Goal: Communication & Community: Answer question/provide support

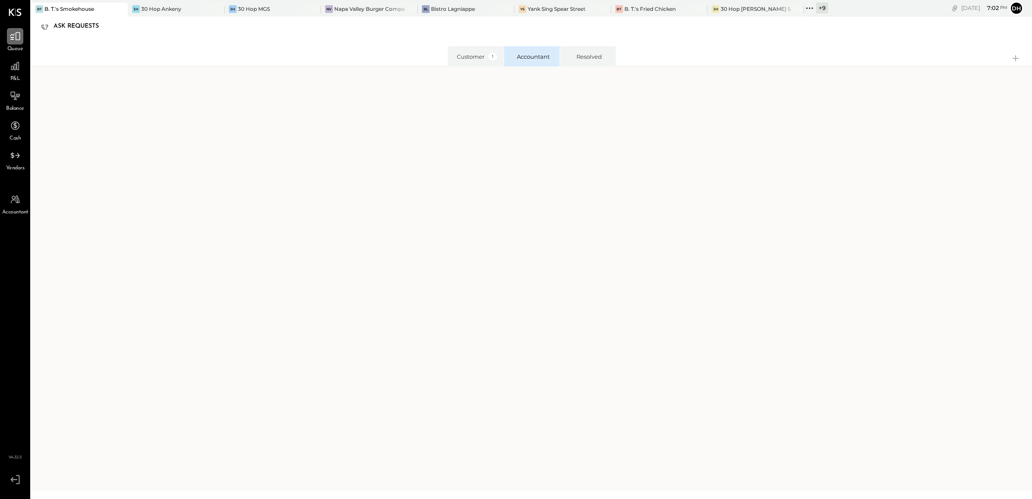
click at [23, 38] on div at bounding box center [15, 36] width 16 height 16
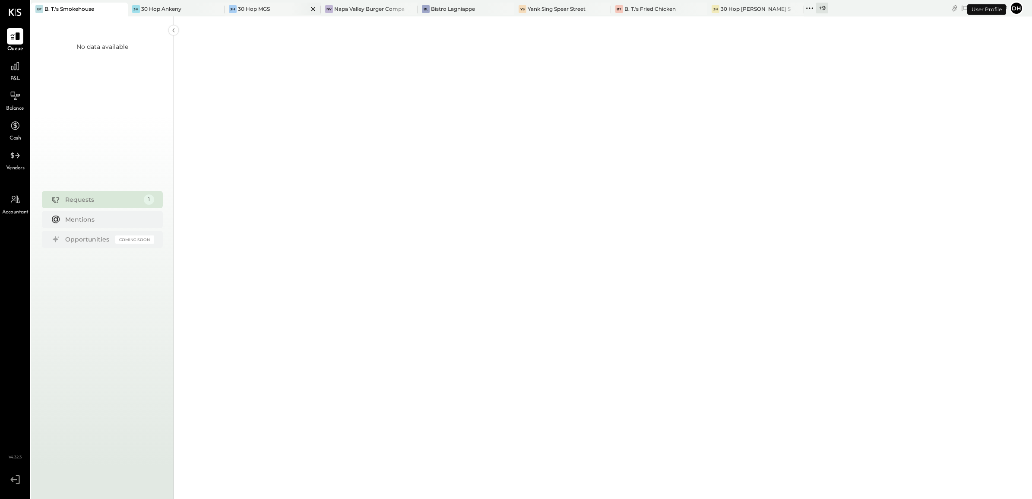
click at [275, 9] on div "3H 30 Hop MGS" at bounding box center [266, 9] width 84 height 8
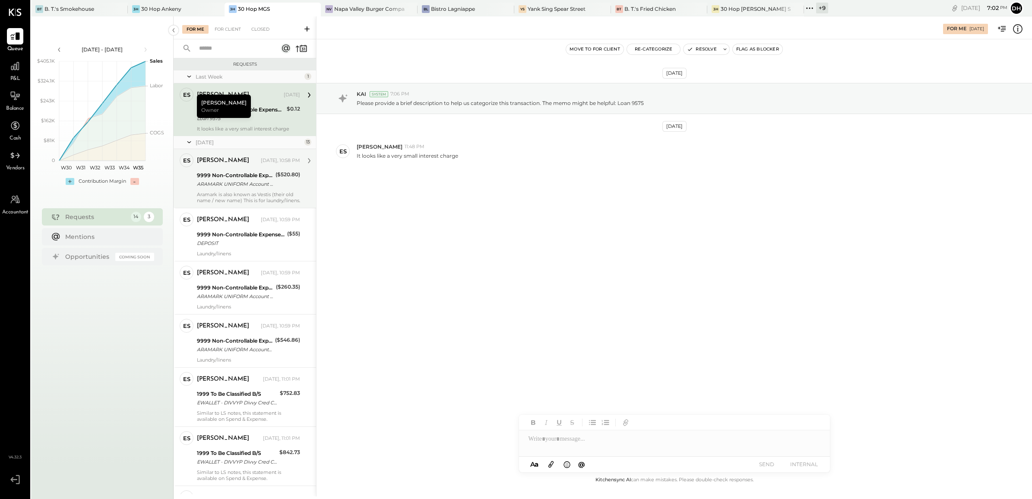
click at [240, 180] on div "ARAMARK UNIFORM Account St CCD" at bounding box center [235, 184] width 76 height 9
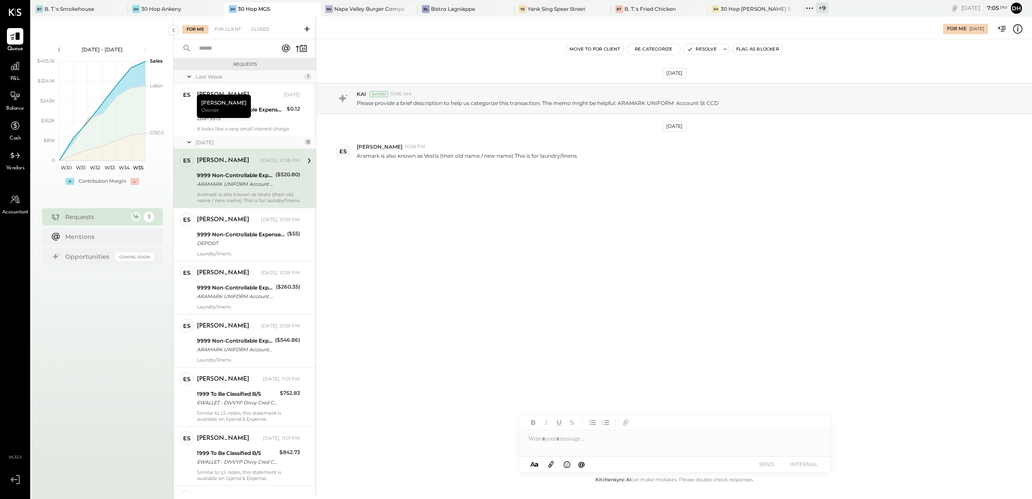
click at [594, 277] on div "Aug 27th, 2025 KAI System 10:06 AM Please provide a brief description to help u…" at bounding box center [673, 256] width 715 height 435
drag, startPoint x: 582, startPoint y: 154, endPoint x: 512, endPoint y: 154, distance: 69.1
click at [512, 154] on div "Aramark is also known as Vestis (their old name / new name) This is for laundry…" at bounding box center [691, 154] width 668 height 9
copy p "This is for laundry/linens."
click at [652, 45] on button "Re-Categorize" at bounding box center [654, 49] width 54 height 10
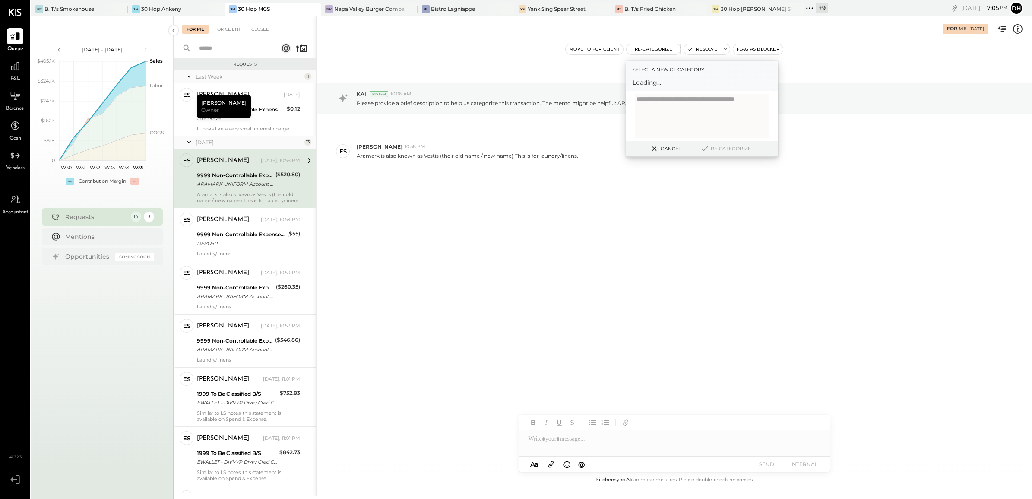
click at [660, 81] on span "Loading..." at bounding box center [701, 82] width 139 height 9
click at [664, 85] on div at bounding box center [694, 86] width 114 height 10
type input "*******"
click at [726, 107] on div "(6135) Laundry, Linens, & Uniforms" at bounding box center [701, 108] width 139 height 16
click at [722, 126] on textarea at bounding box center [702, 120] width 135 height 36
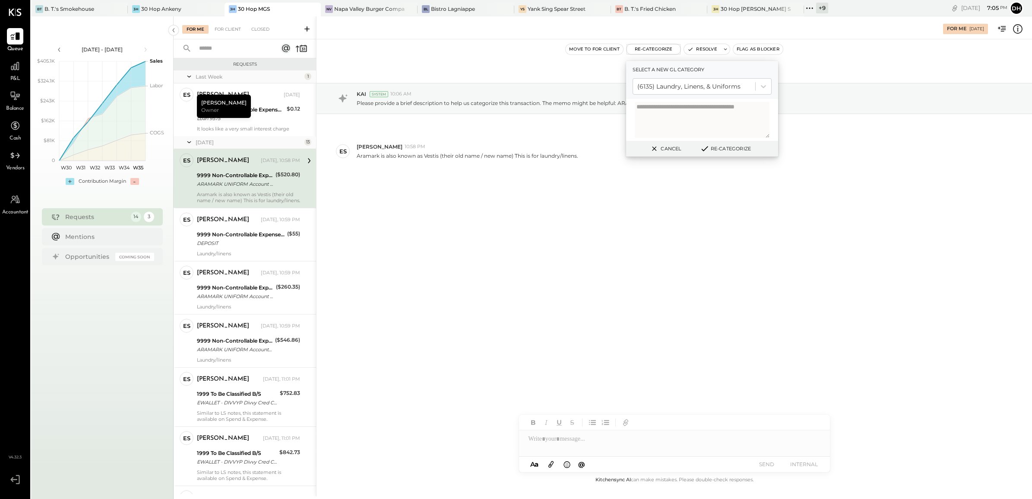
paste textarea "**********"
type textarea "**********"
click at [734, 148] on button "Re-Categorize" at bounding box center [725, 148] width 57 height 10
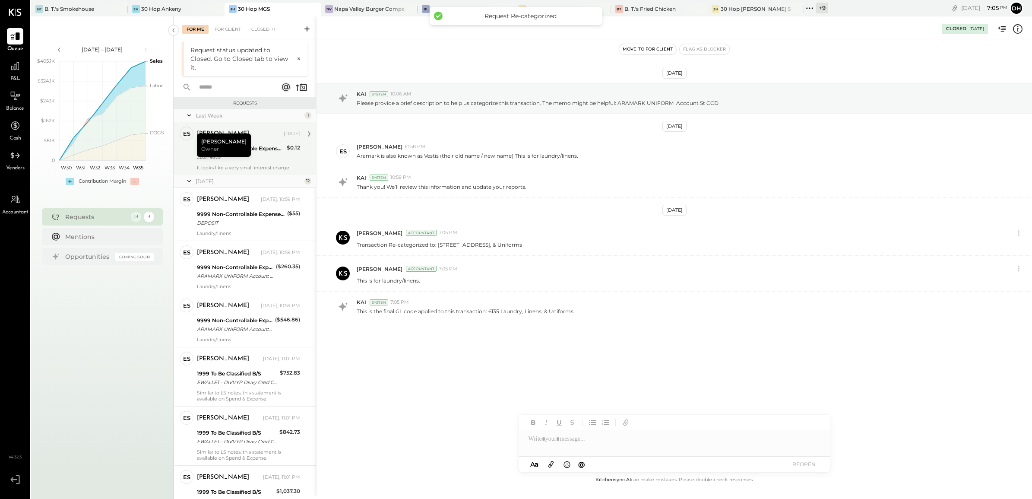
click at [263, 161] on div "Loan 9575" at bounding box center [240, 157] width 87 height 9
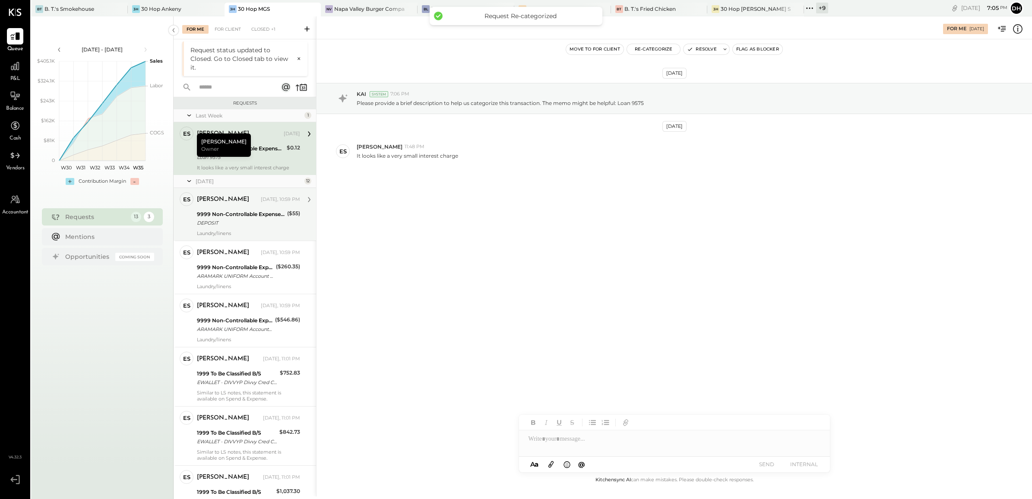
click at [261, 202] on div "Yesterday, 10:59 PM" at bounding box center [280, 199] width 39 height 7
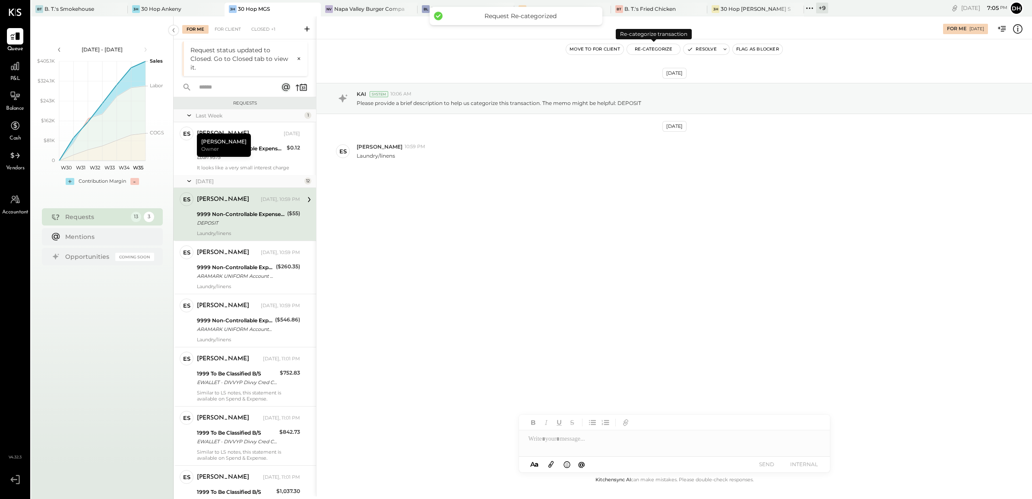
click at [658, 50] on button "Re-Categorize" at bounding box center [654, 49] width 54 height 10
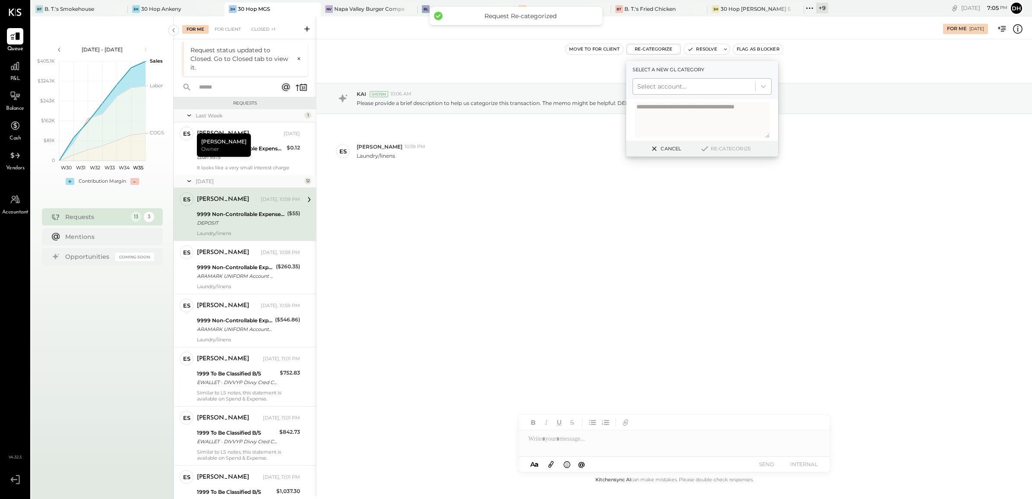
click at [667, 84] on div at bounding box center [694, 86] width 114 height 10
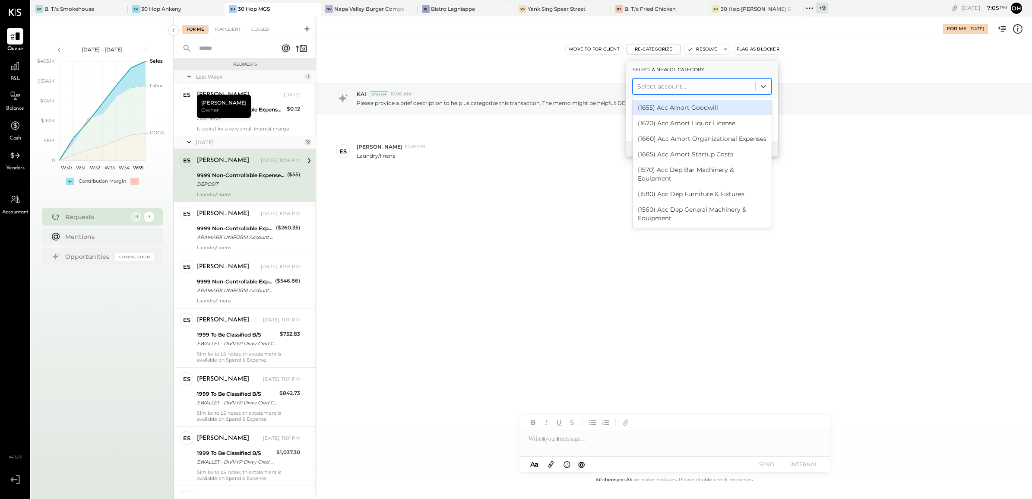
type input "*"
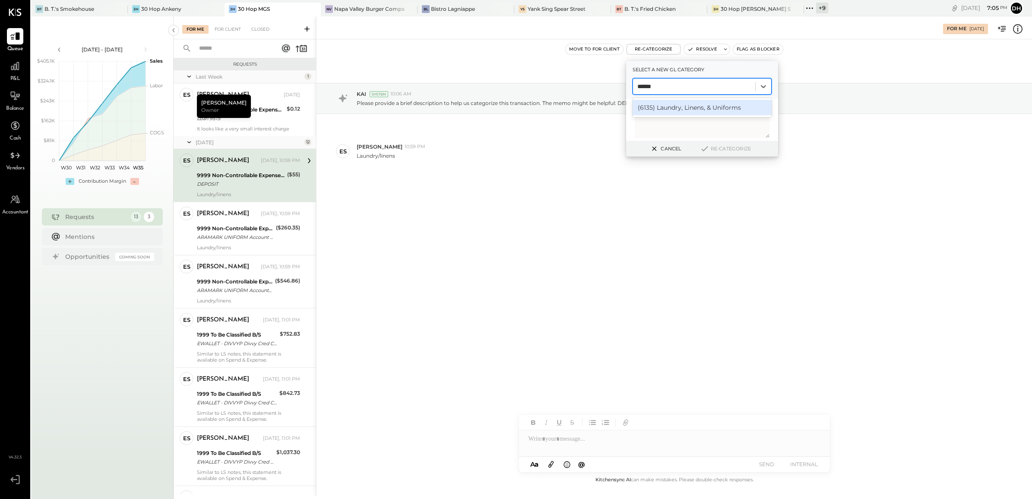
type input "*******"
click at [666, 106] on div "(6135) Laundry, Linens, & Uniforms" at bounding box center [701, 108] width 139 height 16
click at [679, 129] on textarea at bounding box center [702, 120] width 135 height 36
paste textarea "**********"
type textarea "**********"
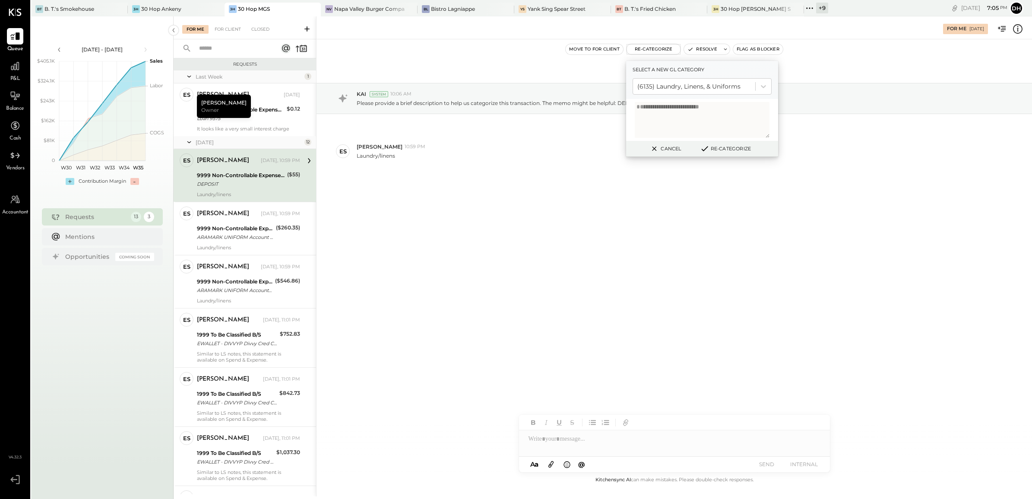
click at [732, 150] on button "Re-Categorize" at bounding box center [725, 148] width 57 height 10
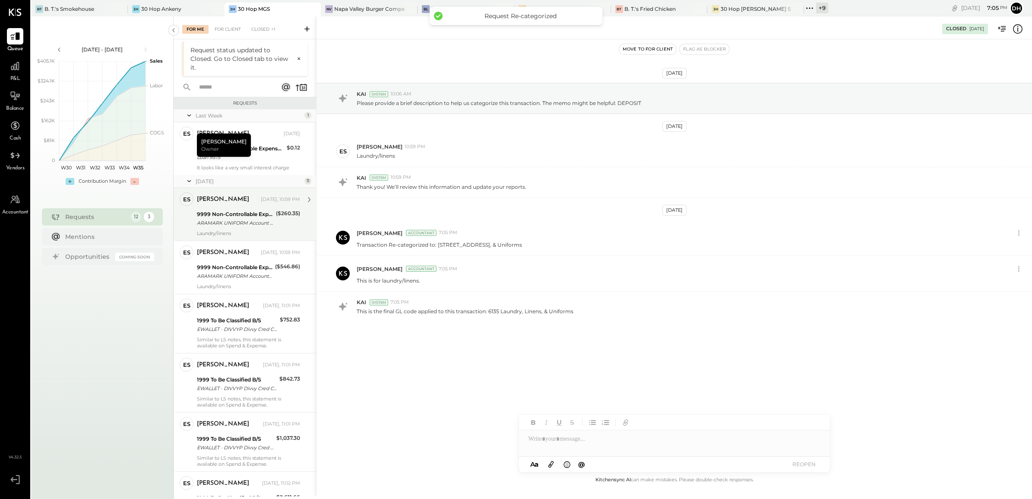
click at [218, 214] on div "9999 Non-Controllable Expenses:Other Income and Expenses:To Be Classified P&L" at bounding box center [235, 214] width 76 height 9
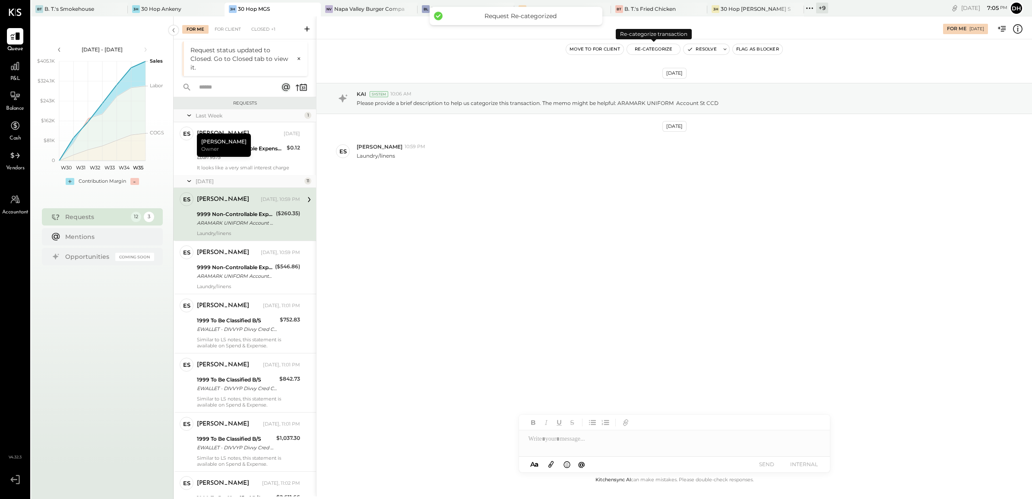
click at [646, 51] on button "Re-Categorize" at bounding box center [654, 49] width 54 height 10
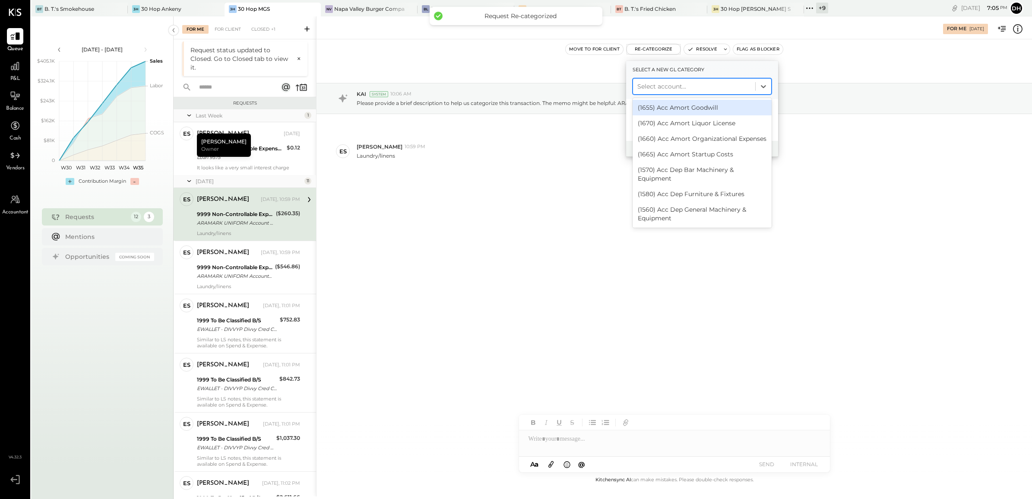
click at [674, 85] on div at bounding box center [694, 86] width 114 height 10
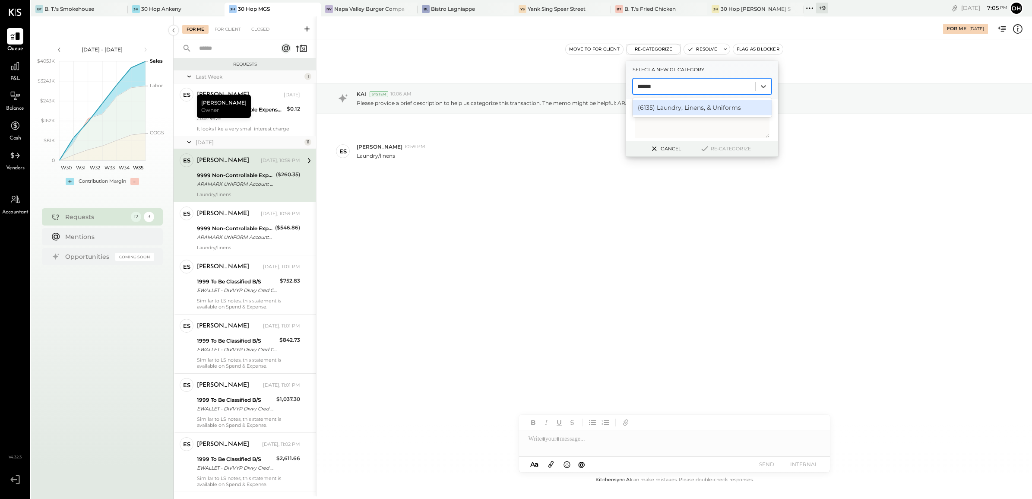
type input "*******"
click at [734, 104] on div "(6135) Laundry, Linens, & Uniforms" at bounding box center [701, 108] width 139 height 16
click at [725, 117] on textarea at bounding box center [702, 120] width 135 height 36
paste textarea "**********"
type textarea "**********"
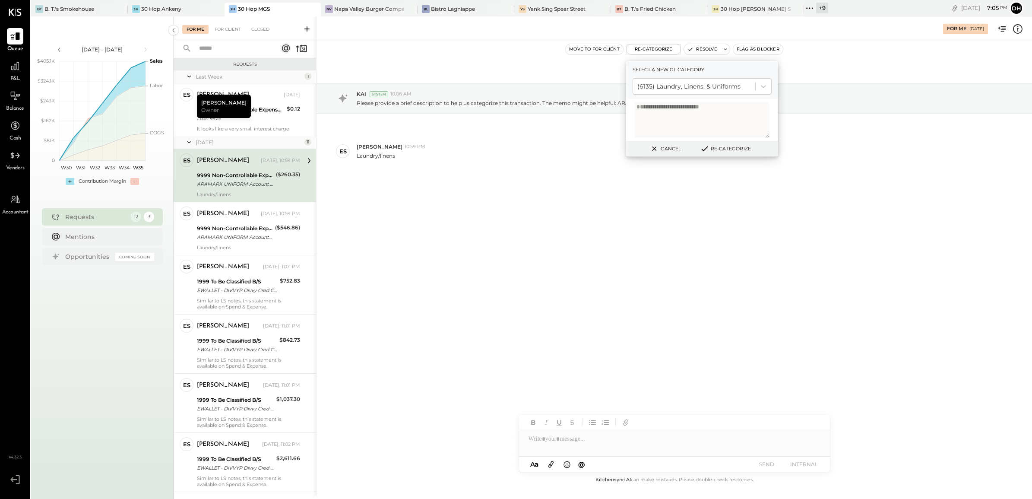
click at [730, 148] on button "Re-Categorize" at bounding box center [725, 148] width 57 height 10
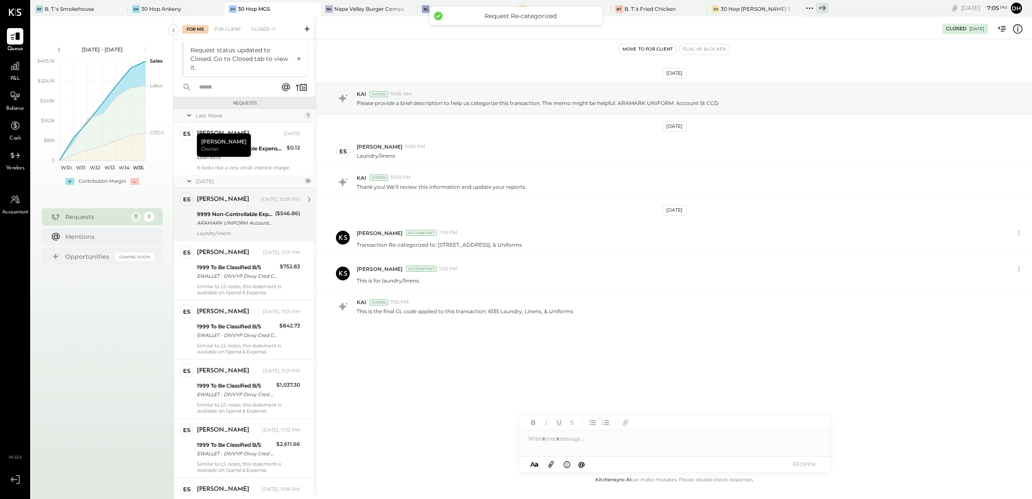
click at [249, 210] on div "9999 Non-Controllable Expenses:Other Income and Expenses:To Be Classified P&L" at bounding box center [235, 214] width 76 height 9
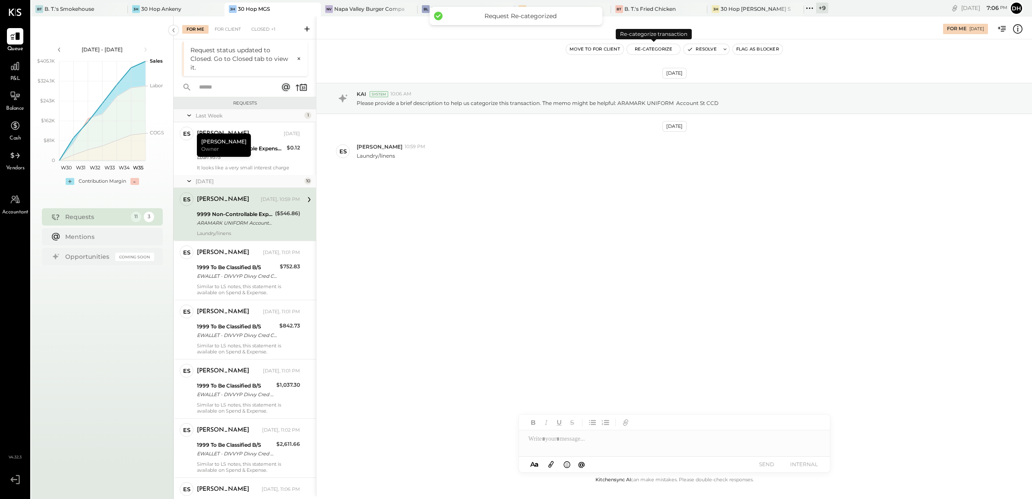
click at [639, 48] on button "Re-Categorize" at bounding box center [654, 49] width 54 height 10
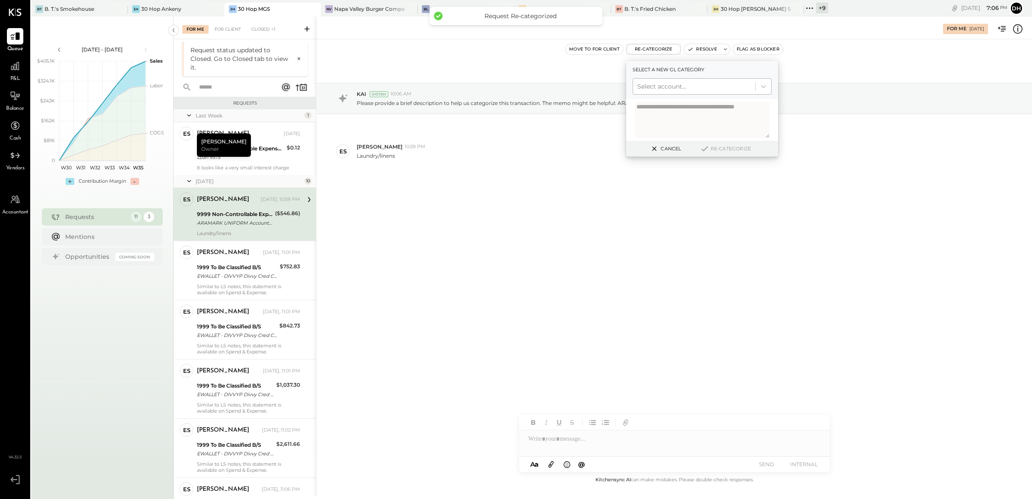
click at [653, 85] on div at bounding box center [694, 86] width 114 height 10
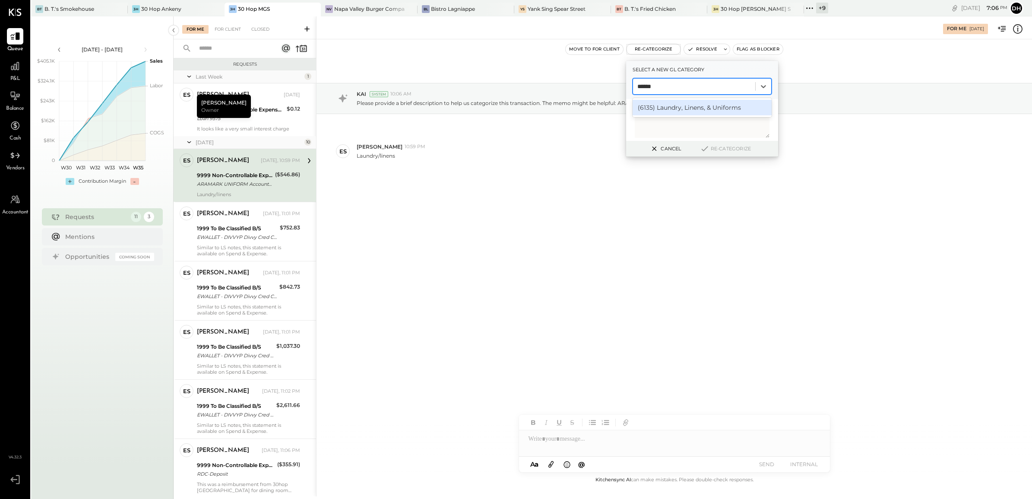
type input "*******"
click at [674, 104] on div "(6135) Laundry, Linens, & Uniforms" at bounding box center [701, 108] width 139 height 16
click at [675, 121] on textarea at bounding box center [702, 120] width 135 height 36
paste textarea "**********"
type textarea "**********"
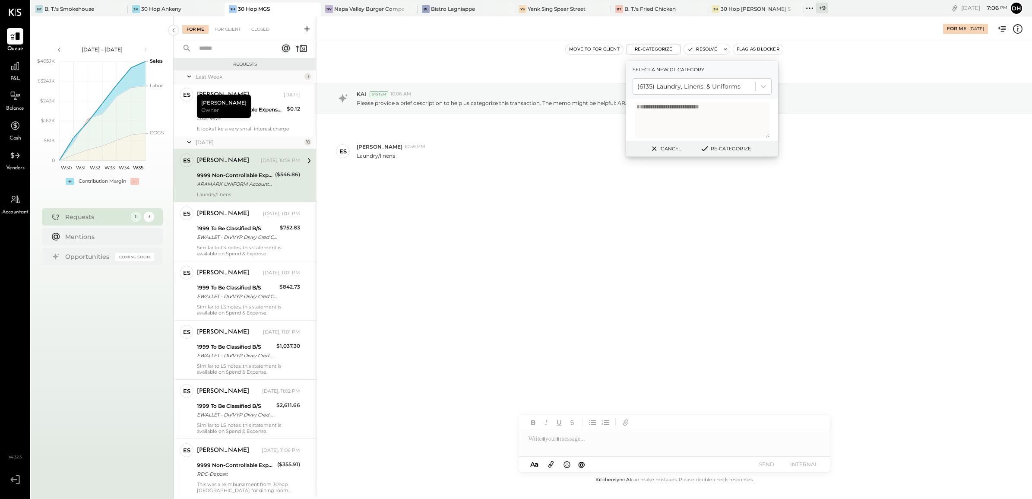
click at [724, 149] on button "Re-Categorize" at bounding box center [725, 148] width 57 height 10
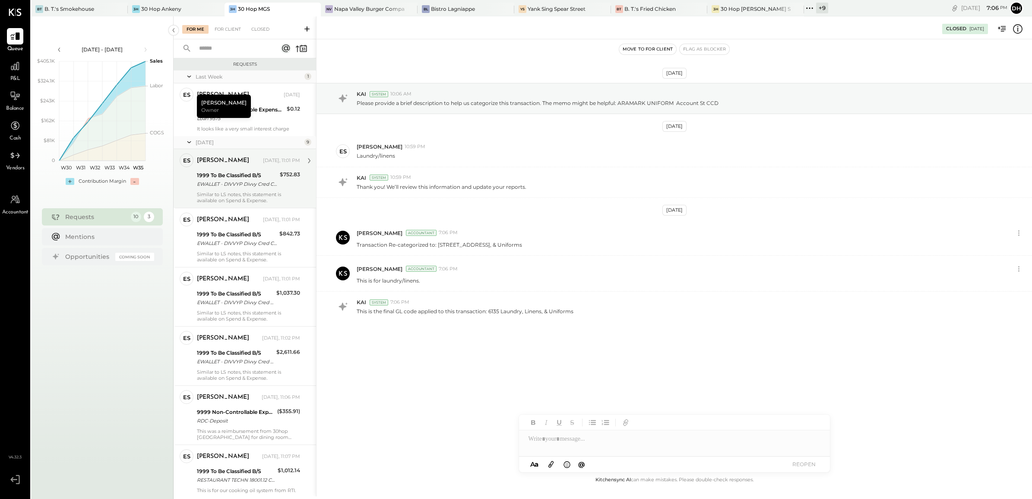
click at [247, 173] on div "1999 To Be Classified B/S" at bounding box center [237, 175] width 80 height 9
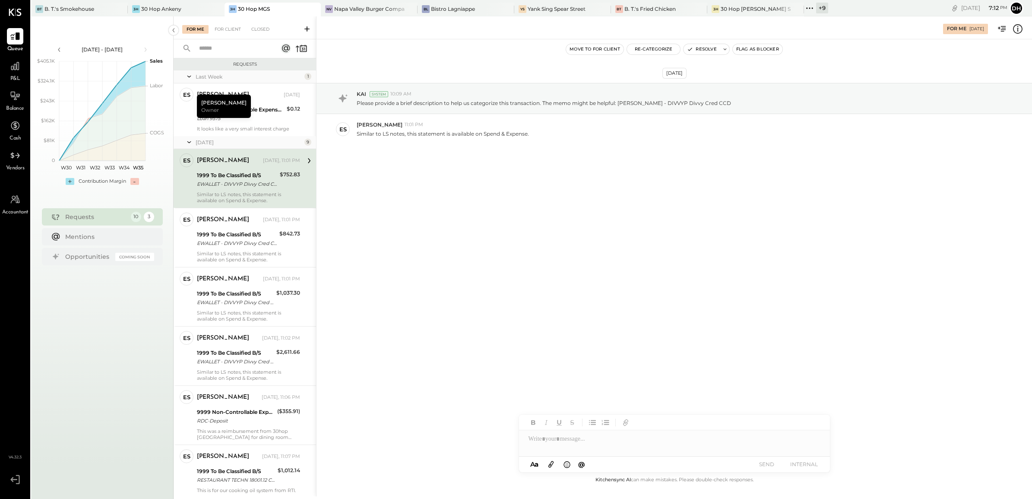
click at [614, 441] on div at bounding box center [674, 438] width 311 height 17
paste div
click at [557, 445] on div at bounding box center [674, 438] width 311 height 17
click at [196, 232] on div "ES Erik Shewmaker Owner" at bounding box center [186, 224] width 21 height 25
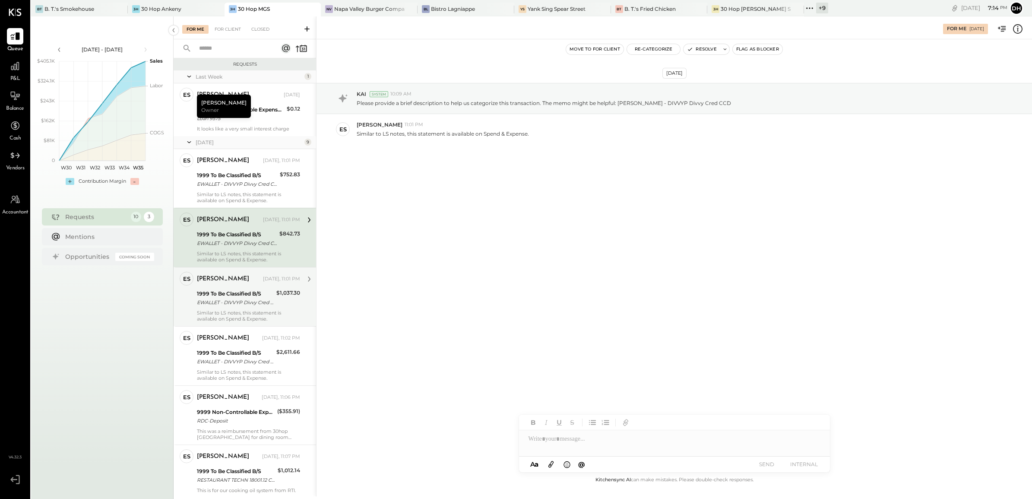
click at [214, 285] on div "Erik Shewmaker Yesterday, 11:01 PM" at bounding box center [248, 279] width 103 height 15
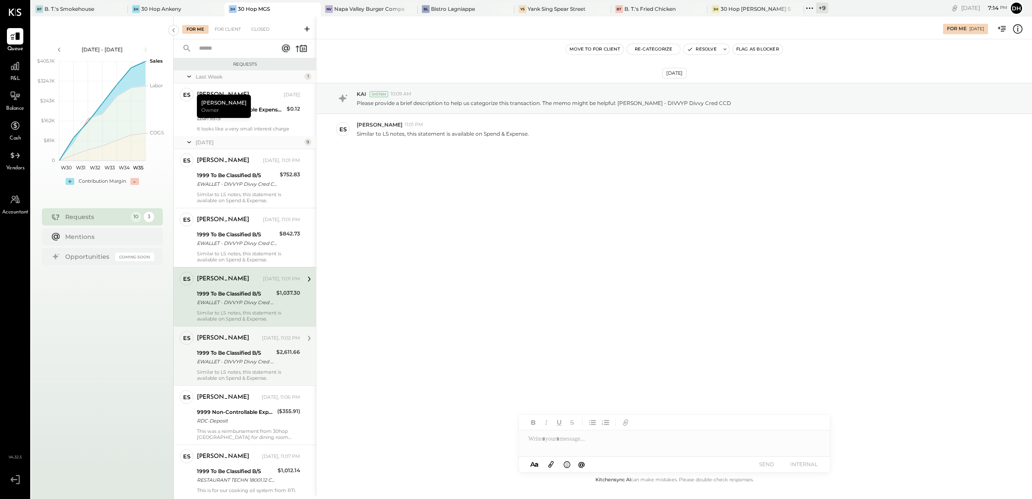
click at [228, 346] on div "Erik Shewmaker Yesterday, 11:02 PM 1999 To Be Classified B/S EWALLET - DIVVYP D…" at bounding box center [248, 356] width 103 height 50
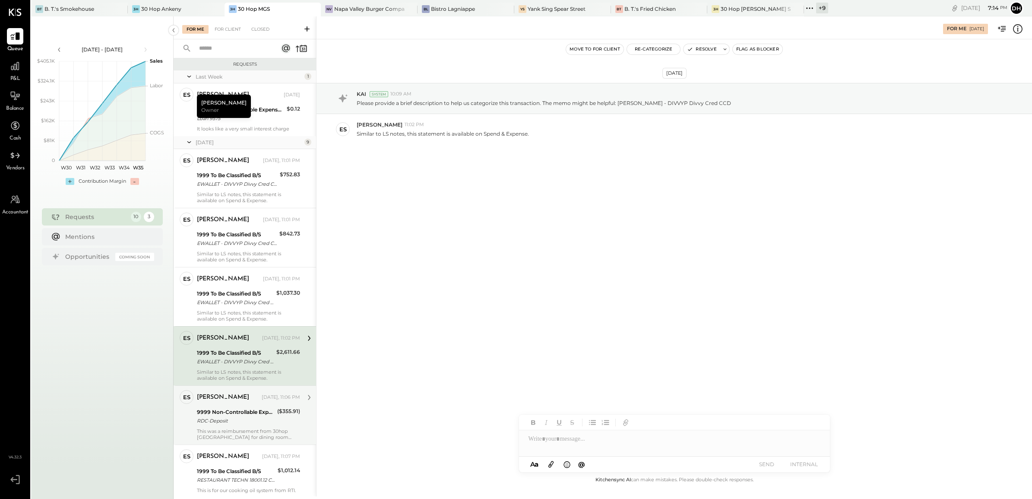
click at [231, 406] on div "Erik Shewmaker Yesterday, 11:06 PM 9999 Non-Controllable Expenses:Other Income …" at bounding box center [248, 415] width 103 height 50
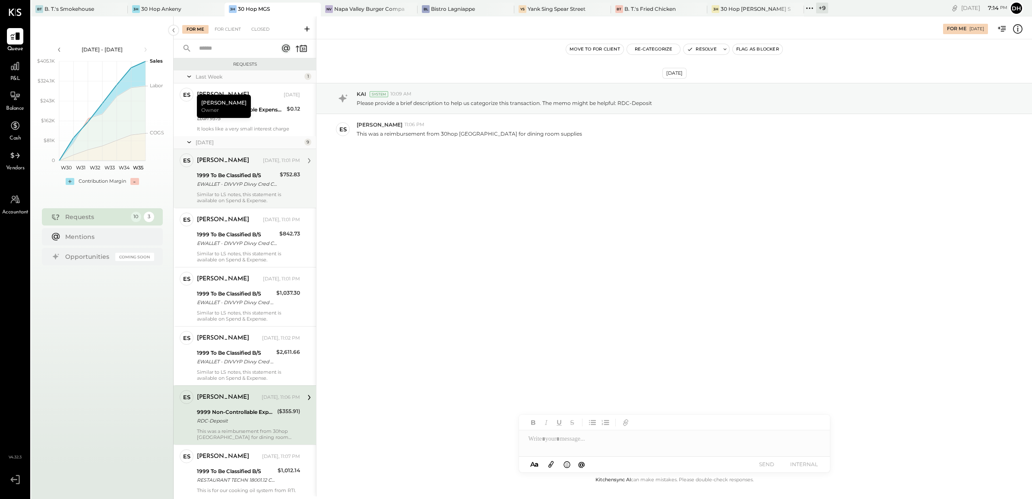
click at [235, 178] on div "1999 To Be Classified B/S" at bounding box center [237, 175] width 80 height 9
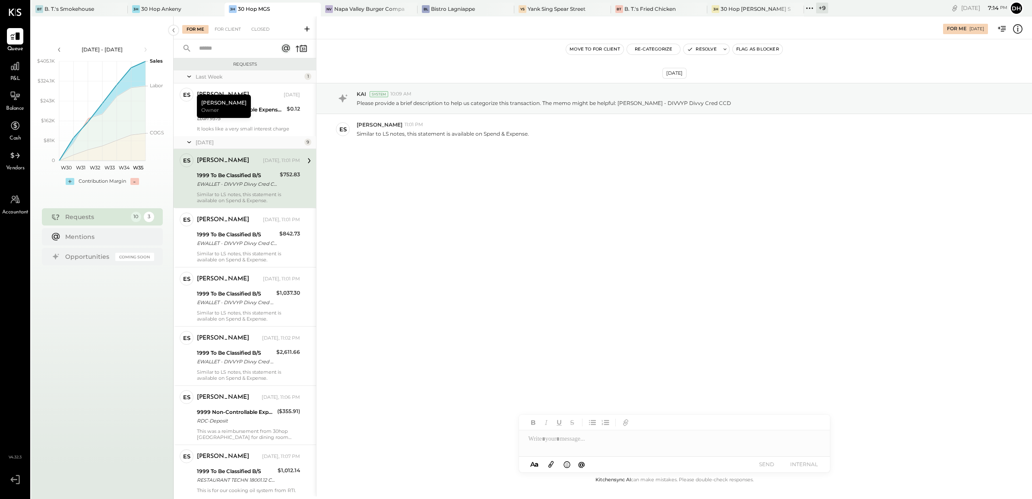
click at [583, 439] on div at bounding box center [674, 438] width 311 height 17
click at [550, 464] on icon at bounding box center [550, 464] width 9 height 10
click at [808, 409] on icon at bounding box center [811, 407] width 10 height 10
click at [812, 448] on icon at bounding box center [811, 446] width 10 height 10
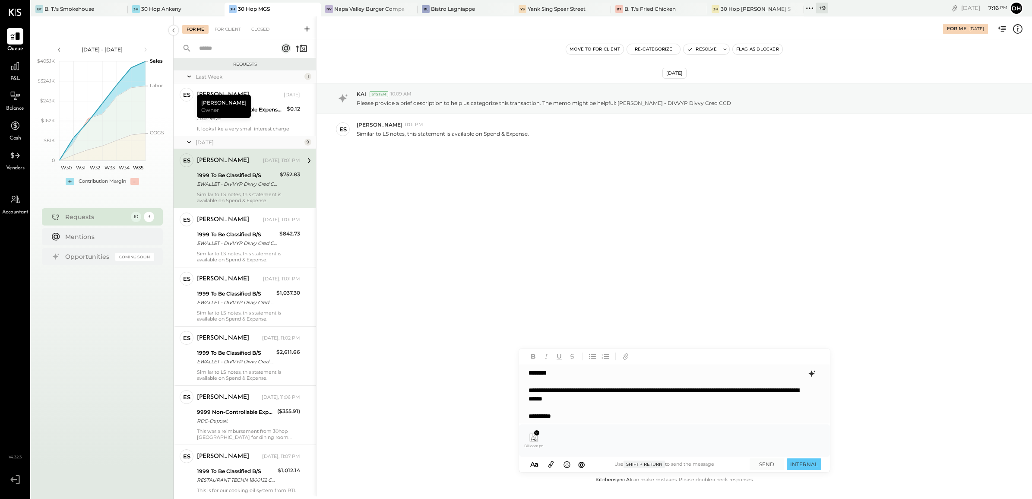
scroll to position [0, 0]
click at [537, 371] on b "********" at bounding box center [537, 372] width 18 height 6
drag, startPoint x: 551, startPoint y: 371, endPoint x: 457, endPoint y: 366, distance: 94.3
click at [457, 366] on div "**********" at bounding box center [674, 256] width 716 height 480
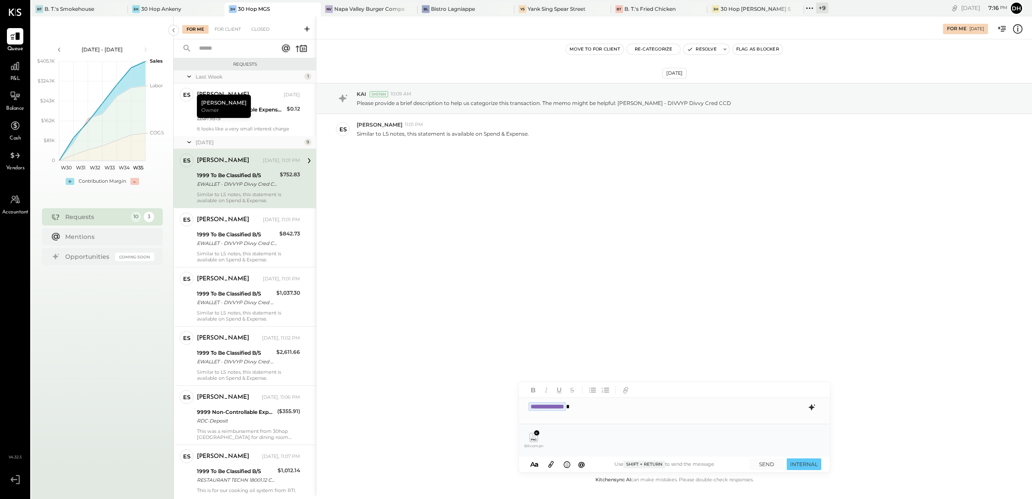
click at [661, 417] on div "**********" at bounding box center [674, 402] width 311 height 41
click at [618, 423] on div "**********" at bounding box center [674, 402] width 311 height 41
click at [607, 434] on div "Bill.com.png" at bounding box center [674, 440] width 297 height 19
click at [610, 411] on div "**********" at bounding box center [674, 406] width 311 height 17
click at [810, 409] on icon at bounding box center [811, 407] width 10 height 10
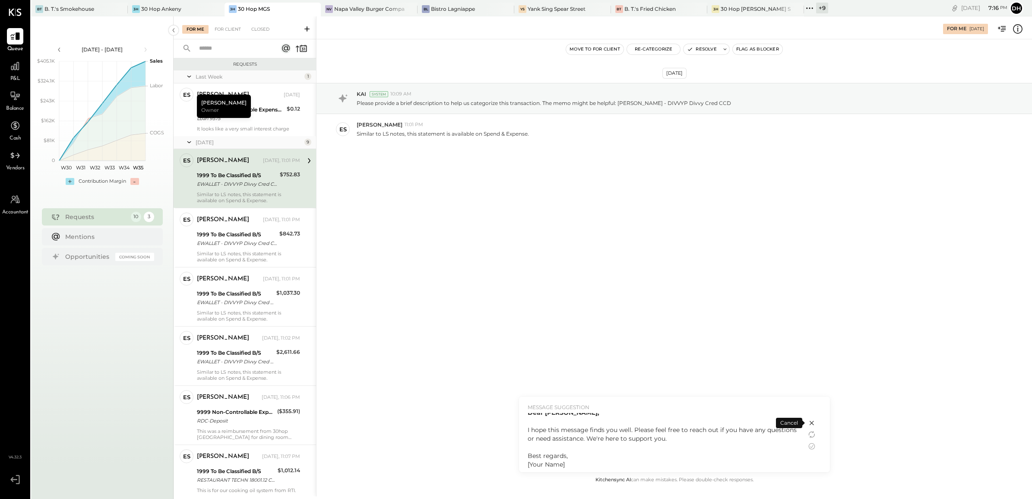
scroll to position [5, 0]
click at [811, 424] on icon at bounding box center [811, 422] width 10 height 10
click at [594, 405] on div "**********" at bounding box center [674, 406] width 311 height 17
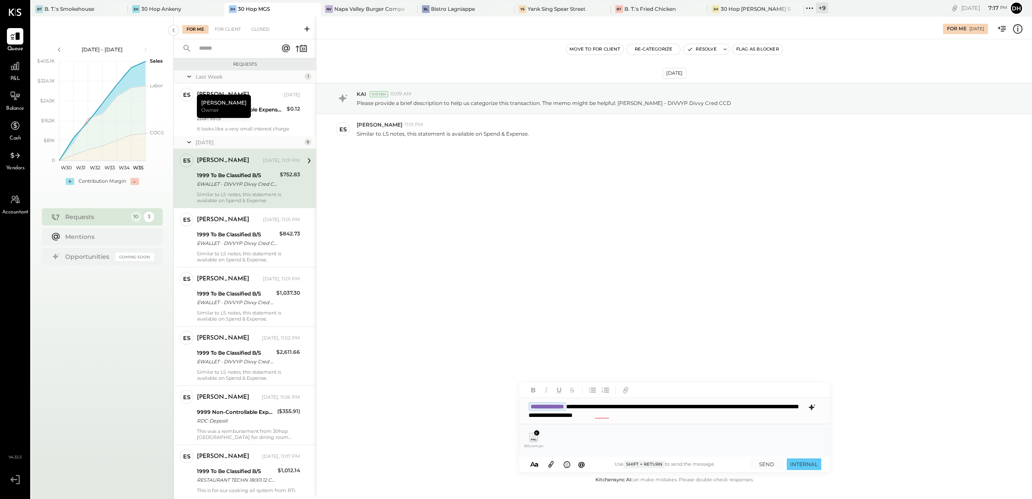
click at [812, 408] on icon at bounding box center [811, 407] width 6 height 6
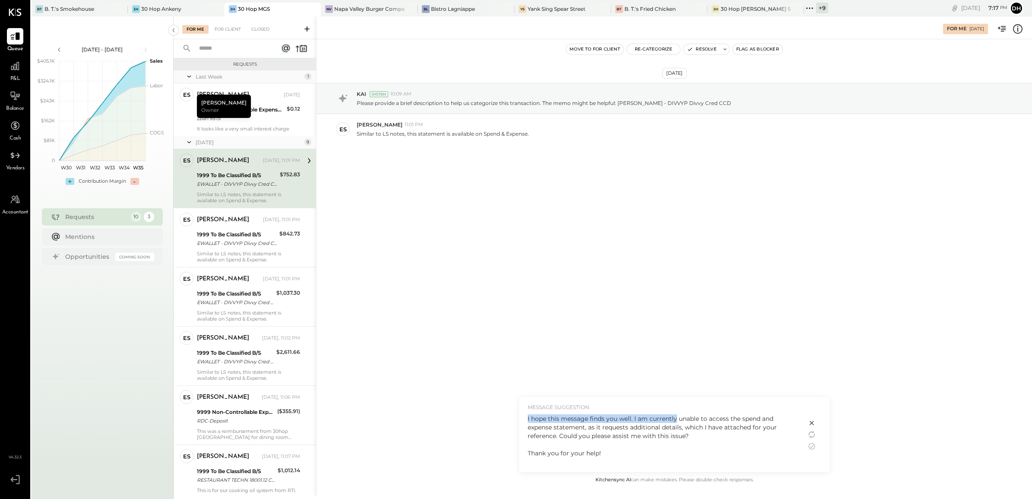
scroll to position [26, 0]
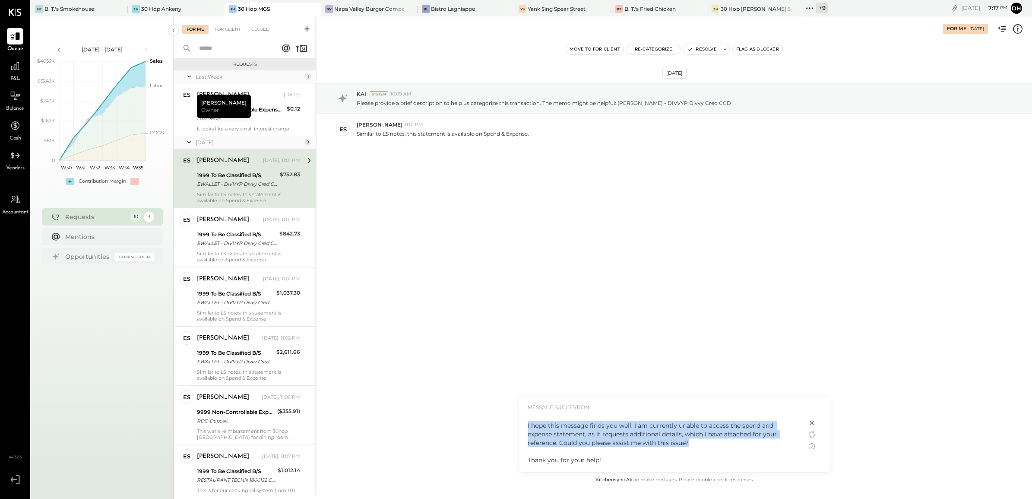
drag, startPoint x: 527, startPoint y: 449, endPoint x: 679, endPoint y: 446, distance: 151.6
click at [679, 446] on div "Subject: Assistance Required for Spend & Expense Statement Access Dear Erik, I …" at bounding box center [663, 438] width 270 height 104
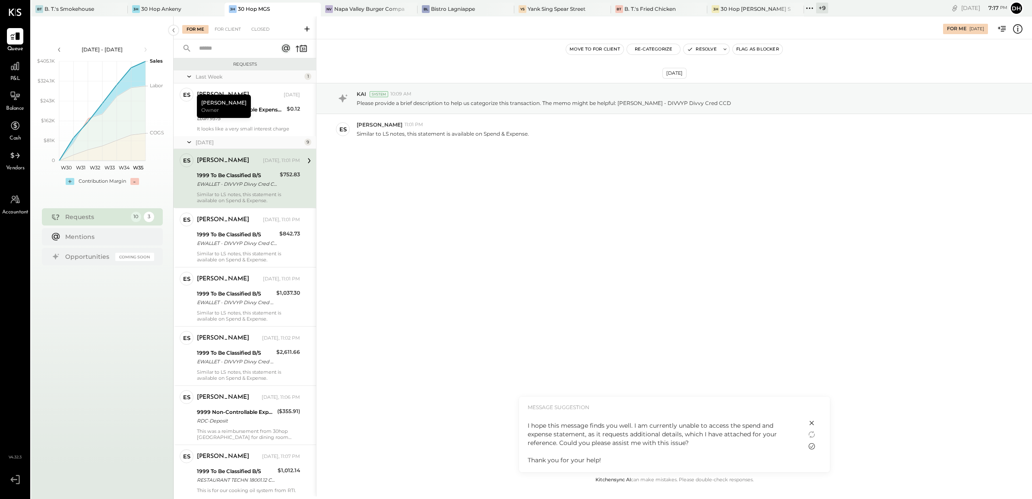
click at [811, 447] on icon at bounding box center [811, 446] width 6 height 6
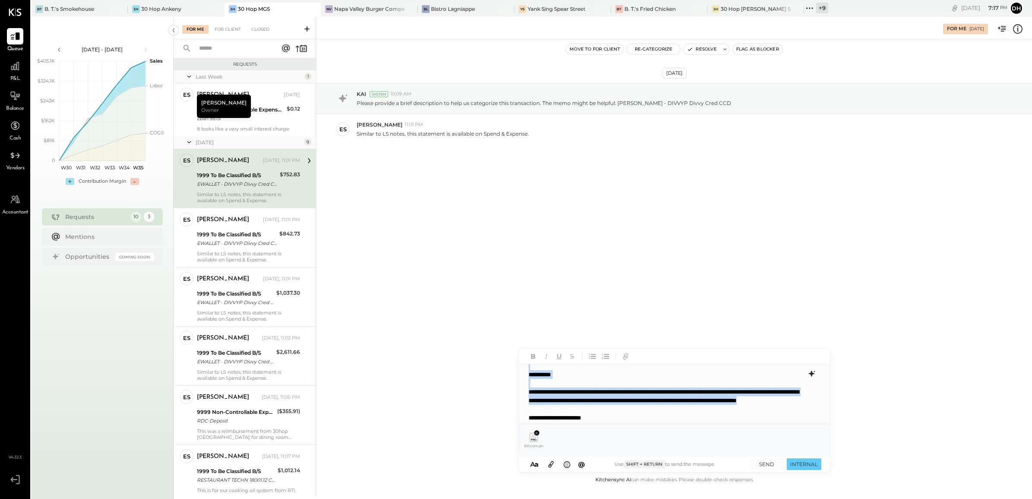
scroll to position [0, 0]
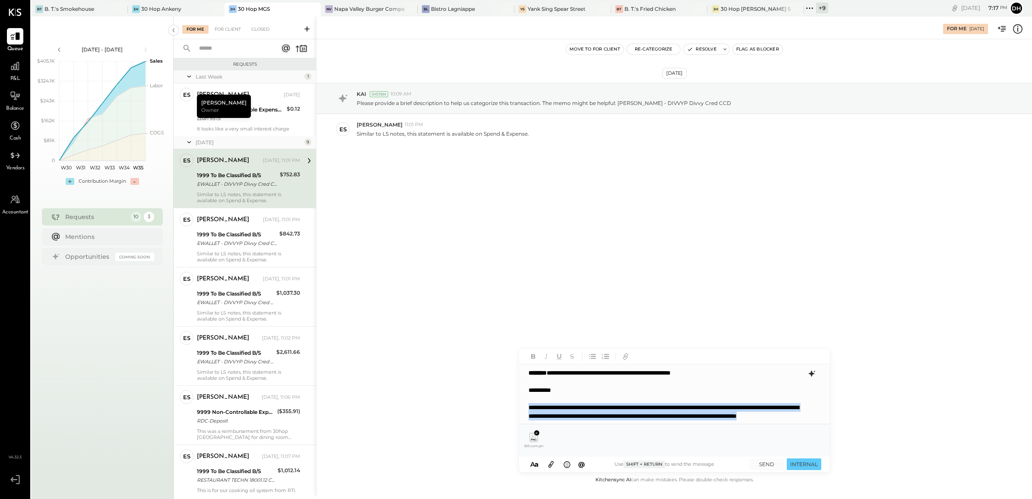
drag, startPoint x: 642, startPoint y: 376, endPoint x: 527, endPoint y: 404, distance: 118.6
click at [527, 404] on div "**********" at bounding box center [674, 394] width 310 height 60
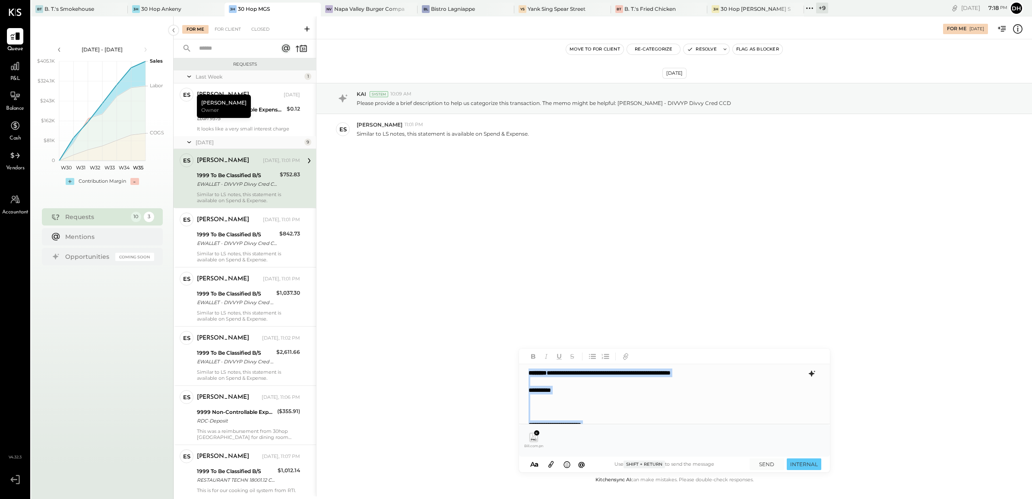
drag, startPoint x: 575, startPoint y: 417, endPoint x: 481, endPoint y: 340, distance: 121.2
click at [481, 340] on div "For Me 08/28/2025 Move to for client Re-Categorize Resolve Flag as Blocker Aug …" at bounding box center [674, 256] width 716 height 480
type input "****"
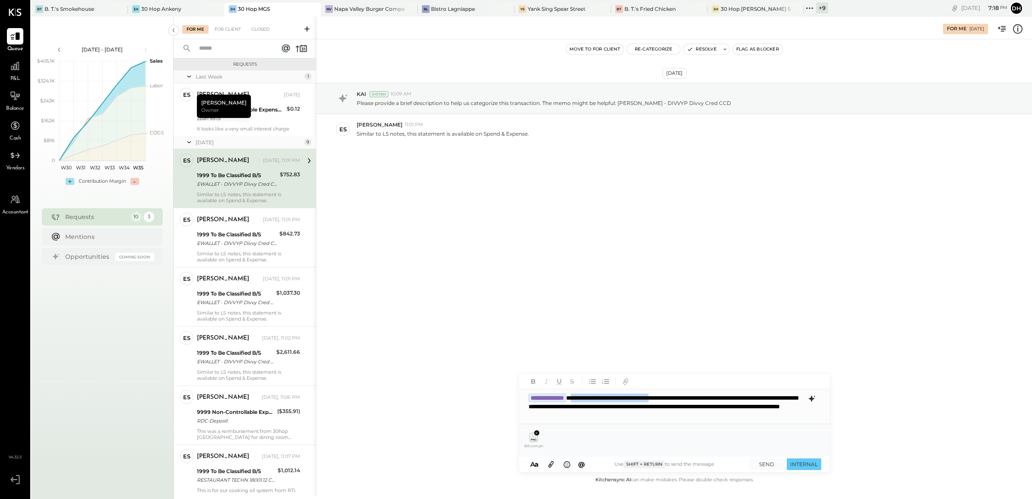
drag, startPoint x: 700, startPoint y: 396, endPoint x: 594, endPoint y: 398, distance: 106.2
click at [594, 398] on div "**********" at bounding box center [674, 406] width 311 height 35
drag, startPoint x: 543, startPoint y: 416, endPoint x: 516, endPoint y: 417, distance: 26.8
click at [516, 417] on div "For Me 08/28/2025 Move to for client Re-Categorize Resolve Flag as Blocker Aug …" at bounding box center [674, 256] width 716 height 480
click at [762, 465] on button "SEND" at bounding box center [766, 464] width 35 height 12
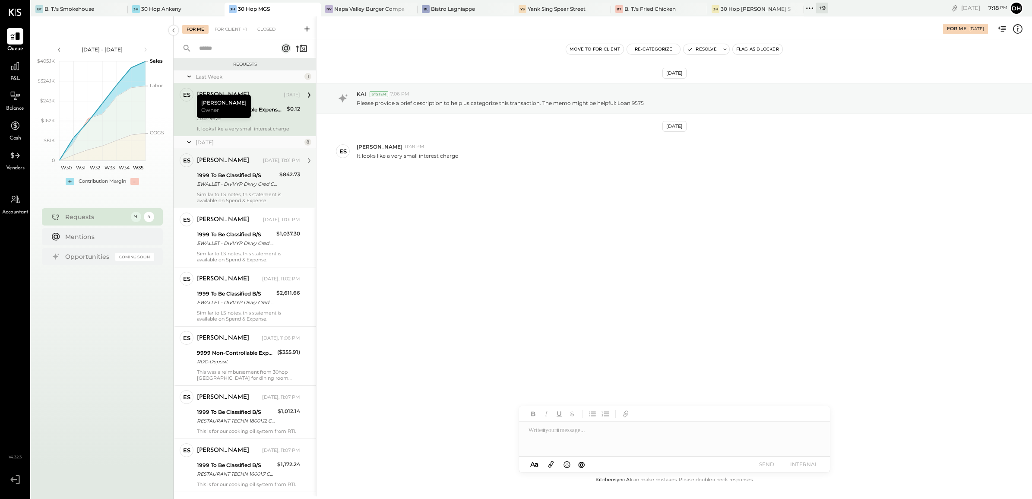
click at [245, 184] on div "EWALLET - DIVVYP Divvy Cred CCD" at bounding box center [237, 184] width 80 height 9
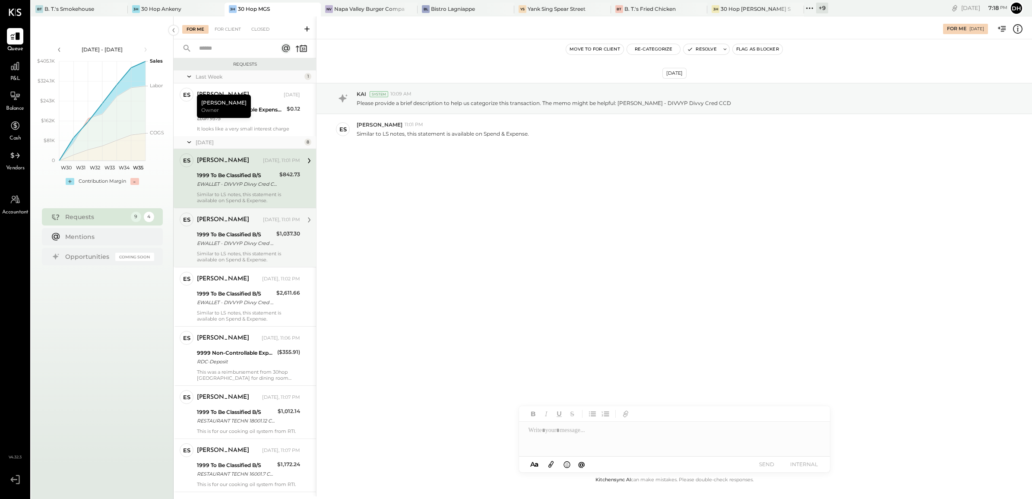
click at [242, 241] on div "EWALLET - DIVVYP Divvy Cred CCD" at bounding box center [235, 243] width 77 height 9
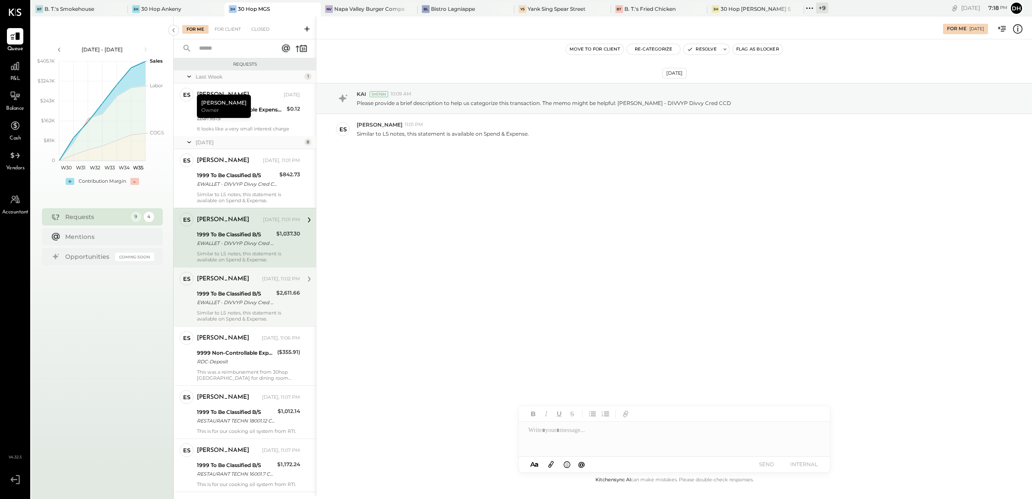
click at [242, 289] on div "1999 To Be Classified B/S" at bounding box center [235, 293] width 77 height 9
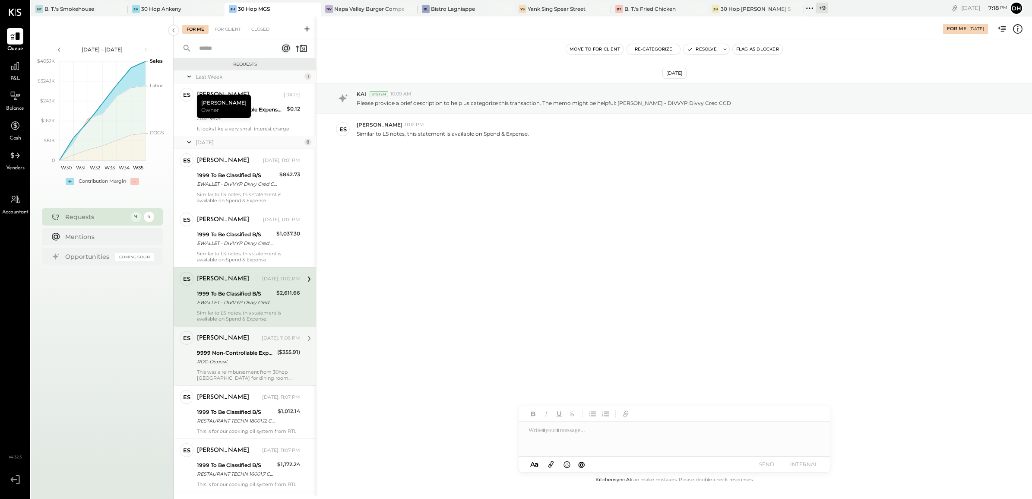
click at [232, 344] on div "Erik Shewmaker Yesterday, 11:06 PM" at bounding box center [248, 338] width 103 height 12
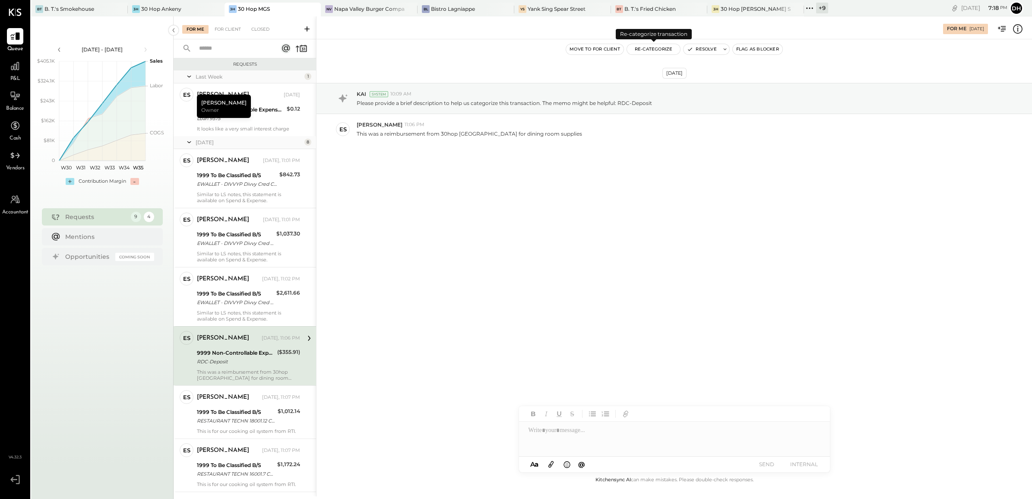
click at [665, 49] on button "Re-Categorize" at bounding box center [654, 49] width 54 height 10
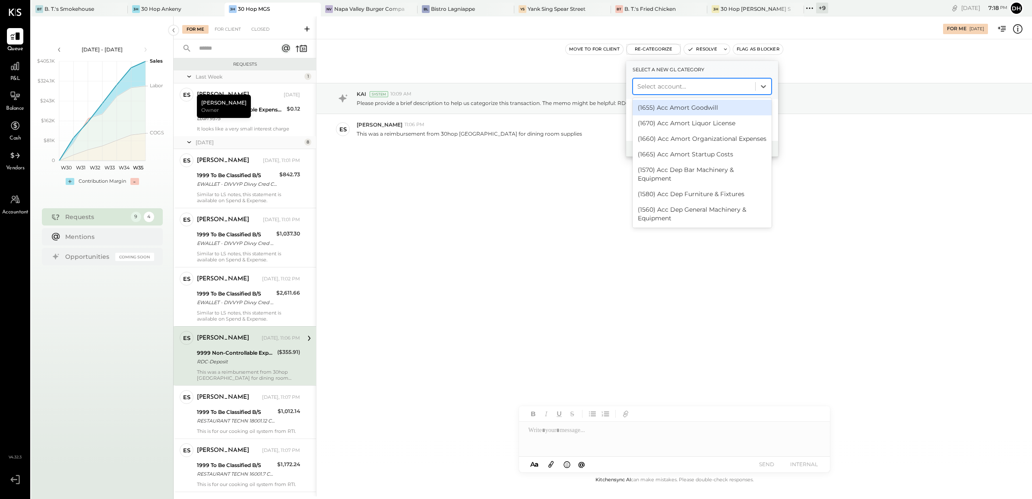
click at [654, 85] on div at bounding box center [694, 86] width 114 height 10
type input "*"
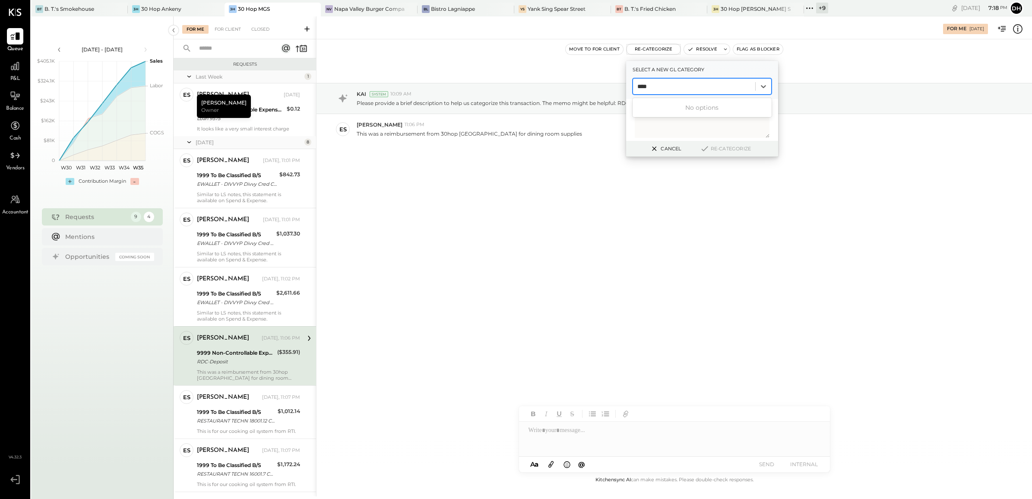
type input "*****"
drag, startPoint x: 668, startPoint y: 89, endPoint x: 594, endPoint y: 90, distance: 74.3
click at [594, 90] on div "For Me 08/28/2025 Move to for client Re-Categorize Select a new gl category Sel…" at bounding box center [674, 256] width 716 height 480
click at [443, 225] on div "Aug 28th, 2025 KAI System 10:09 AM Please provide a brief description to help u…" at bounding box center [673, 256] width 715 height 435
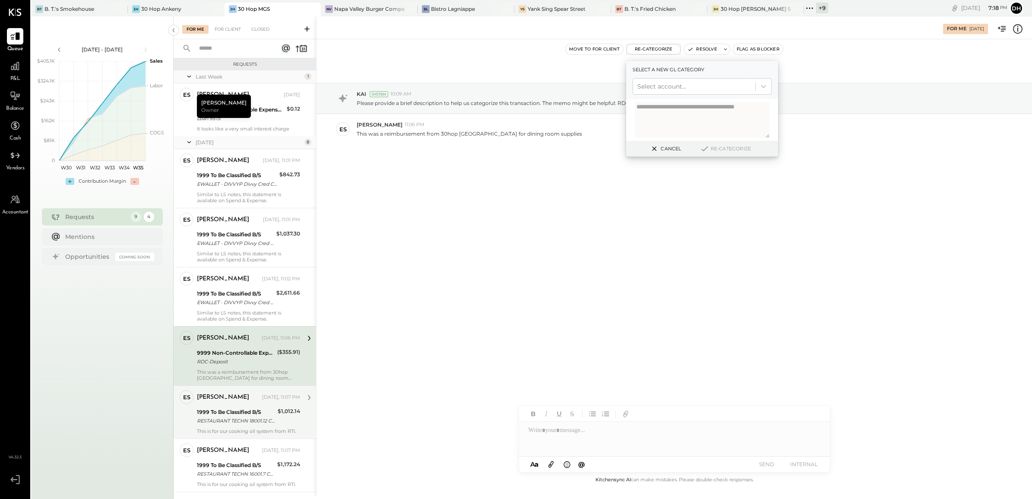
click at [247, 414] on div "1999 To Be Classified B/S" at bounding box center [236, 412] width 78 height 9
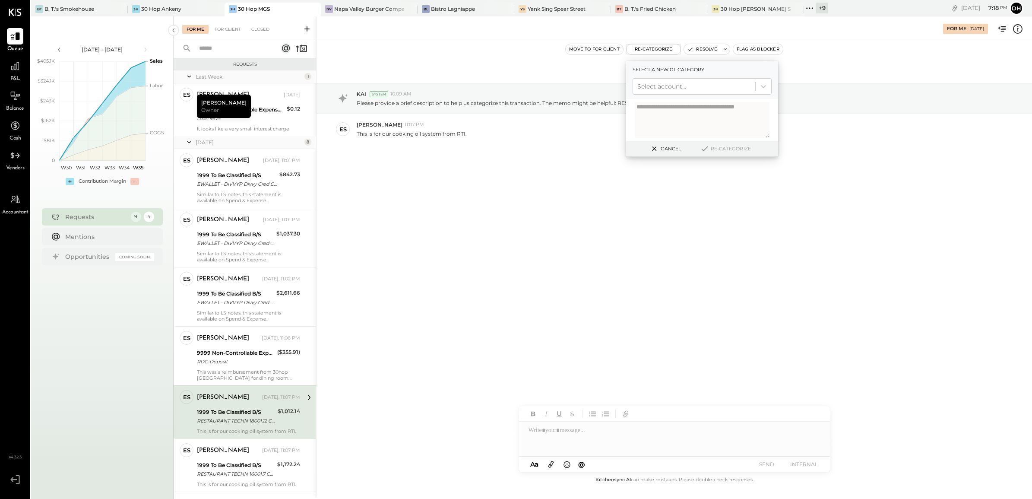
click at [462, 211] on div "Aug 28th, 2025 KAI System 10:09 AM Please provide a brief description to help u…" at bounding box center [673, 256] width 715 height 435
click at [656, 48] on button "Re-Categorize" at bounding box center [653, 49] width 54 height 10
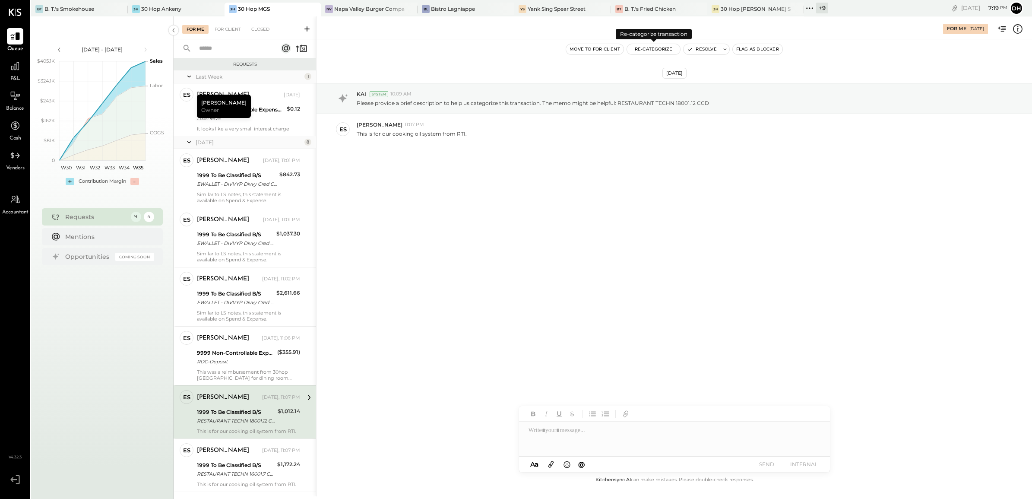
click at [656, 48] on button "Re-Categorize" at bounding box center [654, 49] width 54 height 10
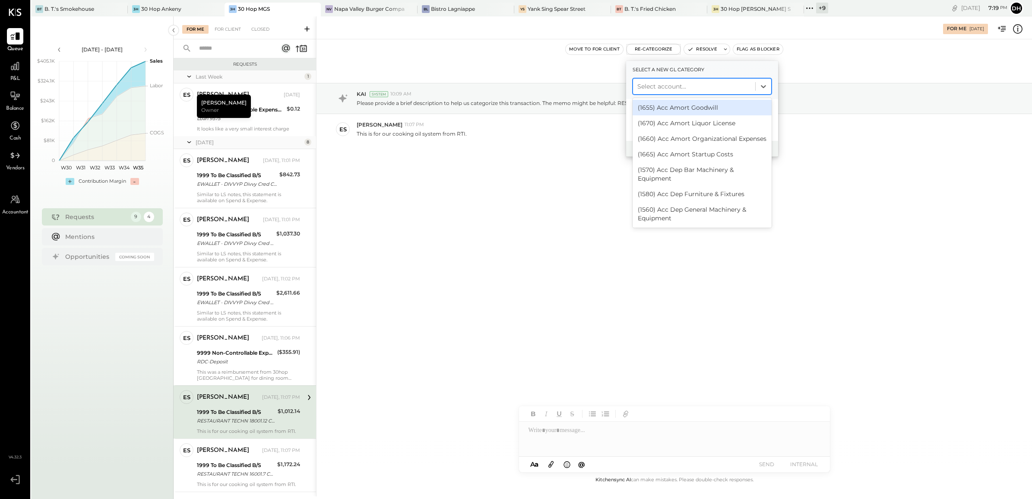
click at [659, 85] on div at bounding box center [694, 86] width 114 height 10
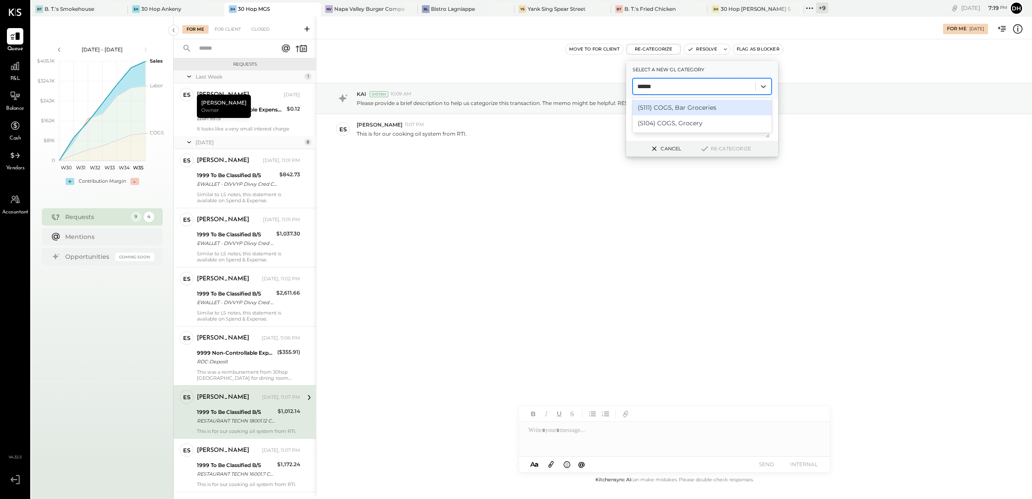
type input "*******"
click at [710, 103] on div "(5104) COGS, Grocery" at bounding box center [701, 108] width 139 height 16
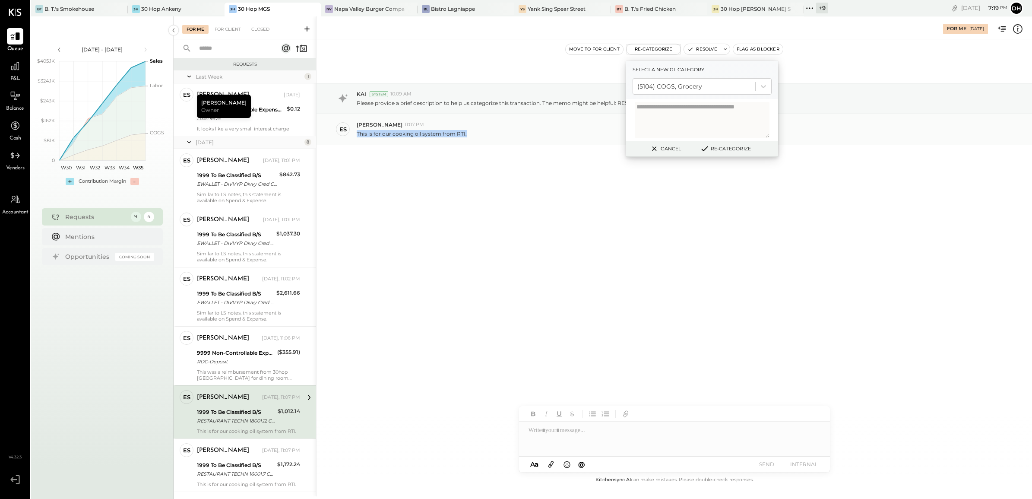
drag, startPoint x: 477, startPoint y: 134, endPoint x: 357, endPoint y: 133, distance: 120.0
click at [357, 133] on div "This is for our cooking oil system from RTI." at bounding box center [691, 132] width 668 height 9
copy p "This is for our cooking oil system from RTI."
click at [680, 120] on textarea at bounding box center [702, 120] width 135 height 36
paste textarea "**********"
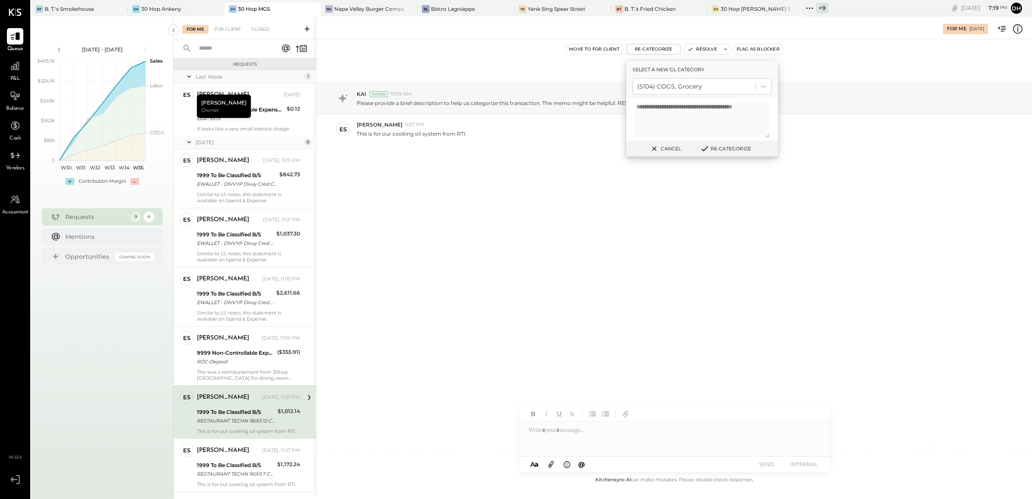
type textarea "**********"
click at [728, 147] on button "Re-Categorize" at bounding box center [725, 148] width 57 height 10
click at [234, 469] on div "RESTAURANT TECHN 16001.7 CCD" at bounding box center [236, 473] width 78 height 9
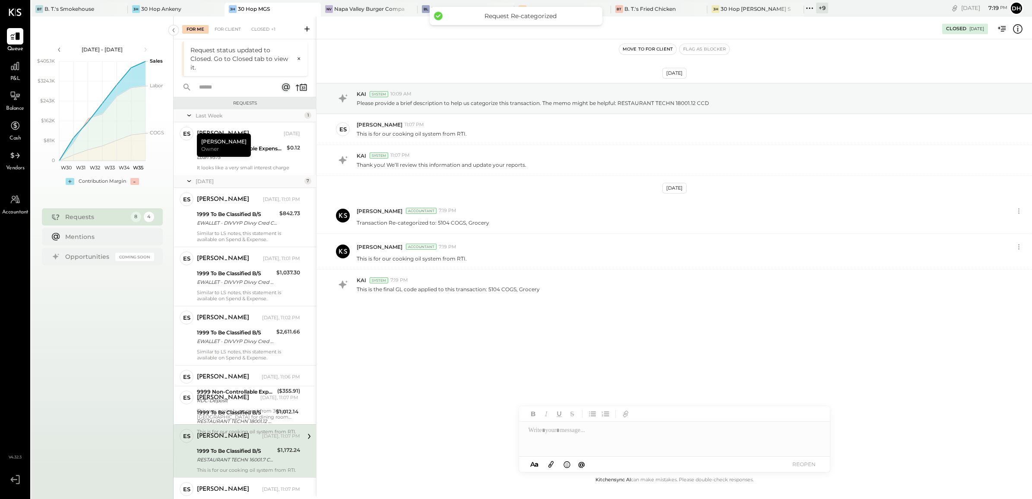
scroll to position [89, 0]
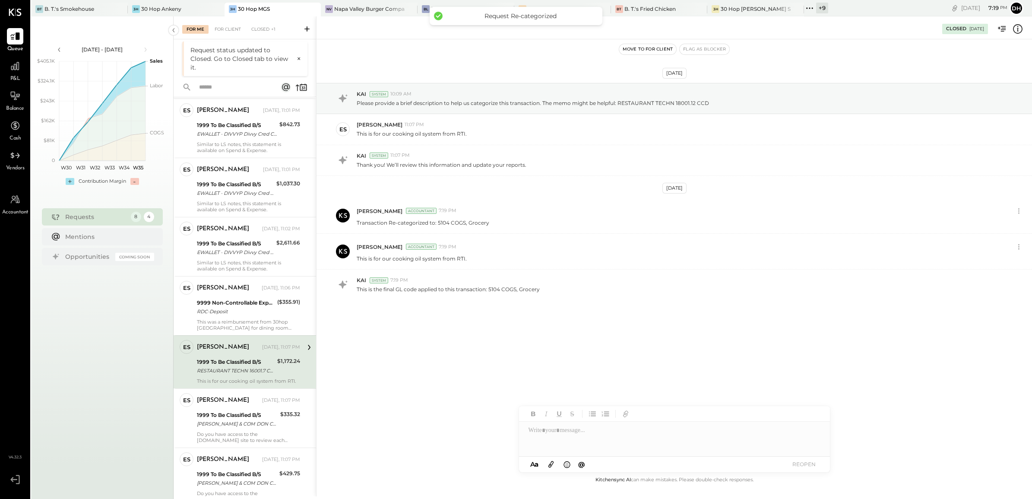
click at [237, 364] on div "1999 To Be Classified B/S" at bounding box center [236, 361] width 78 height 9
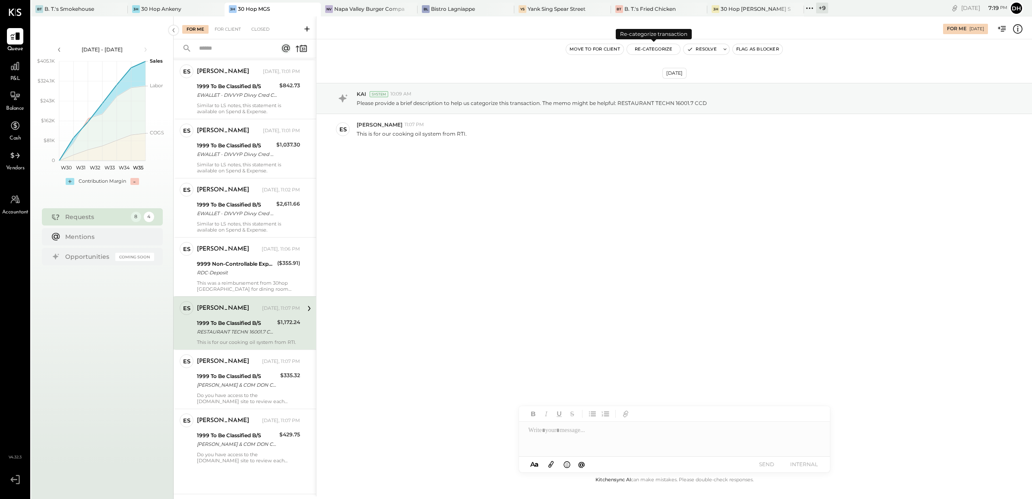
click at [661, 47] on button "Re-Categorize" at bounding box center [654, 49] width 54 height 10
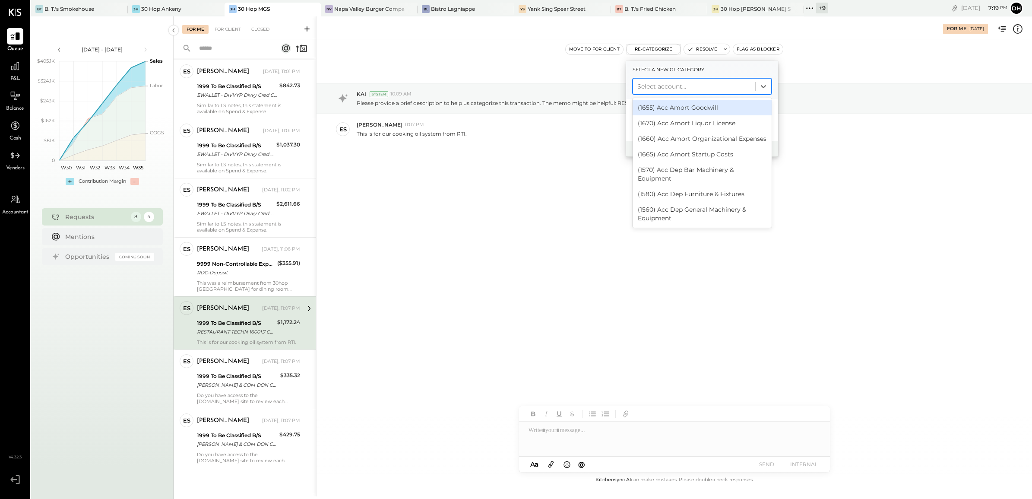
click at [652, 87] on div at bounding box center [694, 86] width 114 height 10
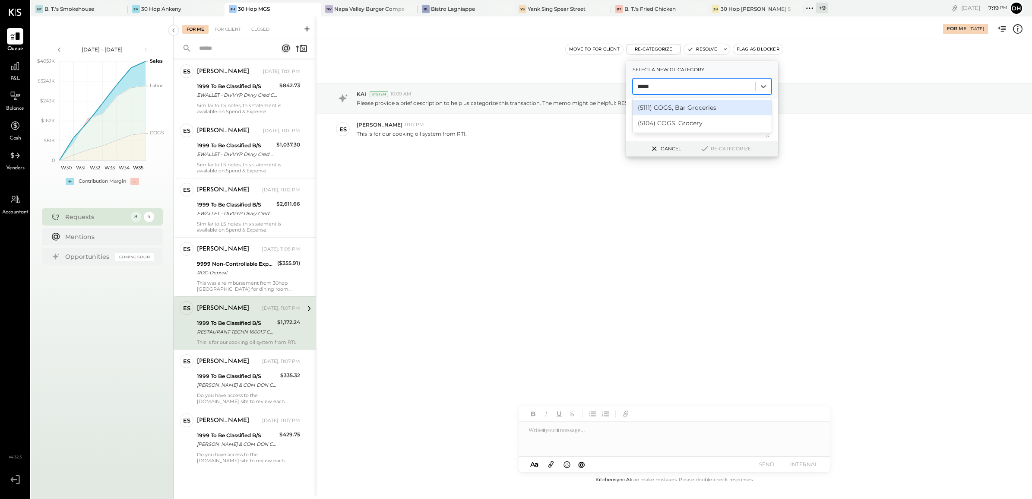
type input "******"
click at [686, 123] on div "(5104) COGS, Grocery" at bounding box center [701, 123] width 139 height 16
click at [690, 118] on textarea at bounding box center [702, 120] width 135 height 36
paste textarea "**********"
type textarea "**********"
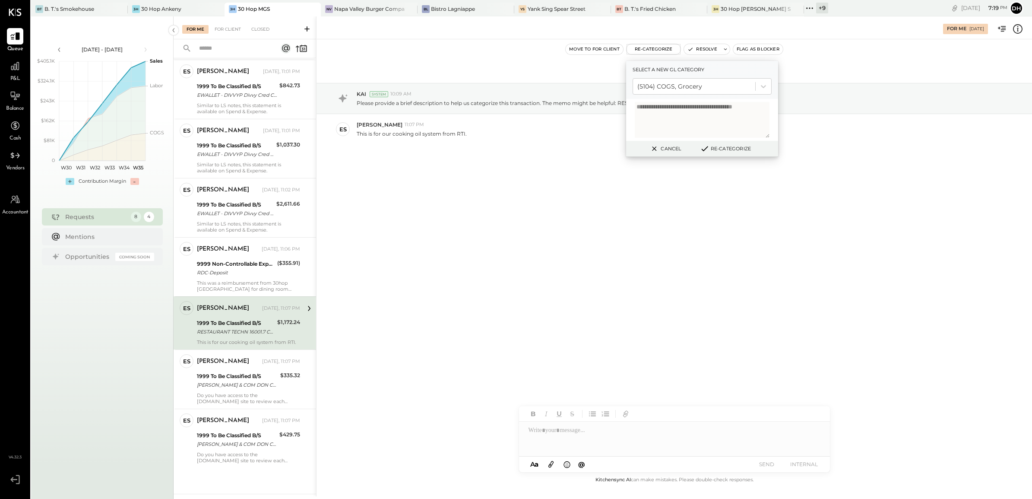
click at [732, 146] on button "Re-Categorize" at bounding box center [725, 148] width 57 height 10
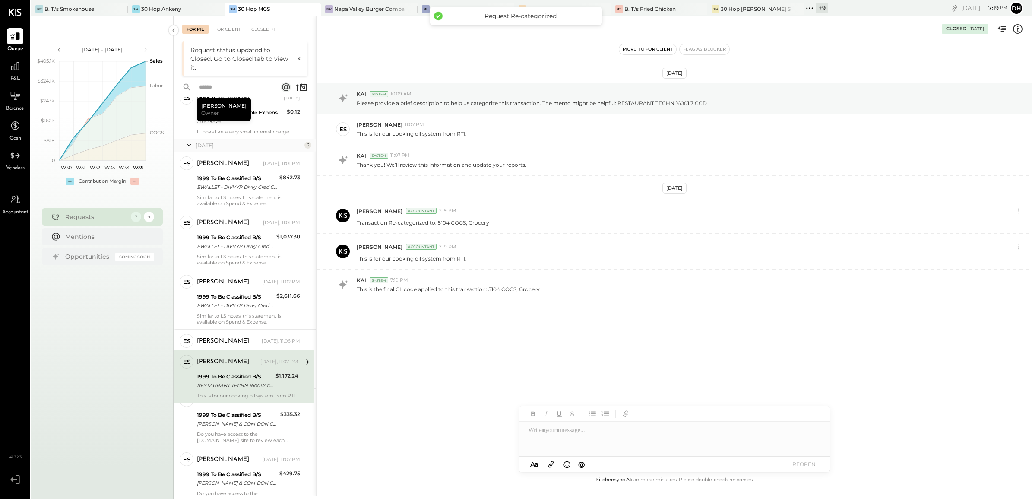
scroll to position [37, 0]
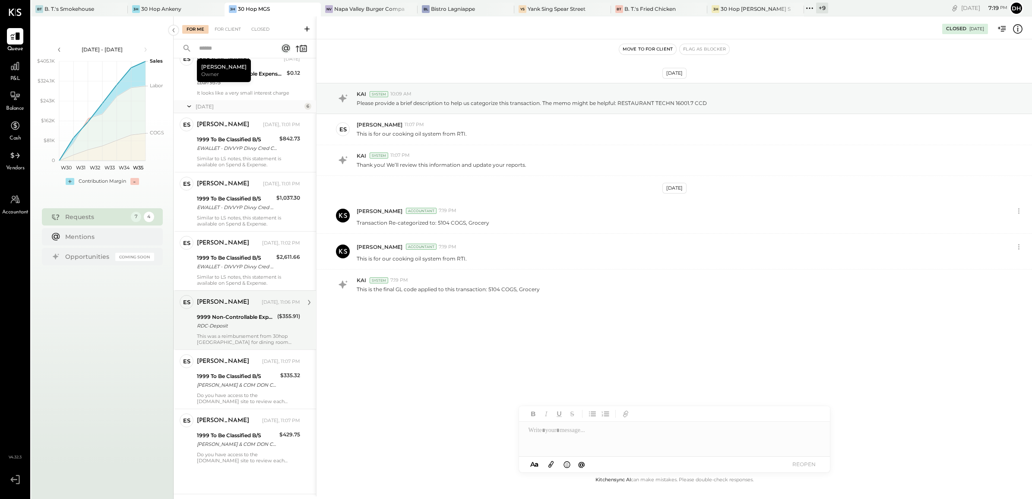
click at [226, 317] on div "9999 Non-Controllable Expenses:Other Income and Expenses:To Be Classified P&L" at bounding box center [236, 317] width 78 height 9
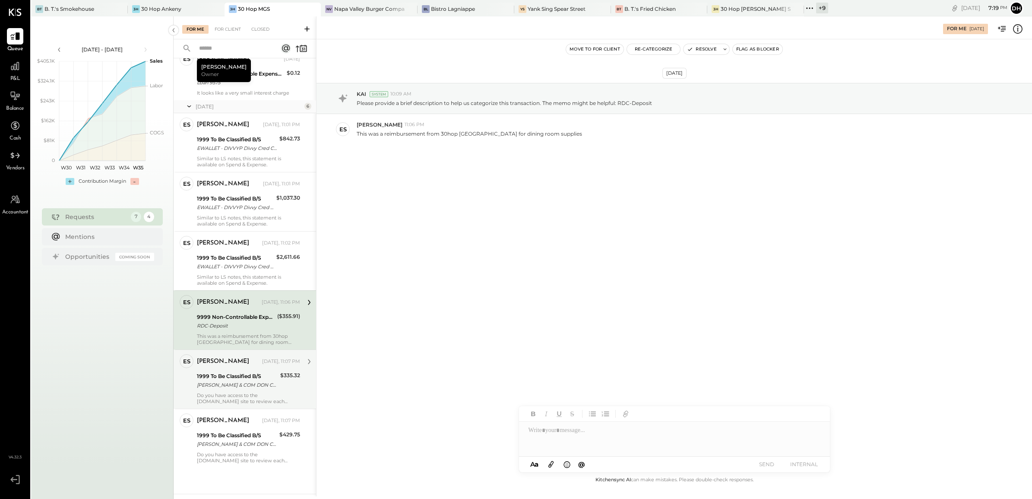
click at [213, 374] on div "1999 To Be Classified B/S" at bounding box center [237, 376] width 81 height 9
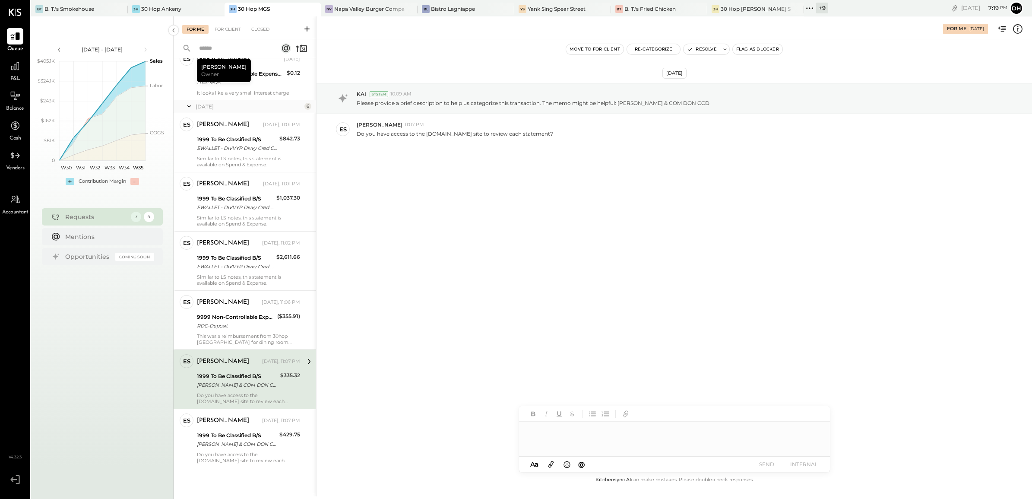
click at [559, 424] on div at bounding box center [674, 438] width 311 height 35
click at [815, 436] on icon at bounding box center [811, 439] width 10 height 10
drag, startPoint x: 563, startPoint y: 427, endPoint x: 520, endPoint y: 419, distance: 43.0
click at [520, 419] on div "MESSAGE SUGGESTION I currently do not have access. Could you please assist me i…" at bounding box center [663, 434] width 288 height 76
click at [814, 446] on icon at bounding box center [811, 446] width 10 height 10
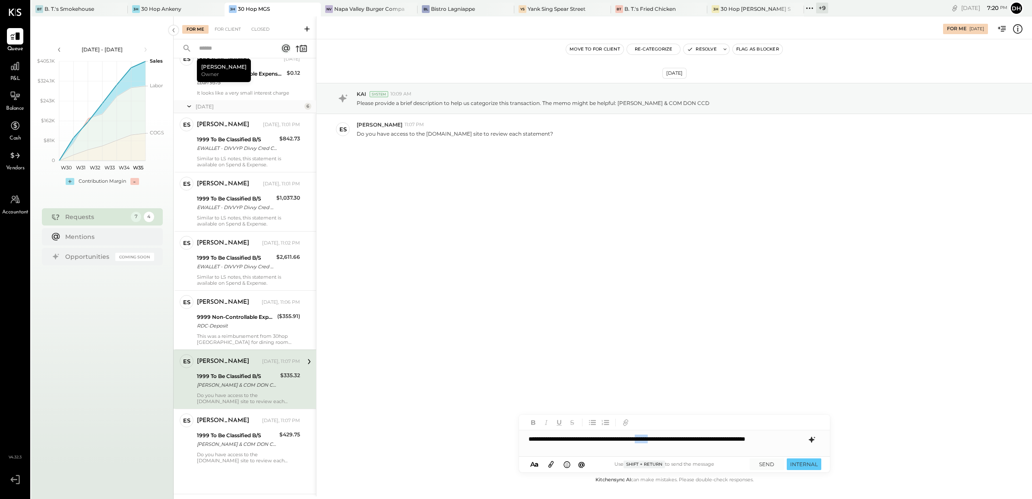
drag, startPoint x: 690, startPoint y: 438, endPoint x: 675, endPoint y: 437, distance: 15.2
click at [675, 437] on div "**********" at bounding box center [674, 443] width 311 height 26
drag, startPoint x: 699, startPoint y: 437, endPoint x: 742, endPoint y: 442, distance: 43.4
click at [742, 442] on div "**********" at bounding box center [674, 443] width 311 height 26
click at [735, 435] on div "**********" at bounding box center [674, 443] width 311 height 26
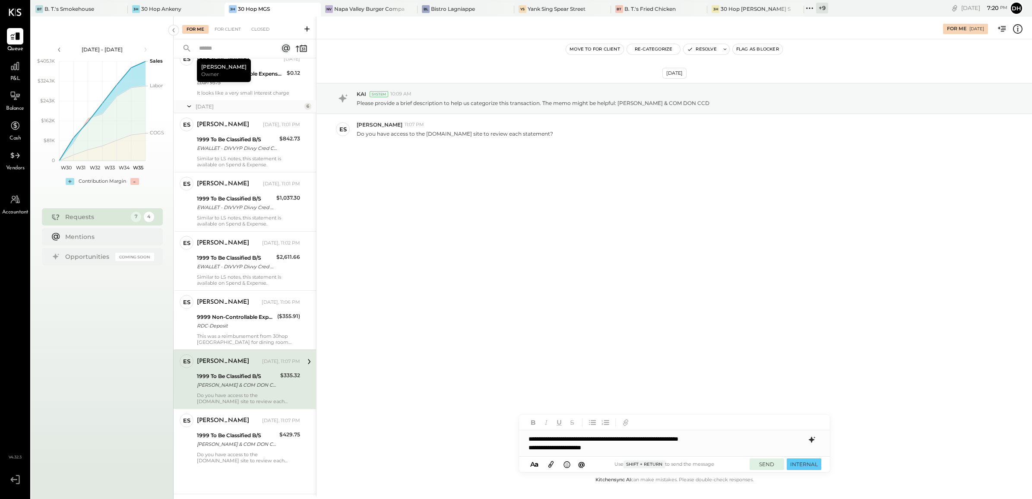
click at [770, 466] on button "SEND" at bounding box center [766, 464] width 35 height 12
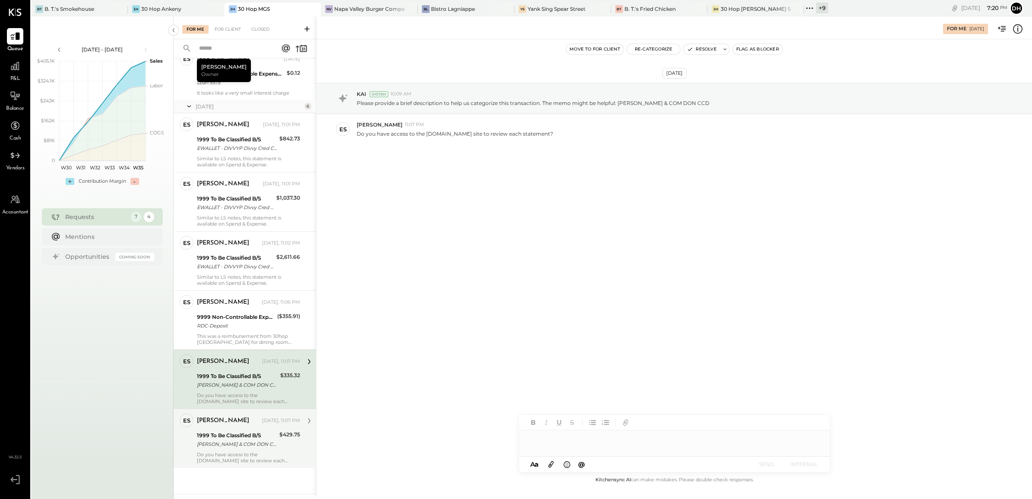
click at [242, 449] on div "Erik Shewmaker Yesterday, 11:07 PM 1999 To Be Classified B/S EDWARD DON & COM D…" at bounding box center [248, 438] width 103 height 50
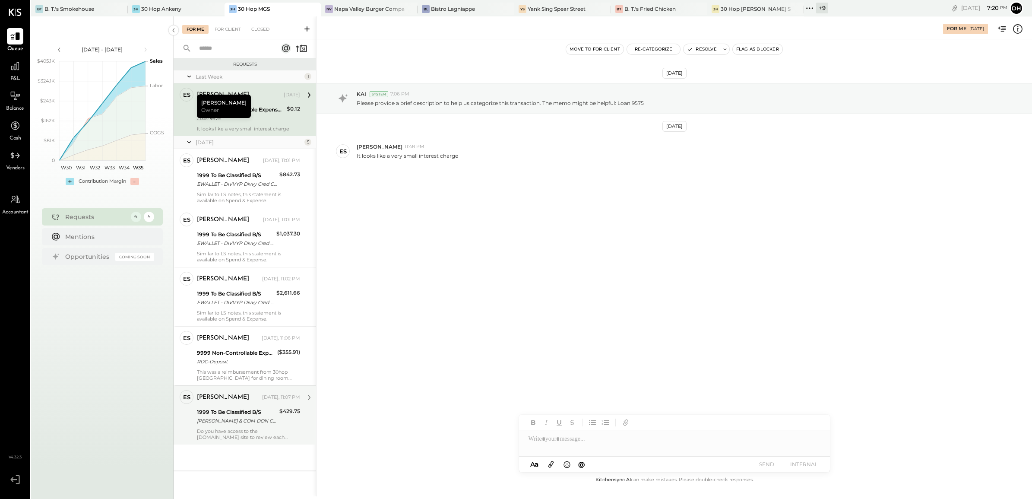
click at [261, 417] on div "EDWARD DON & COM DON CCD" at bounding box center [237, 420] width 80 height 9
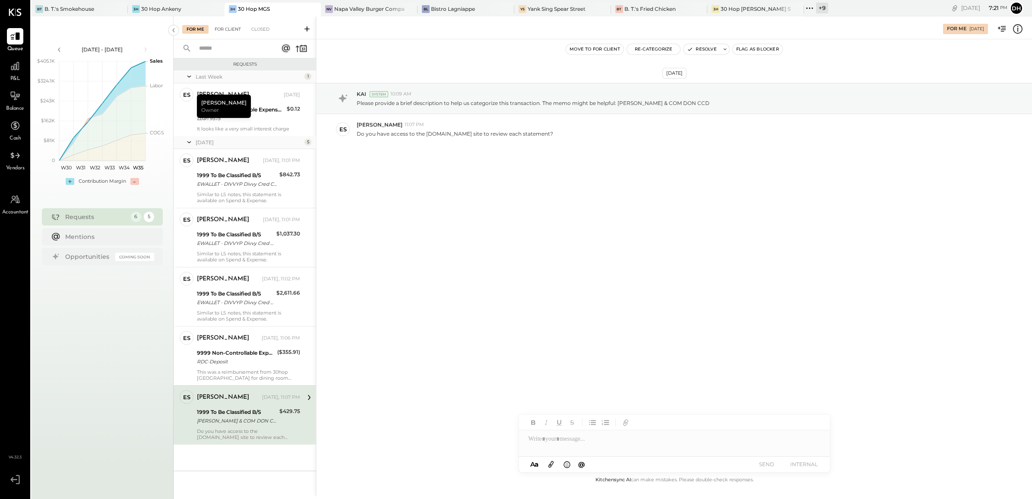
click at [223, 28] on div "For Client" at bounding box center [227, 29] width 35 height 9
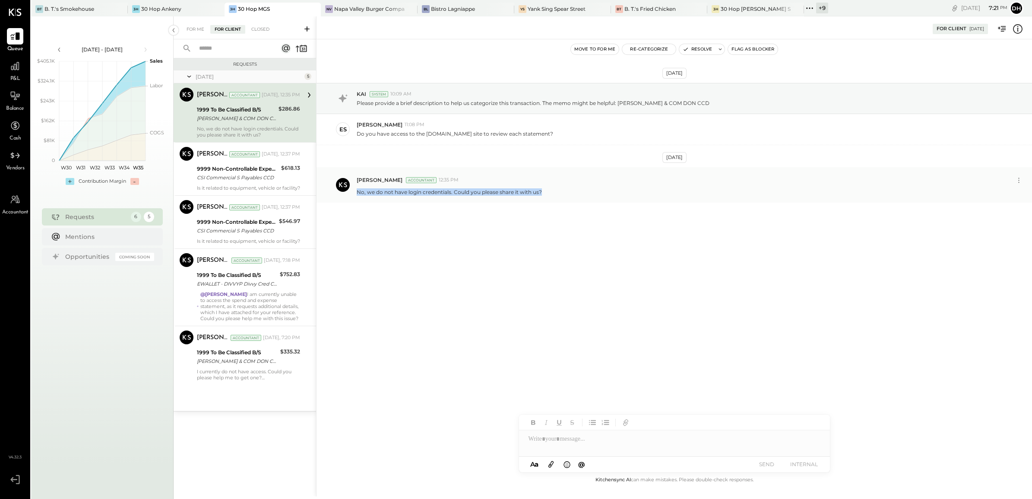
drag, startPoint x: 552, startPoint y: 192, endPoint x: 355, endPoint y: 196, distance: 196.9
click at [355, 196] on div "Dhwani Solanki Accountant 12:35 PM No, we do not have login credentials. Could …" at bounding box center [673, 184] width 715 height 35
copy p "No, we do not have login credentials. Could you please share it with us?"
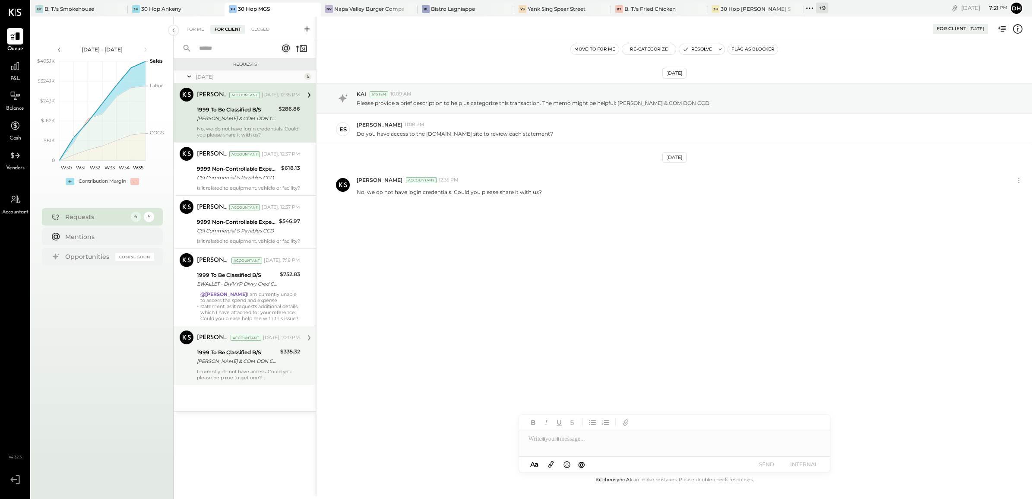
click at [257, 365] on div "EDWARD DON & COM DON CCD" at bounding box center [237, 361] width 81 height 9
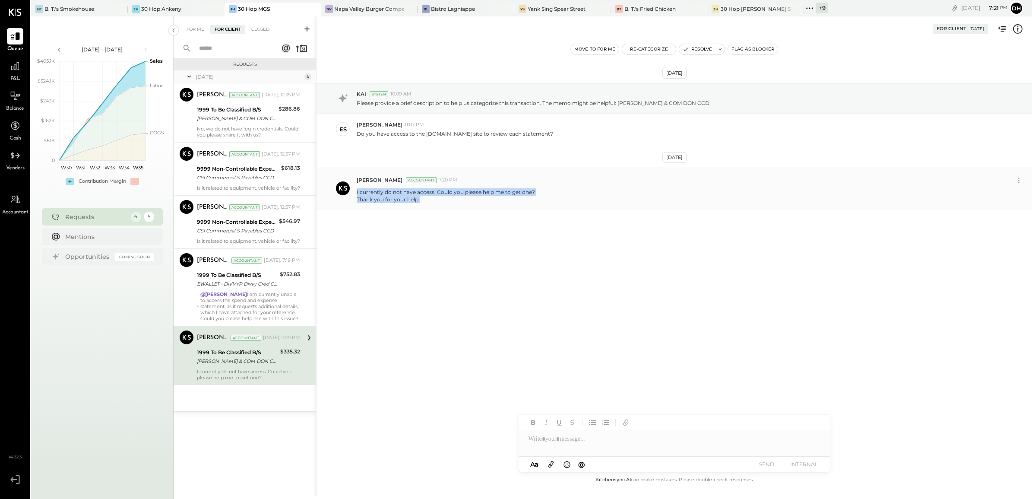
drag, startPoint x: 432, startPoint y: 205, endPoint x: 353, endPoint y: 191, distance: 80.3
click at [353, 191] on div "Dhwani Solanki Accountant 7:20 PM I currently do not have access. Could you ple…" at bounding box center [673, 188] width 715 height 43
copy p "I currently do not have access. Could you please help me to get one? Thank you …"
click at [199, 33] on div "For Me" at bounding box center [195, 29] width 26 height 9
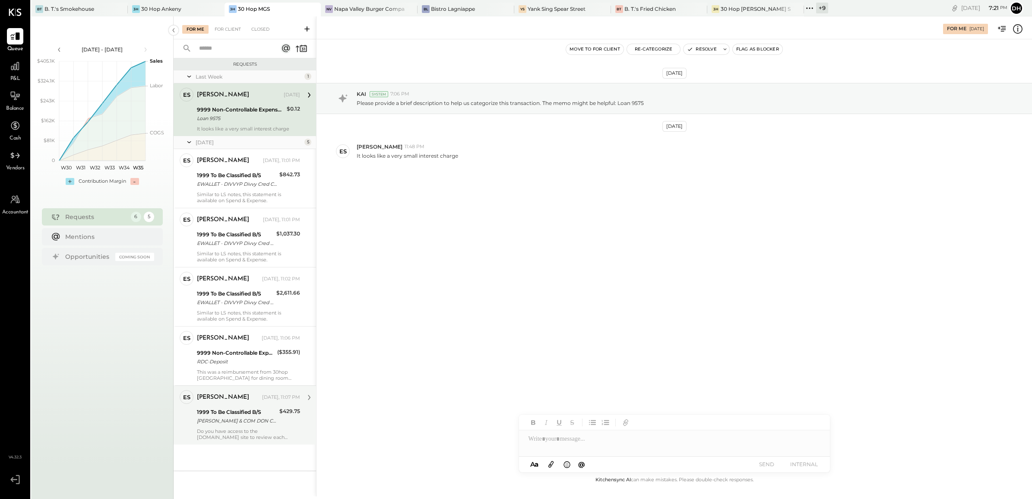
click at [236, 418] on div "EDWARD DON & COM DON CCD" at bounding box center [237, 420] width 80 height 9
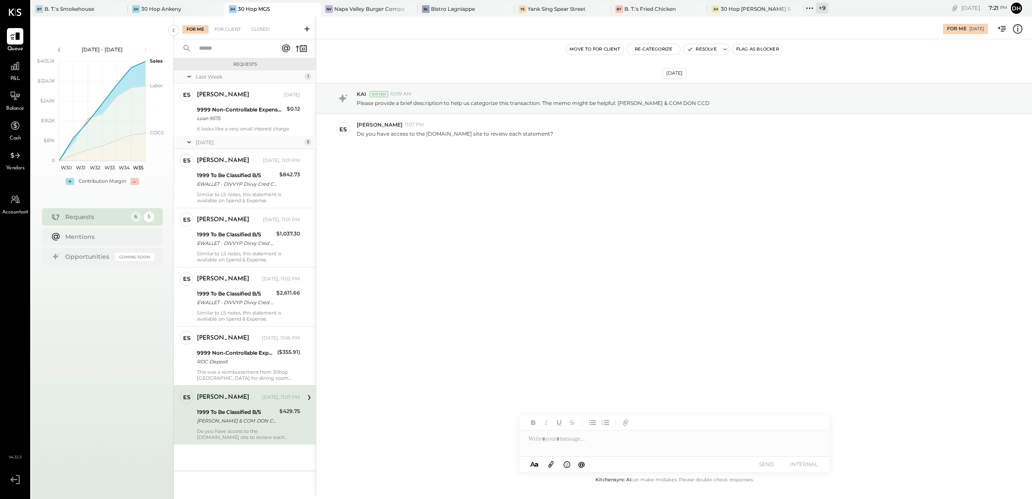
click at [605, 436] on div at bounding box center [674, 443] width 311 height 26
click at [768, 460] on button "SEND" at bounding box center [766, 464] width 35 height 12
click at [250, 177] on div "1999 To Be Classified B/S" at bounding box center [237, 175] width 80 height 9
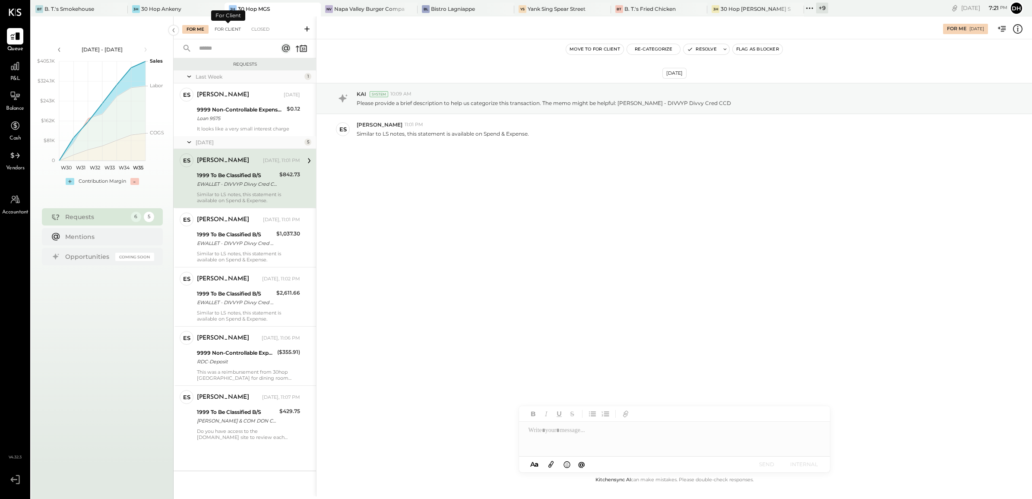
click at [232, 25] on div "For Client" at bounding box center [227, 29] width 35 height 9
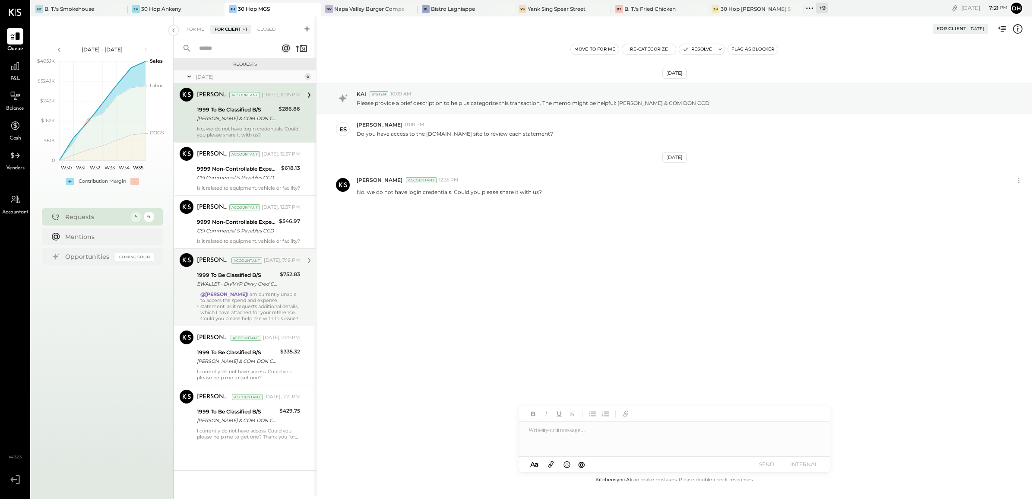
click at [272, 321] on div "@Erik Shewmaker I am currently unable to access the spend and expense statement…" at bounding box center [250, 306] width 100 height 30
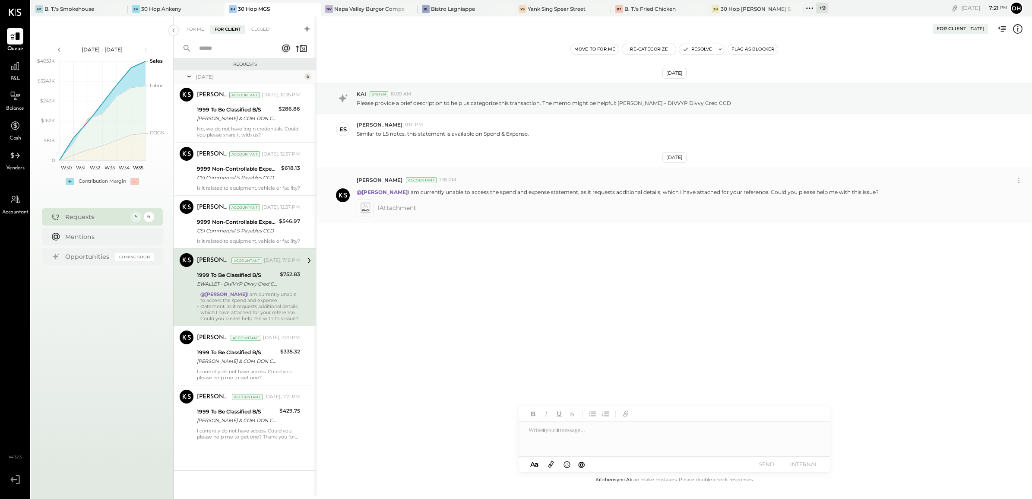
drag, startPoint x: 408, startPoint y: 192, endPoint x: 880, endPoint y: 193, distance: 471.4
click at [880, 193] on div "@Erik Shewmaker I am currently unable to access the spend and expense statement…" at bounding box center [691, 191] width 668 height 9
copy p "I am currently unable to access the spend and expense statement, as it requests…"
click at [197, 25] on div "For Me" at bounding box center [195, 29] width 26 height 9
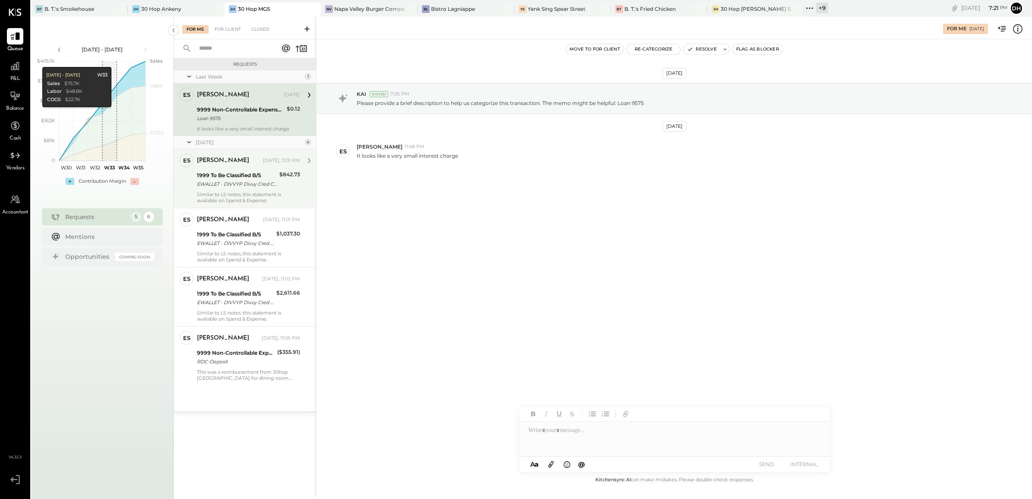
click at [231, 191] on div "Similar to LS notes, this statement is available on Spend & Expense." at bounding box center [248, 197] width 103 height 12
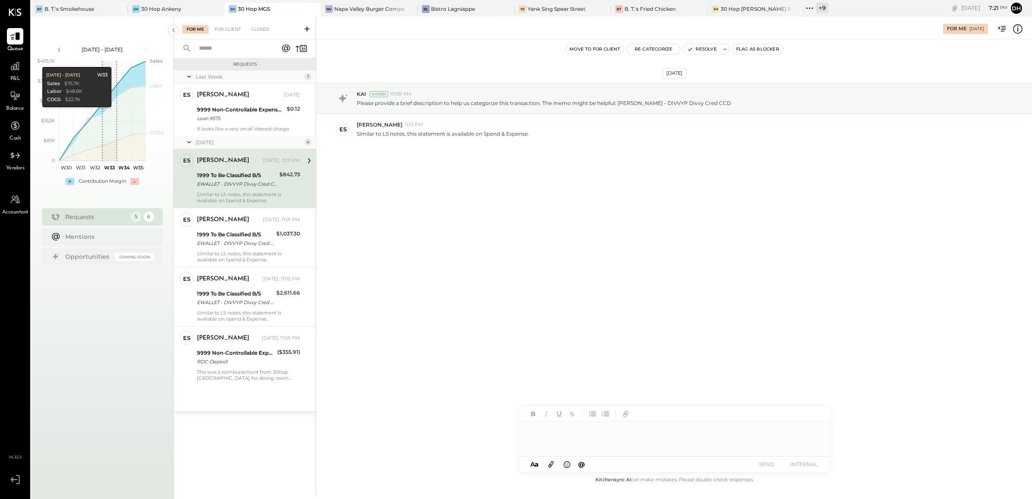
click at [585, 437] on div at bounding box center [674, 438] width 311 height 35
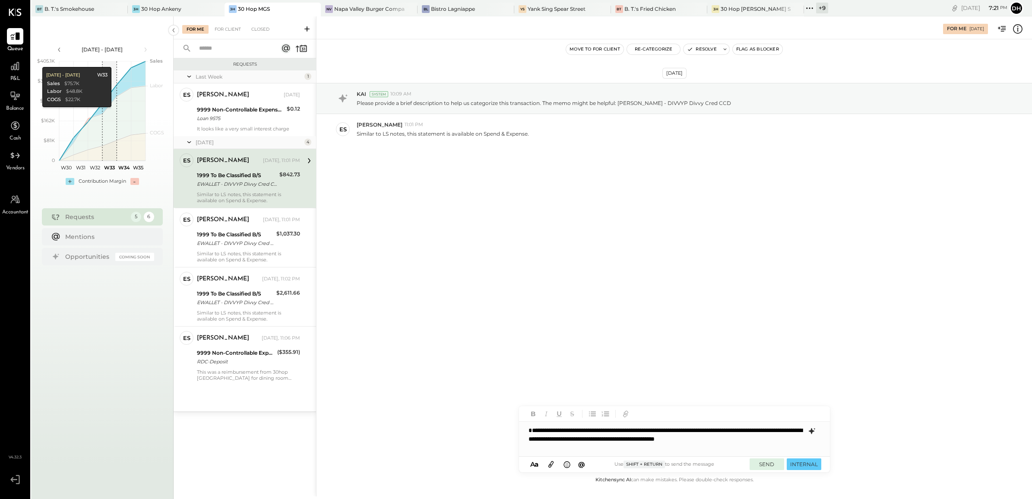
click at [761, 468] on button "SEND" at bounding box center [766, 464] width 35 height 12
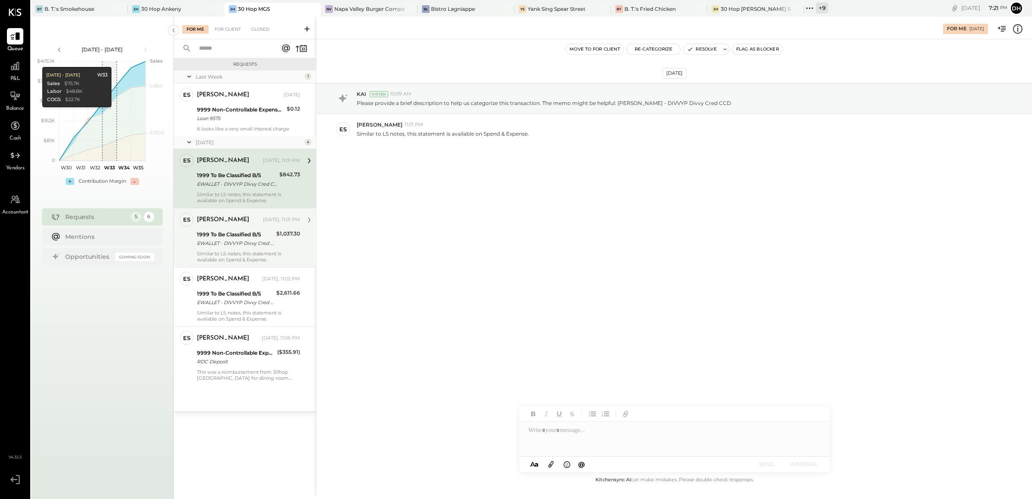
click at [234, 223] on div "[PERSON_NAME]" at bounding box center [223, 219] width 52 height 9
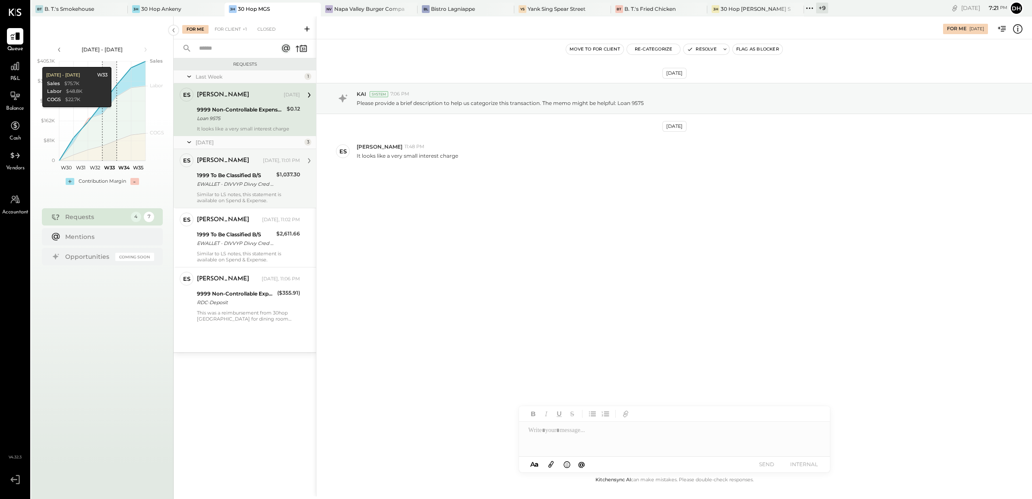
click at [212, 170] on div "1999 To Be Classified B/S EWALLET - DIVVYP Divvy Cred CCD" at bounding box center [235, 179] width 77 height 19
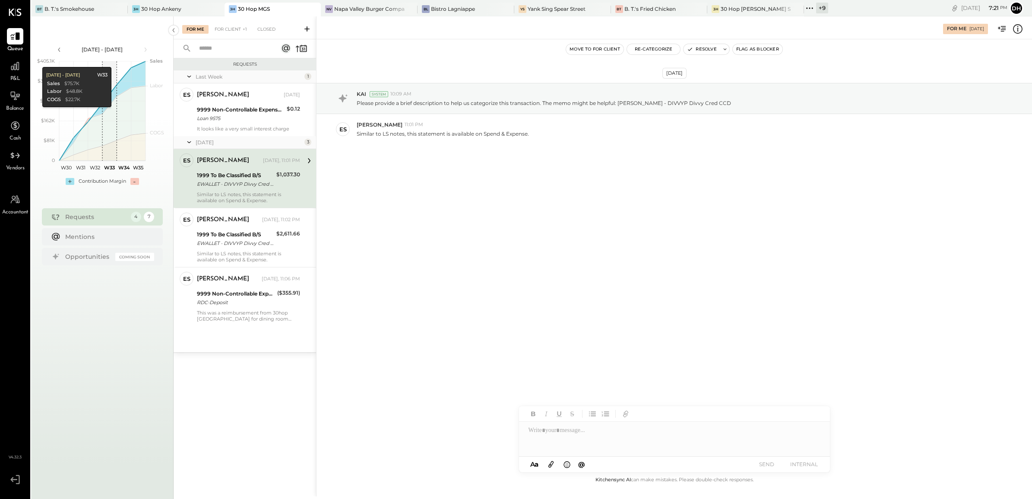
click at [581, 438] on div at bounding box center [674, 438] width 311 height 35
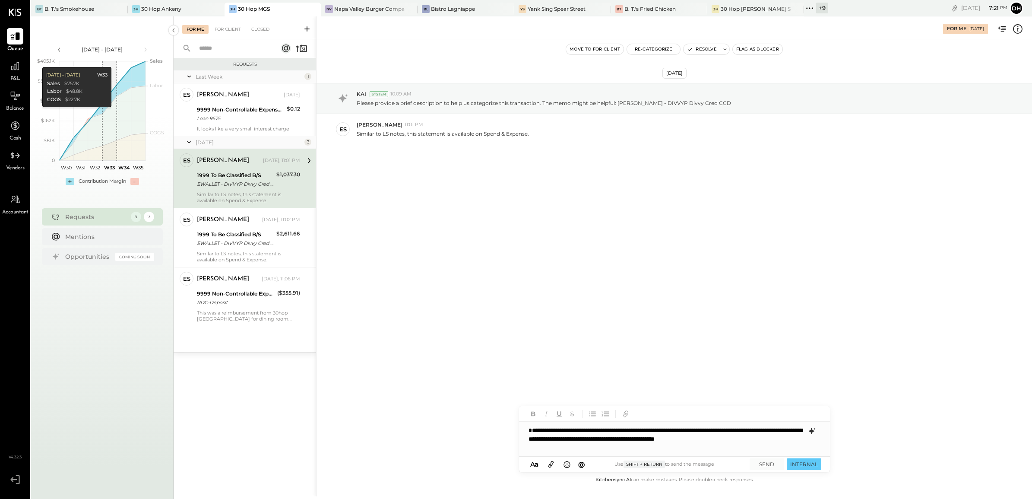
click at [553, 463] on icon at bounding box center [550, 464] width 5 height 6
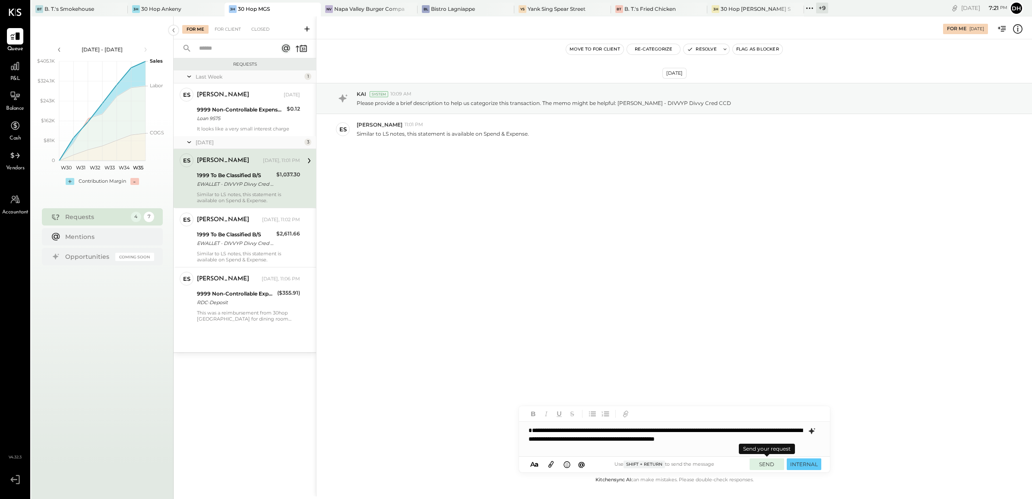
click at [767, 461] on button "SEND" at bounding box center [766, 464] width 35 height 12
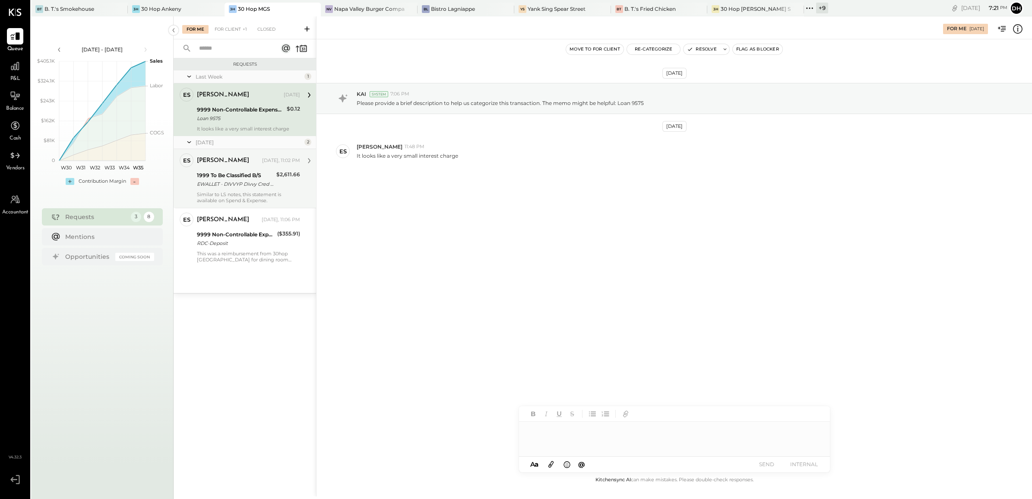
click at [234, 169] on div "Erik Shewmaker Yesterday, 11:02 PM 1999 To Be Classified B/S EWALLET - DIVVYP D…" at bounding box center [248, 178] width 103 height 50
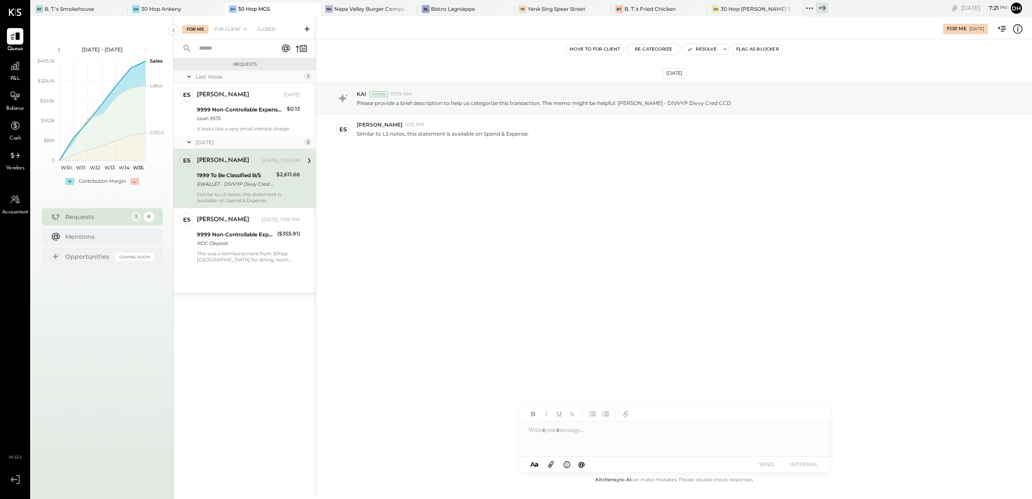
click at [583, 432] on div at bounding box center [674, 438] width 311 height 35
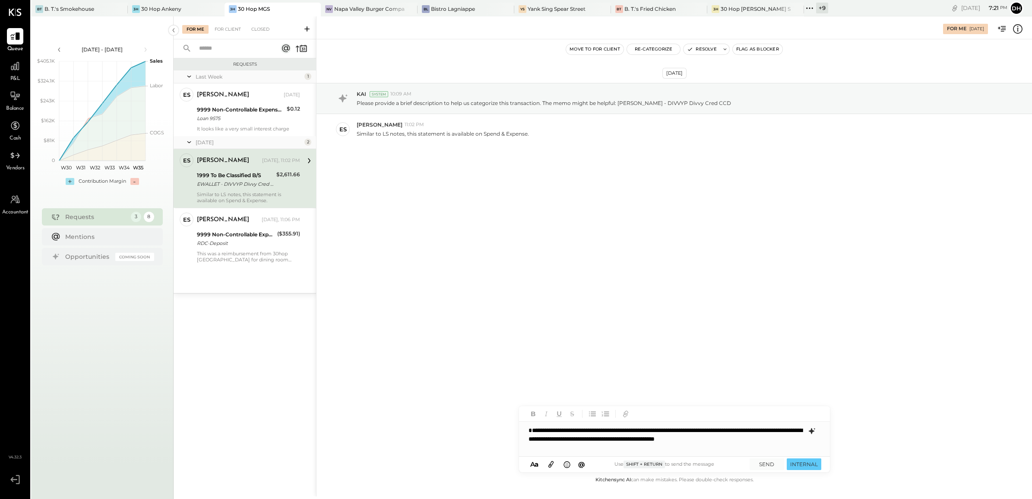
click at [553, 463] on icon at bounding box center [550, 464] width 9 height 10
click at [780, 463] on button "SEND" at bounding box center [766, 464] width 35 height 12
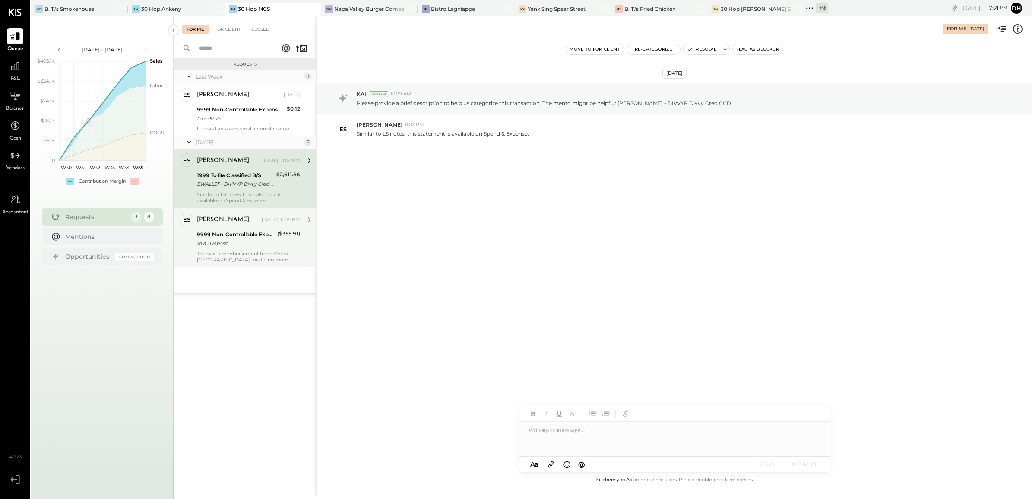
click at [240, 239] on div "RDC-Deposit" at bounding box center [236, 243] width 78 height 9
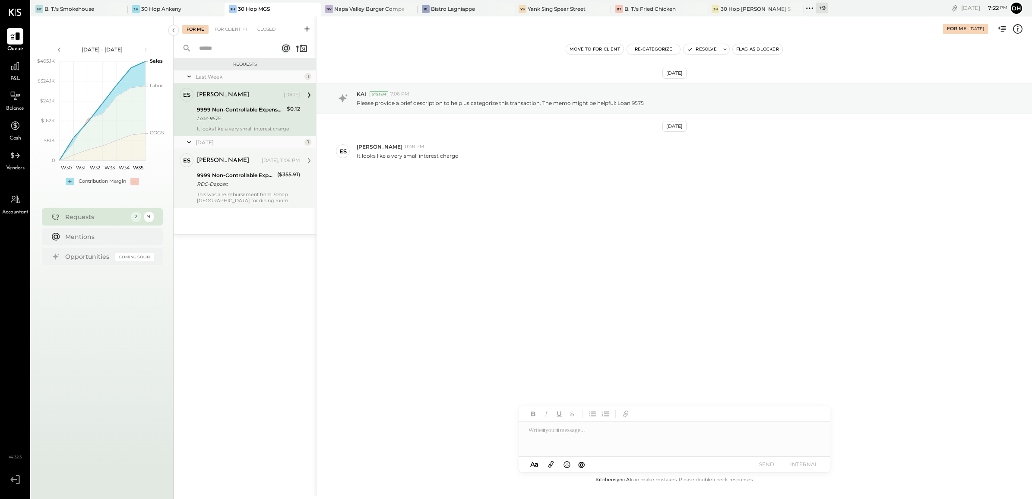
click at [239, 195] on div "This was a reimbursement from 30hop Omaha for dining room supplies" at bounding box center [248, 197] width 103 height 12
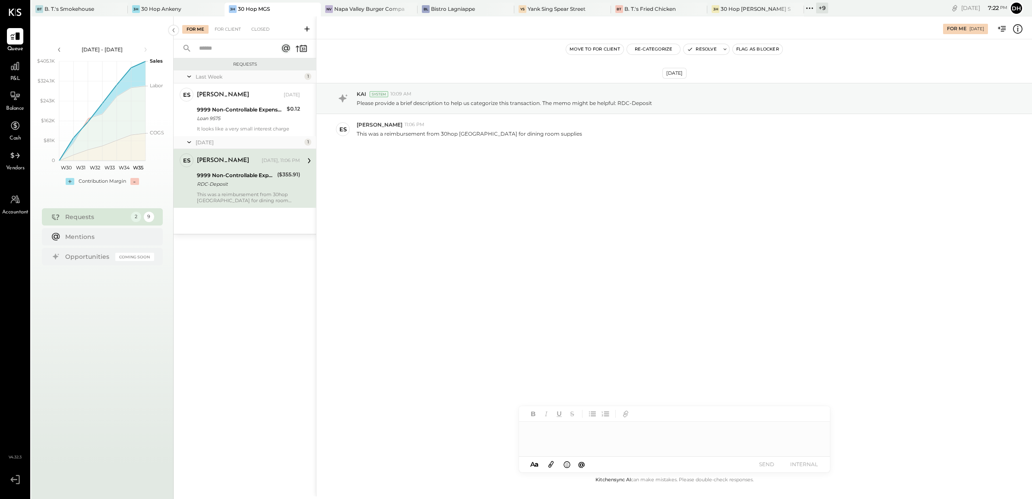
click at [591, 428] on div at bounding box center [674, 438] width 311 height 35
drag, startPoint x: 547, startPoint y: 131, endPoint x: 352, endPoint y: 137, distance: 195.2
click at [352, 137] on div "ES Erik Shewmaker 11:06 PM This was a reimbursement from 30hop Omaha for dining…" at bounding box center [673, 129] width 715 height 30
drag, startPoint x: 352, startPoint y: 137, endPoint x: 454, endPoint y: 162, distance: 105.0
click at [454, 162] on div "Aug 28th, 2025 KAI System 10:09 AM Please provide a brief description to help u…" at bounding box center [673, 135] width 715 height 149
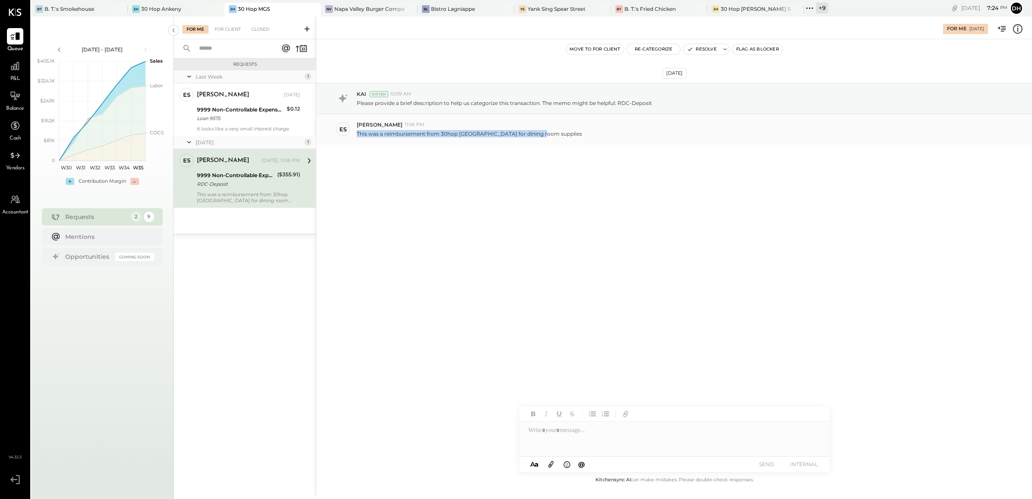
drag, startPoint x: 545, startPoint y: 139, endPoint x: 354, endPoint y: 135, distance: 190.4
click at [354, 135] on div "ES Erik Shewmaker 11:06 PM This was a reimbursement from 30hop Omaha for dining…" at bounding box center [673, 129] width 715 height 30
copy p "This was a reimbursement from 30hop Omaha for dining room supplies"
click at [648, 50] on button "Re-Categorize" at bounding box center [654, 49] width 54 height 10
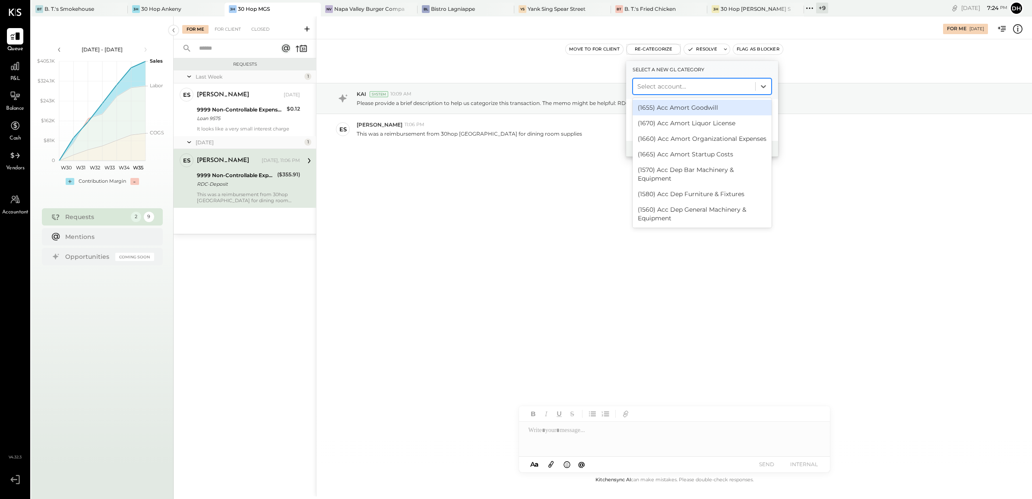
click at [666, 81] on div at bounding box center [694, 86] width 114 height 10
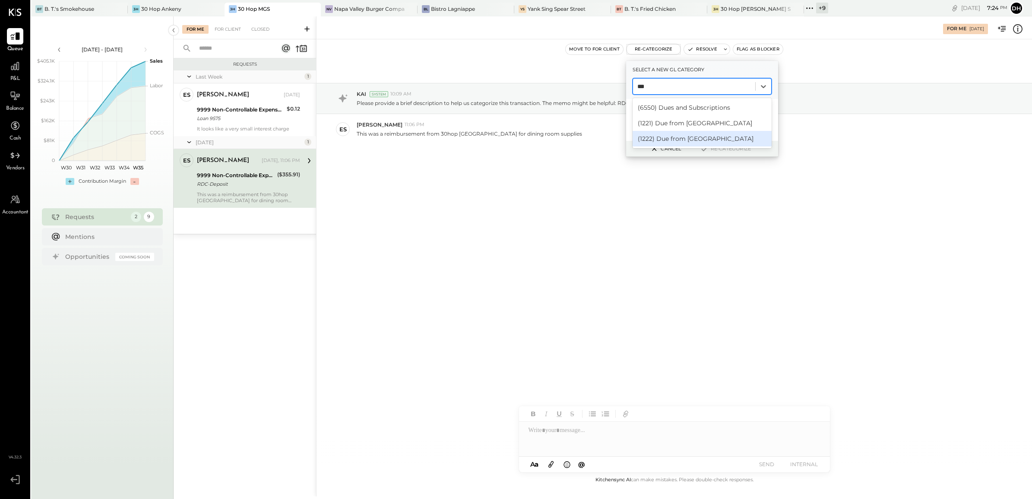
type input "***"
click at [627, 205] on div "Aug 28th, 2025 KAI System 10:09 AM Please provide a brief description to help u…" at bounding box center [673, 135] width 715 height 149
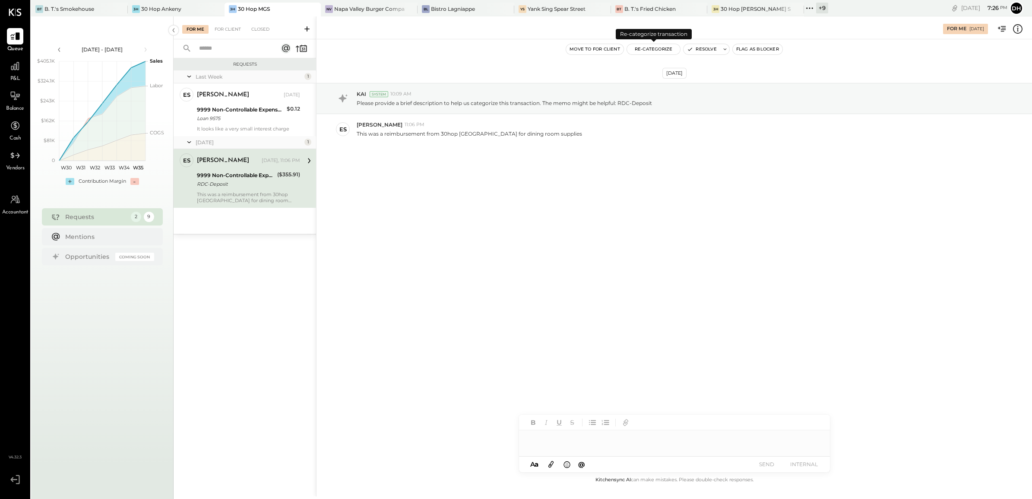
click at [661, 52] on button "Re-Categorize" at bounding box center [654, 49] width 54 height 10
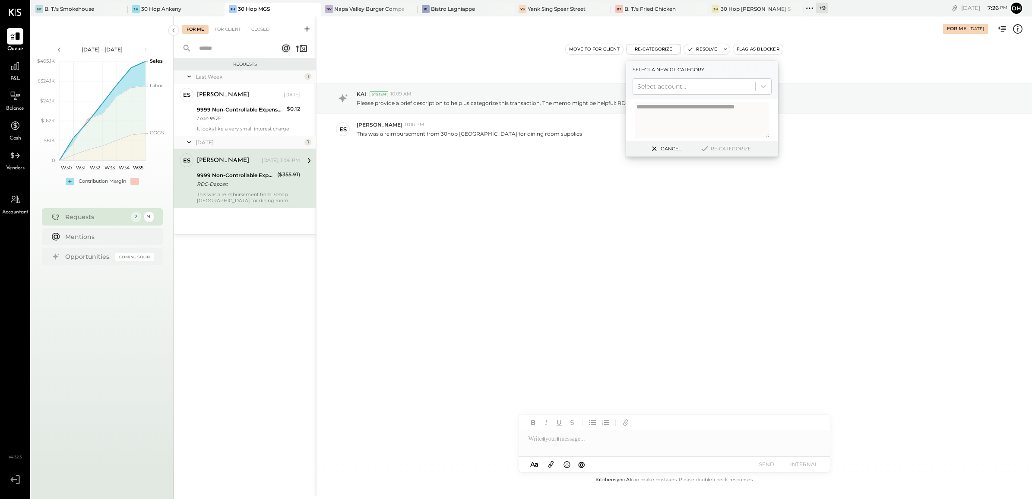
click at [648, 104] on textarea at bounding box center [702, 120] width 135 height 36
type textarea "**********"
click at [667, 82] on div at bounding box center [694, 86] width 114 height 10
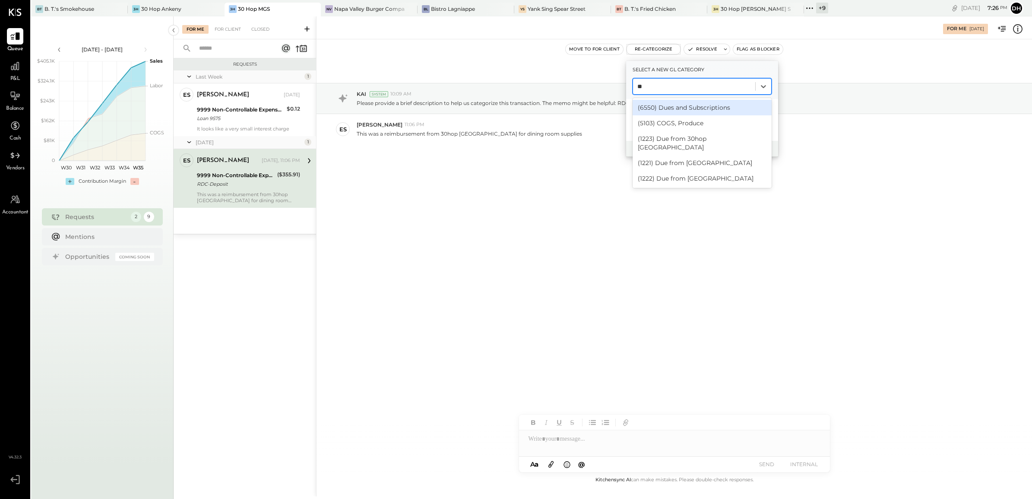
type input "***"
click at [700, 121] on div "(1223) Due from 30hop [GEOGRAPHIC_DATA]" at bounding box center [701, 127] width 139 height 24
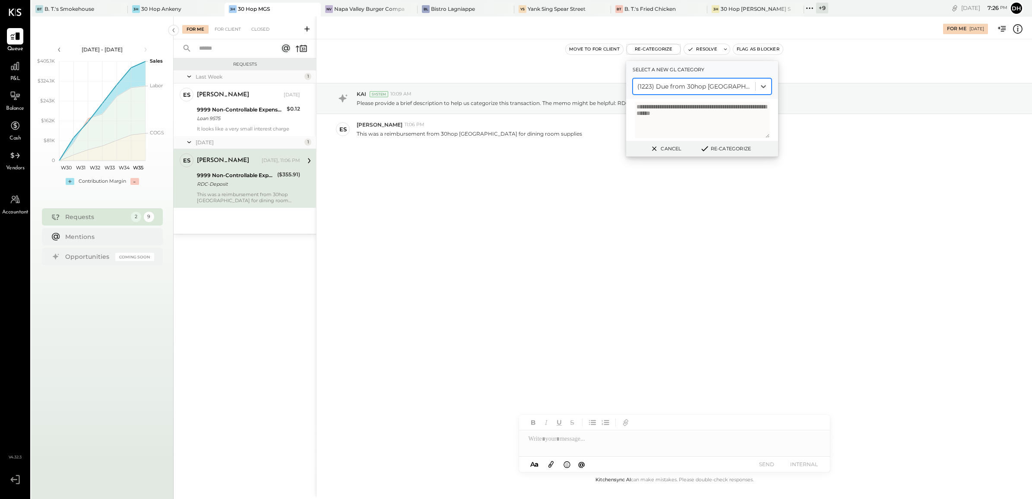
click at [726, 148] on button "Re-Categorize" at bounding box center [725, 148] width 57 height 10
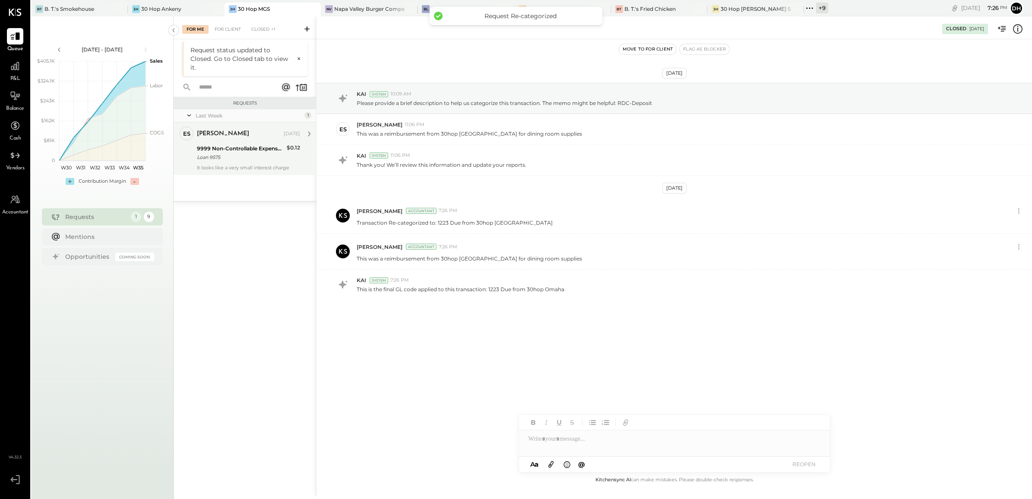
click at [258, 147] on div "9999 Non-Controllable Expenses:Other Income and Expenses:To Be Classified P&L" at bounding box center [240, 148] width 87 height 9
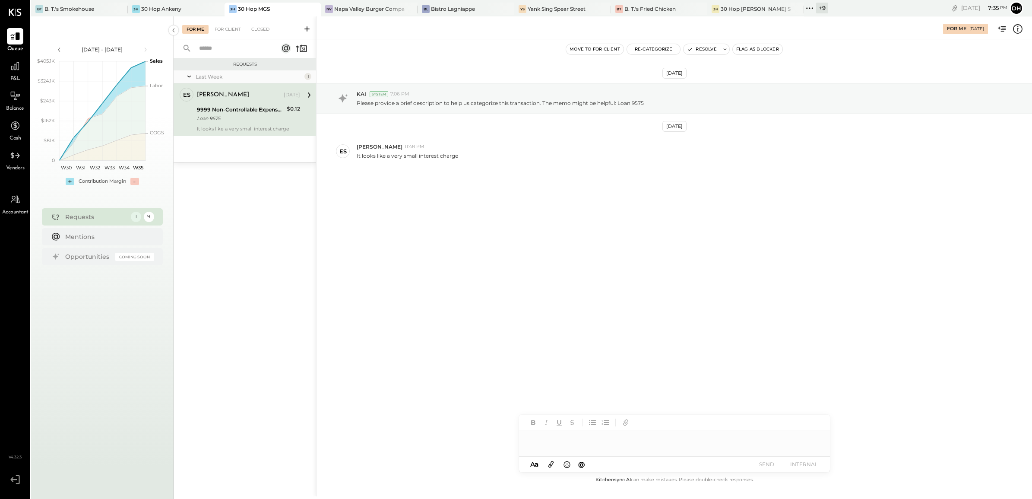
click at [606, 439] on div at bounding box center [674, 438] width 311 height 17
click at [812, 439] on icon at bounding box center [811, 439] width 6 height 6
click at [810, 424] on icon at bounding box center [811, 422] width 4 height 4
click at [653, 439] on div "**********" at bounding box center [674, 443] width 311 height 26
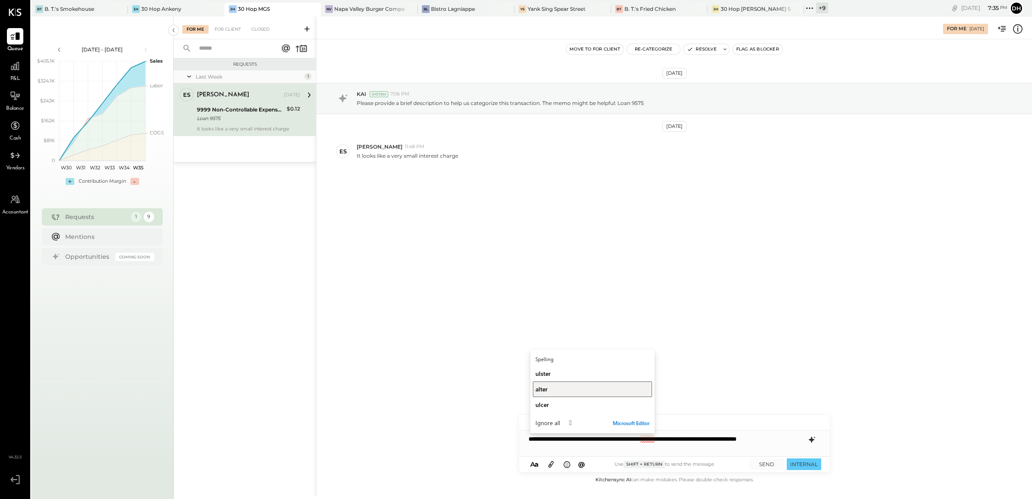
click at [567, 389] on div "alter" at bounding box center [592, 389] width 114 height 8
click at [772, 463] on button "SEND" at bounding box center [766, 464] width 35 height 12
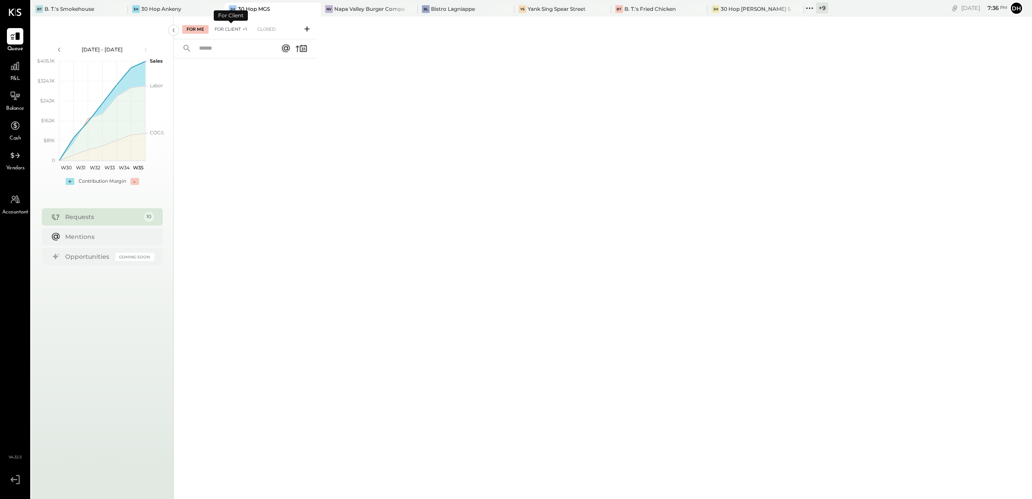
click at [229, 29] on div "For Client +1" at bounding box center [230, 29] width 41 height 9
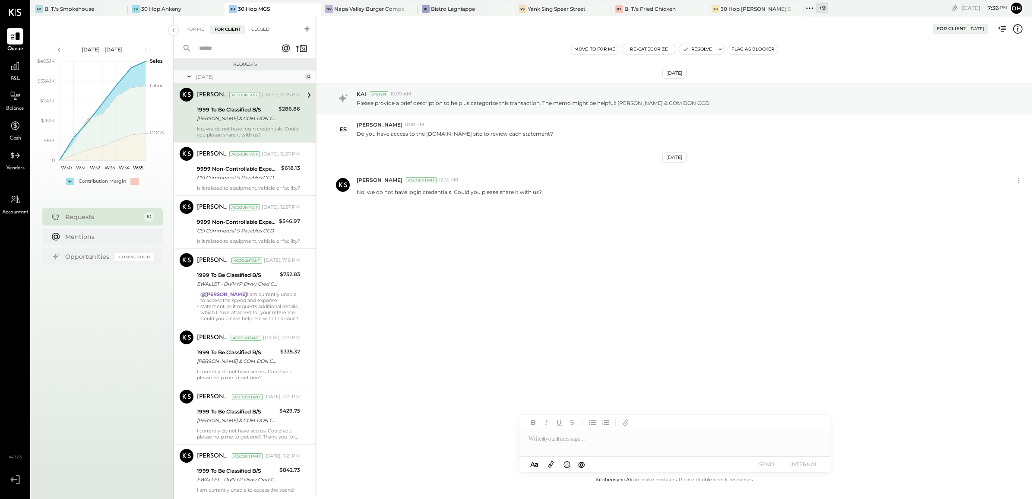
click at [258, 25] on div "Closed" at bounding box center [260, 29] width 27 height 9
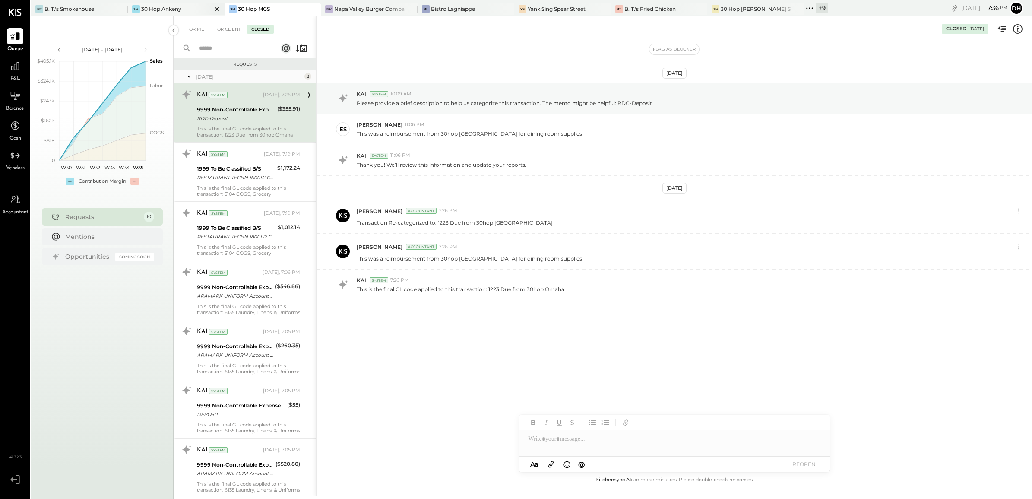
click at [172, 10] on div "30 Hop Ankeny" at bounding box center [161, 8] width 40 height 7
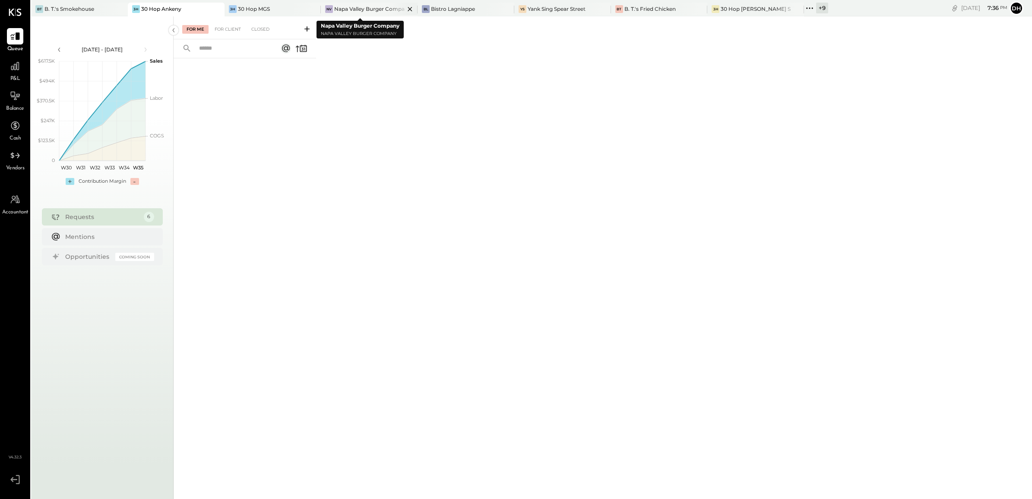
click at [122, 9] on icon at bounding box center [120, 9] width 4 height 4
click at [430, 7] on icon at bounding box center [435, 9] width 11 height 10
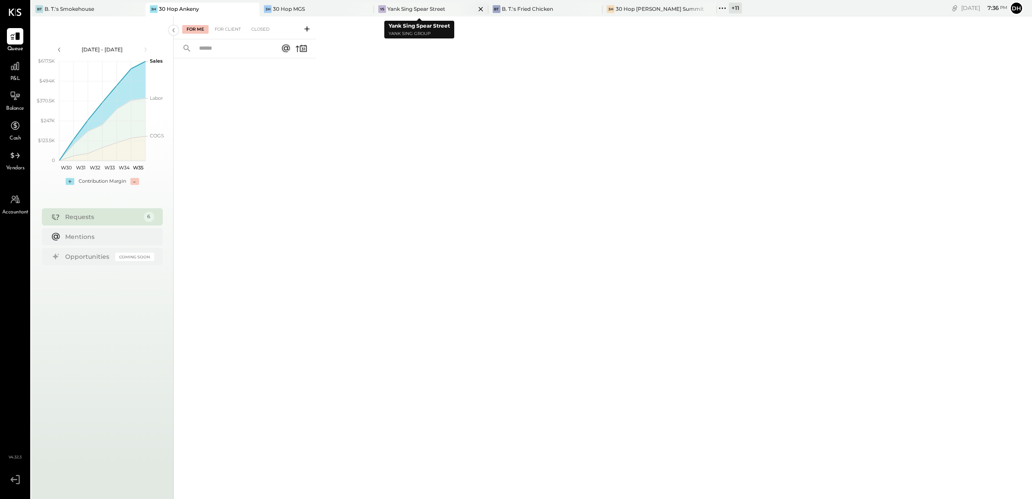
click at [475, 9] on icon at bounding box center [480, 9] width 11 height 10
click at [490, 8] on icon at bounding box center [489, 9] width 11 height 10
click at [448, 6] on div "30 Hop [PERSON_NAME] Summit" at bounding box center [438, 8] width 88 height 7
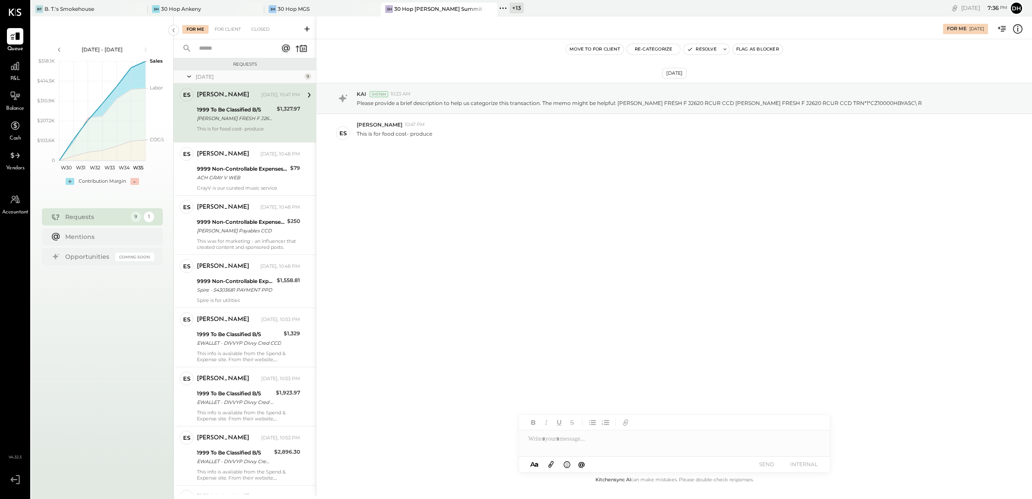
click at [229, 111] on div "1999 To Be Classified B/S" at bounding box center [235, 109] width 77 height 9
drag, startPoint x: 436, startPoint y: 130, endPoint x: 354, endPoint y: 133, distance: 81.6
click at [354, 133] on div "ES Erik Shewmaker 10:47 PM This is for food cost- produce" at bounding box center [673, 133] width 715 height 38
copy p "This is for food cost- produce"
click at [658, 50] on button "Re-Categorize" at bounding box center [654, 49] width 54 height 10
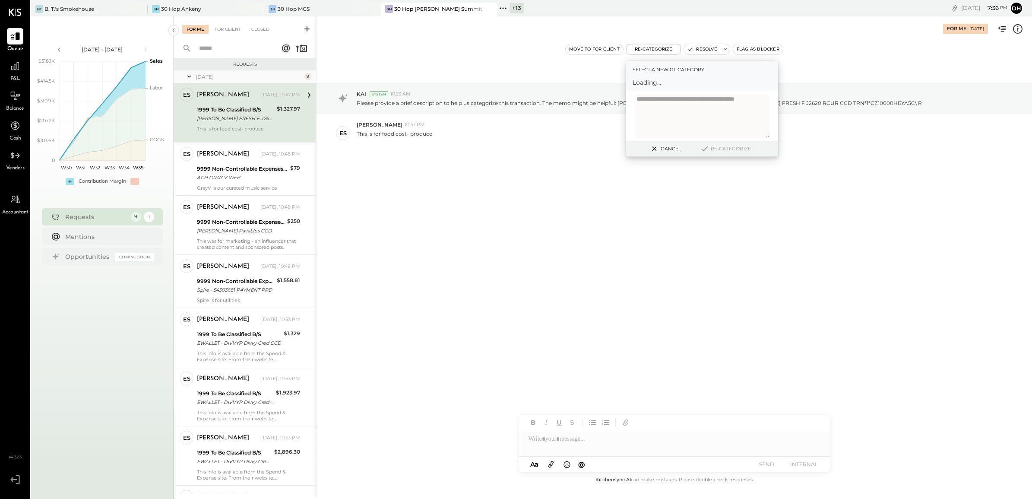
click at [667, 113] on textarea at bounding box center [702, 116] width 135 height 44
type textarea "**********"
click at [659, 86] on div at bounding box center [694, 86] width 114 height 10
type input "*******"
click at [737, 105] on div "(5103) COGS, Produce" at bounding box center [701, 108] width 139 height 16
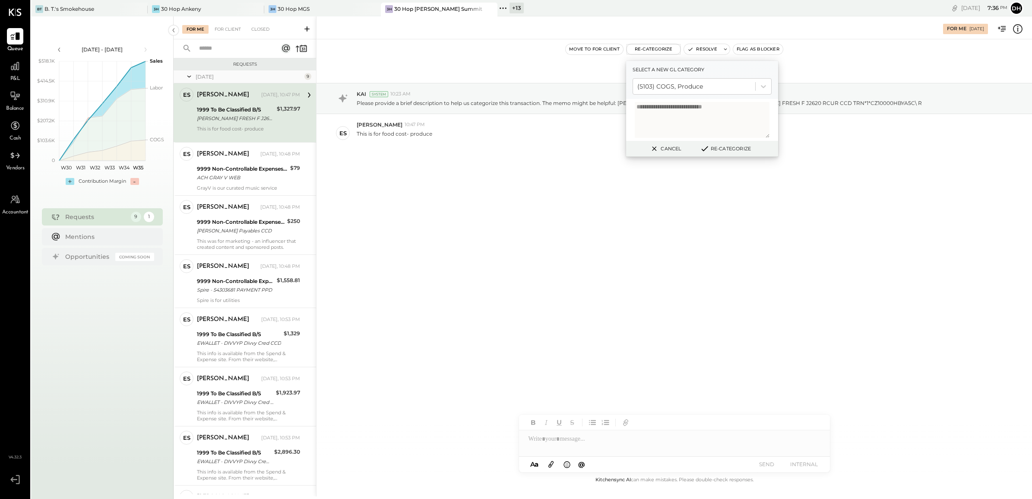
click at [735, 152] on button "Re-Categorize" at bounding box center [725, 148] width 57 height 10
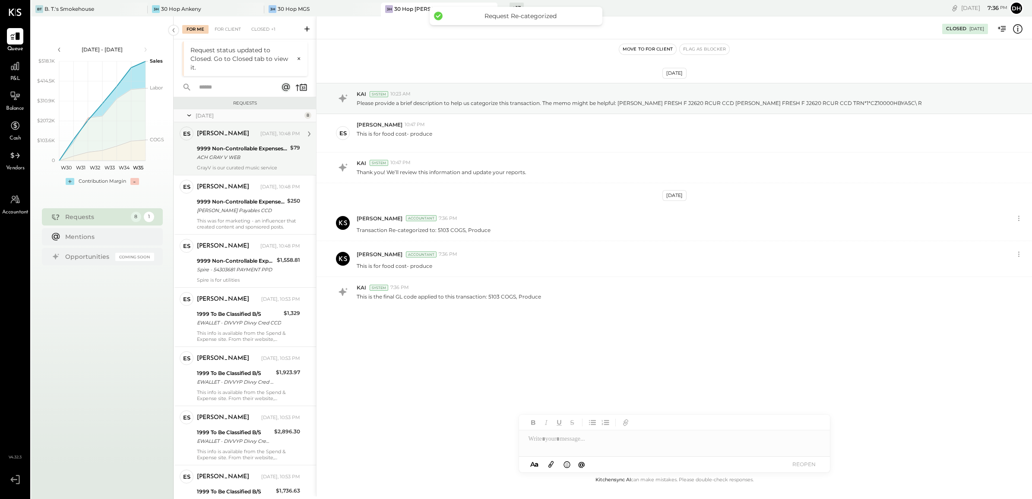
click at [237, 145] on div "9999 Non-Controllable Expenses:Other Income and Expenses:To Be Classified P&L" at bounding box center [242, 148] width 91 height 9
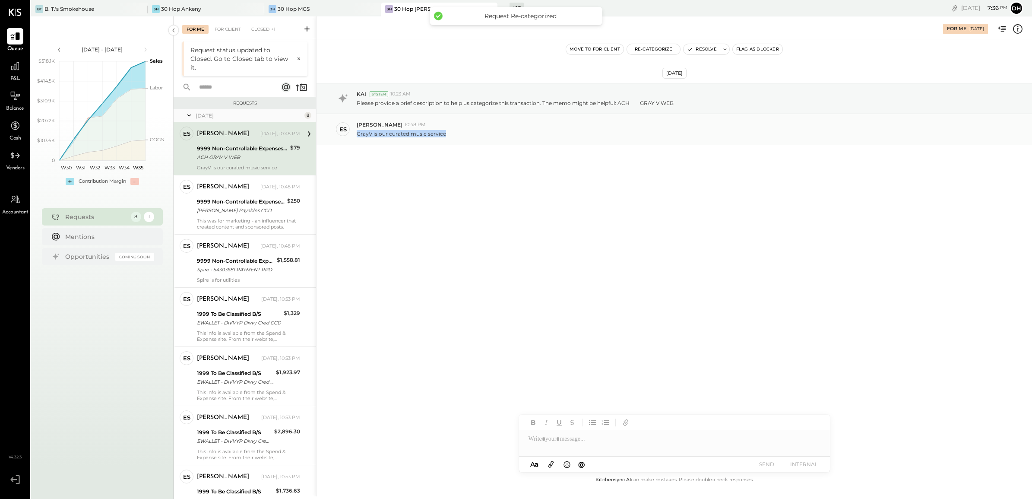
drag, startPoint x: 450, startPoint y: 136, endPoint x: 356, endPoint y: 133, distance: 93.7
click at [357, 133] on div "GrayV is our curated music service" at bounding box center [691, 132] width 668 height 9
copy p "GrayV is our curated music service"
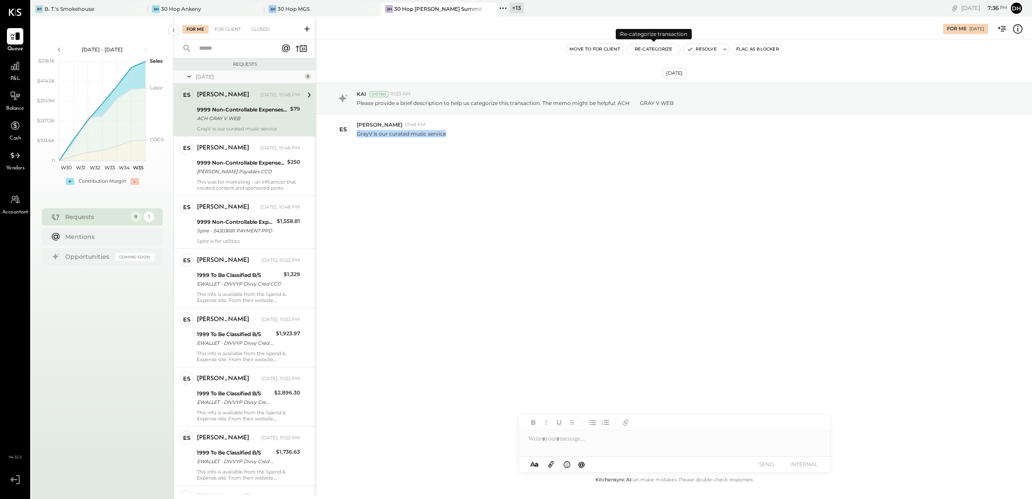
click at [653, 46] on button "Re-Categorize" at bounding box center [654, 49] width 54 height 10
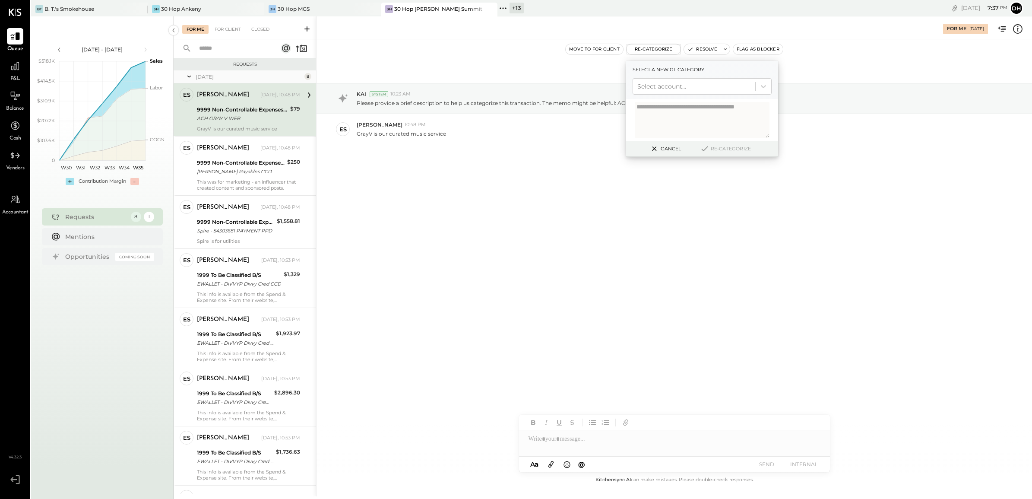
click at [647, 117] on textarea at bounding box center [702, 120] width 135 height 36
type textarea "**********"
click at [706, 86] on div at bounding box center [694, 86] width 114 height 10
type input "*****"
click at [696, 111] on div "(6190) Music & DJ" at bounding box center [701, 108] width 139 height 16
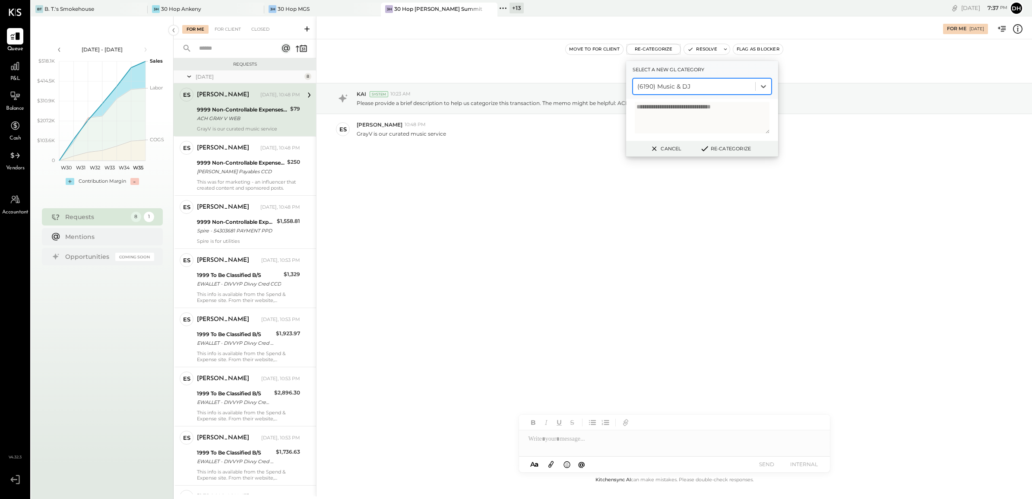
click at [718, 150] on button "Re-Categorize" at bounding box center [725, 148] width 57 height 10
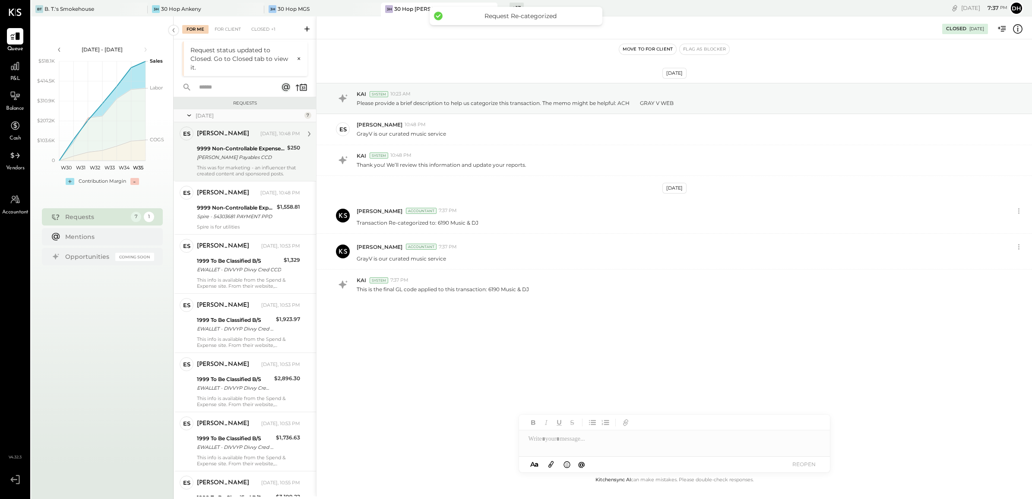
click at [232, 138] on div "[PERSON_NAME]" at bounding box center [223, 134] width 52 height 9
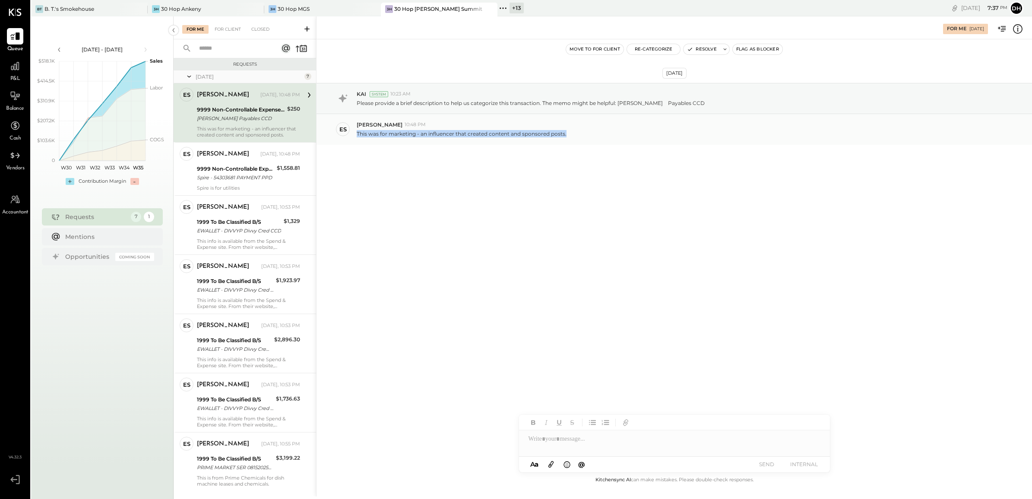
drag, startPoint x: 583, startPoint y: 136, endPoint x: 354, endPoint y: 134, distance: 229.2
click at [354, 134] on div "ES Erik Shewmaker 10:48 PM This was for marketing - an influencer that created …" at bounding box center [673, 129] width 715 height 30
copy p "This was for marketing - an influencer that created content and sponsored posts."
click at [634, 46] on button "Re-Categorize" at bounding box center [654, 49] width 54 height 10
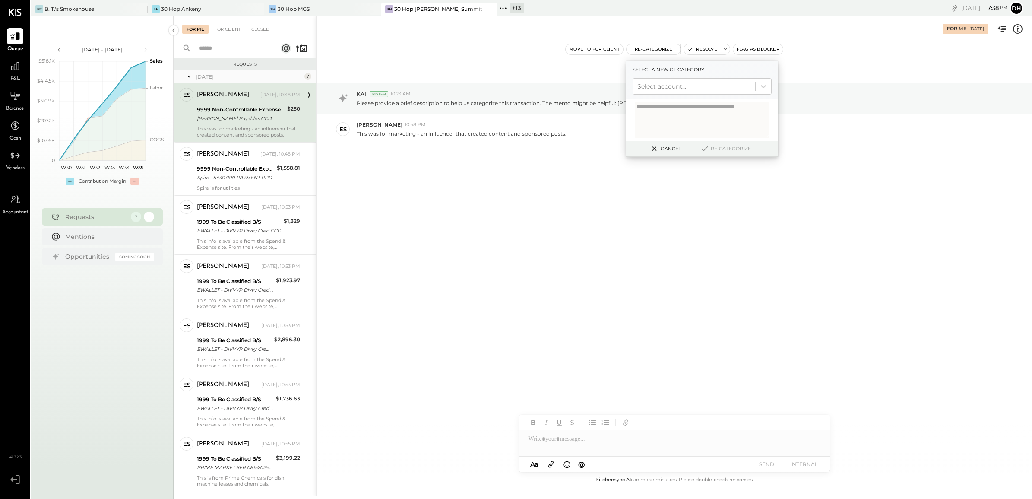
click at [644, 115] on textarea at bounding box center [702, 120] width 135 height 36
type textarea "**********"
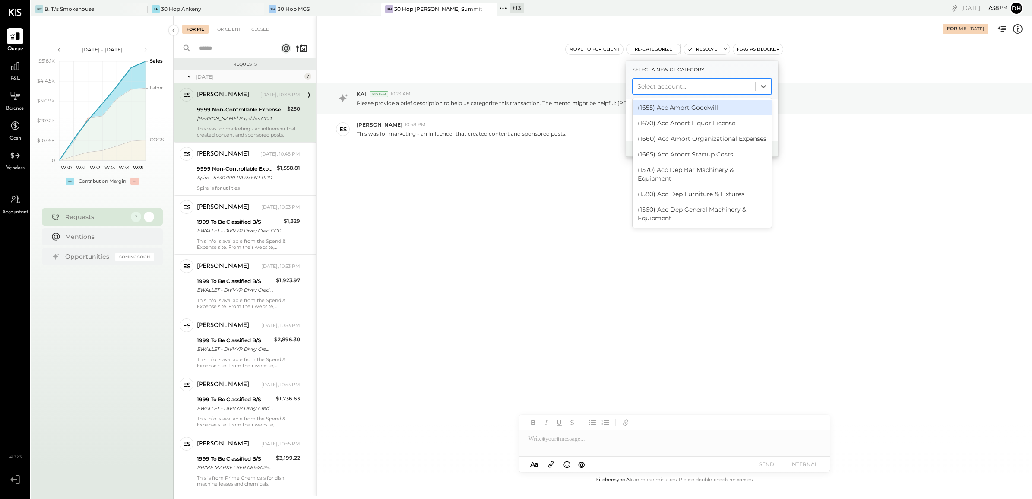
click at [653, 85] on div at bounding box center [694, 86] width 114 height 10
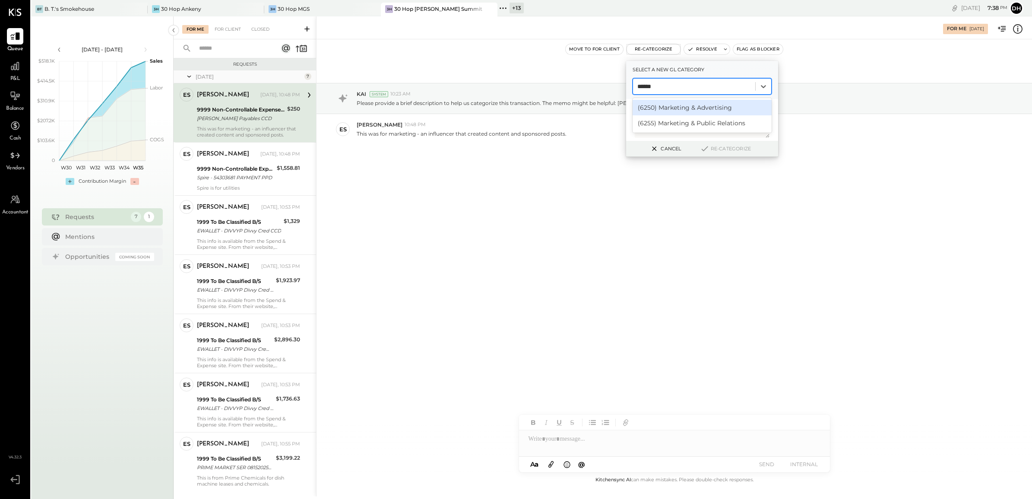
type input "*******"
click at [672, 111] on div "(6250) Marketing & Advertising" at bounding box center [701, 108] width 139 height 16
click at [735, 146] on button "Re-Categorize" at bounding box center [725, 148] width 57 height 10
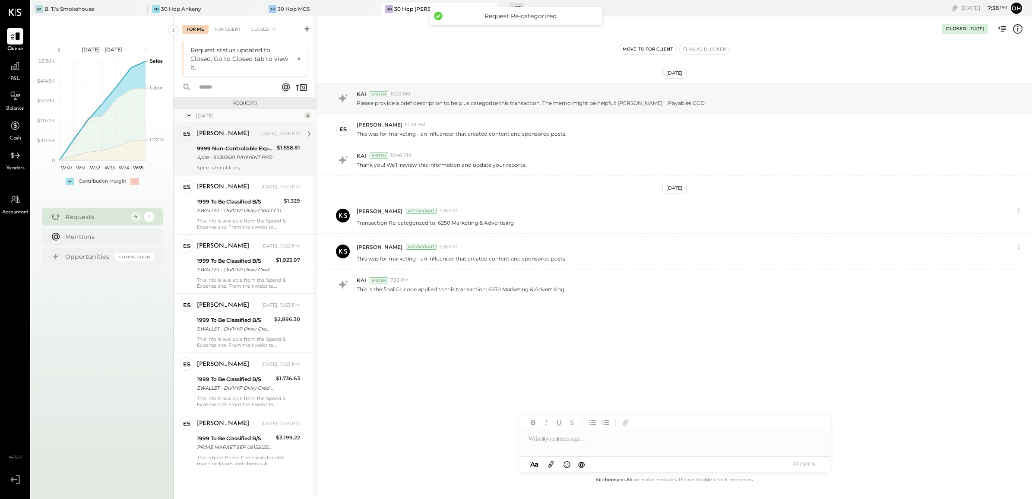
click at [226, 135] on div "[PERSON_NAME]" at bounding box center [223, 134] width 52 height 9
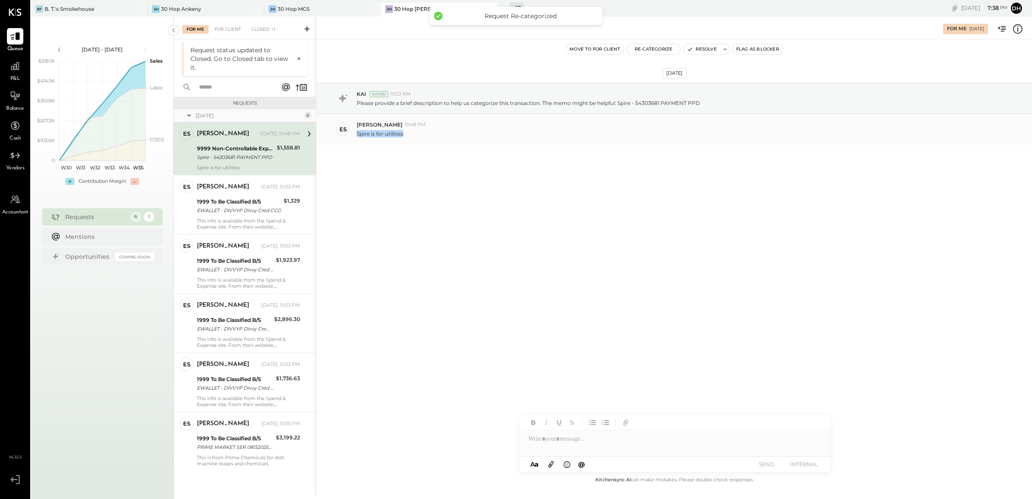
drag, startPoint x: 413, startPoint y: 134, endPoint x: 357, endPoint y: 135, distance: 56.6
click at [357, 135] on div "Spire is for utilities" at bounding box center [691, 132] width 668 height 9
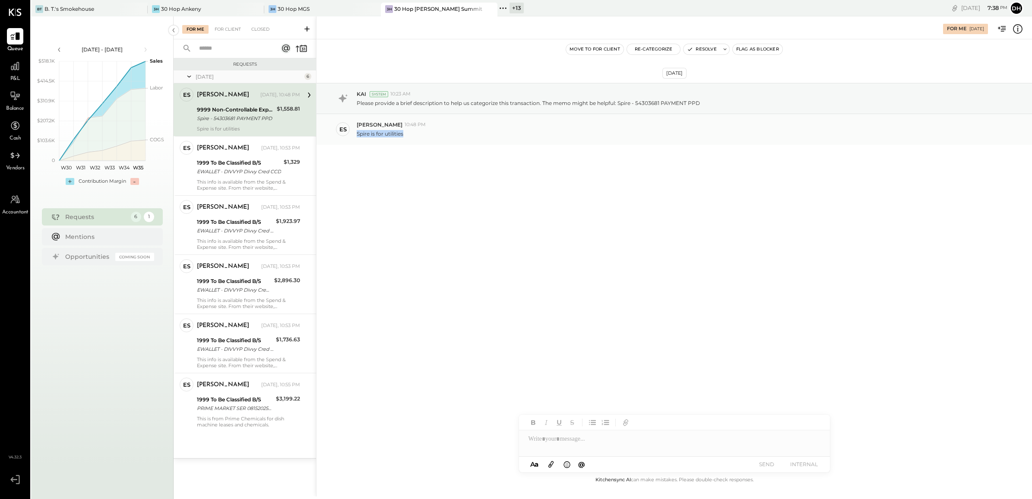
copy p "Spire is for utilities"
click at [661, 50] on button "Re-Categorize" at bounding box center [654, 49] width 54 height 10
click at [673, 87] on div at bounding box center [694, 86] width 114 height 10
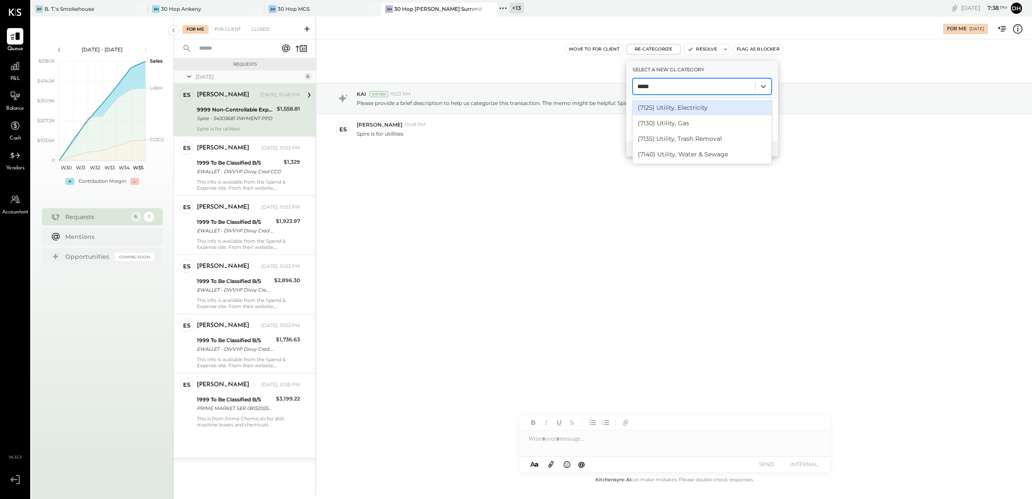
type input "*****"
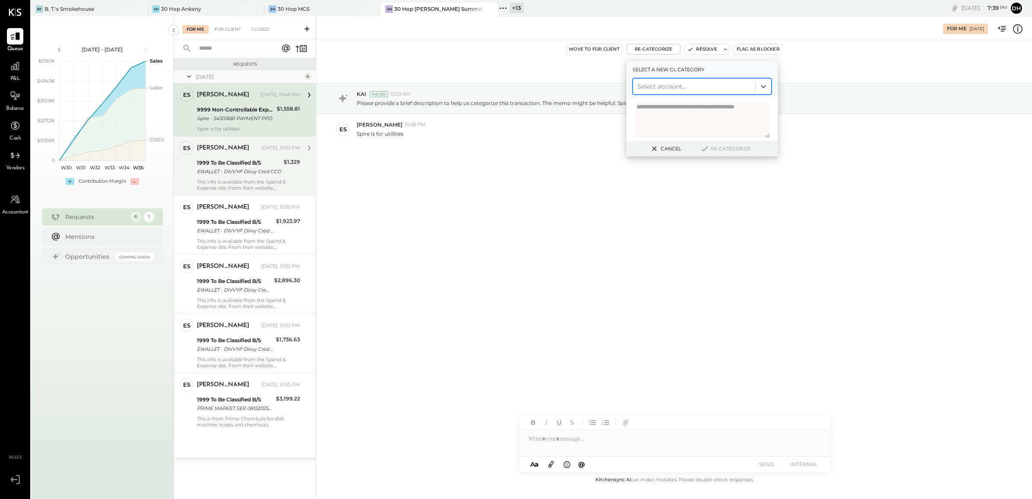
click at [277, 178] on div "Erik Shewmaker Yesterday, 10:53 PM 1999 To Be Classified B/S EWALLET - DIVVYP D…" at bounding box center [248, 166] width 103 height 50
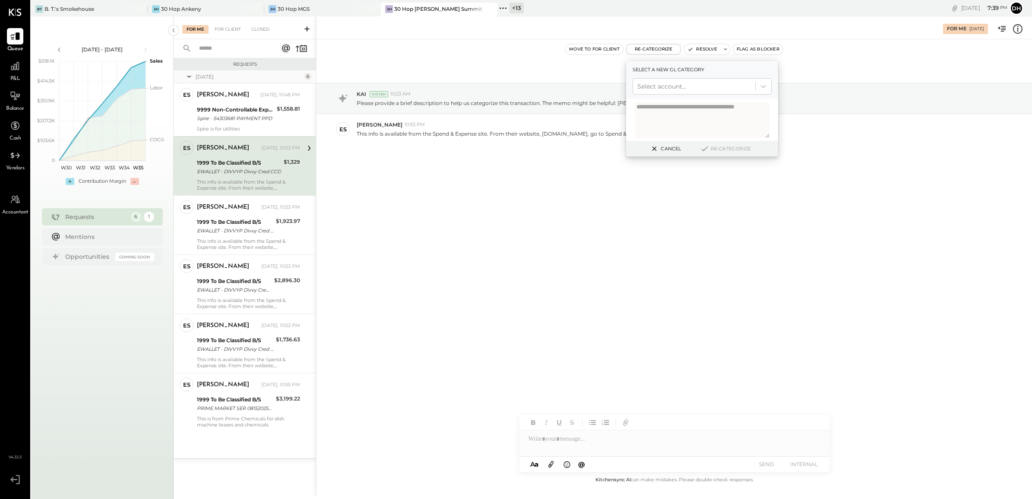
click at [458, 194] on div "Aug 28th, 2025 KAI System 10:23 AM Please provide a brief description to help u…" at bounding box center [673, 135] width 715 height 149
click at [569, 169] on div "Aug 28th, 2025 KAI System 10:23 AM Please provide a brief description to help u…" at bounding box center [673, 135] width 715 height 149
drag, startPoint x: 660, startPoint y: 146, endPoint x: 659, endPoint y: 153, distance: 7.4
click at [660, 148] on button "Cancel" at bounding box center [664, 148] width 37 height 11
click at [637, 187] on div "Aug 28th, 2025 KAI System 10:23 AM Please provide a brief description to help u…" at bounding box center [673, 135] width 715 height 149
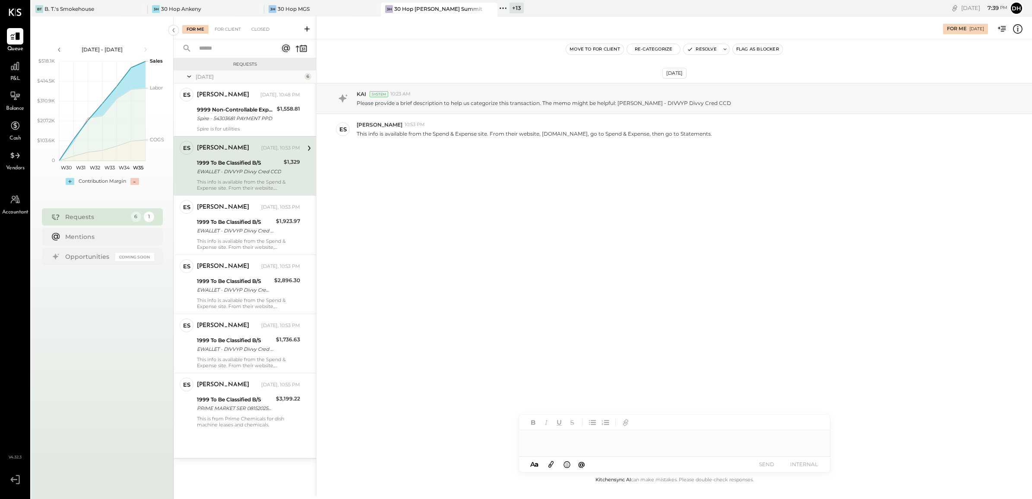
click at [585, 439] on div at bounding box center [674, 438] width 311 height 17
click at [814, 438] on icon at bounding box center [811, 439] width 10 height 10
click at [810, 445] on icon at bounding box center [811, 446] width 10 height 10
drag, startPoint x: 738, startPoint y: 439, endPoint x: 794, endPoint y: 461, distance: 60.0
click at [794, 461] on div "**********" at bounding box center [674, 442] width 311 height 57
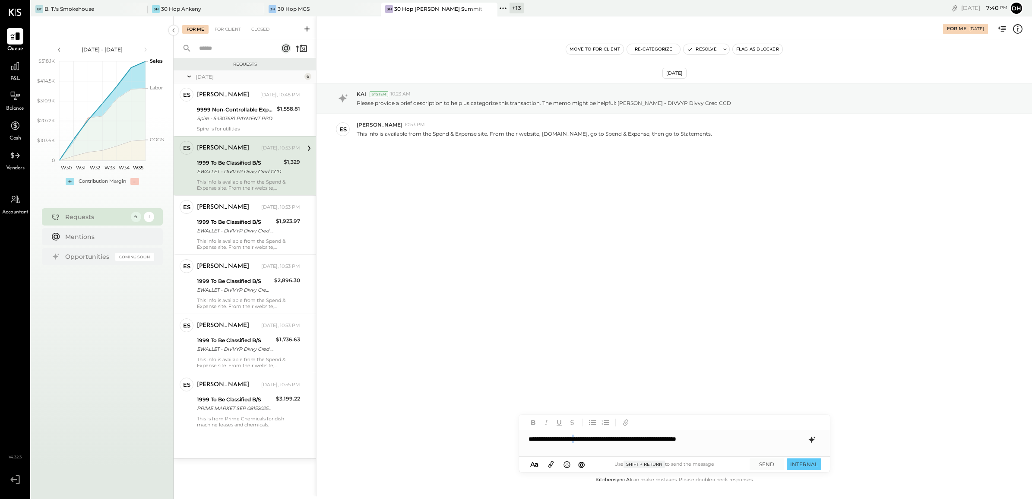
drag, startPoint x: 592, startPoint y: 439, endPoint x: 592, endPoint y: 443, distance: 4.8
click at [592, 443] on div "**********" at bounding box center [674, 438] width 311 height 17
click at [592, 439] on div "**********" at bounding box center [674, 438] width 311 height 17
click at [549, 462] on icon at bounding box center [550, 464] width 9 height 10
click at [590, 407] on div "**********" at bounding box center [674, 406] width 311 height 17
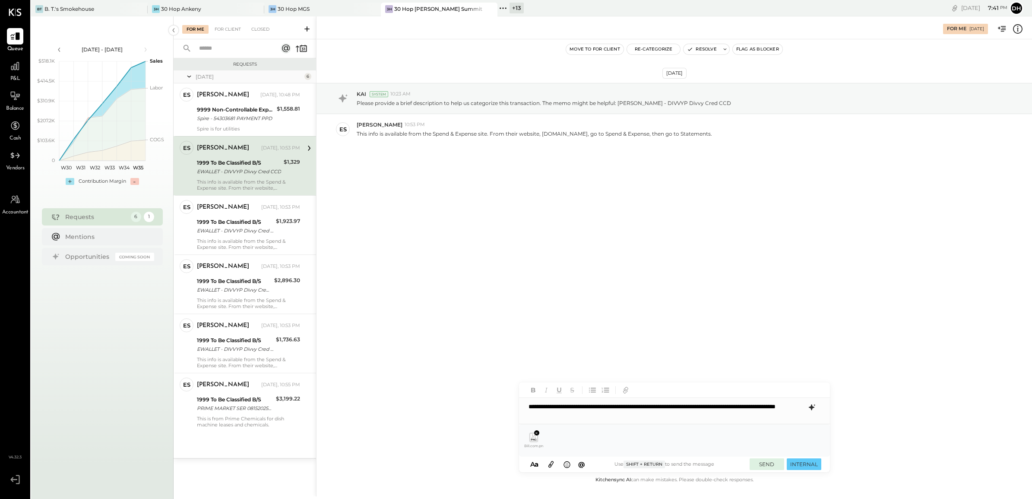
click at [774, 463] on button "SEND" at bounding box center [766, 464] width 35 height 12
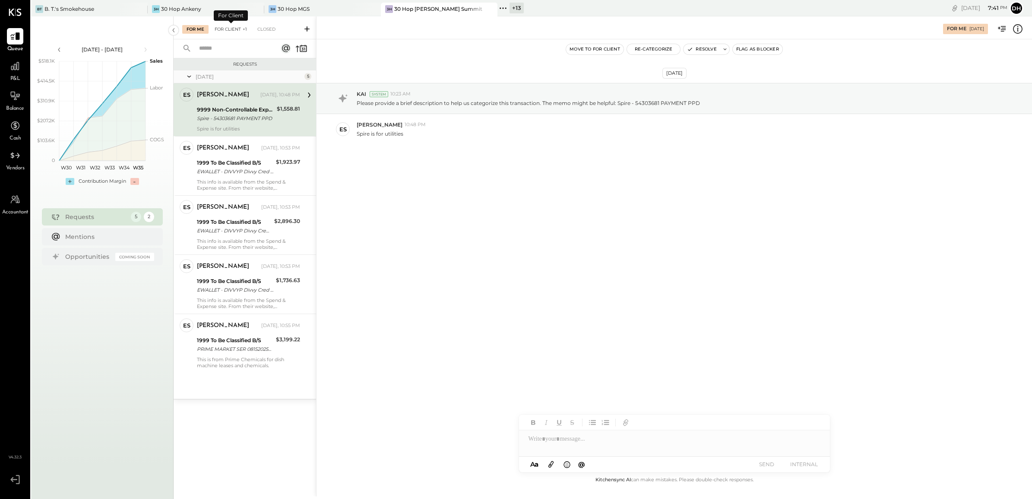
click at [236, 30] on div "For Client +1" at bounding box center [230, 29] width 41 height 9
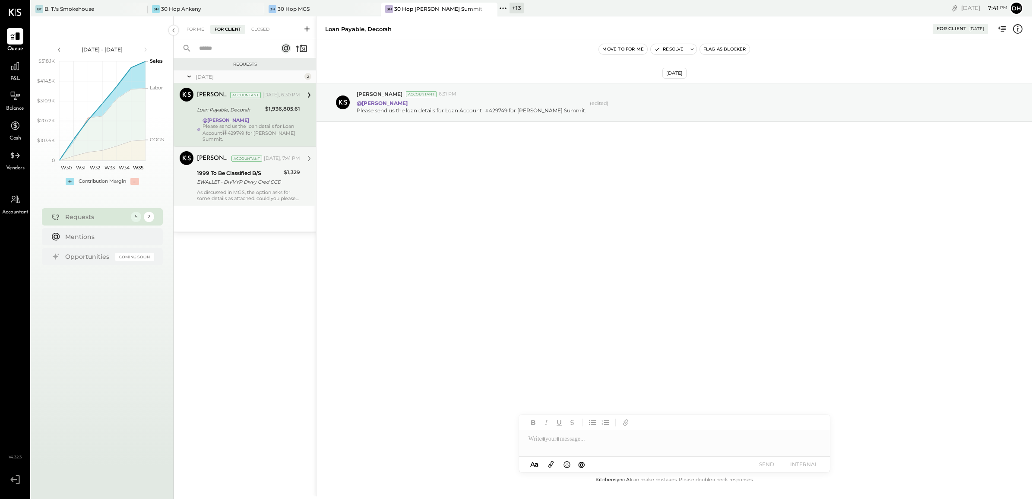
click at [223, 189] on div "As discussed in MGS, the option asks for some details as attached. could you pl…" at bounding box center [248, 195] width 103 height 12
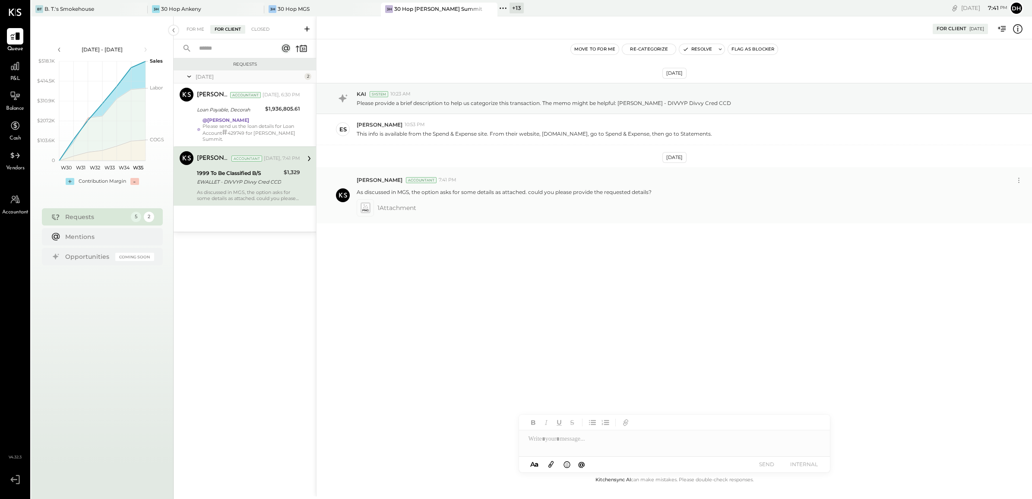
click at [422, 212] on div "1 Attachment" at bounding box center [691, 207] width 668 height 17
drag, startPoint x: 655, startPoint y: 192, endPoint x: 355, endPoint y: 191, distance: 300.0
click at [355, 191] on div "Dhwani Solanki Accountant 7:41 PM As discussed in MGS, the option asks for some…" at bounding box center [673, 195] width 715 height 56
copy p "As discussed in MGS, the option asks for some details as attached. could you pl…"
click at [195, 32] on div "For Me" at bounding box center [195, 29] width 26 height 9
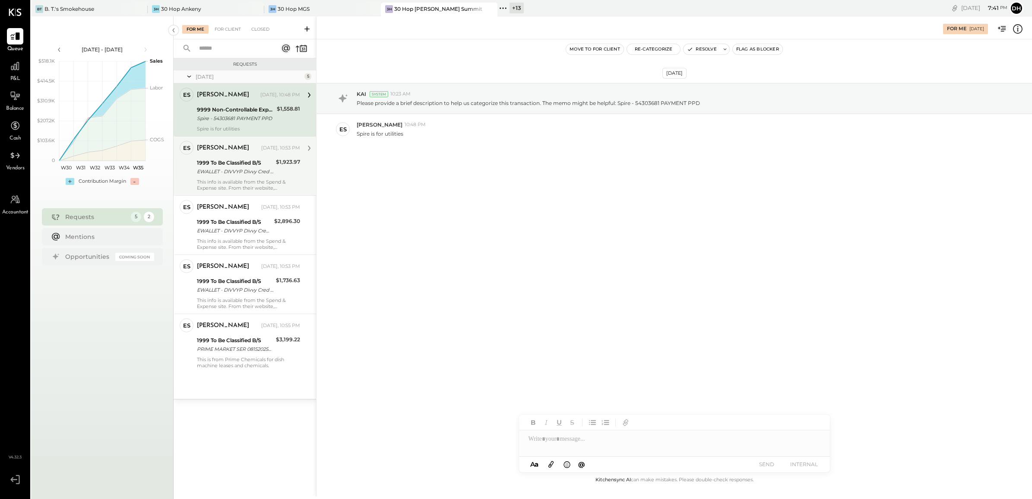
click at [247, 161] on div "1999 To Be Classified B/S" at bounding box center [235, 162] width 76 height 9
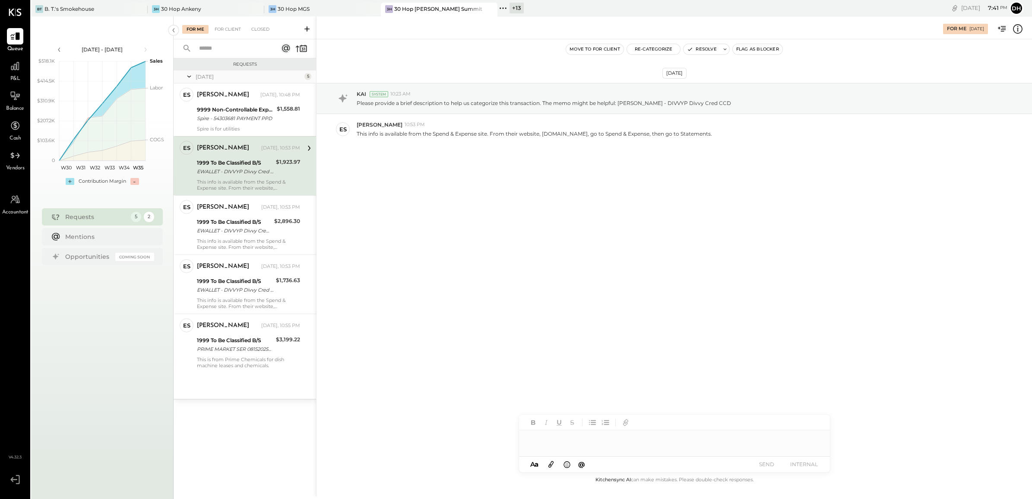
click at [594, 443] on div at bounding box center [674, 443] width 311 height 26
click at [550, 462] on icon at bounding box center [550, 464] width 9 height 10
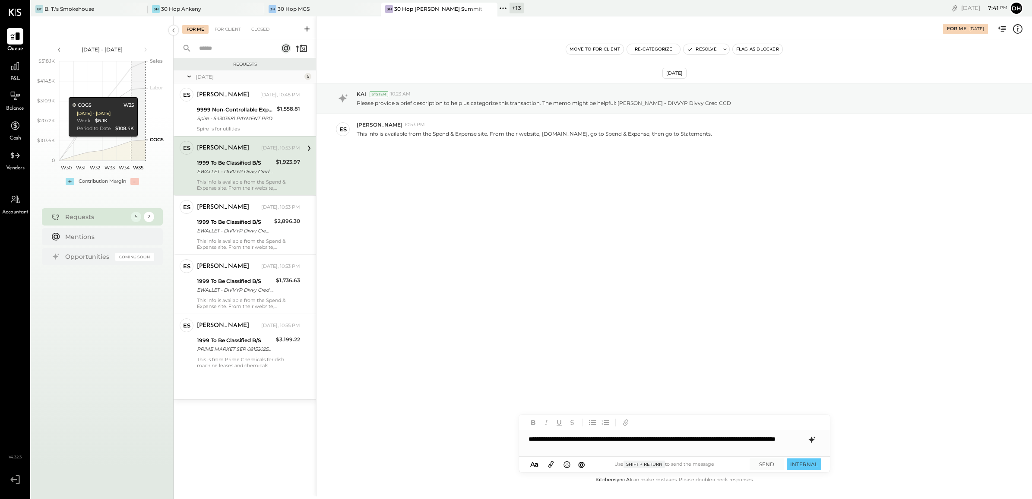
click at [579, 446] on div "**********" at bounding box center [674, 443] width 311 height 26
click at [765, 461] on button "SEND" at bounding box center [766, 464] width 35 height 12
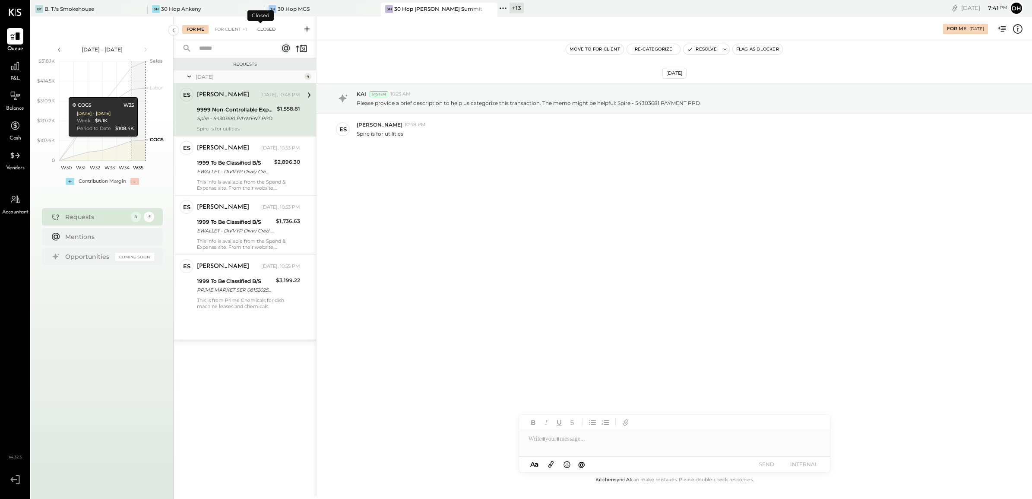
click at [260, 32] on div "Closed" at bounding box center [266, 29] width 27 height 9
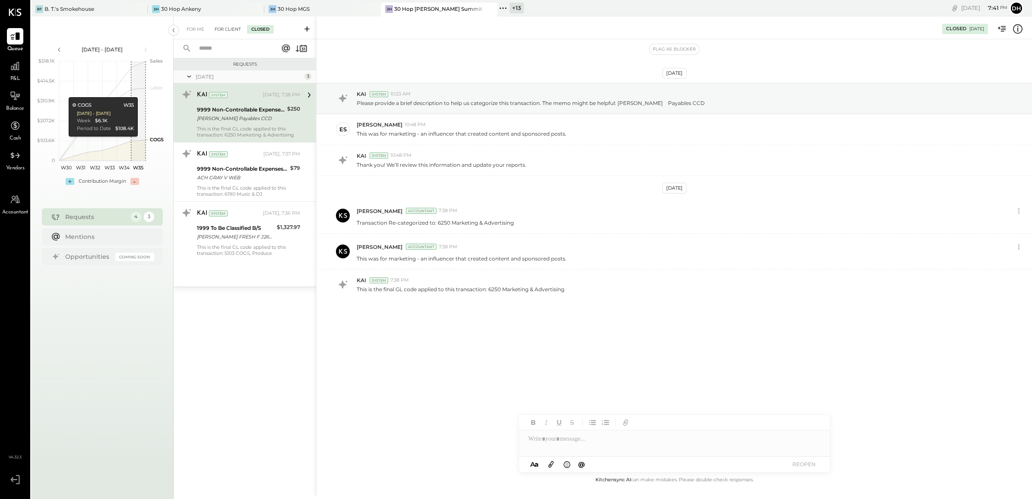
click at [224, 30] on div "For Client" at bounding box center [227, 29] width 35 height 9
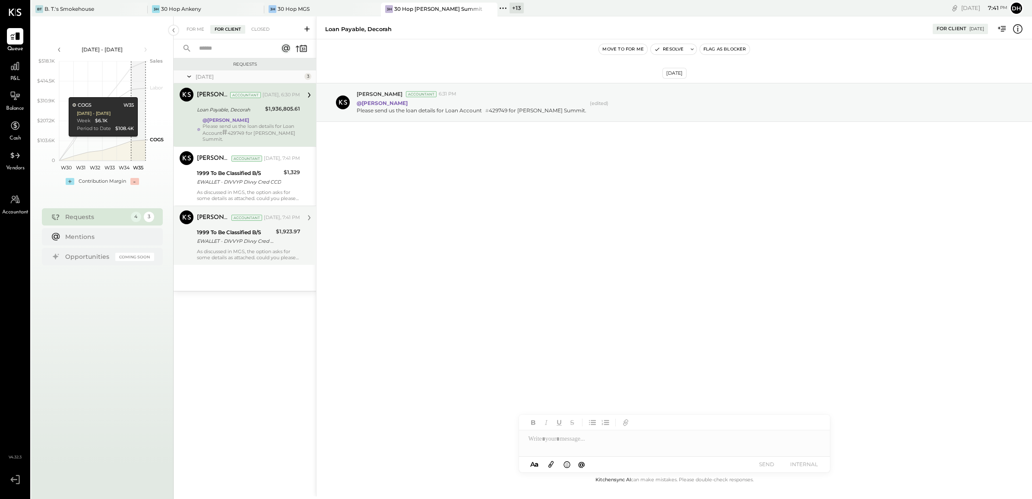
click at [234, 228] on div "1999 To Be Classified B/S" at bounding box center [235, 232] width 76 height 9
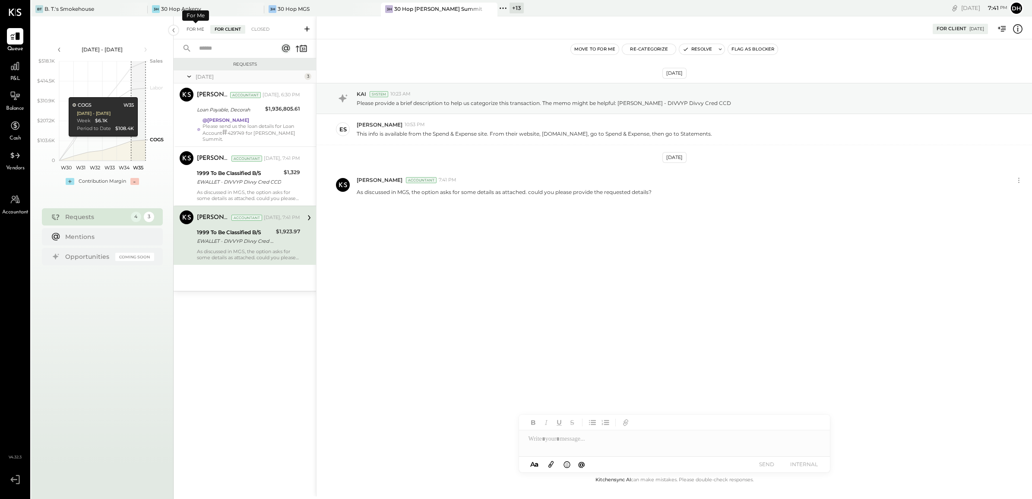
click at [191, 26] on div "For Me" at bounding box center [195, 29] width 26 height 9
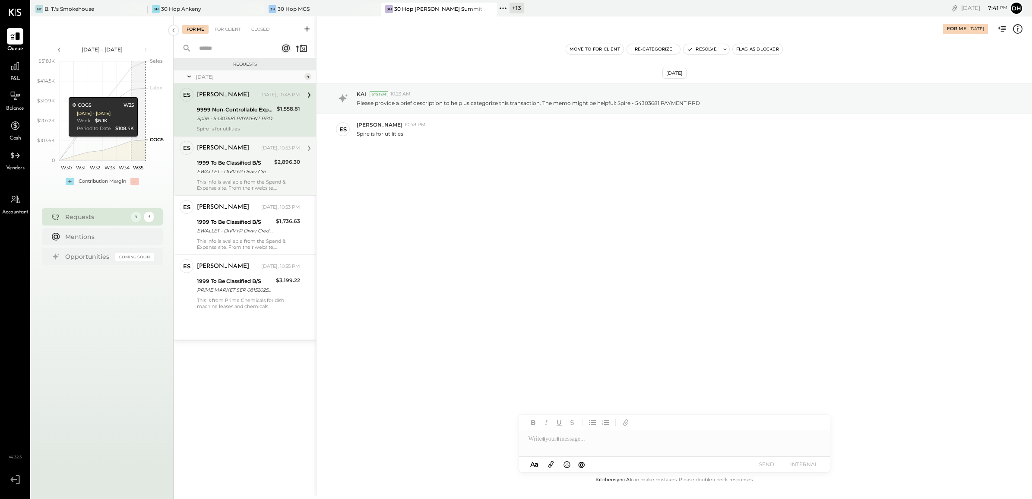
click at [233, 170] on div "EWALLET - DIVVYP Divvy Cred CCD" at bounding box center [234, 171] width 75 height 9
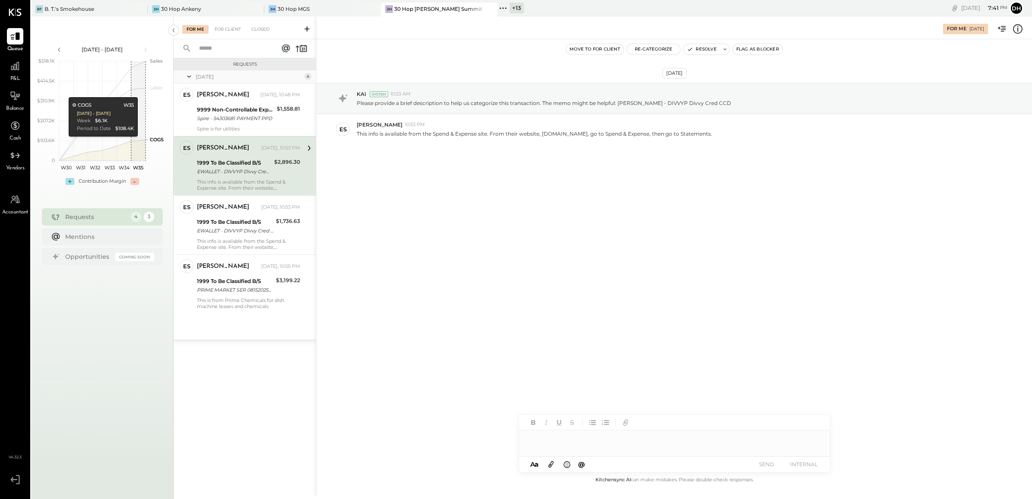
click at [564, 439] on div at bounding box center [674, 443] width 311 height 26
click at [570, 445] on div "**********" at bounding box center [674, 443] width 311 height 26
click at [572, 435] on div "**********" at bounding box center [674, 443] width 311 height 26
click at [553, 461] on icon at bounding box center [550, 464] width 5 height 6
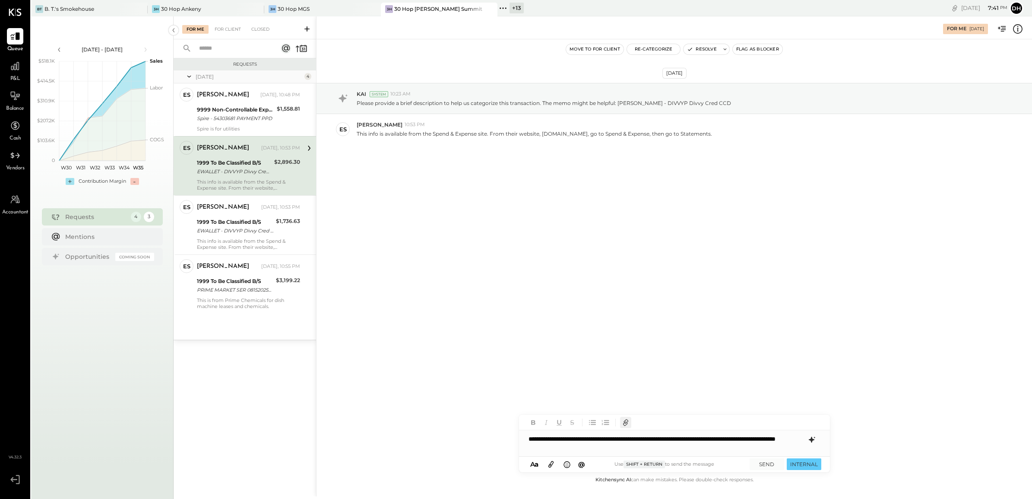
click at [624, 421] on icon "button" at bounding box center [625, 421] width 4 height 4
drag, startPoint x: 601, startPoint y: 447, endPoint x: 512, endPoint y: 428, distance: 90.9
click at [512, 428] on div "For Me 08/28/2025 Move to for client Re-Categorize Resolve Flag as Blocker Aug …" at bounding box center [674, 256] width 716 height 480
click at [553, 467] on icon at bounding box center [550, 464] width 9 height 10
click at [573, 347] on div "Aug 28th, 2025 KAI System 10:23 AM Please provide a brief description to help u…" at bounding box center [673, 256] width 715 height 435
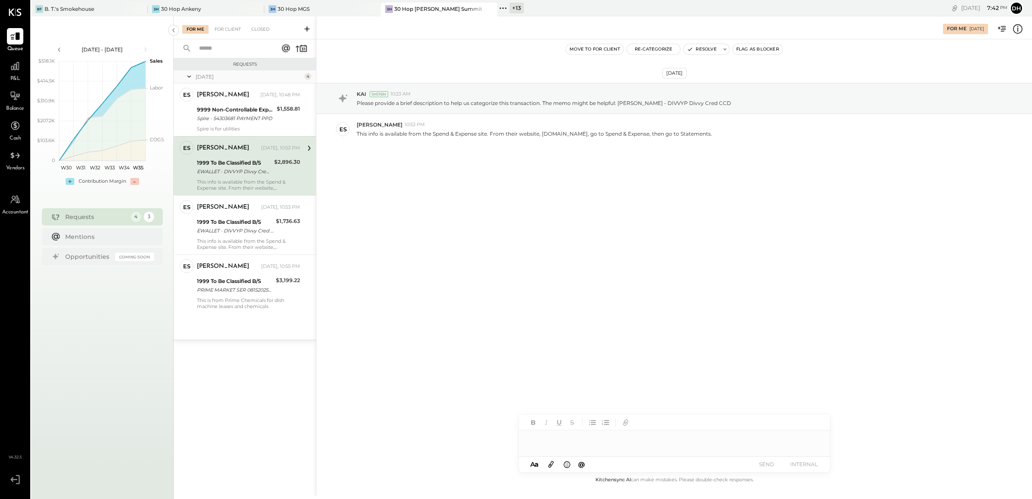
click at [547, 462] on icon at bounding box center [550, 464] width 9 height 10
click at [534, 353] on div "Aug 28th, 2025 KAI System 10:23 AM Please provide a brief description to help u…" at bounding box center [673, 256] width 715 height 435
click at [550, 445] on div at bounding box center [674, 438] width 311 height 17
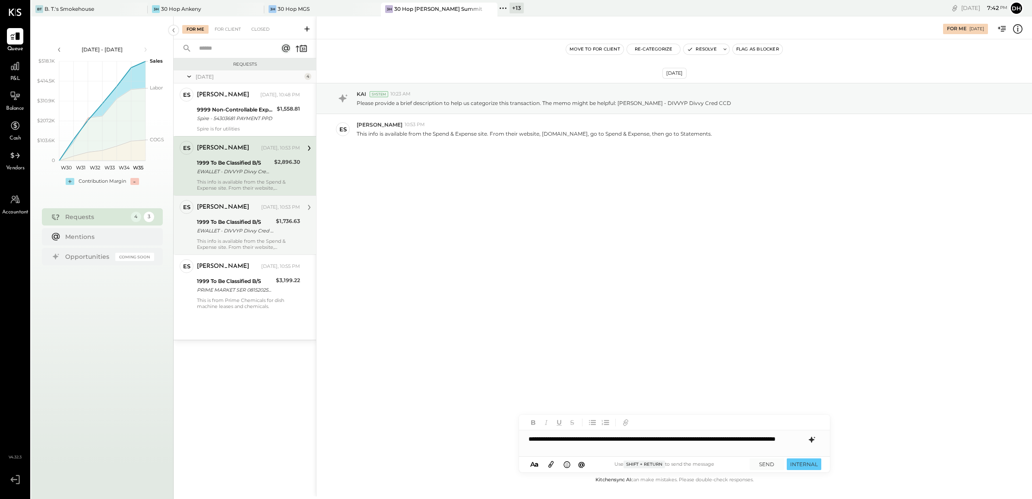
click at [247, 222] on div "1999 To Be Classified B/S" at bounding box center [235, 222] width 76 height 9
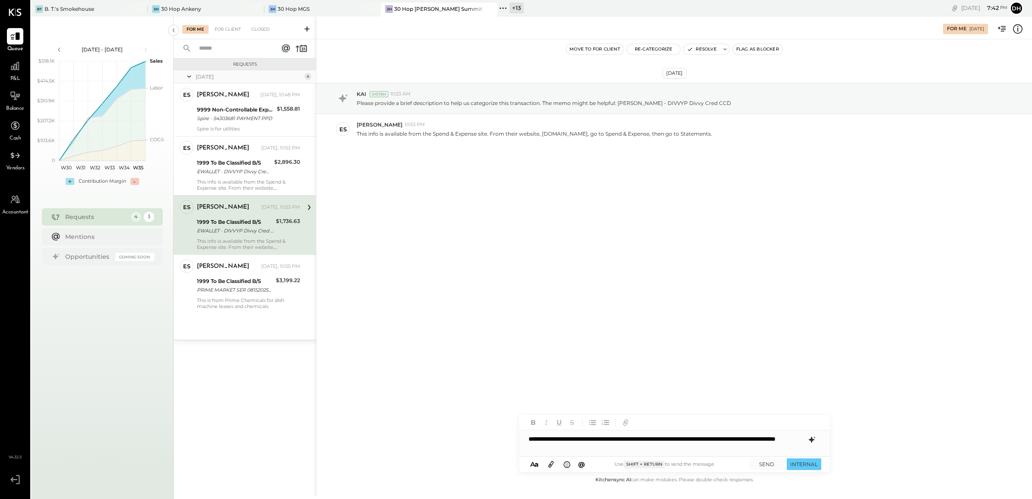
click at [216, 225] on div "1999 To Be Classified B/S" at bounding box center [235, 222] width 76 height 9
click at [237, 168] on div "EWALLET - DIVVYP Divvy Cred CCD" at bounding box center [234, 171] width 75 height 9
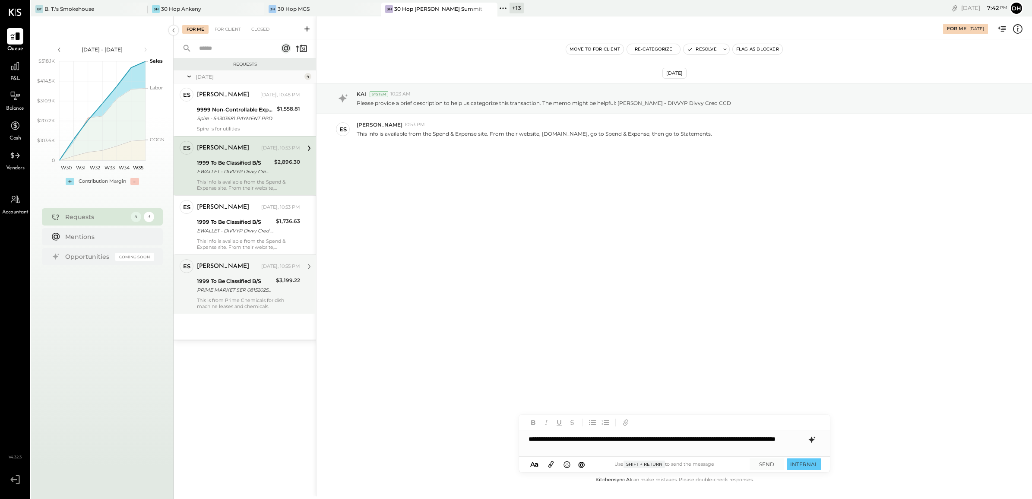
click at [243, 283] on div "1999 To Be Classified B/S" at bounding box center [235, 281] width 76 height 9
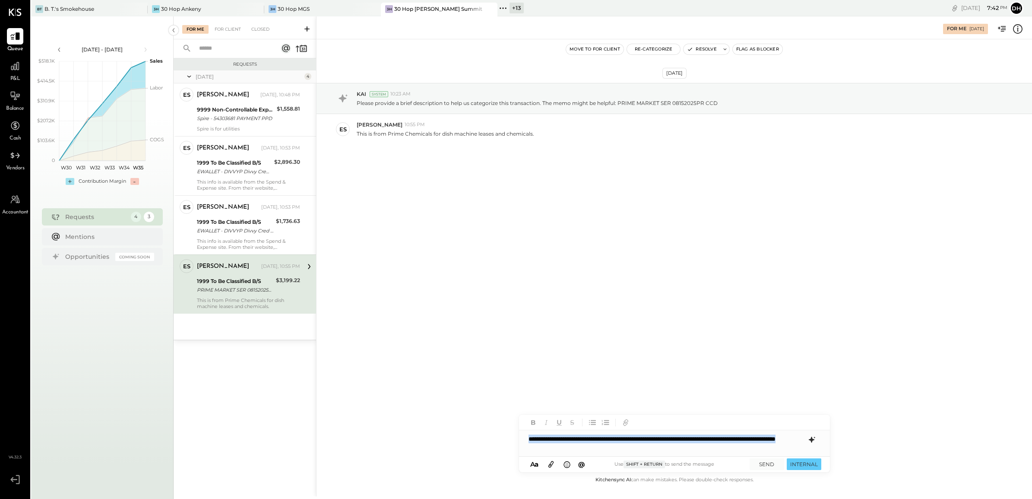
drag, startPoint x: 603, startPoint y: 445, endPoint x: 412, endPoint y: 390, distance: 198.2
click at [413, 395] on div "For Me 08/28/2025 Move to for client Re-Categorize Resolve Flag as Blocker Aug …" at bounding box center [674, 256] width 716 height 480
click at [462, 335] on div "Aug 28th, 2025 KAI System 10:23 AM Please provide a brief description to help u…" at bounding box center [673, 256] width 715 height 435
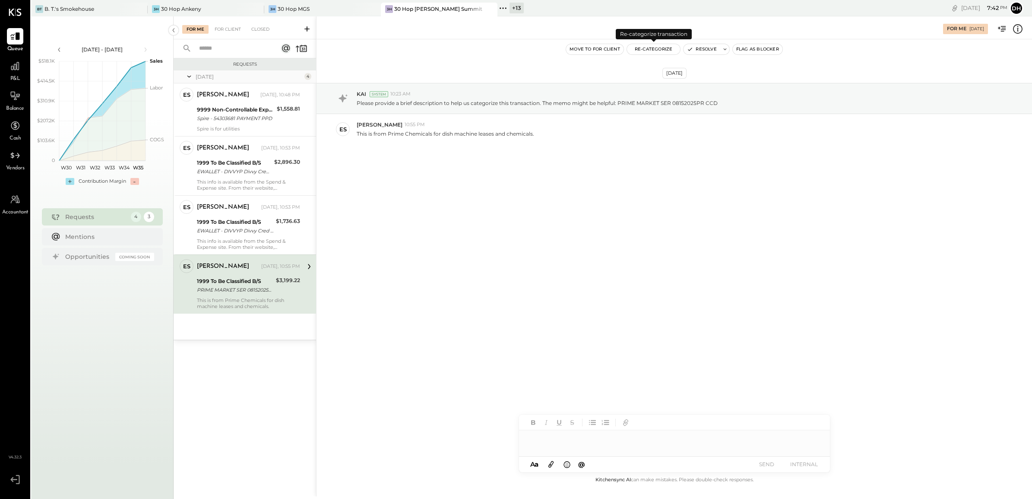
click at [661, 52] on button "Re-Categorize" at bounding box center [654, 49] width 54 height 10
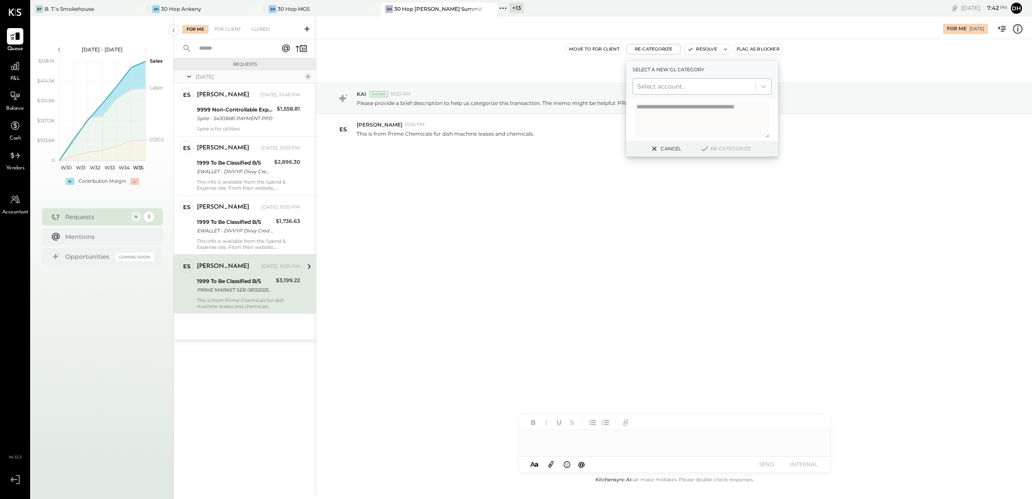
click at [650, 88] on div at bounding box center [694, 86] width 114 height 10
type input "*******"
click at [679, 104] on div "(5137) COGS, Chemical" at bounding box center [701, 108] width 139 height 16
click at [725, 150] on button "Re-Categorize" at bounding box center [725, 148] width 57 height 10
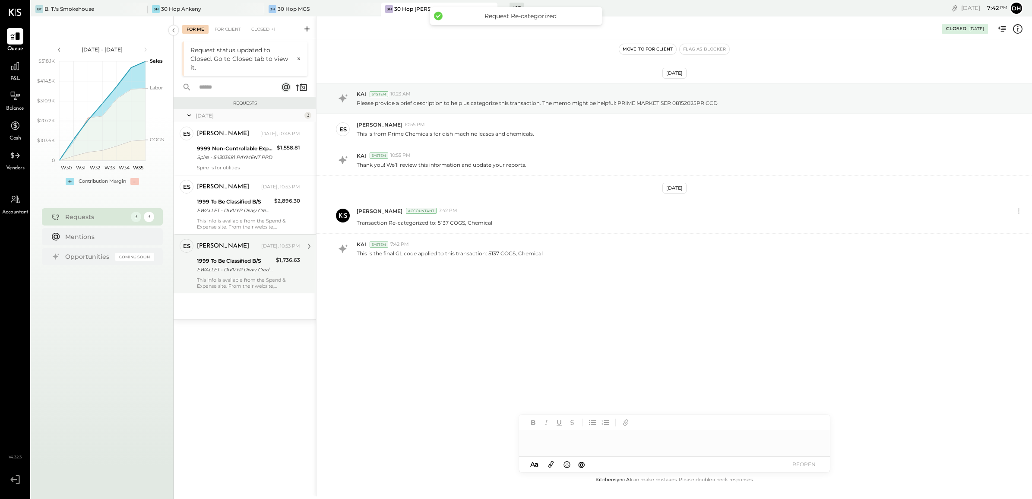
click at [250, 259] on div "1999 To Be Classified B/S" at bounding box center [235, 260] width 76 height 9
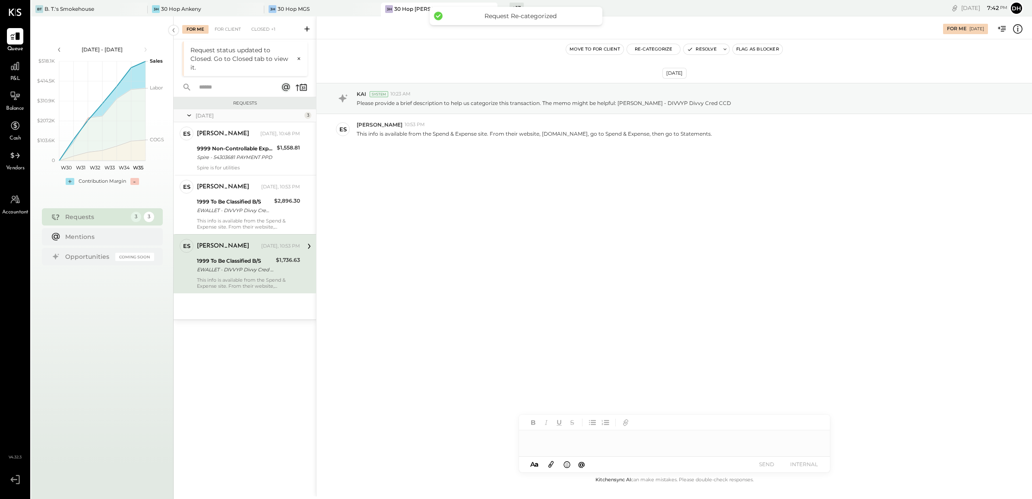
click at [572, 437] on div at bounding box center [674, 438] width 311 height 17
click at [551, 463] on icon at bounding box center [550, 464] width 5 height 6
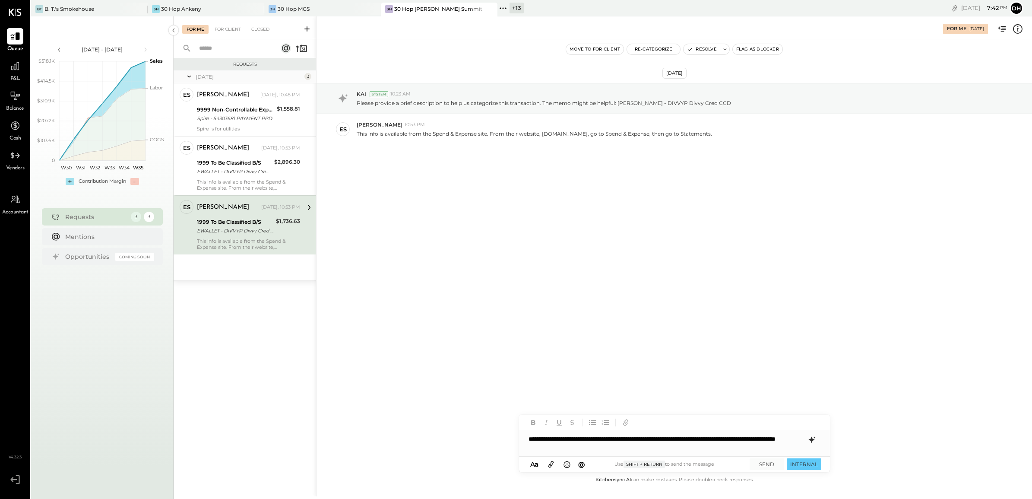
click at [607, 448] on div "**********" at bounding box center [674, 443] width 311 height 26
click at [551, 464] on icon at bounding box center [550, 464] width 5 height 6
click at [809, 446] on div "**********" at bounding box center [674, 443] width 311 height 26
click at [547, 465] on icon at bounding box center [550, 464] width 9 height 10
click at [547, 461] on icon at bounding box center [550, 464] width 9 height 10
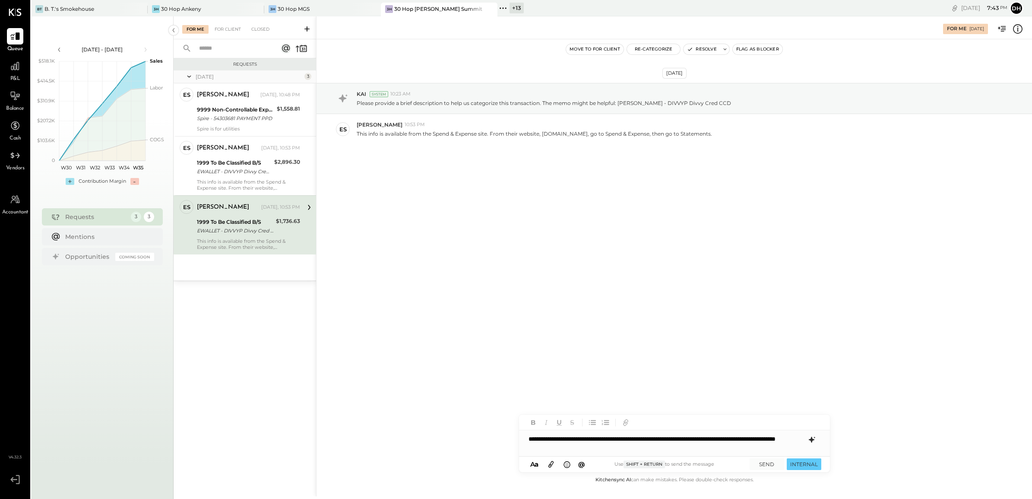
click at [618, 448] on div "**********" at bounding box center [674, 443] width 311 height 26
click at [808, 465] on button "INTERNAL" at bounding box center [804, 464] width 35 height 12
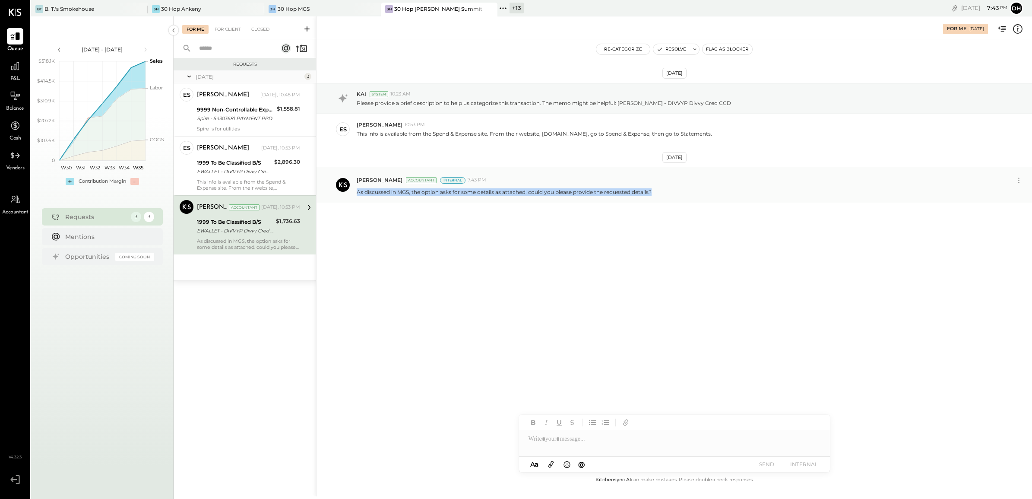
drag, startPoint x: 657, startPoint y: 193, endPoint x: 355, endPoint y: 197, distance: 301.4
click at [355, 197] on div "Dhwani Solanki Accountant Internal 7:43 PM As discussed in MGS, the option asks…" at bounding box center [673, 184] width 715 height 35
copy p "As discussed in MGS, the option asks for some details as attached. could you pl…"
click at [1020, 182] on icon at bounding box center [1018, 180] width 9 height 9
click at [994, 208] on button "Delete Message..." at bounding box center [996, 209] width 58 height 14
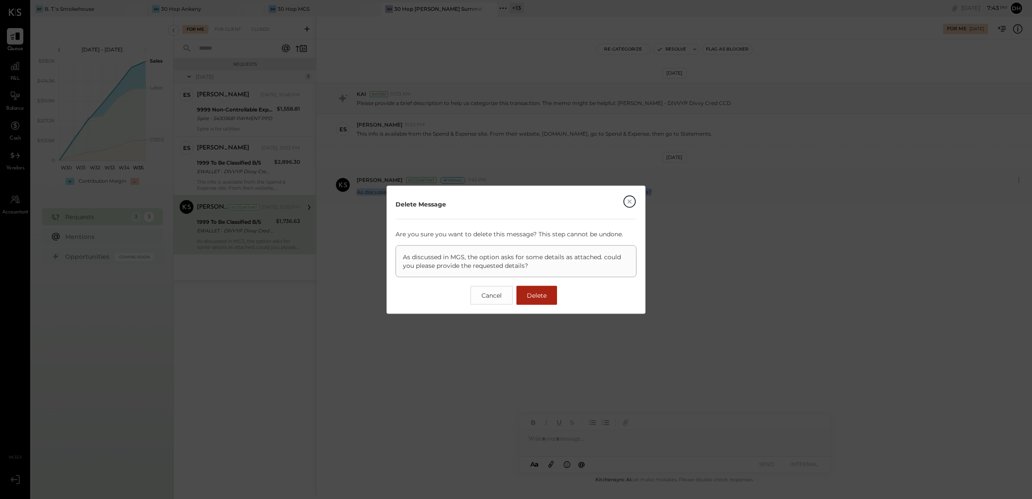
click at [530, 290] on button "Delete" at bounding box center [536, 294] width 41 height 19
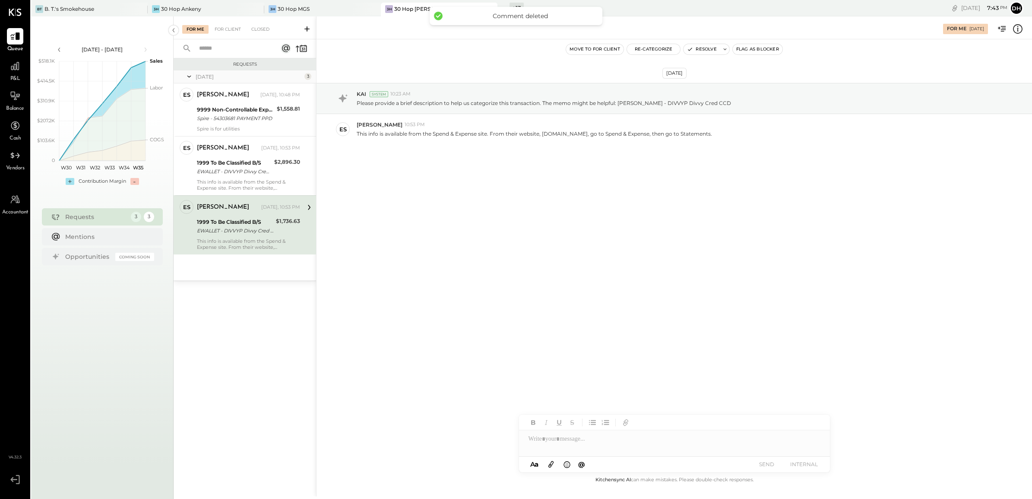
click at [549, 466] on icon at bounding box center [550, 464] width 5 height 6
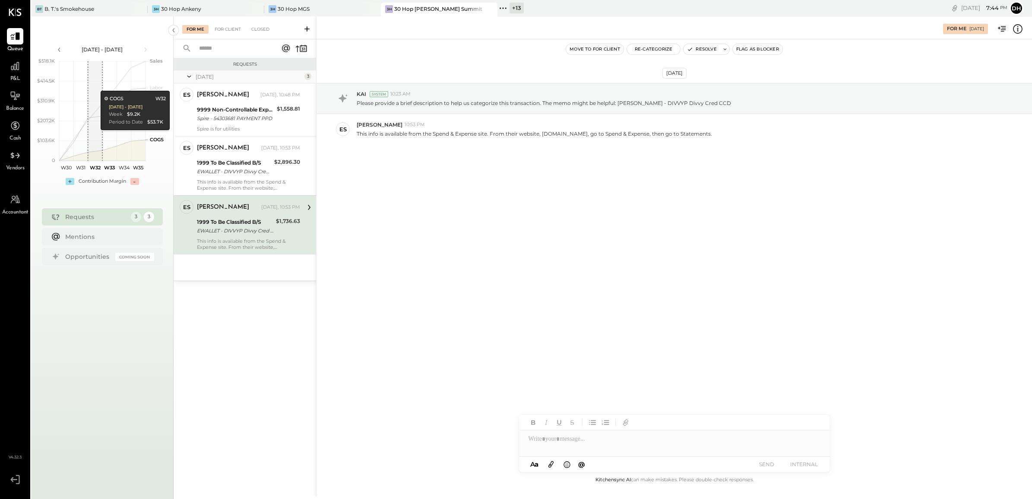
click at [553, 465] on icon at bounding box center [550, 464] width 9 height 10
click at [568, 402] on div at bounding box center [674, 406] width 311 height 17
paste div
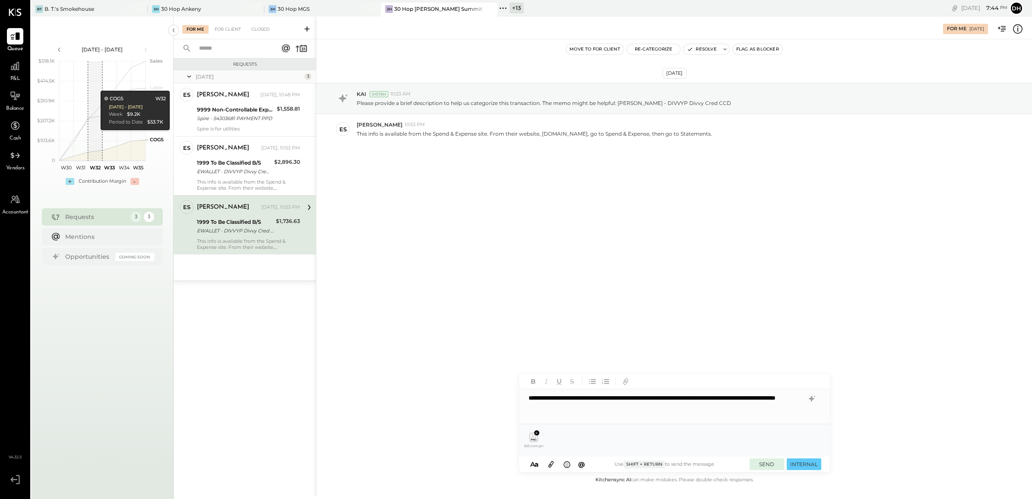
click at [767, 465] on button "SEND" at bounding box center [766, 464] width 35 height 12
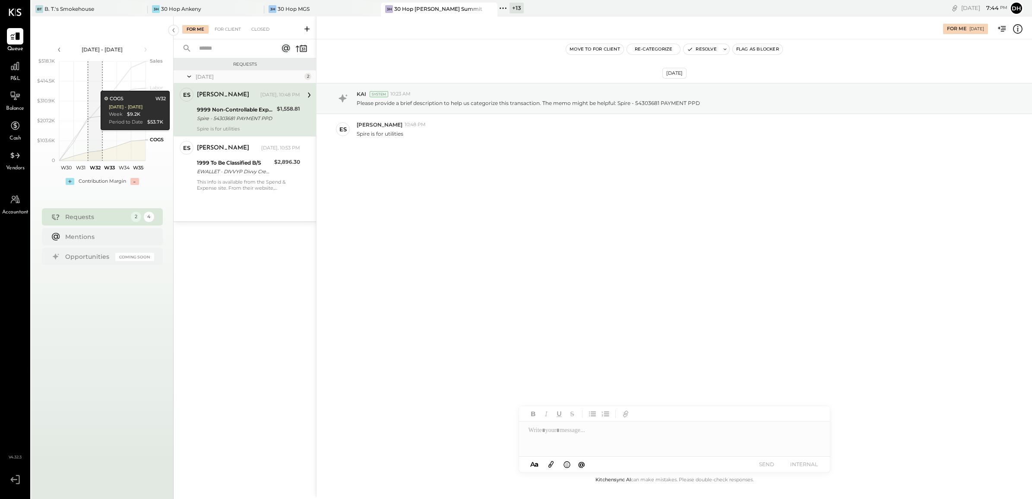
click at [229, 24] on div "For Me For Client Closed" at bounding box center [245, 27] width 142 height 23
click at [230, 29] on div "For Client" at bounding box center [227, 29] width 35 height 9
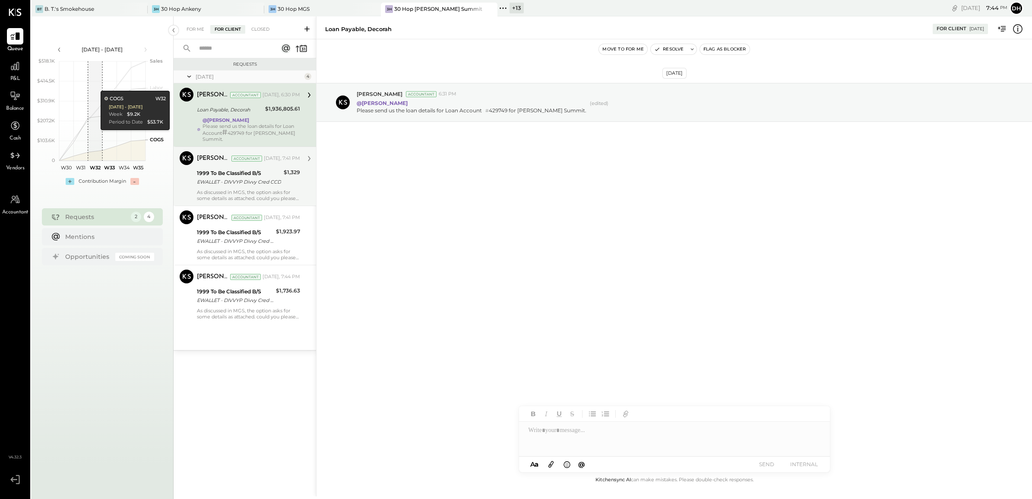
click at [221, 177] on div "EWALLET - DIVVYP Divvy Cred CCD" at bounding box center [239, 181] width 84 height 9
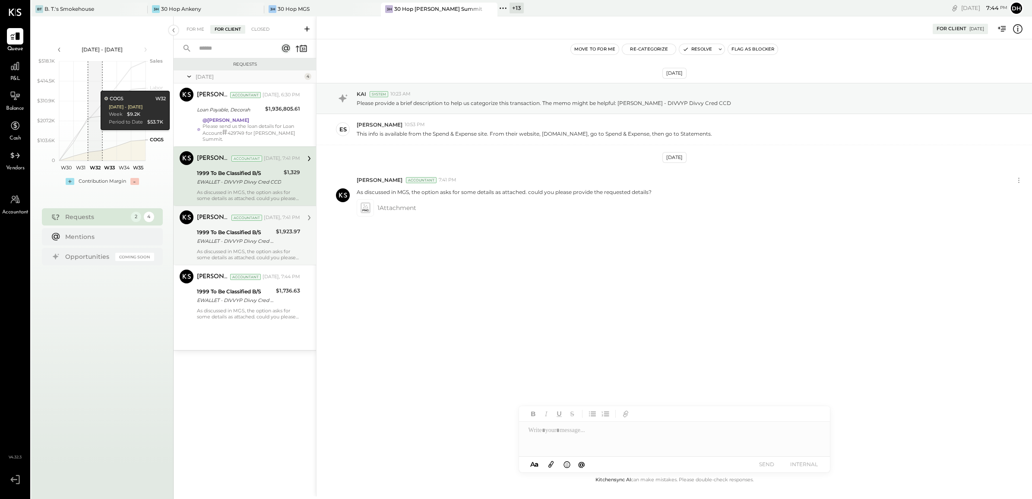
click at [218, 239] on div "1999 To Be Classified B/S EWALLET - DIVVYP Divvy Cred CCD" at bounding box center [235, 236] width 76 height 19
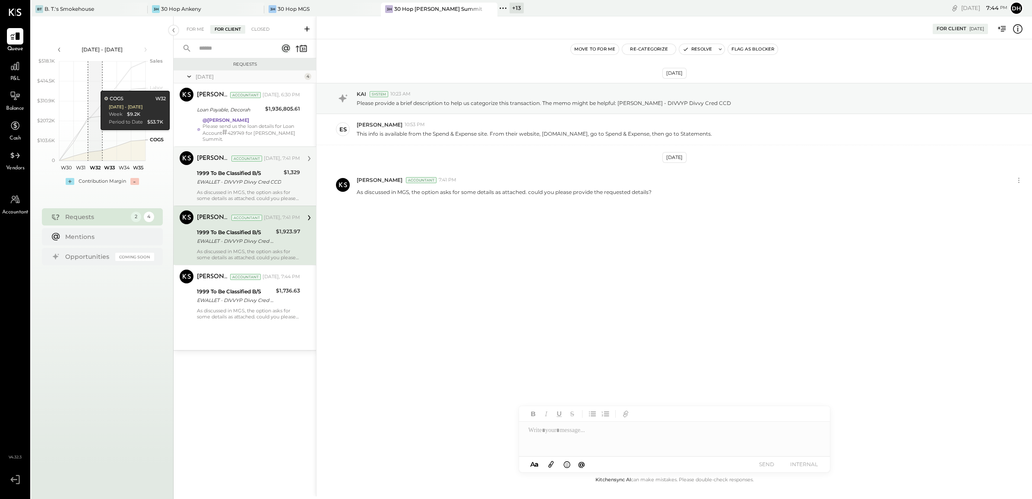
click at [231, 189] on div "As discussed in MGS, the option asks for some details as attached. could you pl…" at bounding box center [248, 195] width 103 height 12
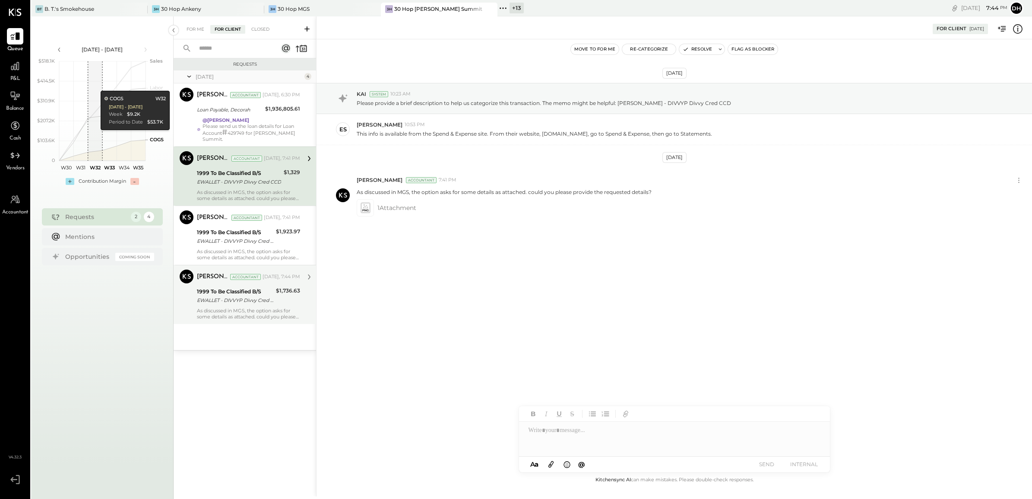
click at [217, 307] on div "As discussed in MGS, the option asks for some details as attached. could you pl…" at bounding box center [248, 313] width 103 height 12
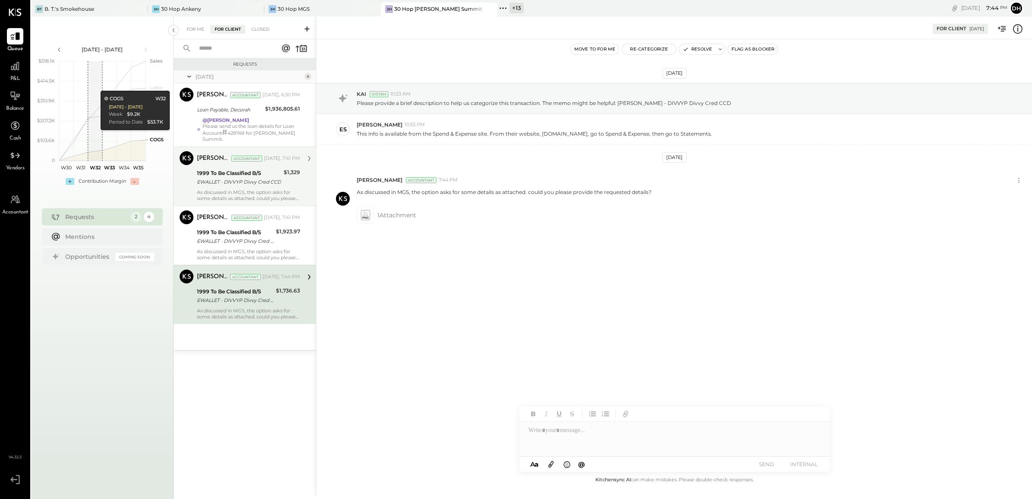
drag, startPoint x: 205, startPoint y: 80, endPoint x: 156, endPoint y: -56, distance: 144.5
drag, startPoint x: 156, startPoint y: -56, endPoint x: 583, endPoint y: 265, distance: 534.0
click at [583, 265] on div "Aug 28th, 2025 KAI System 10:23 AM Please provide a brief description to help u…" at bounding box center [673, 178] width 715 height 234
click at [195, 33] on div "For Me" at bounding box center [195, 29] width 26 height 9
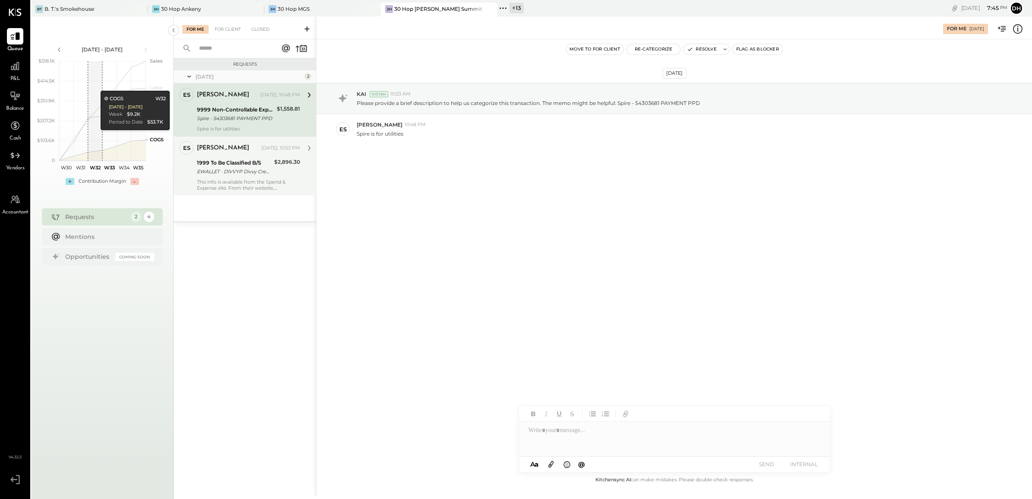
click at [221, 185] on div "This info is available from the Spend & Expense site. From their website, [DOMA…" at bounding box center [248, 185] width 103 height 12
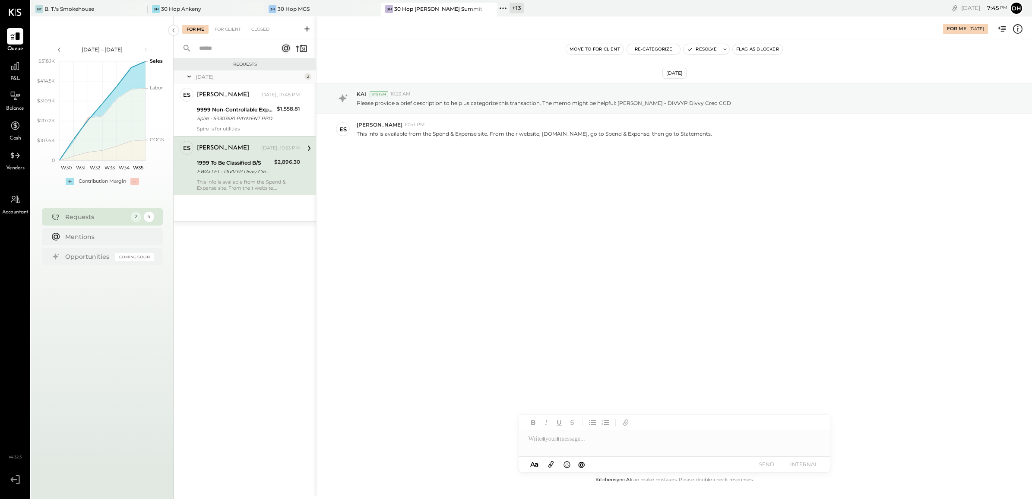
click at [257, 176] on div "1999 To Be Classified B/S EWALLET - DIVVYP Divvy Cred CCD" at bounding box center [234, 167] width 75 height 19
click at [552, 464] on icon at bounding box center [550, 464] width 9 height 10
click at [567, 411] on div at bounding box center [674, 406] width 311 height 17
paste div
click at [763, 466] on button "SEND" at bounding box center [766, 464] width 35 height 12
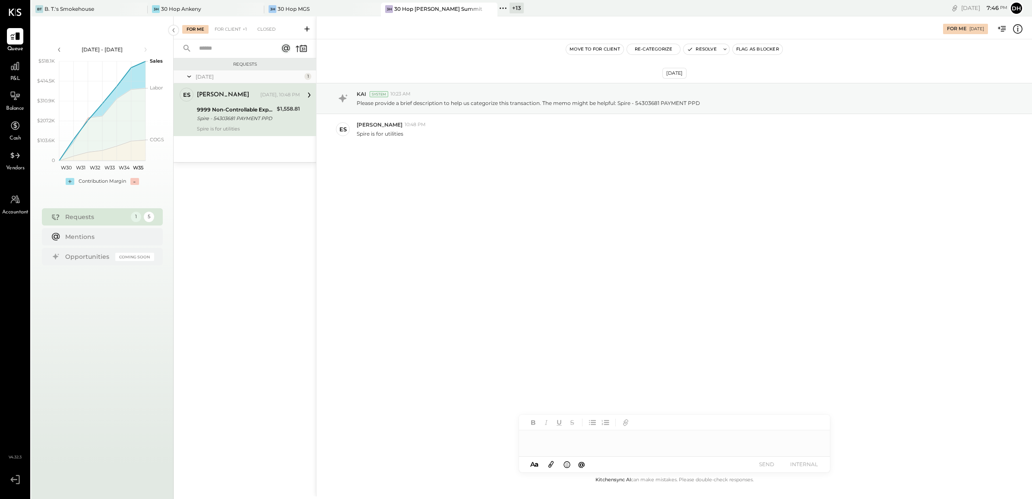
click at [245, 115] on div "Spire - 54303681 PAYMENT PPD" at bounding box center [235, 118] width 77 height 9
click at [582, 440] on div at bounding box center [674, 443] width 311 height 26
click at [644, 50] on button "Re-Categorize" at bounding box center [654, 49] width 54 height 10
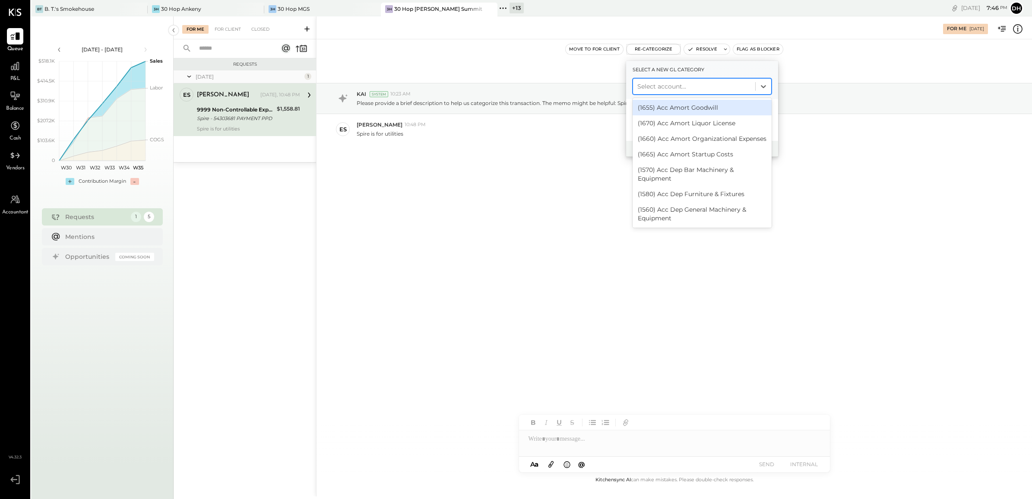
click at [657, 89] on div at bounding box center [694, 86] width 114 height 10
type input "***"
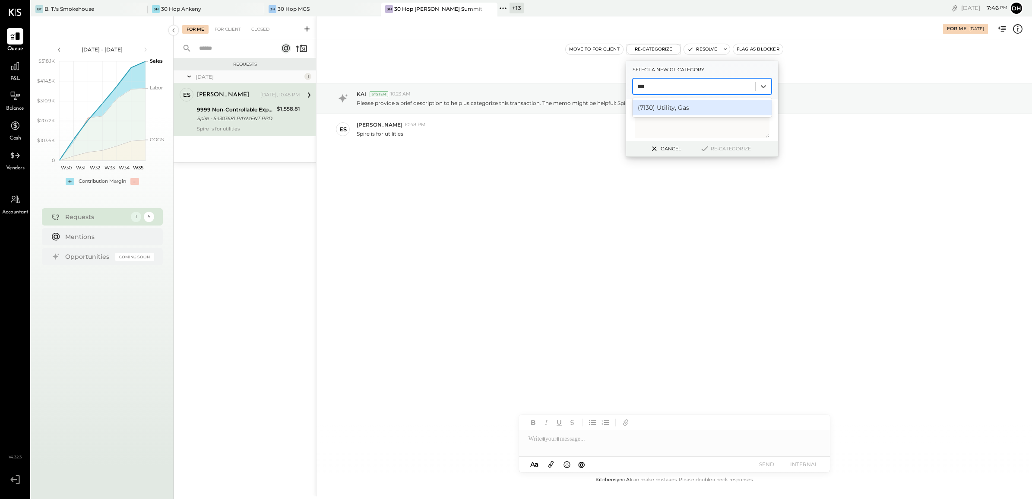
click at [669, 106] on div "(7130) Utility, Gas" at bounding box center [701, 108] width 139 height 16
drag, startPoint x: 424, startPoint y: 134, endPoint x: 355, endPoint y: 137, distance: 69.6
click at [355, 137] on div "ES Erik Shewmaker 10:48 PM Spire is for utilities" at bounding box center [673, 129] width 715 height 30
copy p "Spire is for utilities"
click at [655, 109] on textarea at bounding box center [702, 120] width 135 height 36
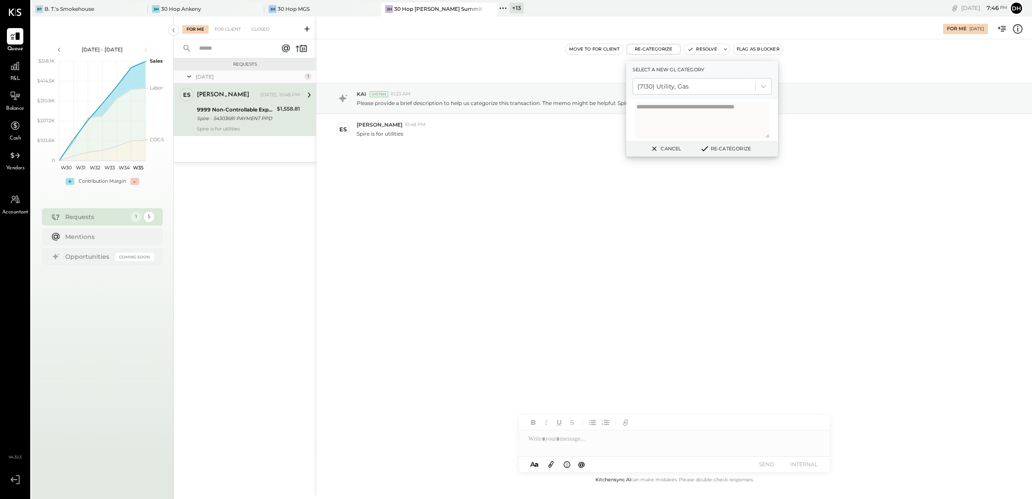
paste textarea "**********"
type textarea "**********"
click at [727, 150] on button "Re-Categorize" at bounding box center [725, 148] width 57 height 10
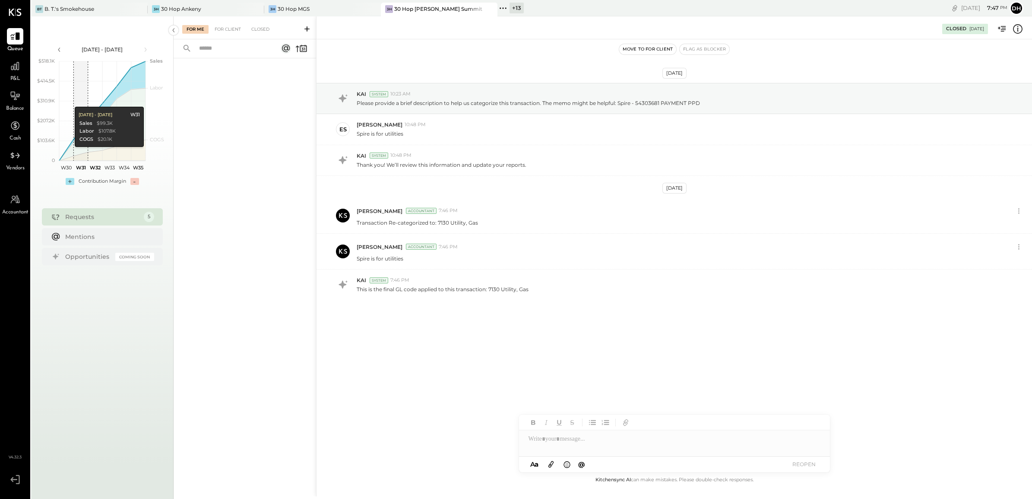
click at [516, 6] on div "+ 13" at bounding box center [516, 8] width 14 height 11
click at [141, 11] on icon at bounding box center [140, 9] width 11 height 10
click at [398, 12] on div "+ 14" at bounding box center [400, 8] width 15 height 11
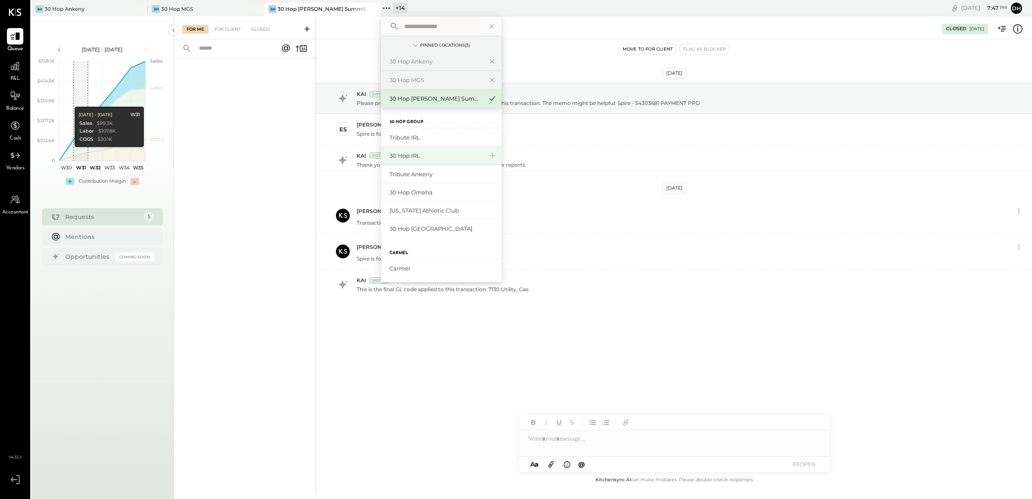
scroll to position [216, 0]
click at [410, 119] on div "Tribute IRL" at bounding box center [435, 118] width 93 height 8
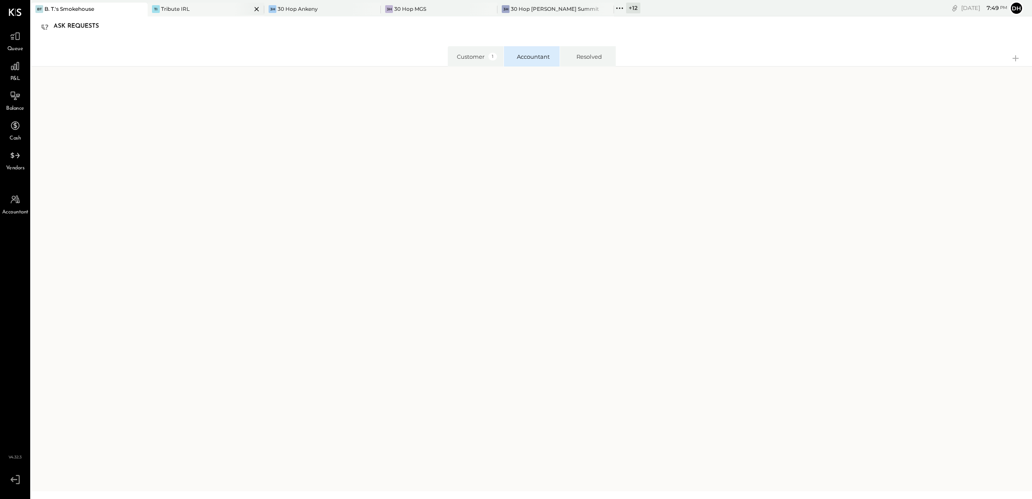
click at [177, 8] on div "Tribute IRL" at bounding box center [175, 8] width 28 height 7
click at [7, 73] on div at bounding box center [15, 66] width 16 height 16
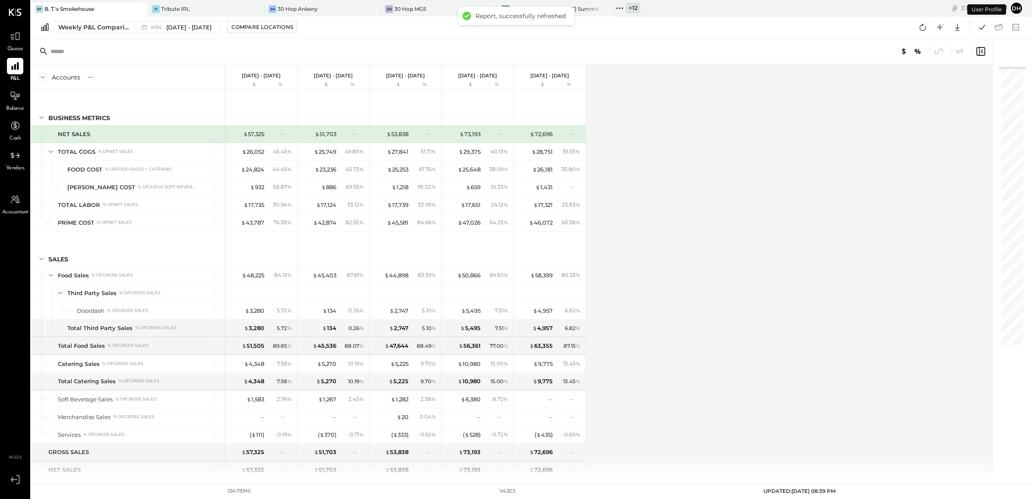
click at [394, 31] on div "Weekly P&L Comparison W34 Aug 18 - 24, 2025 Compare Locations Google Sheets Exc…" at bounding box center [531, 27] width 1001 height 22
click at [206, 6] on div "TI Tribute IRL" at bounding box center [200, 9] width 104 height 8
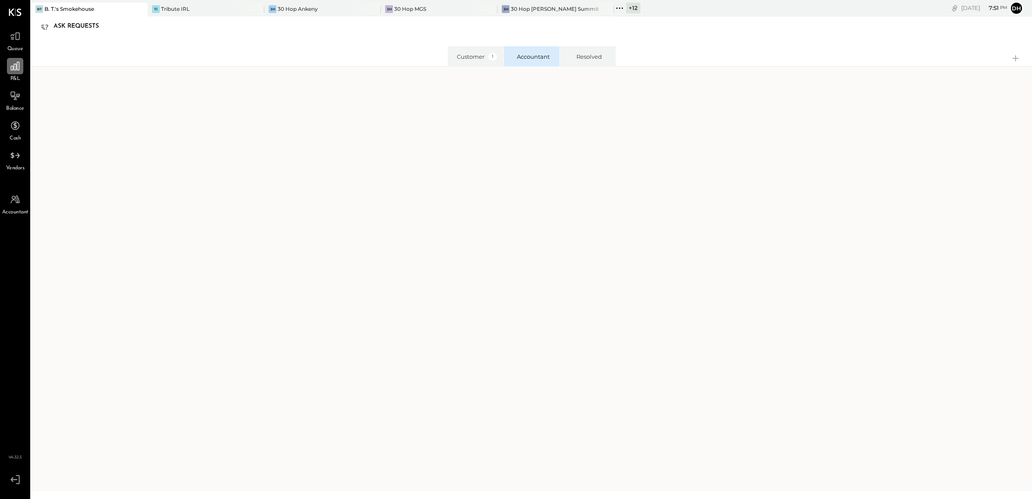
click at [13, 67] on icon at bounding box center [14, 65] width 11 height 11
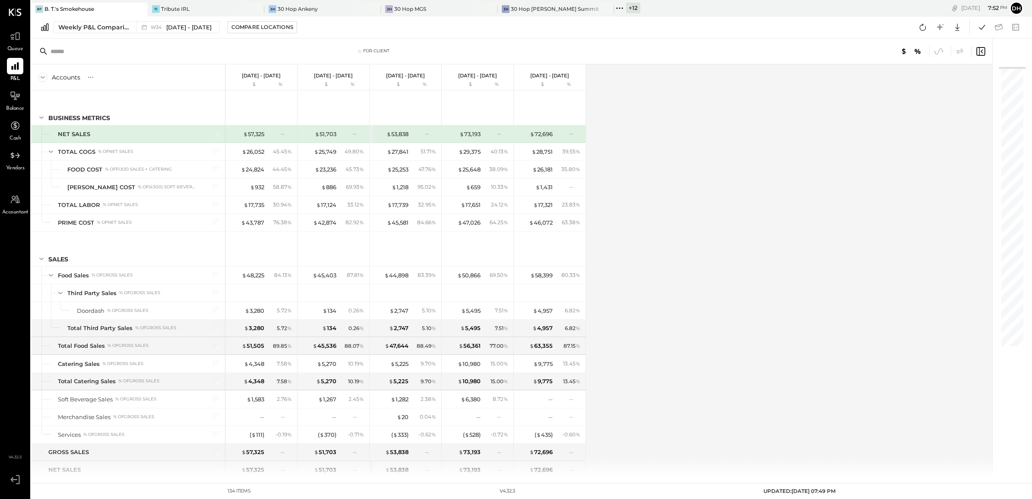
click at [807, 318] on div "Accounts S % GL [DATE] - [DATE] $ % [DATE] - [DATE] $ % [DATE] - [DATE] $ % [DA…" at bounding box center [512, 270] width 962 height 413
click at [562, 9] on div "30 Hop [PERSON_NAME] Summit" at bounding box center [555, 8] width 88 height 7
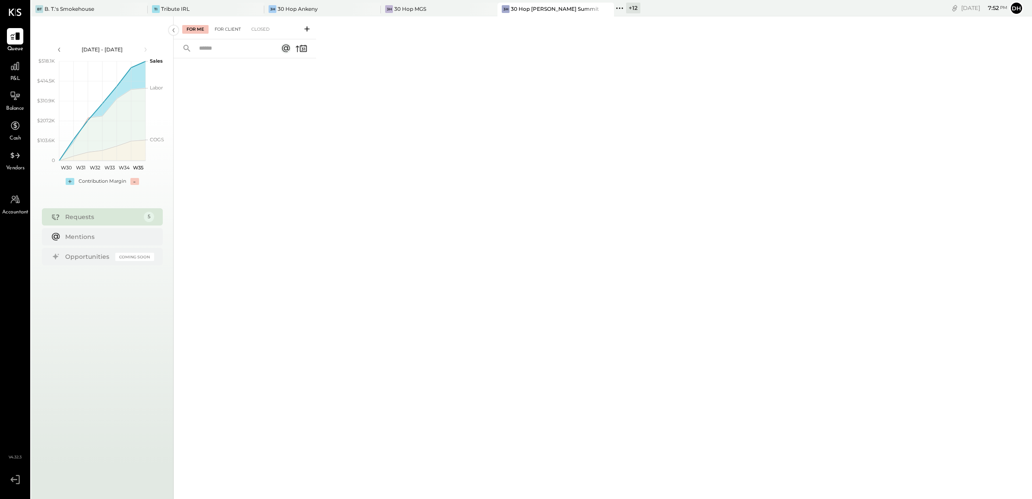
click at [228, 31] on div "For Client" at bounding box center [227, 29] width 35 height 9
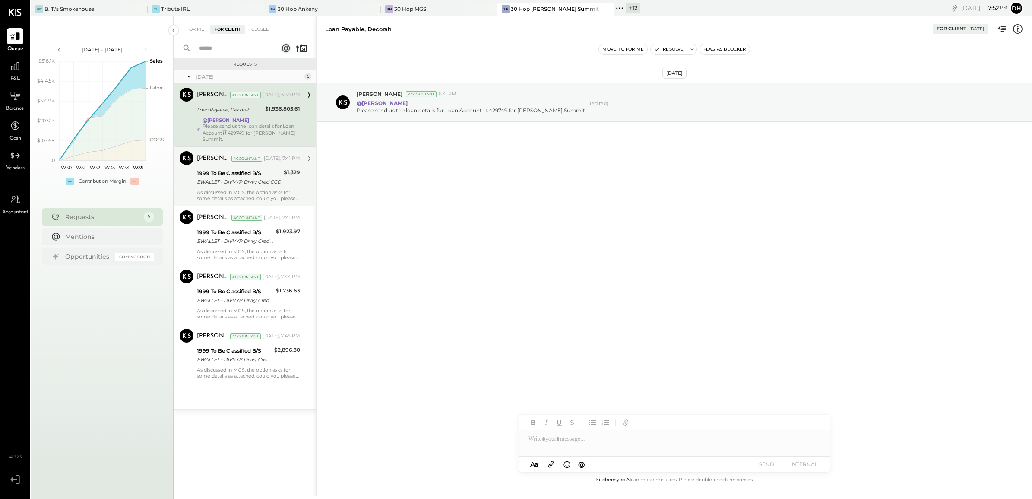
click at [193, 178] on div "[PERSON_NAME] Accountant [PERSON_NAME] Accountant [DATE], 7:41 PM 1999 To Be Cl…" at bounding box center [245, 175] width 142 height 59
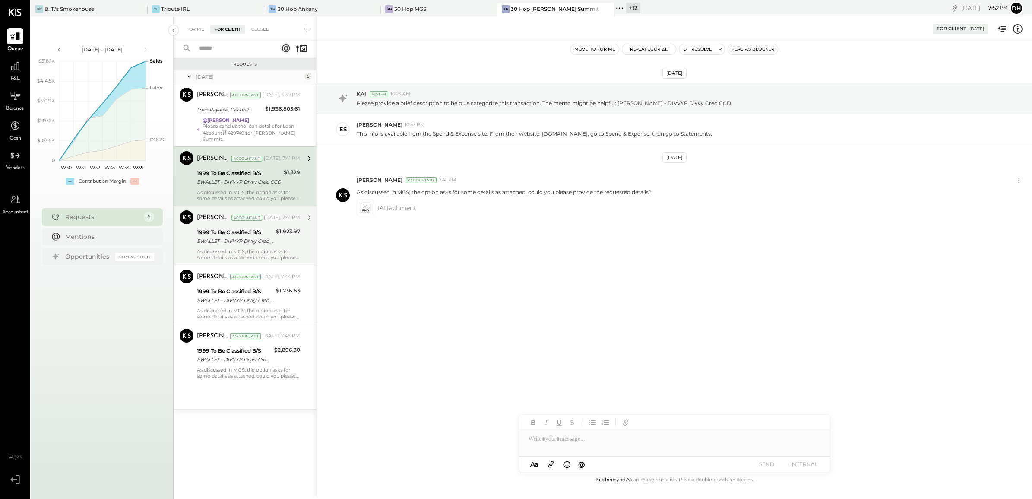
click at [230, 253] on div "As discussed in MGS, the option asks for some details as attached. could you pl…" at bounding box center [248, 254] width 103 height 12
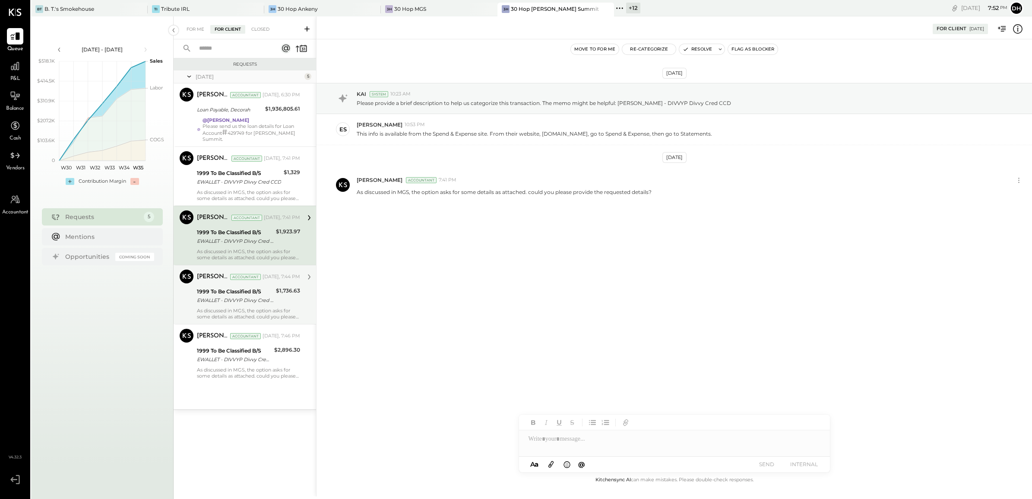
click at [214, 296] on div "EWALLET - DIVVYP Divvy Cred CCD" at bounding box center [235, 300] width 76 height 9
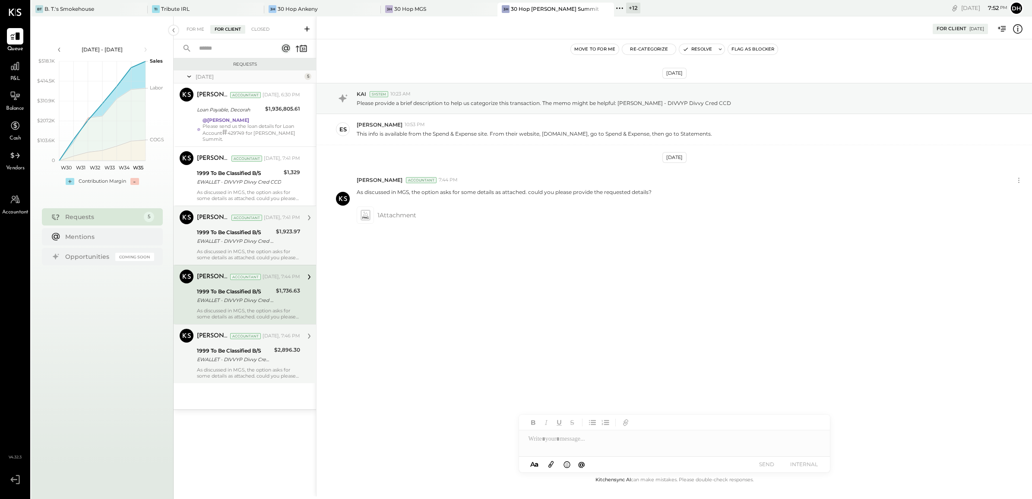
click at [217, 334] on div "[PERSON_NAME]" at bounding box center [213, 336] width 32 height 9
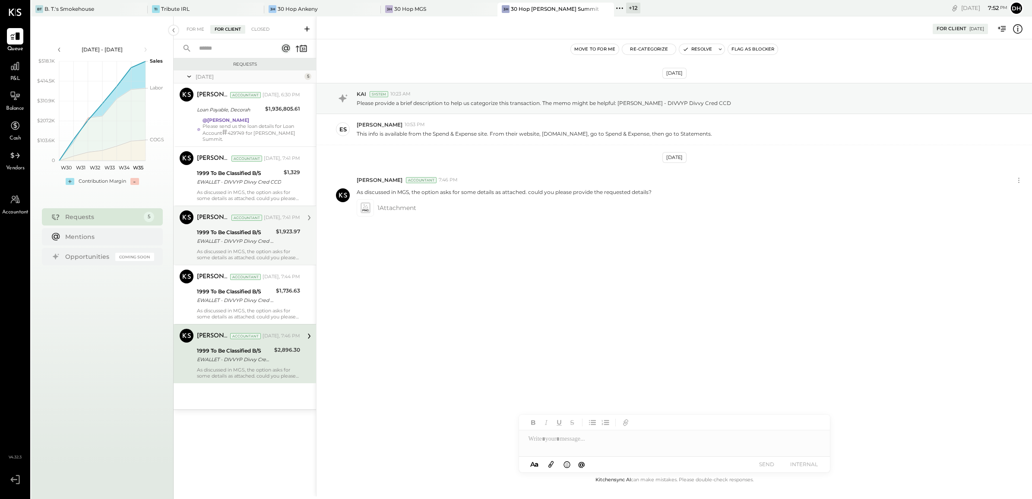
click at [633, 5] on div "+ 12" at bounding box center [633, 8] width 14 height 11
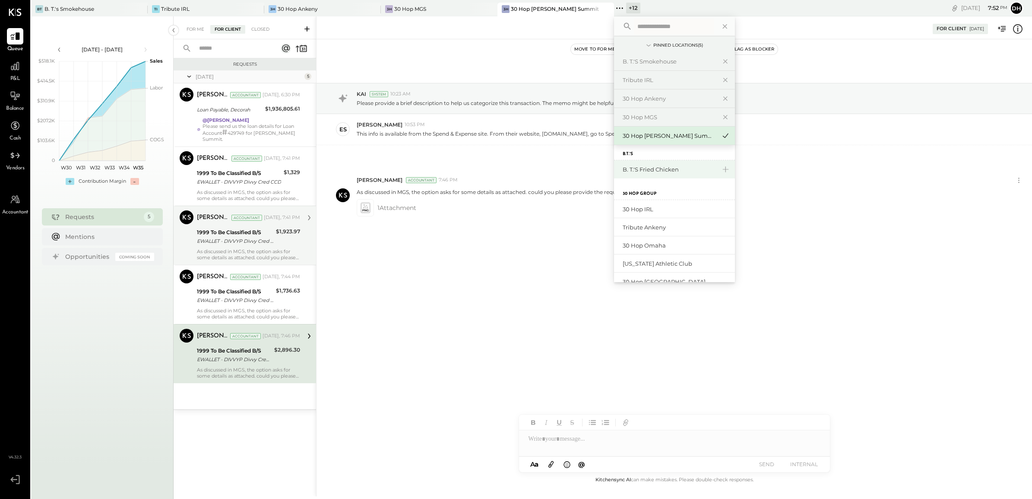
scroll to position [162, 0]
click at [639, 190] on div "30 Hop IRL" at bounding box center [669, 191] width 93 height 8
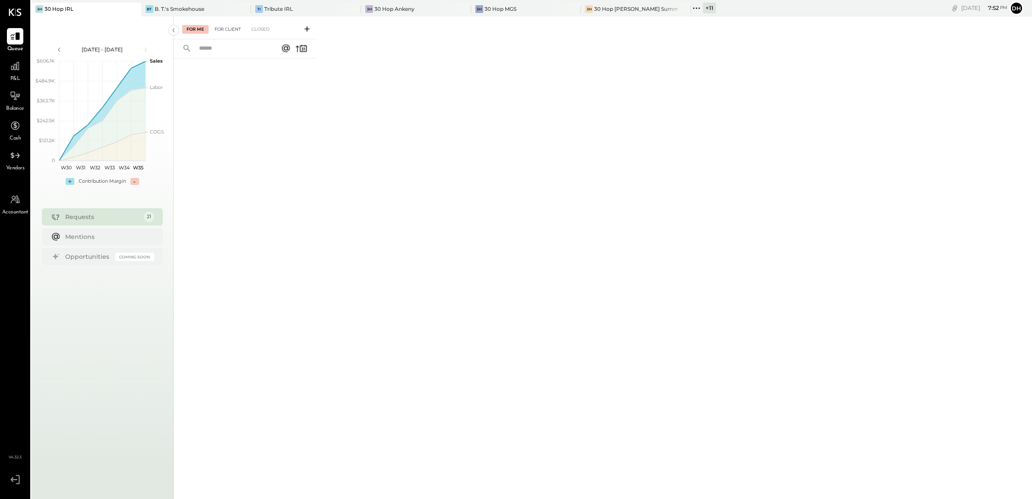
click at [230, 26] on div "For Client" at bounding box center [227, 29] width 35 height 9
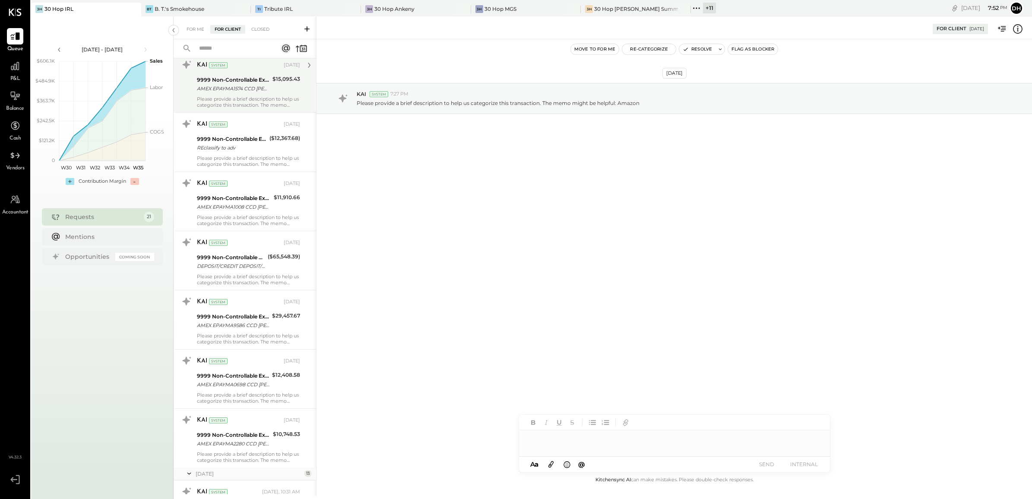
scroll to position [108, 0]
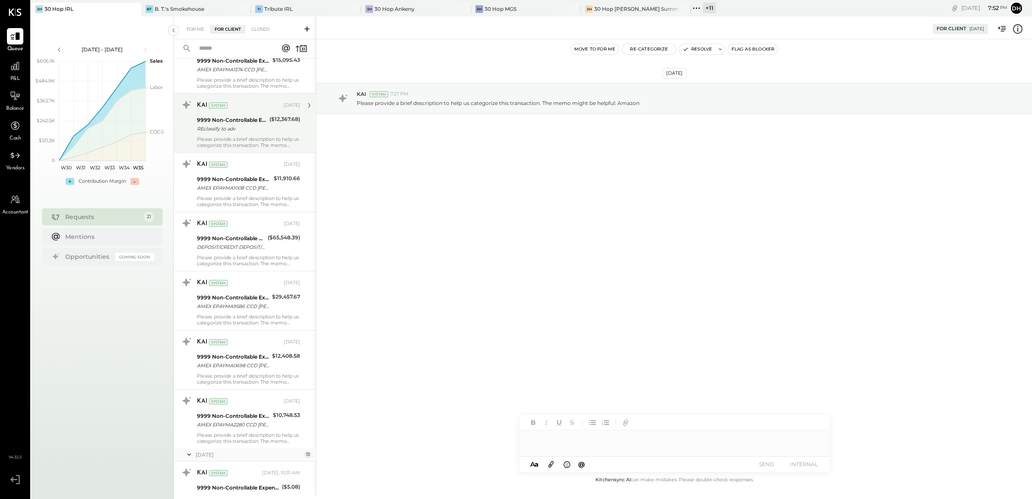
click at [227, 136] on div "Please provide a brief description to help us categorize this transaction. The …" at bounding box center [248, 142] width 103 height 12
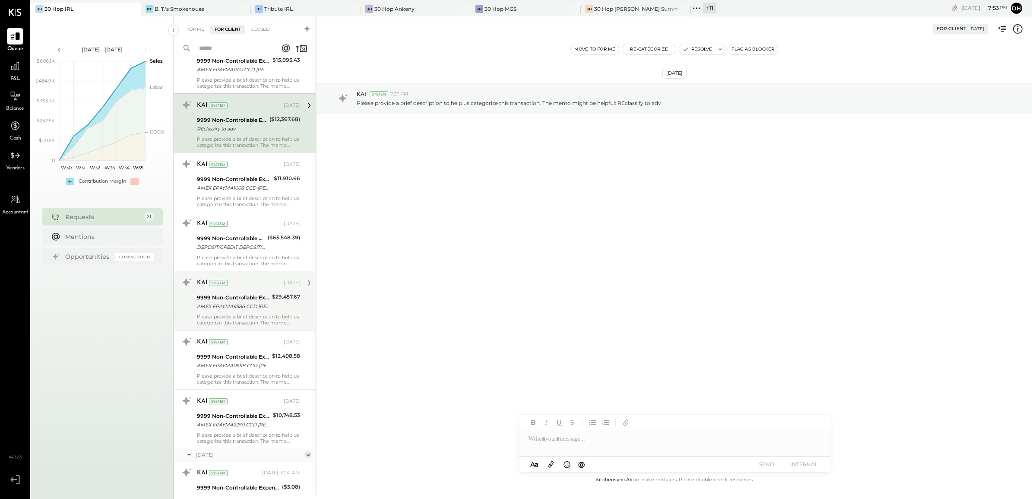
click at [228, 310] on div "AMEX EPAYMA9586 CCD [PERSON_NAME] ACH PMT AMEX EPAYMA9586 CCD [PERSON_NAME] ACH…" at bounding box center [233, 306] width 73 height 9
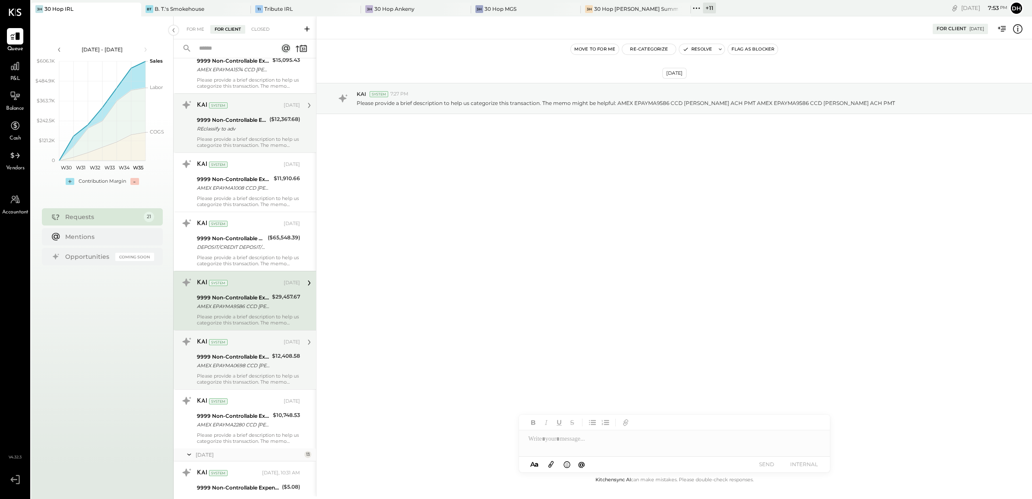
click at [249, 361] on div "AMEX EPAYMA0698 CCD [PERSON_NAME] ACH PMT AMEX EPAYMA0698 CCD [PERSON_NAME] ACH…" at bounding box center [233, 365] width 73 height 9
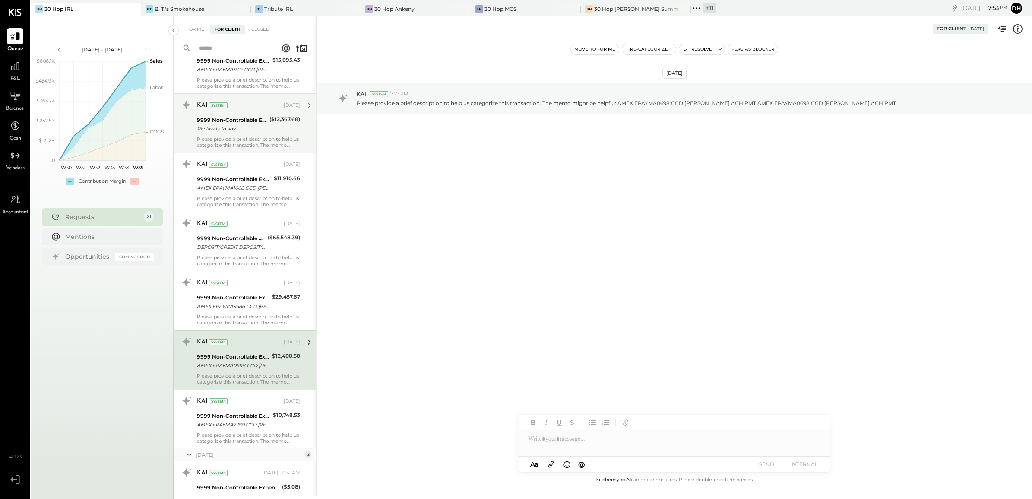
scroll to position [162, 0]
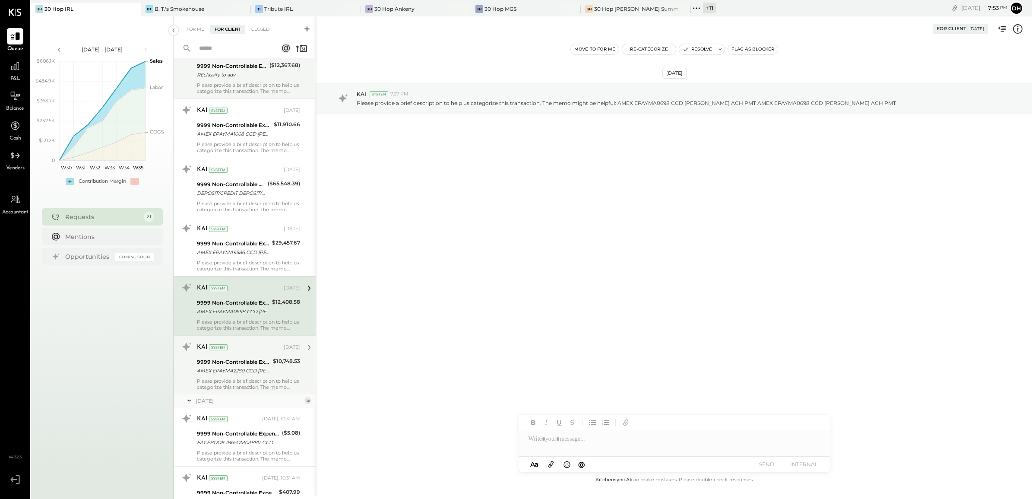
click at [244, 371] on div "AMEX EPAYMA2280 CCD [PERSON_NAME] ACH PMT AMEX EPAYMA2280 CCD [PERSON_NAME] ACH…" at bounding box center [233, 370] width 73 height 9
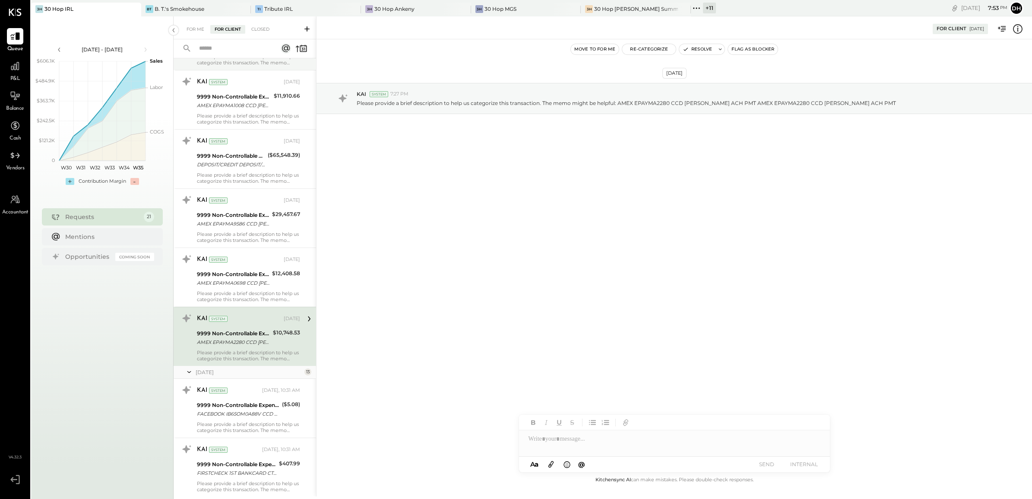
scroll to position [216, 0]
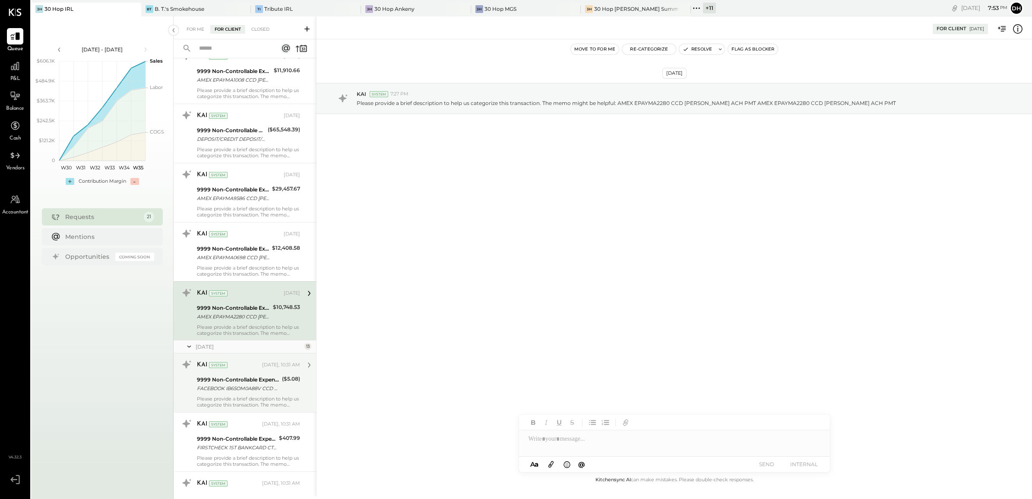
click at [236, 387] on div "FACEBOOK IB65OM0A88V CCD 30HOP B65OM0A88V RMRIKFACEBOOK PAYOUT B65OM0A 88V FACE…" at bounding box center [238, 388] width 82 height 9
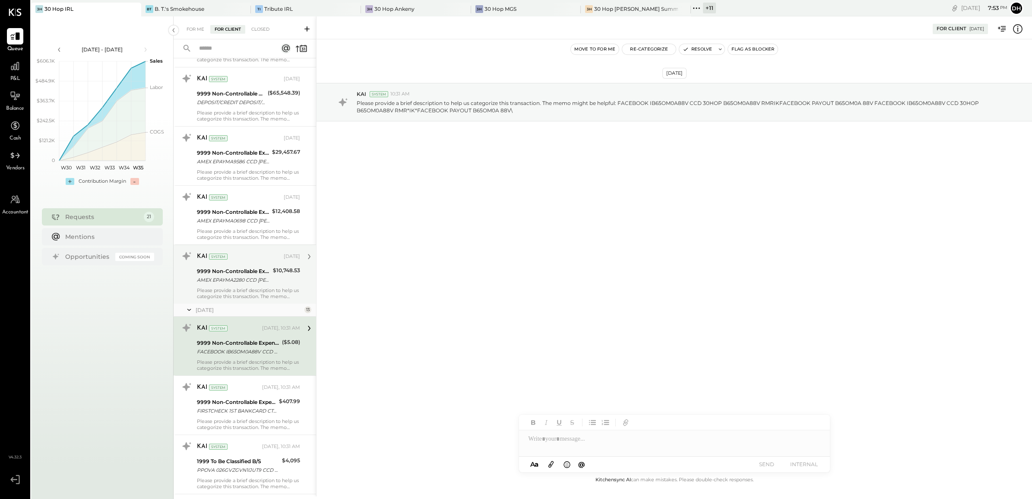
scroll to position [324, 0]
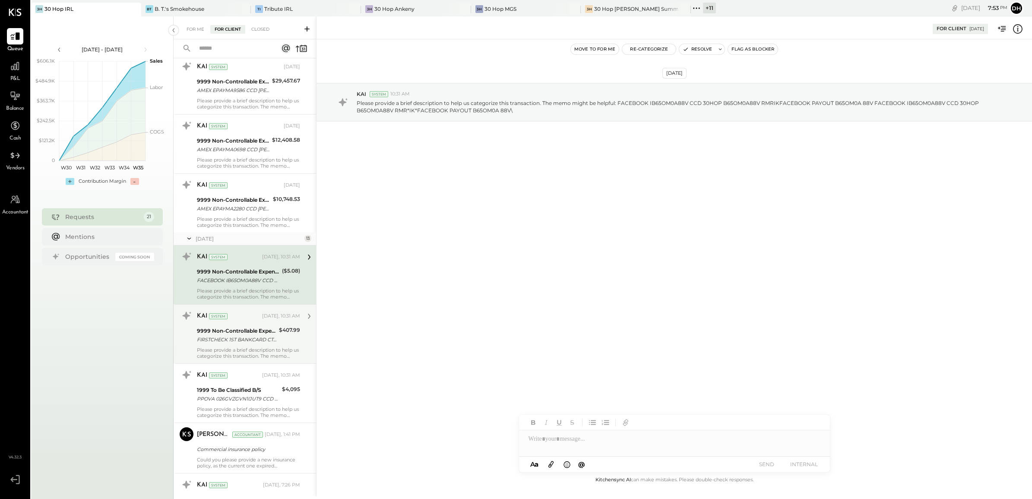
click at [224, 329] on div "9999 Non-Controllable Expenses:Other Income and Expenses:To Be Classified P&L" at bounding box center [236, 330] width 79 height 9
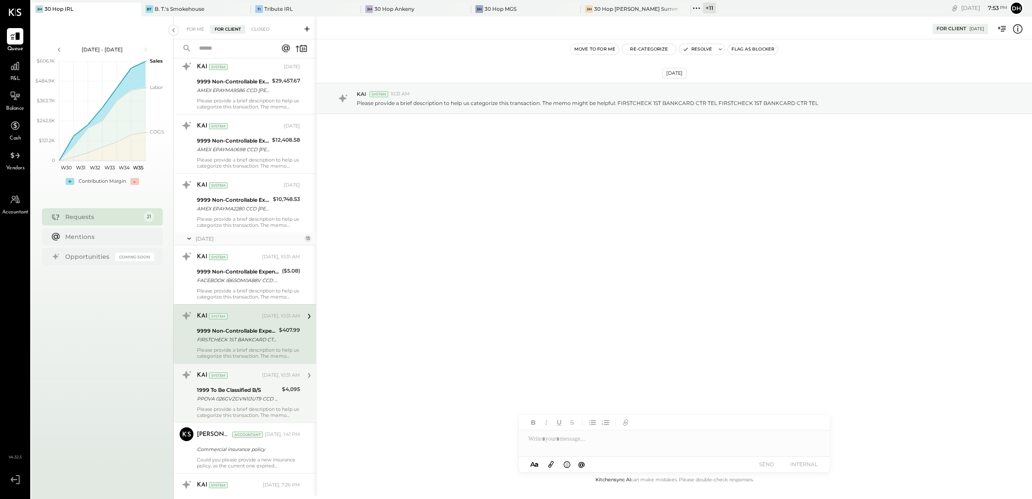
click at [231, 374] on div "KAI System" at bounding box center [228, 375] width 63 height 9
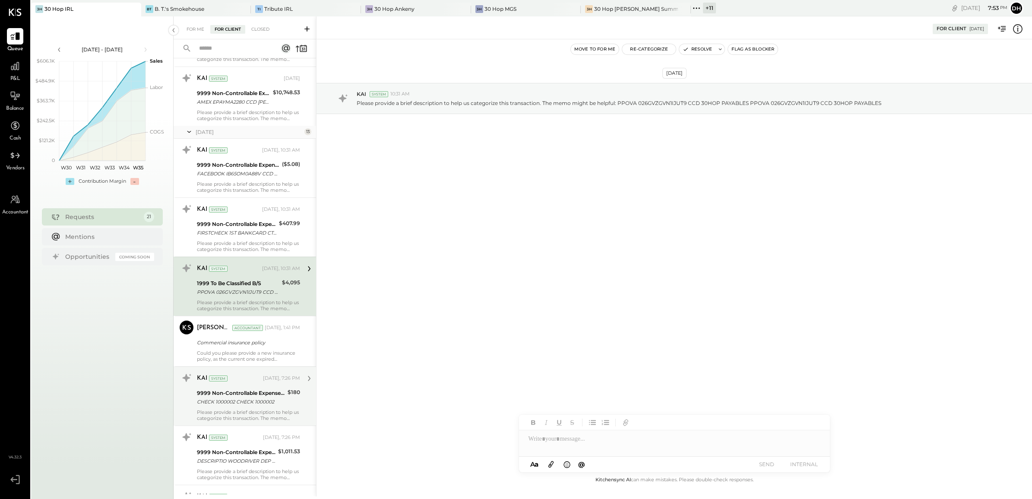
scroll to position [432, 0]
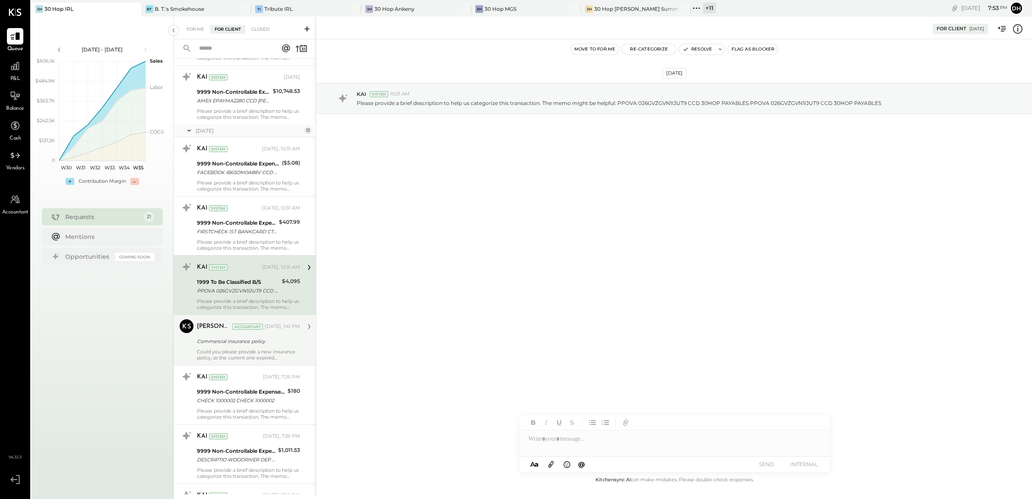
click at [231, 360] on div "Could you please provide a new insurance policy, as the current one expired on …" at bounding box center [248, 354] width 103 height 12
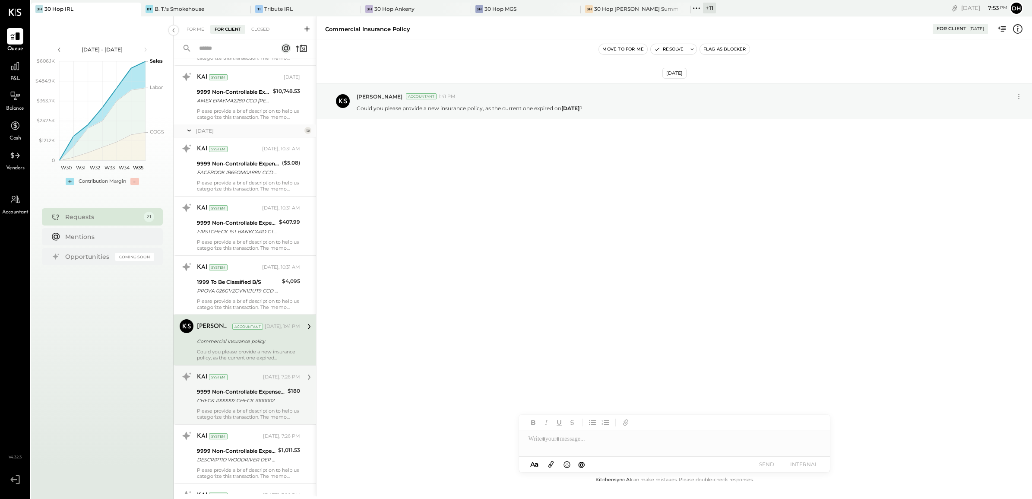
click at [239, 388] on div "9999 Non-Controllable Expenses:Other Income and Expenses:To Be Classified P&L" at bounding box center [241, 391] width 88 height 9
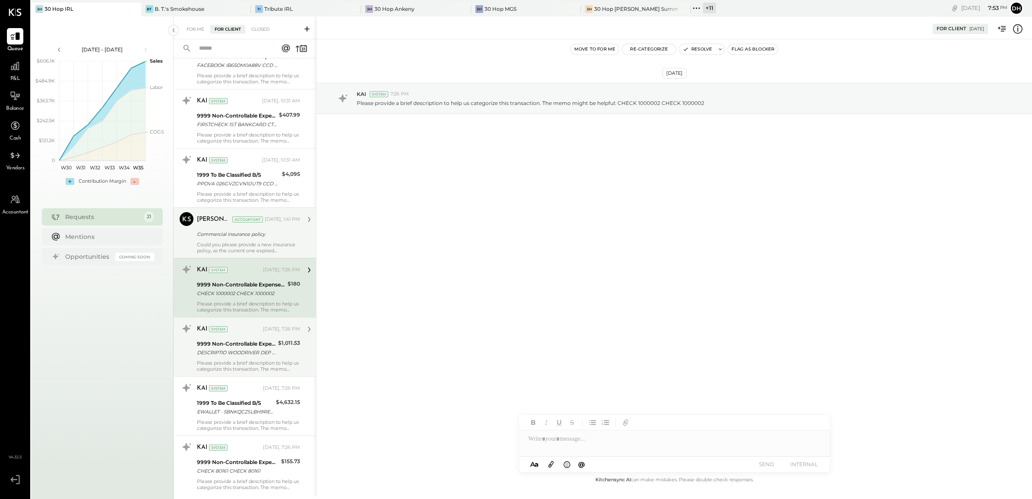
scroll to position [540, 0]
click at [219, 352] on div "DESCRIPTIO WOODRIVER DEP PPD DESCRIPTIO WOODRIVER DEP PPD" at bounding box center [236, 351] width 79 height 9
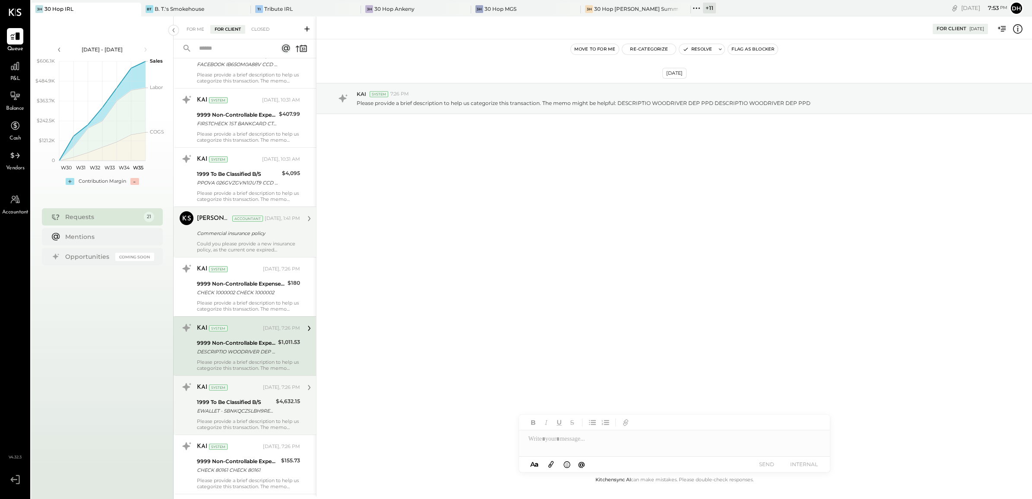
click at [252, 402] on div "1999 To Be Classified B/S" at bounding box center [235, 402] width 76 height 9
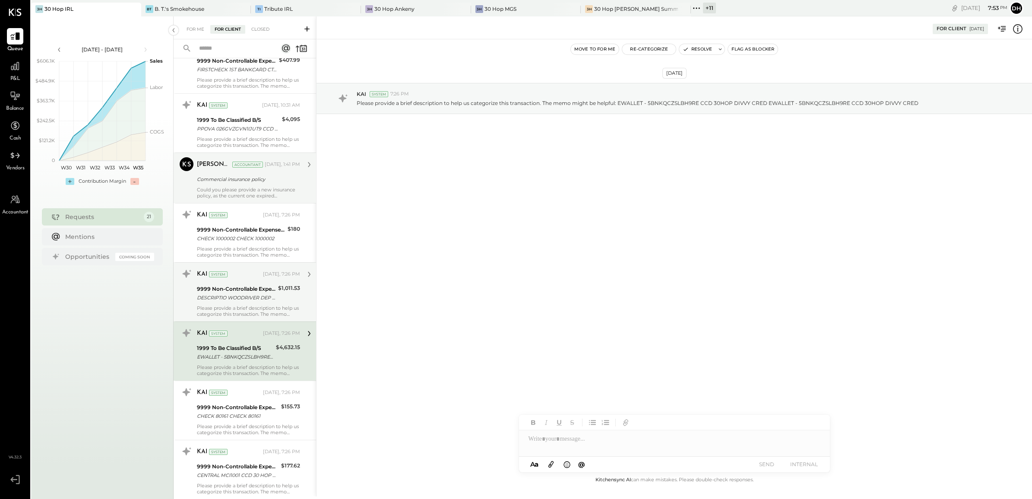
scroll to position [648, 0]
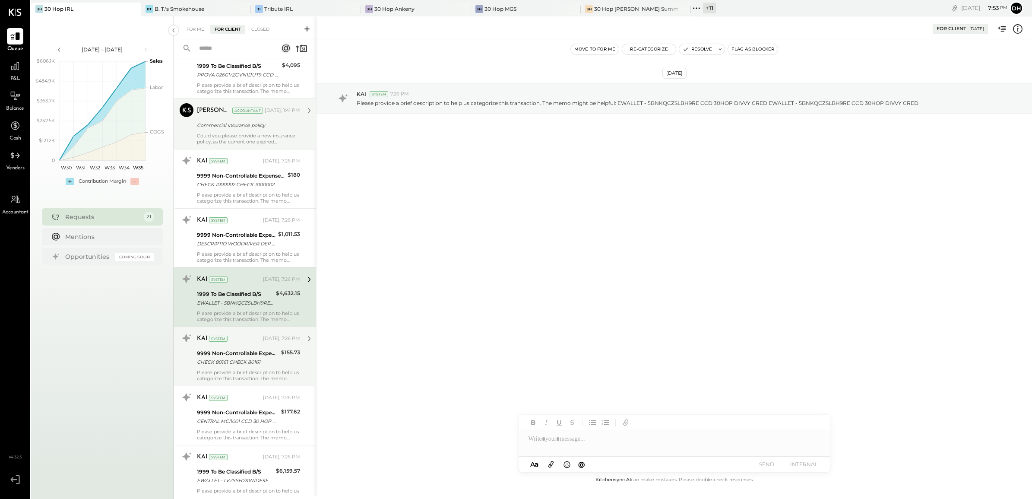
click at [236, 363] on div "CHECK 80161 CHECK 80161" at bounding box center [238, 361] width 82 height 9
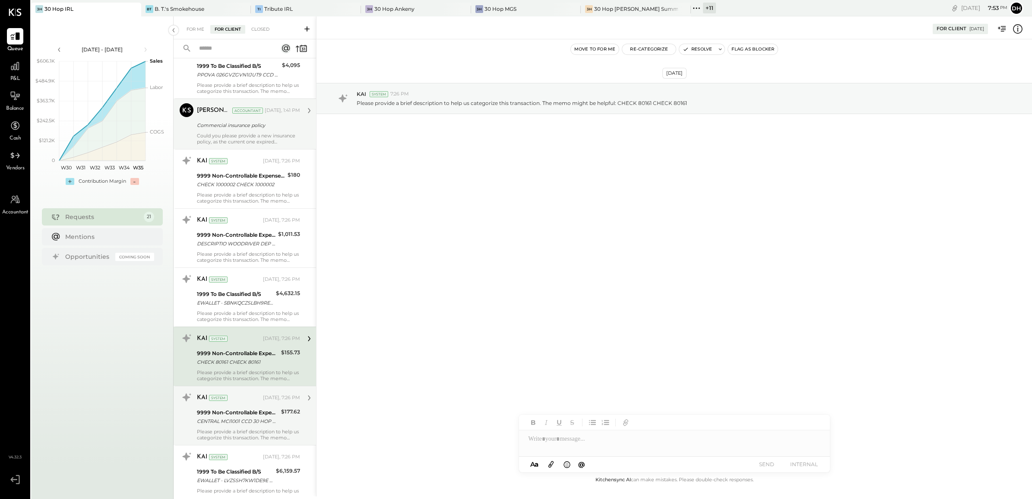
click at [242, 421] on div "CENTRAL MCI1001 CCD 30 HOP CORALVILLE ACHCOLLECT CENTRAL MCI1001 CCD 30 HOP COR…" at bounding box center [238, 421] width 82 height 9
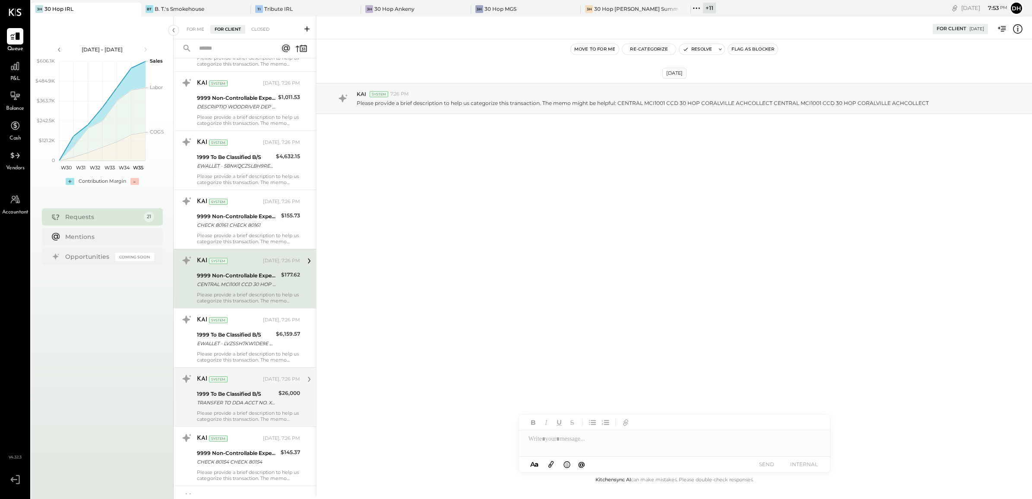
scroll to position [809, 0]
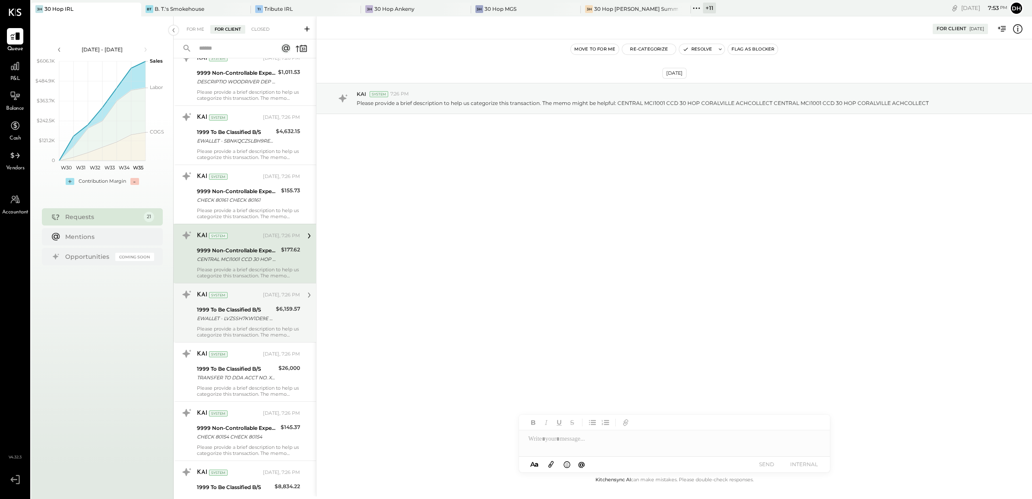
click at [217, 310] on div "1999 To Be Classified B/S" at bounding box center [235, 309] width 76 height 9
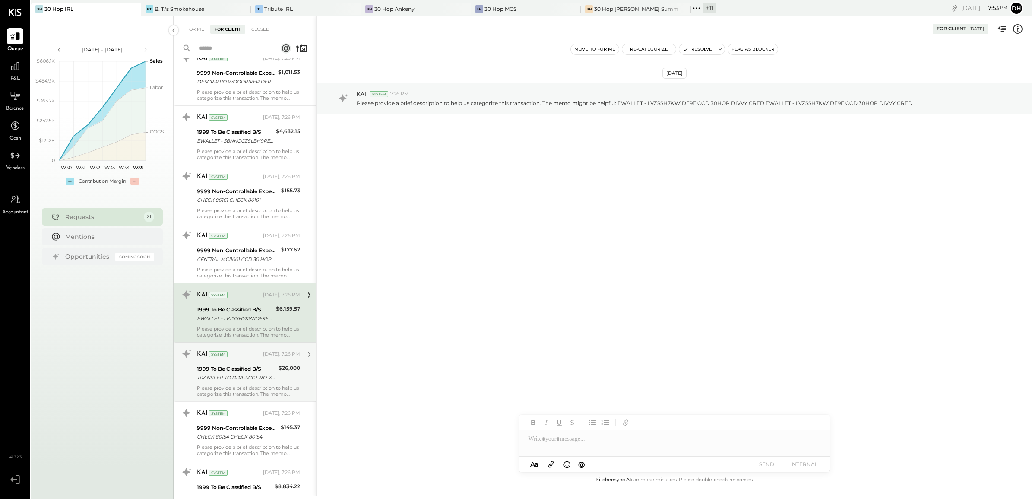
click at [223, 372] on div "1999 To Be Classified B/S" at bounding box center [236, 368] width 79 height 9
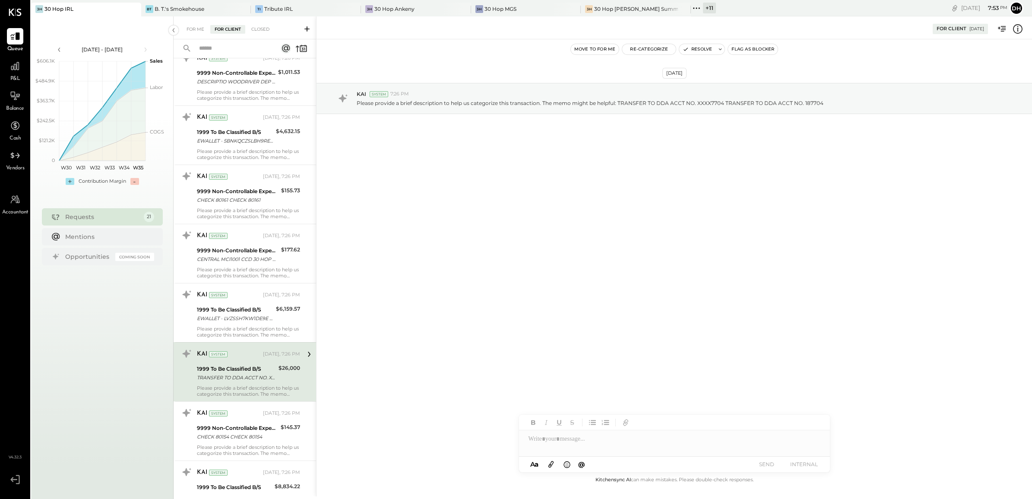
scroll to position [863, 0]
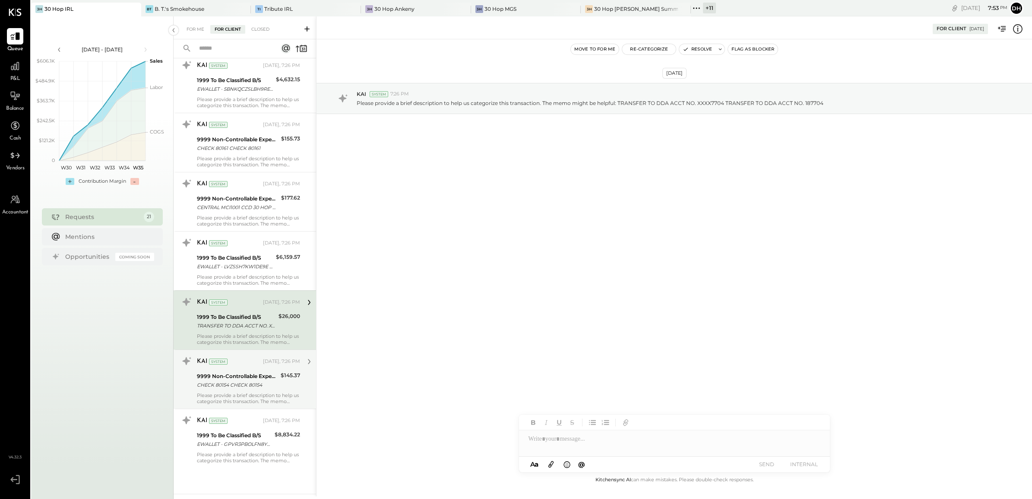
click at [222, 388] on div "CHECK 80154 CHECK 80154" at bounding box center [237, 384] width 81 height 9
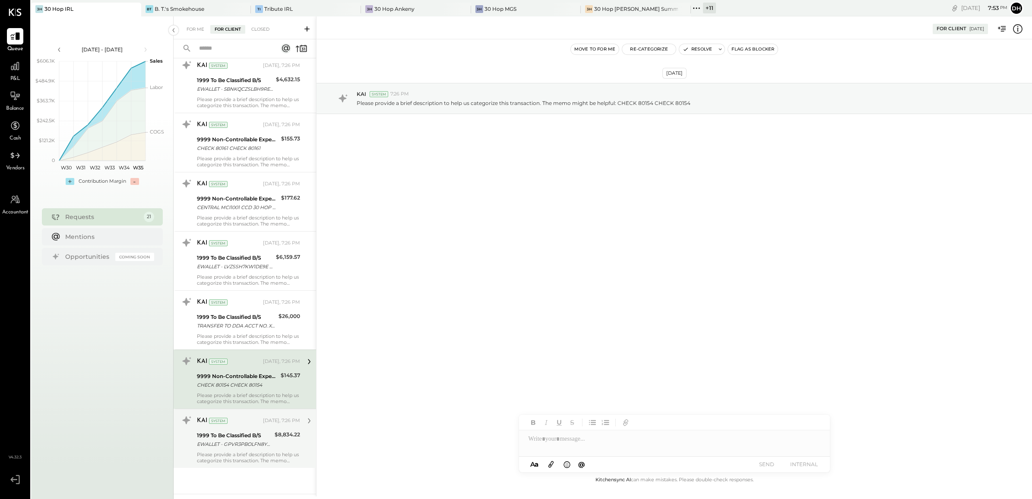
click at [240, 433] on div "1999 To Be Classified B/S" at bounding box center [234, 435] width 75 height 9
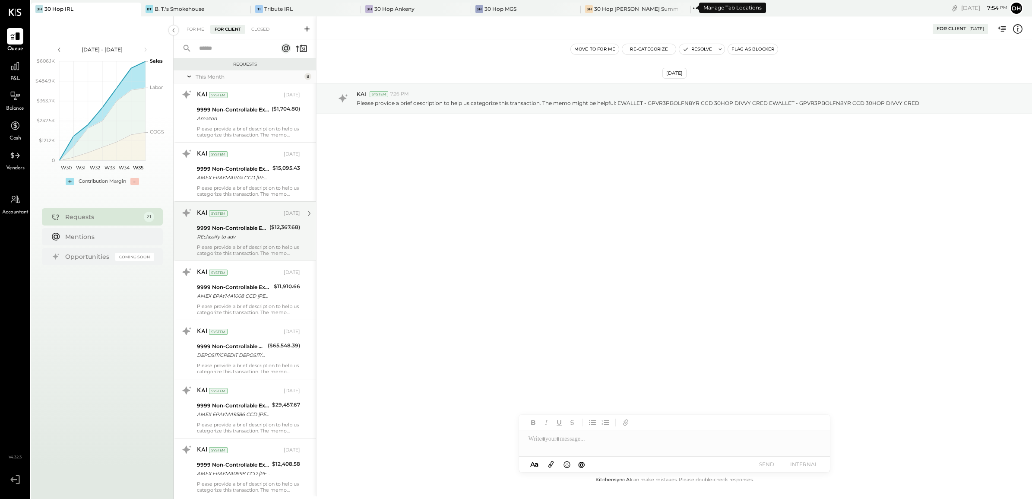
click at [691, 9] on icon at bounding box center [696, 8] width 11 height 11
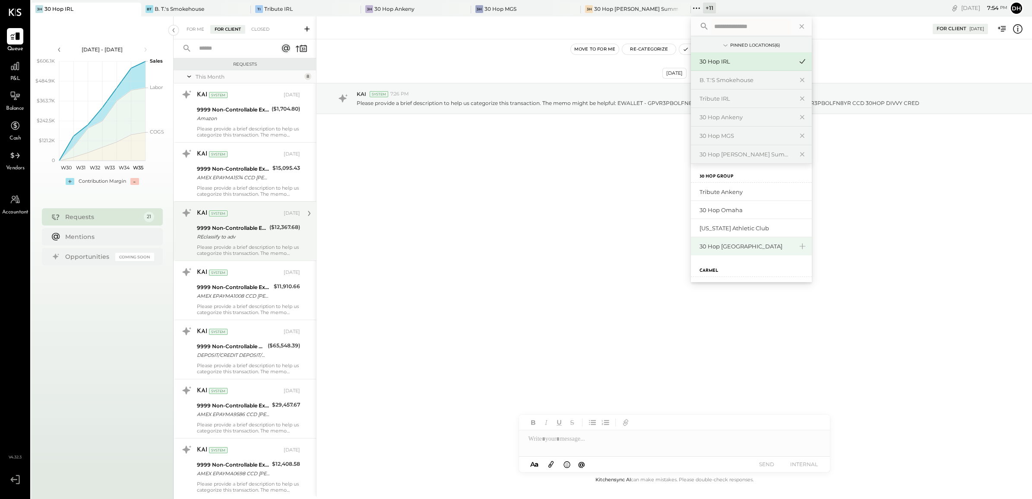
scroll to position [162, 0]
click at [706, 207] on div "Tribute Ankeny" at bounding box center [745, 209] width 93 height 8
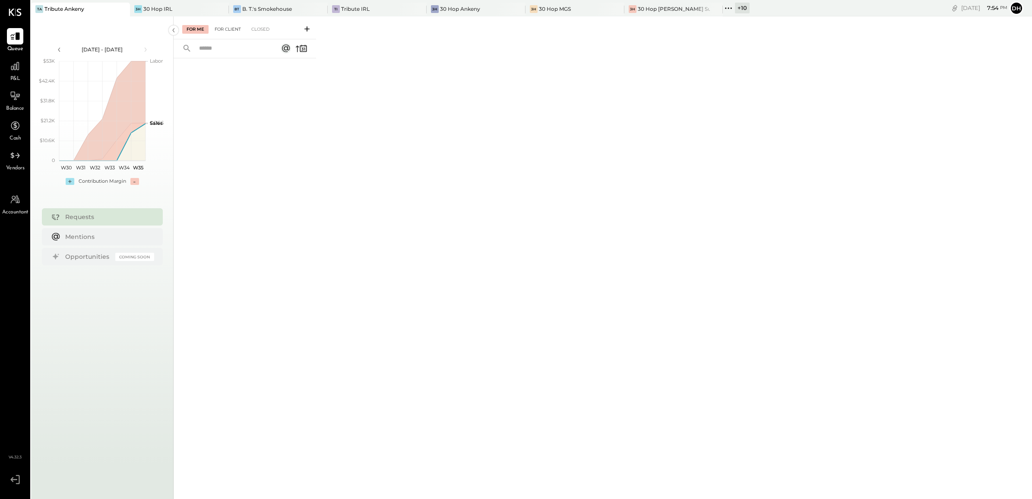
click at [222, 26] on div "For Client" at bounding box center [227, 29] width 35 height 9
click at [735, 5] on div "+ 10" at bounding box center [742, 8] width 15 height 11
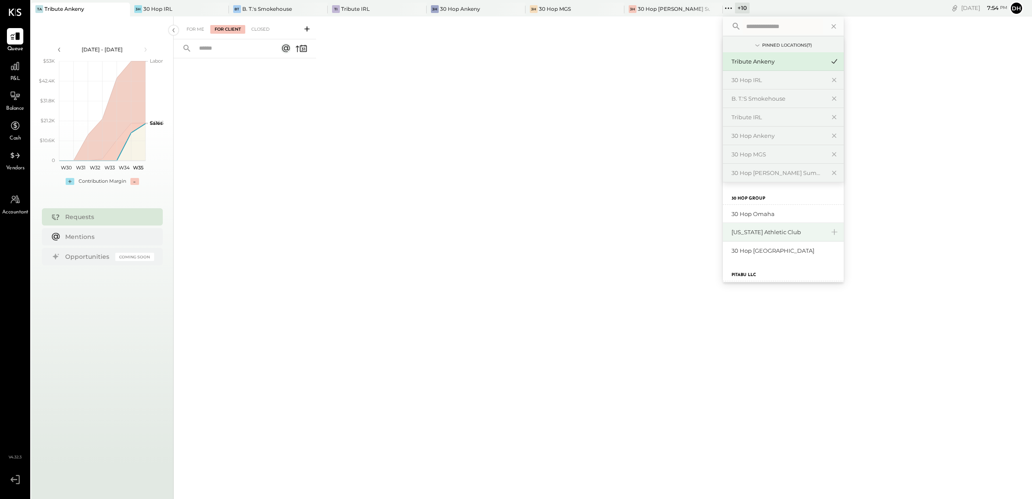
scroll to position [215, 0]
click at [747, 213] on div "30 Hop Omaha" at bounding box center [777, 215] width 93 height 8
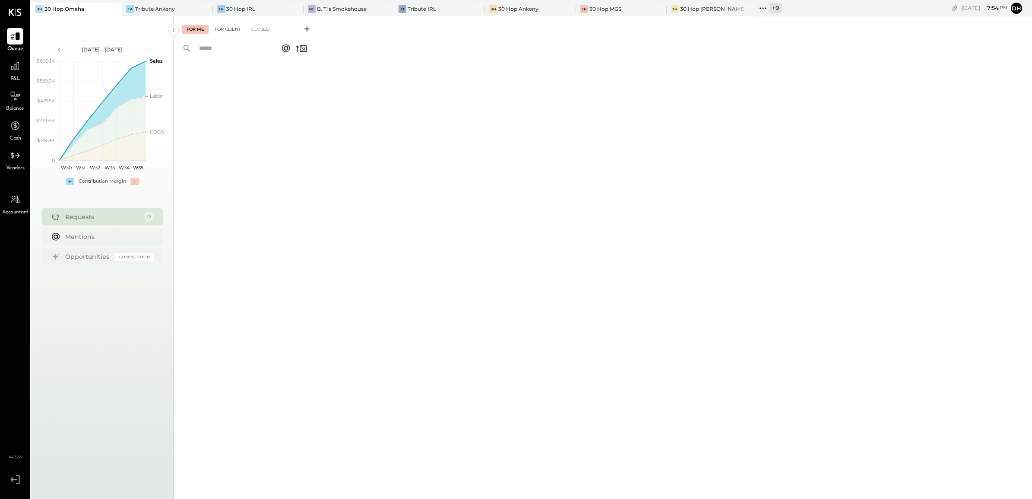
click at [219, 30] on div "For Client" at bounding box center [227, 29] width 35 height 9
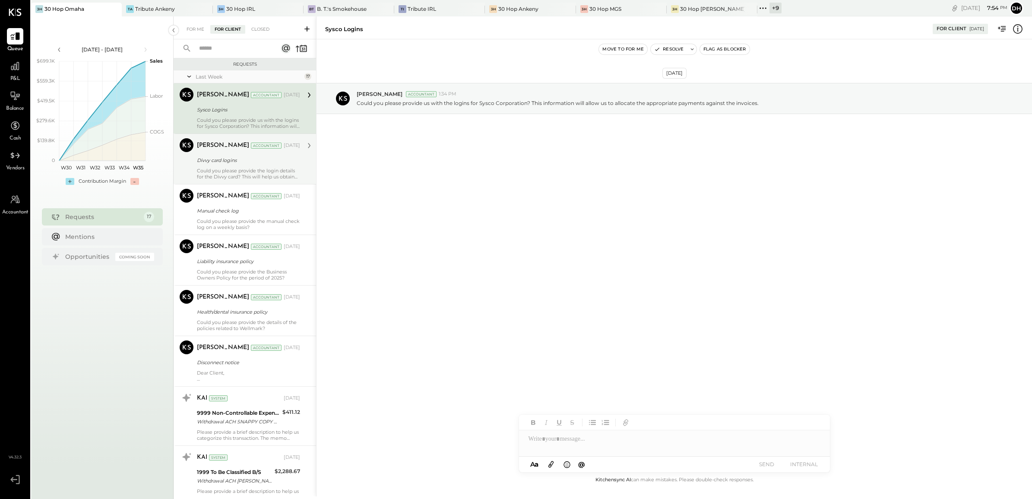
click at [216, 164] on div "Divvy card logins" at bounding box center [247, 160] width 101 height 9
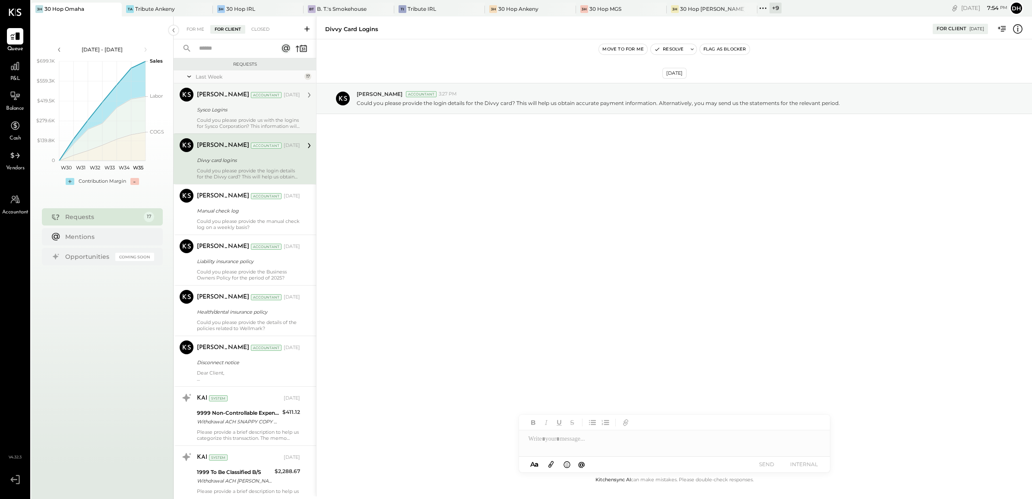
click at [220, 114] on div "Sysco Logins" at bounding box center [247, 109] width 101 height 10
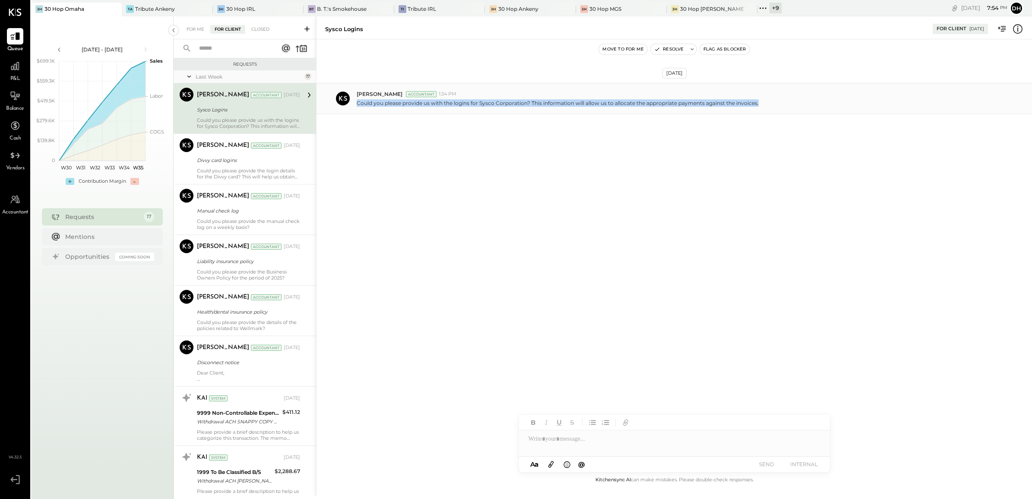
drag, startPoint x: 357, startPoint y: 102, endPoint x: 761, endPoint y: 106, distance: 404.1
click at [761, 106] on div "Could you please provide us with the logins for Sysco Corporation? This informa…" at bounding box center [691, 102] width 668 height 9
copy p "Could you please provide us with the logins for Sysco Corporation? This informa…"
click at [148, 5] on div "Tribute Ankeny" at bounding box center [155, 8] width 40 height 7
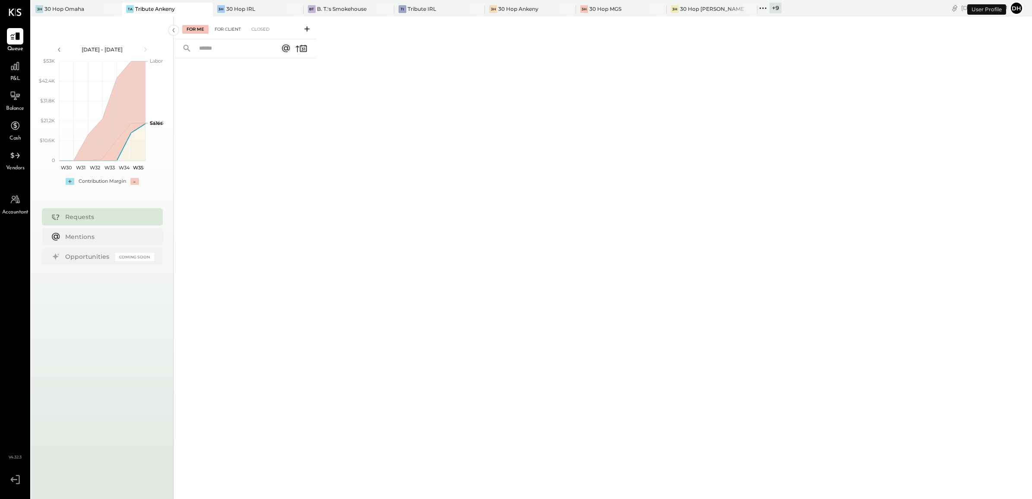
click at [240, 30] on div "For Client" at bounding box center [227, 29] width 35 height 9
click at [307, 26] on icon at bounding box center [306, 28] width 5 height 5
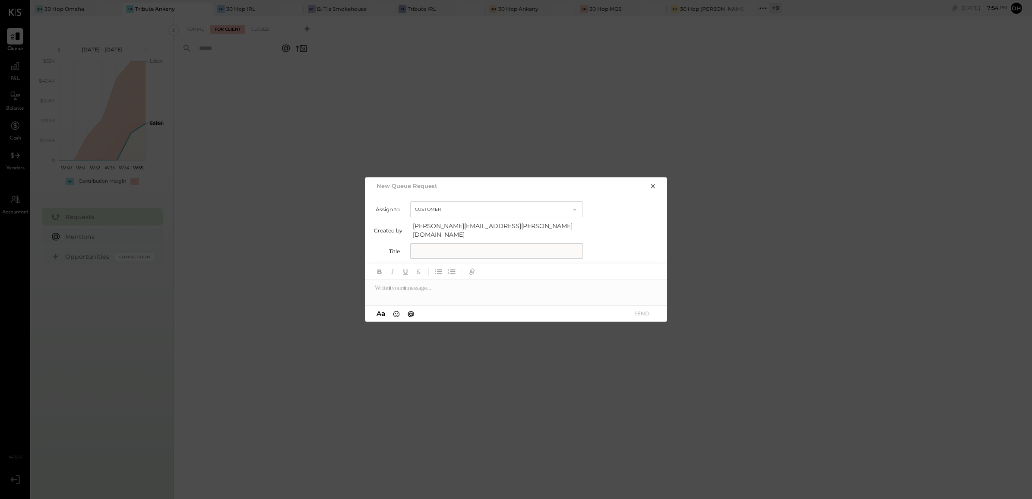
click at [446, 250] on input "text" at bounding box center [496, 251] width 173 height 16
type input "**********"
click at [414, 281] on div at bounding box center [516, 287] width 302 height 17
type input "****"
click at [648, 307] on button "SEND" at bounding box center [641, 313] width 35 height 12
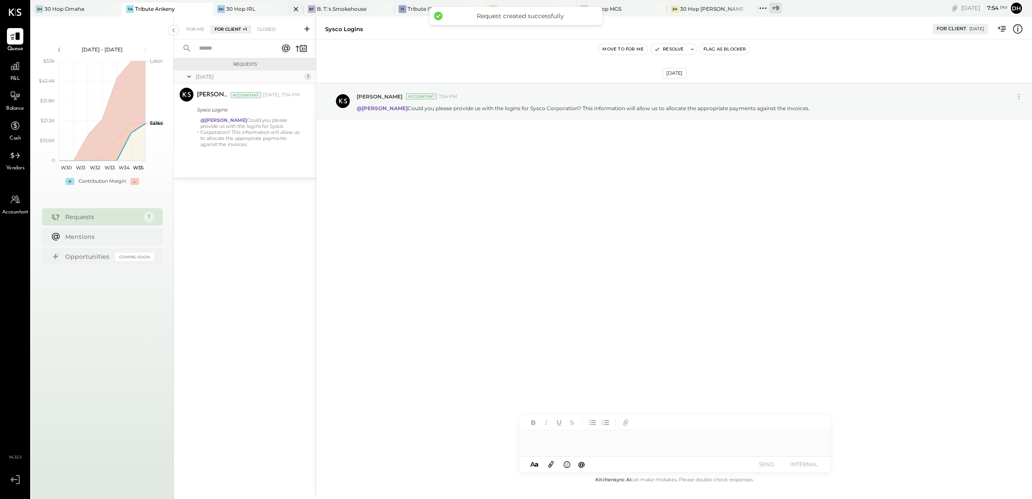
click at [240, 8] on div "30 Hop IRL" at bounding box center [240, 8] width 29 height 7
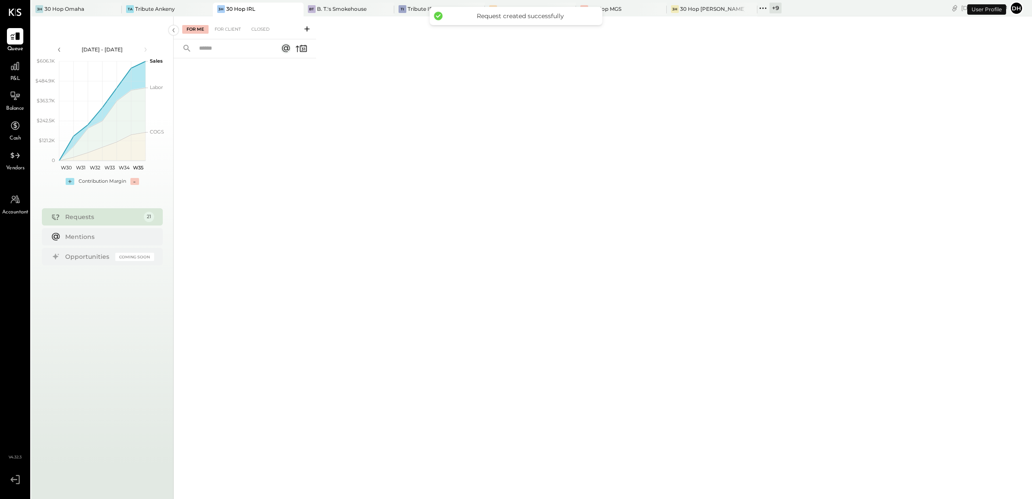
click at [303, 31] on icon at bounding box center [307, 29] width 9 height 9
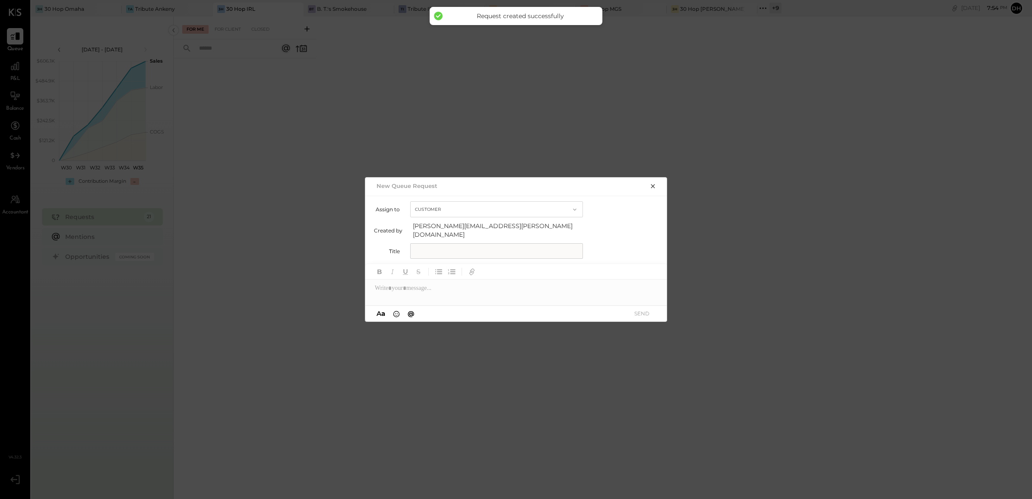
click at [435, 246] on input "text" at bounding box center [496, 251] width 173 height 16
type input "**********"
click at [424, 288] on div at bounding box center [516, 287] width 302 height 17
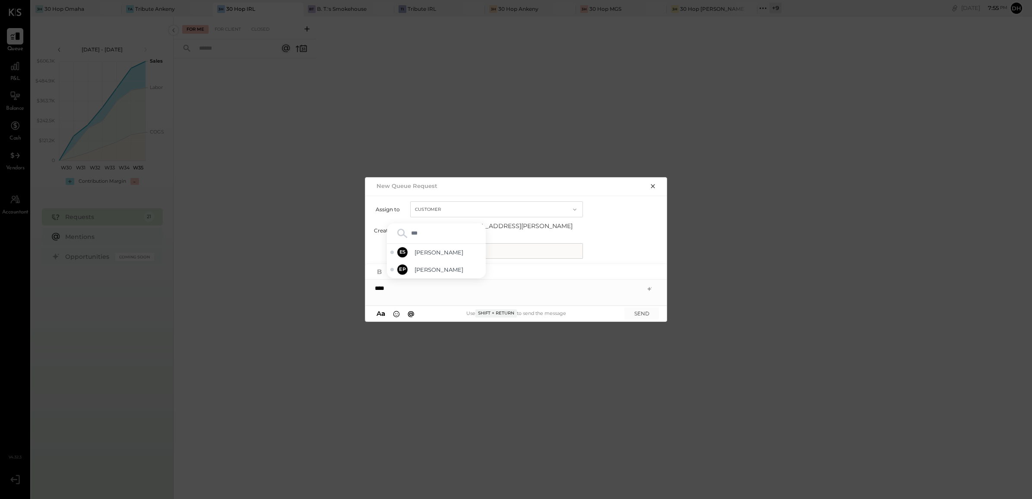
type input "****"
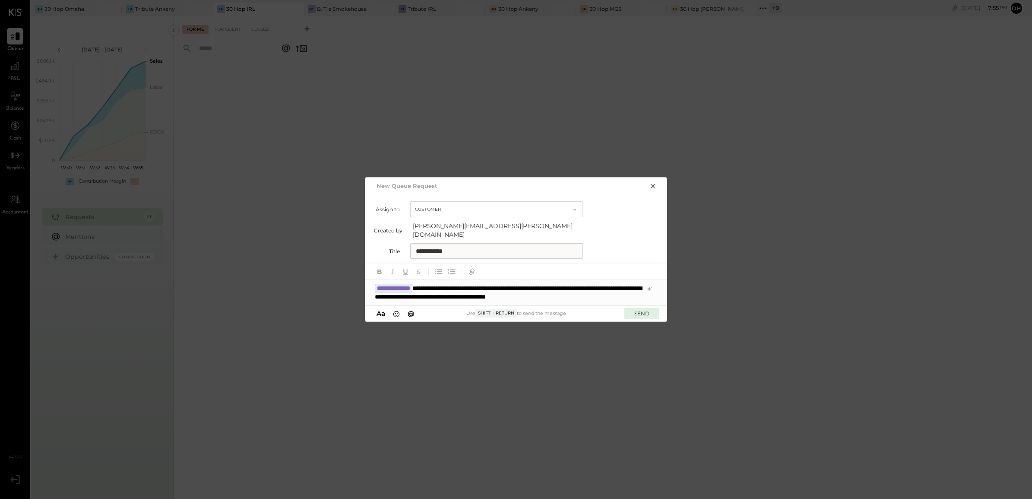
click at [633, 312] on button "SEND" at bounding box center [641, 313] width 35 height 12
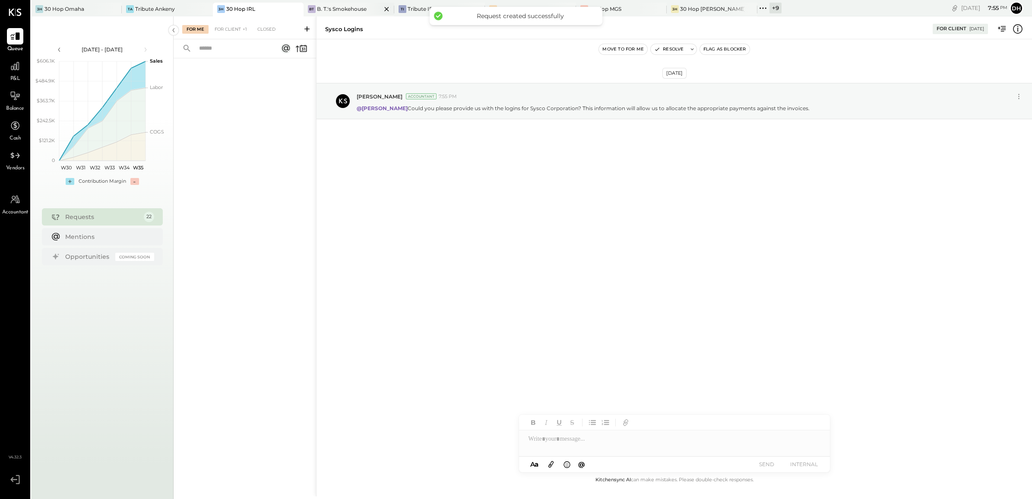
click at [332, 6] on div "B. T.'s Smokehouse" at bounding box center [342, 8] width 50 height 7
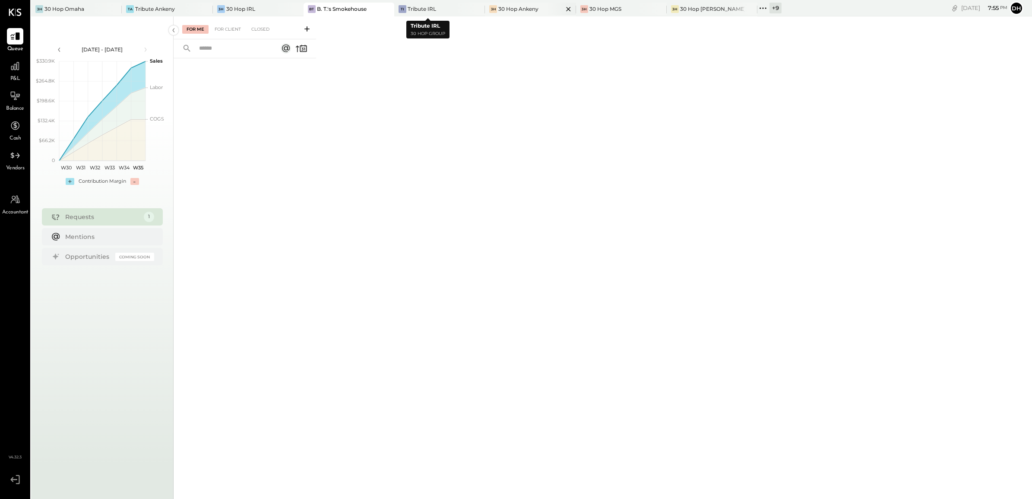
click at [498, 7] on div "30 Hop Ankeny" at bounding box center [518, 8] width 40 height 7
click at [303, 26] on icon at bounding box center [307, 29] width 9 height 9
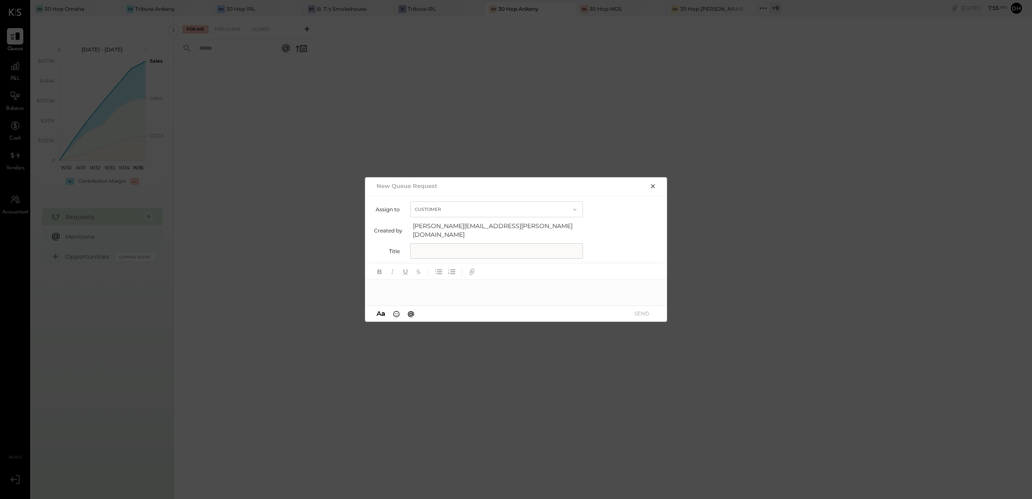
click at [453, 246] on input "text" at bounding box center [496, 251] width 173 height 16
type input "**********"
click at [450, 281] on div at bounding box center [516, 287] width 302 height 17
type input "****"
click at [637, 312] on button "SEND" at bounding box center [641, 313] width 35 height 12
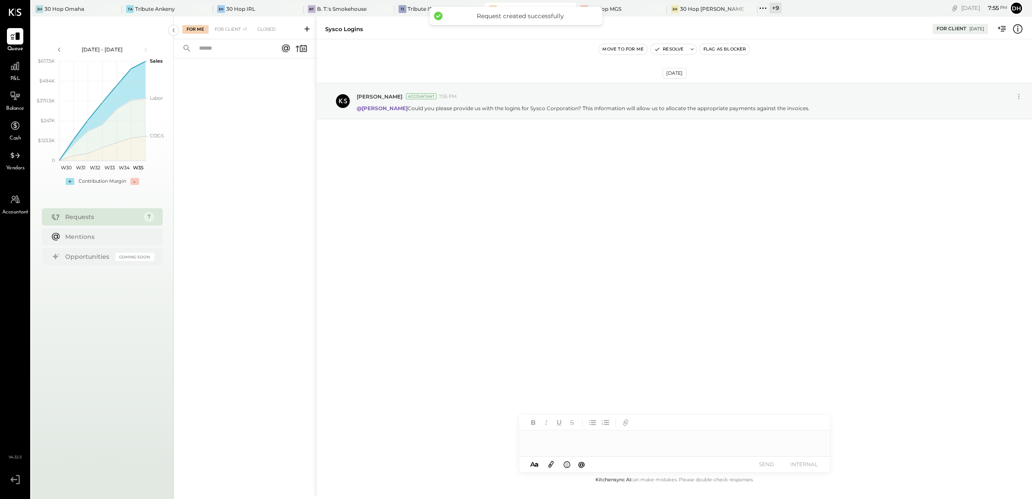
click at [520, 63] on div "[DATE] [PERSON_NAME] Accountant 7:55 PM @[PERSON_NAME] Could you please provide…" at bounding box center [673, 122] width 715 height 123
click at [608, 5] on div "3H 30 Hop MGS" at bounding box center [615, 9] width 78 height 8
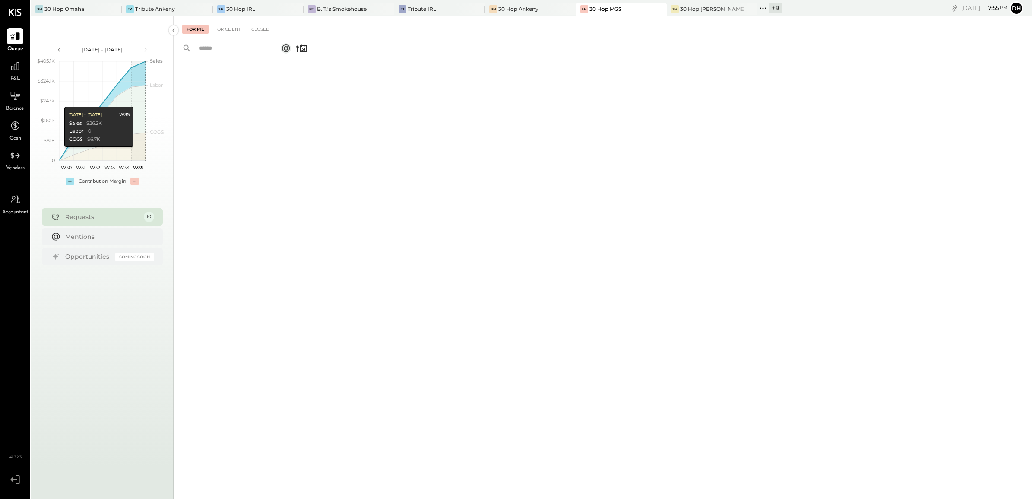
click at [303, 27] on icon at bounding box center [307, 29] width 9 height 9
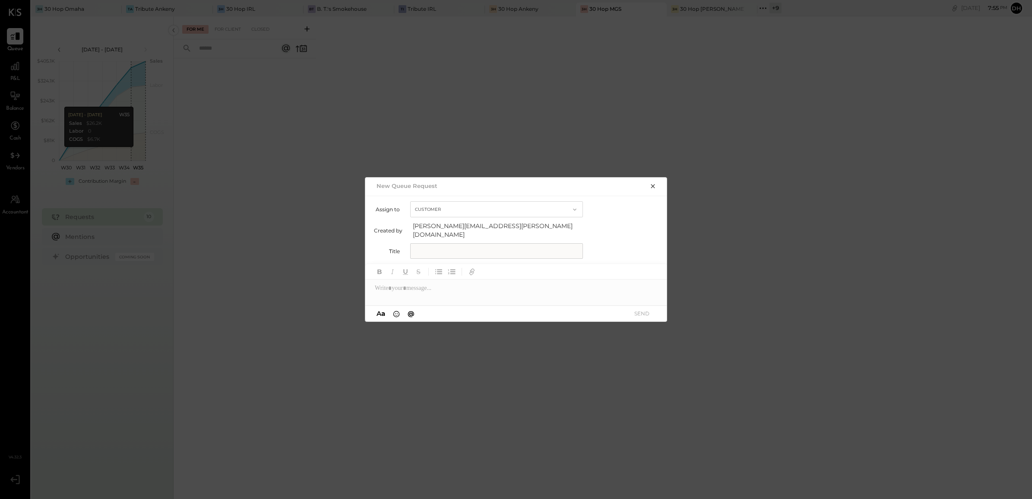
click at [495, 247] on input "text" at bounding box center [496, 251] width 173 height 16
type input "**********"
click at [464, 281] on div at bounding box center [516, 287] width 302 height 17
type input "*"
type input "****"
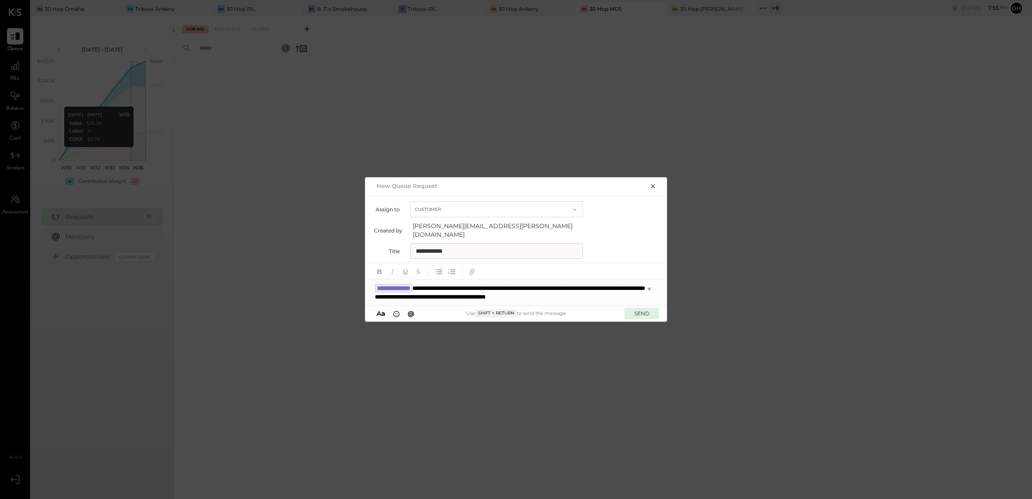
click at [649, 311] on button "SEND" at bounding box center [641, 313] width 35 height 12
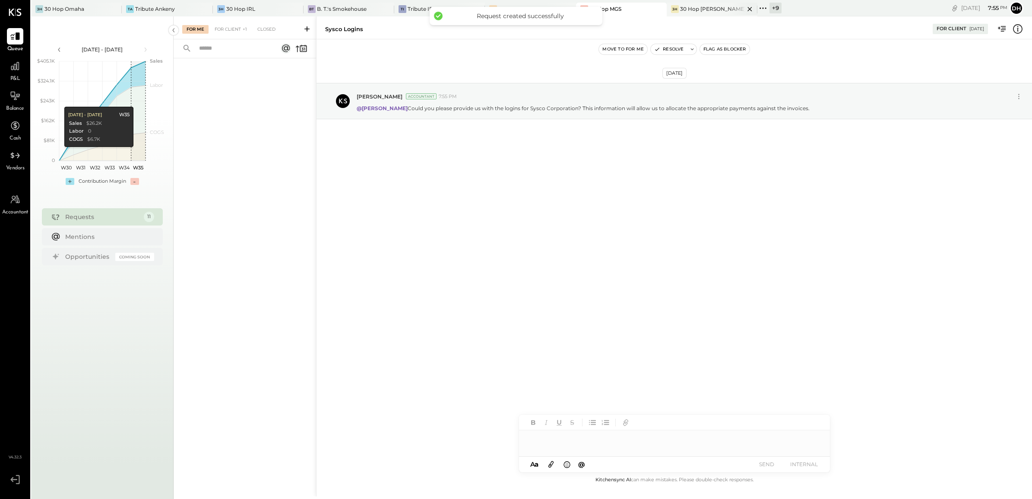
click at [675, 3] on div "3H 30 Hop [PERSON_NAME] Summit" at bounding box center [712, 10] width 91 height 14
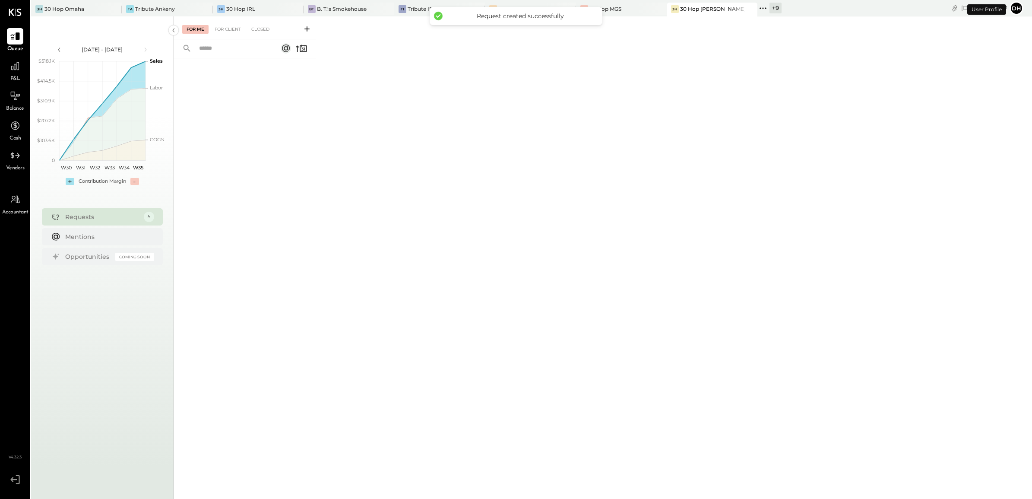
click at [309, 25] on icon at bounding box center [307, 29] width 9 height 9
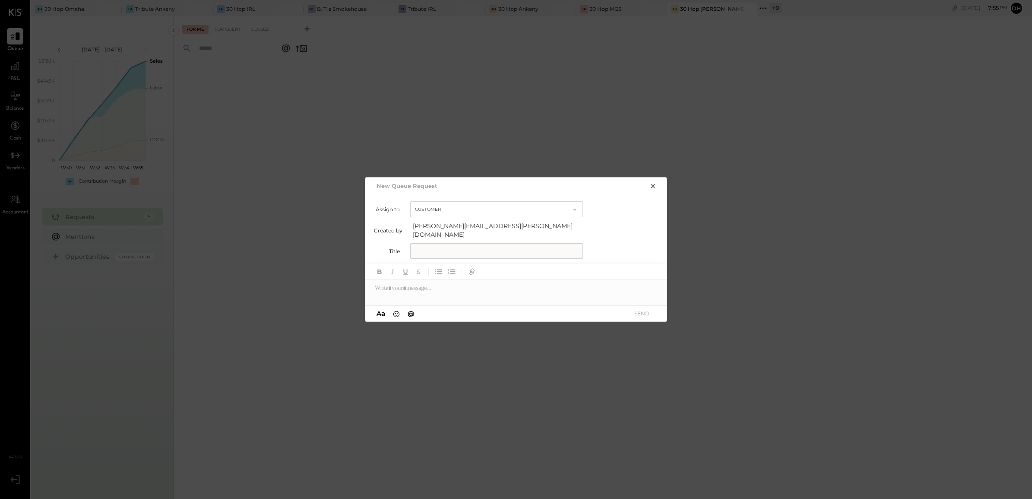
click at [438, 248] on input "text" at bounding box center [496, 251] width 173 height 16
type input "**********"
click at [434, 288] on div at bounding box center [516, 287] width 302 height 17
paste div
click at [376, 281] on div "**********" at bounding box center [516, 292] width 302 height 26
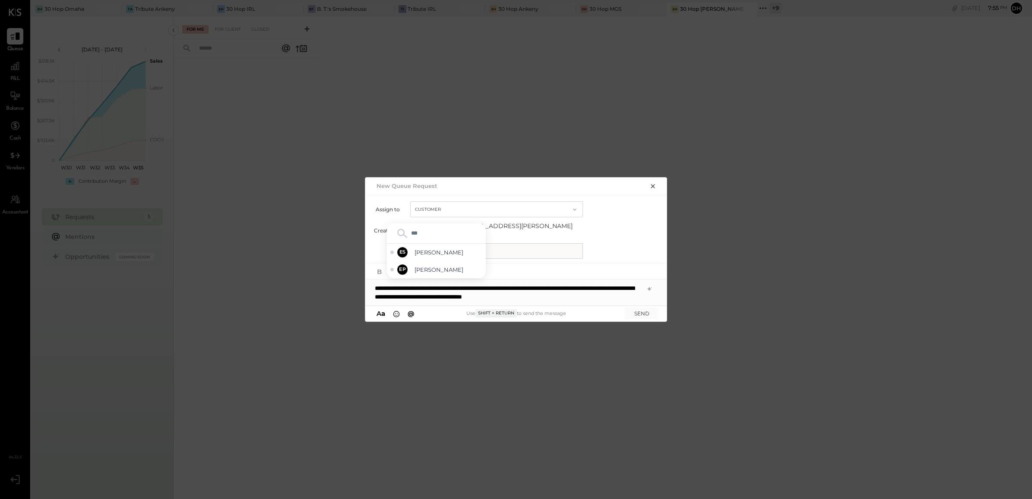
type input "****"
click at [635, 307] on button "SEND" at bounding box center [641, 313] width 35 height 12
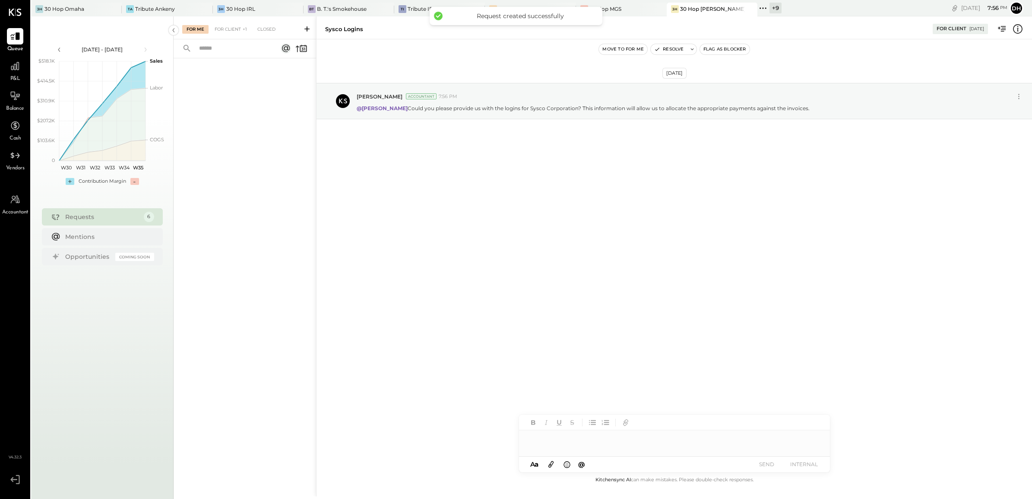
click at [769, 7] on div "+ 9" at bounding box center [775, 8] width 12 height 11
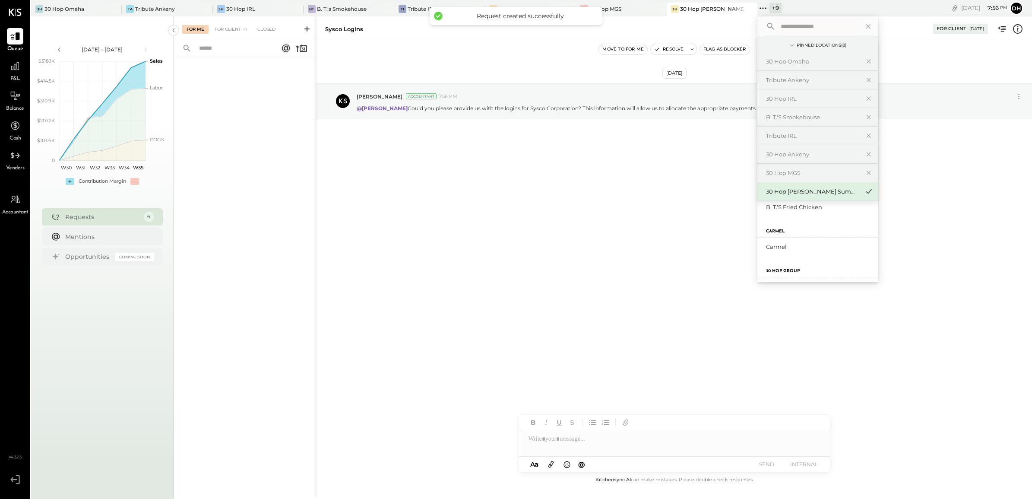
scroll to position [216, 0]
click at [793, 238] on div "[US_STATE] Athletic Club" at bounding box center [817, 232] width 121 height 19
click at [769, 240] on div "[US_STATE] Athletic Club" at bounding box center [817, 232] width 121 height 19
click at [766, 252] on div "30 Hop [GEOGRAPHIC_DATA]" at bounding box center [812, 251] width 93 height 8
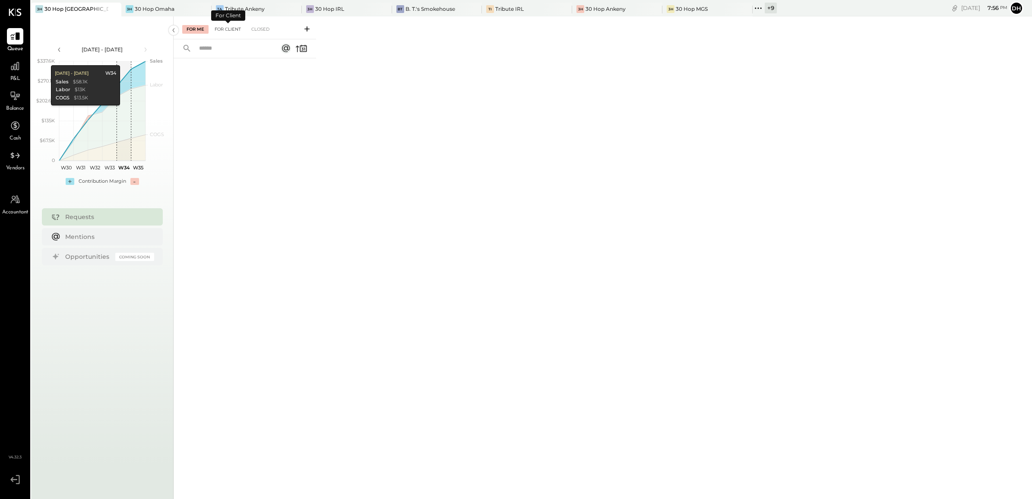
click at [227, 29] on div "For Client" at bounding box center [227, 29] width 35 height 9
click at [306, 29] on icon at bounding box center [306, 28] width 5 height 5
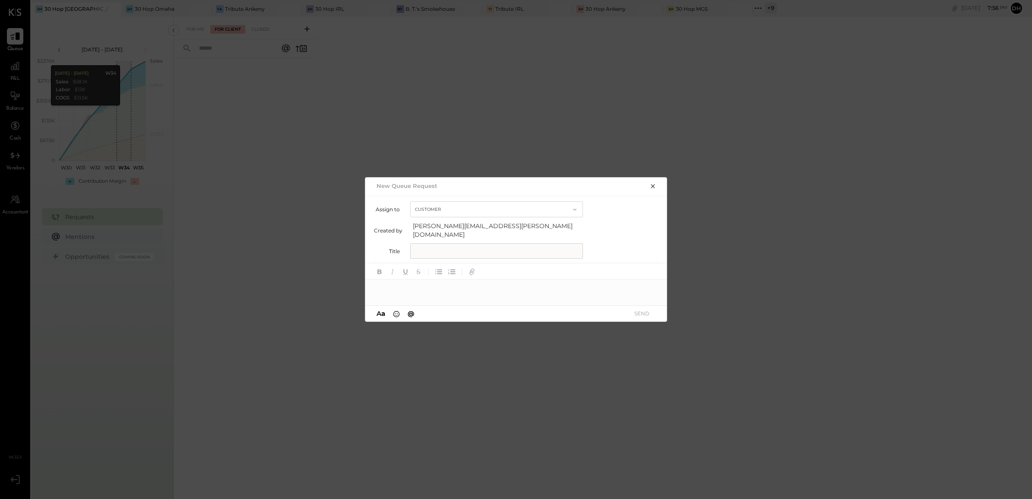
click at [495, 247] on input "text" at bounding box center [496, 251] width 173 height 16
type input "**********"
click at [475, 284] on div at bounding box center [516, 287] width 302 height 17
type input "****"
click at [641, 311] on button "SEND" at bounding box center [641, 313] width 35 height 12
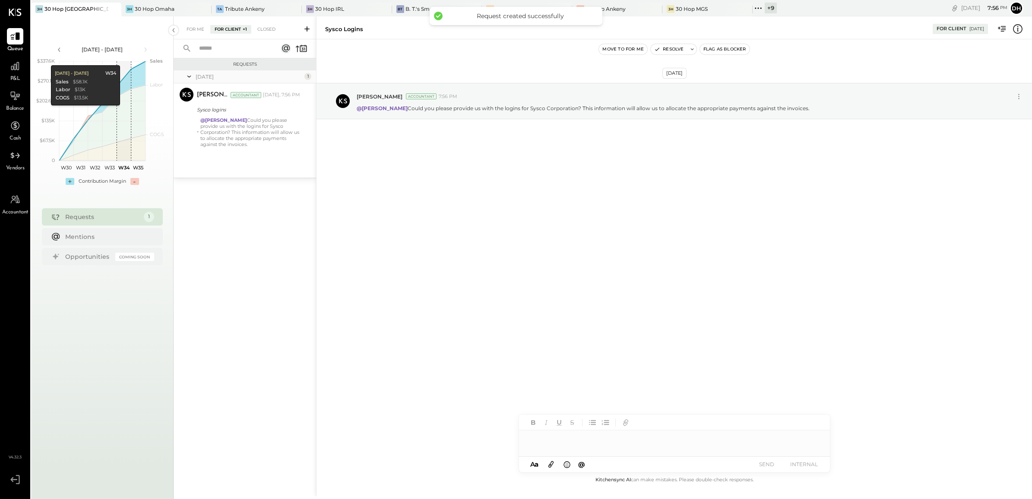
click at [752, 5] on icon at bounding box center [757, 8] width 11 height 11
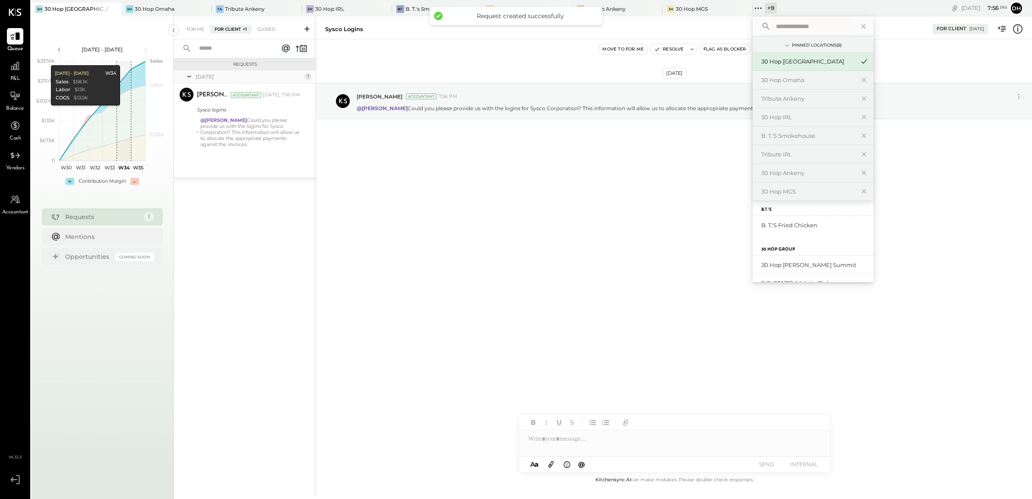
scroll to position [162, 0]
click at [775, 262] on div "[US_STATE] Athletic Club" at bounding box center [807, 265] width 93 height 8
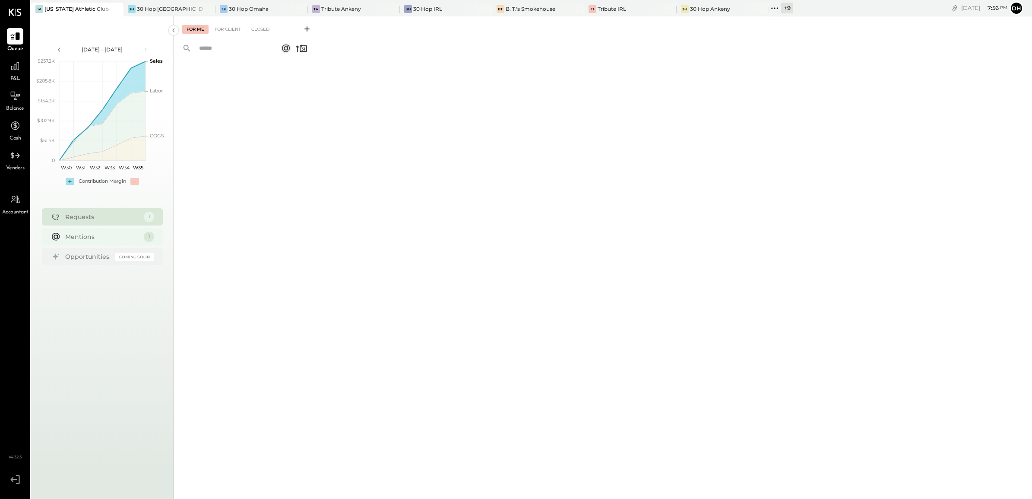
click at [94, 240] on div "Mentions" at bounding box center [102, 236] width 74 height 9
click at [222, 48] on input "text" at bounding box center [234, 48] width 80 height 14
click at [236, 26] on div "For Client" at bounding box center [227, 29] width 35 height 9
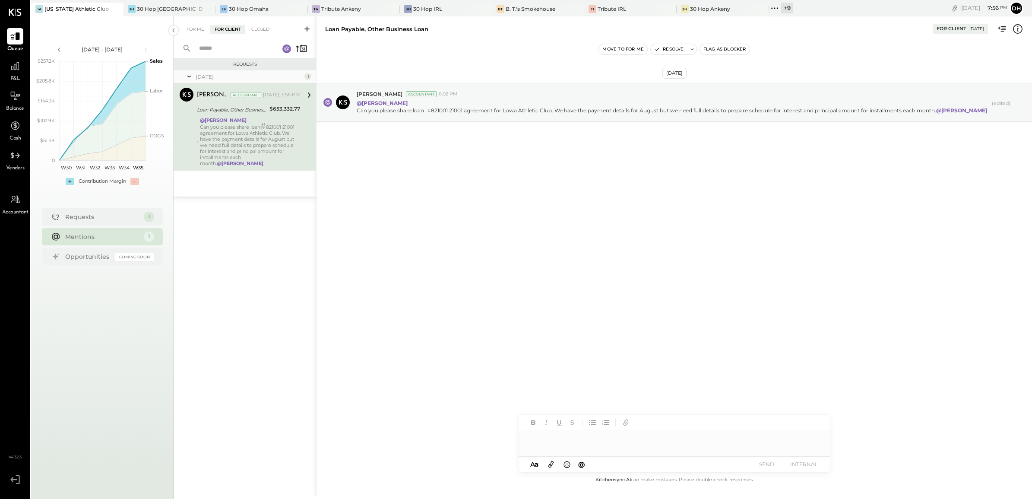
click at [310, 26] on icon at bounding box center [307, 29] width 9 height 9
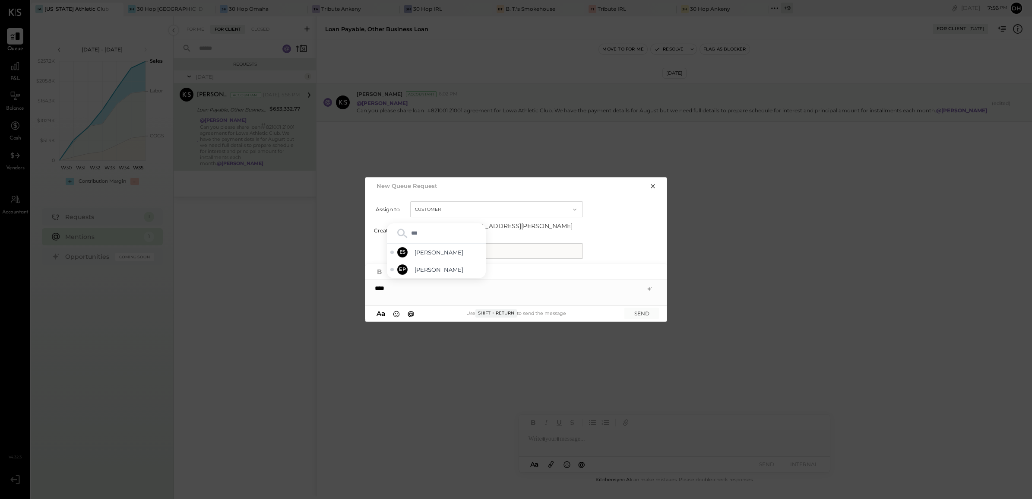
type input "****"
click at [463, 245] on input "text" at bounding box center [496, 251] width 173 height 16
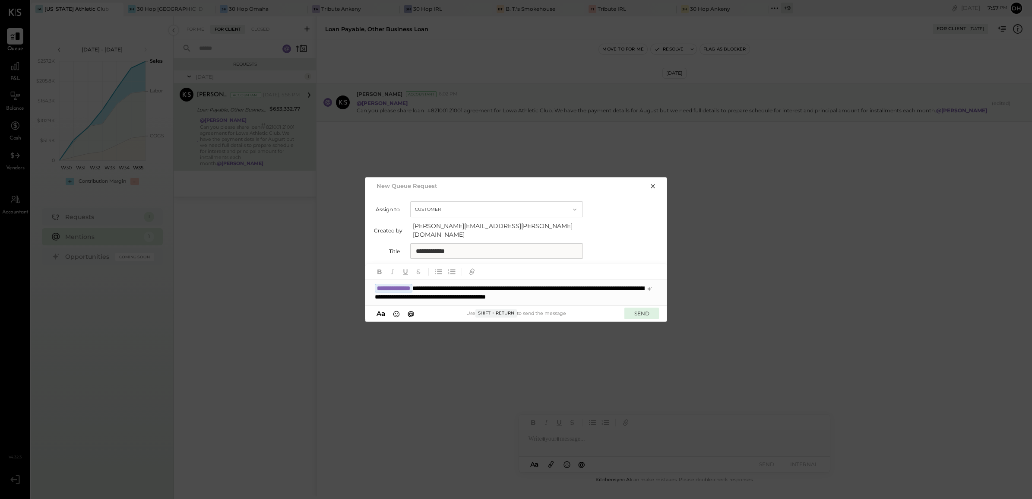
type input "**********"
click at [653, 307] on button "SEND" at bounding box center [641, 313] width 35 height 12
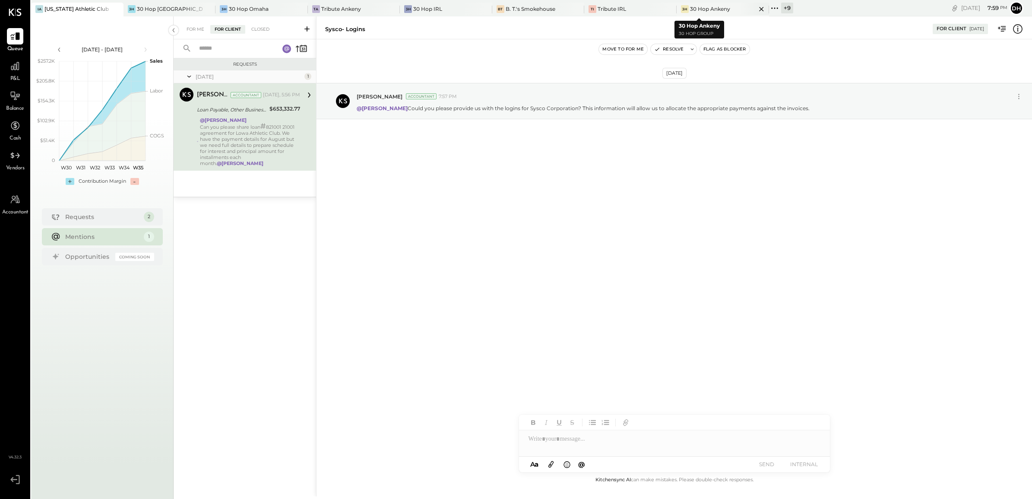
click at [689, 13] on div "3H 30 Hop Ankeny" at bounding box center [723, 10] width 92 height 14
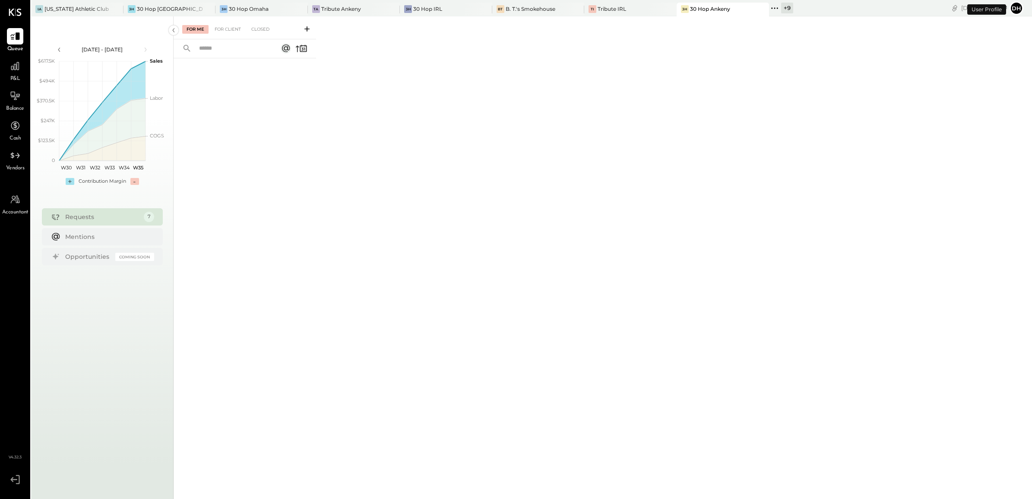
click at [309, 26] on icon at bounding box center [307, 29] width 9 height 9
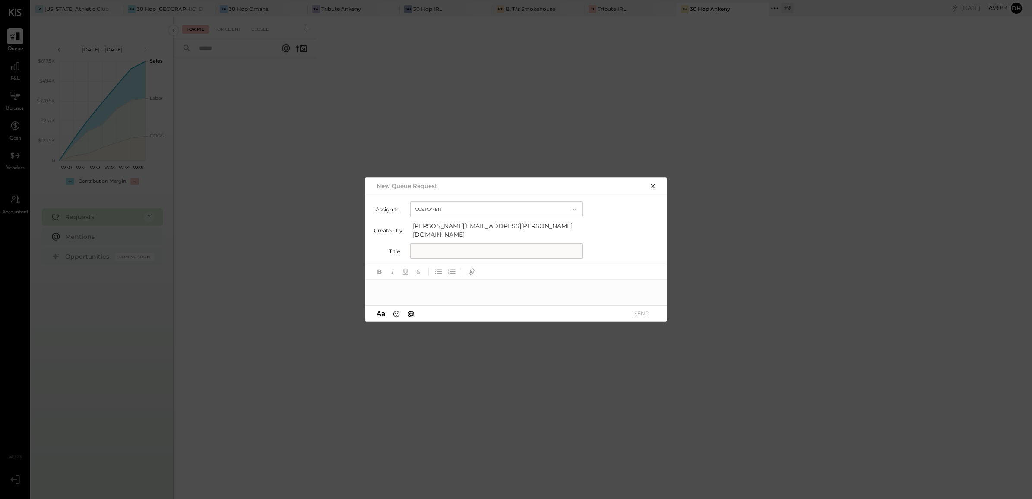
click at [477, 250] on input "text" at bounding box center [496, 251] width 173 height 16
type input "**********"
click at [535, 299] on div at bounding box center [516, 284] width 302 height 41
click at [506, 287] on div "**********" at bounding box center [516, 287] width 302 height 17
click at [422, 296] on div at bounding box center [508, 296] width 267 height 9
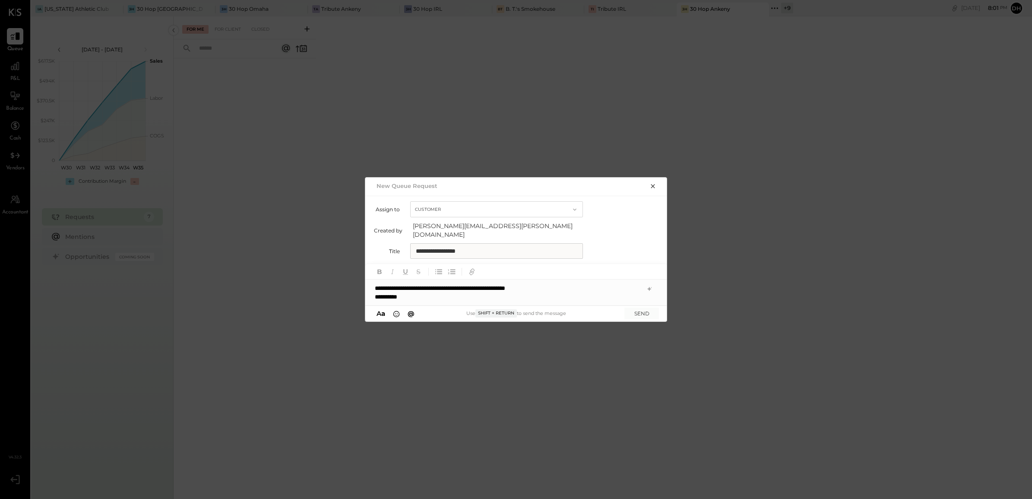
click at [427, 292] on div "**********" at bounding box center [508, 296] width 267 height 9
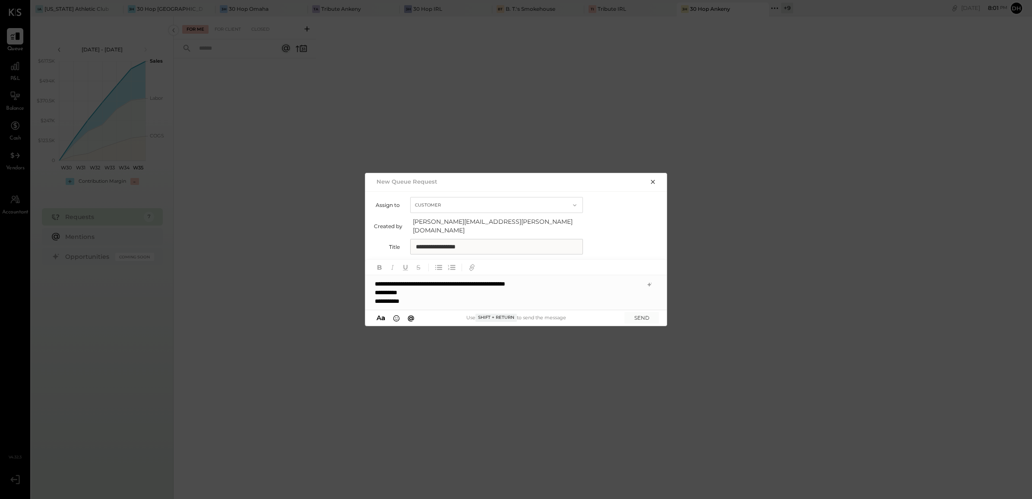
click at [375, 289] on div "**********" at bounding box center [508, 292] width 267 height 9
click at [561, 279] on div "**********" at bounding box center [516, 292] width 302 height 35
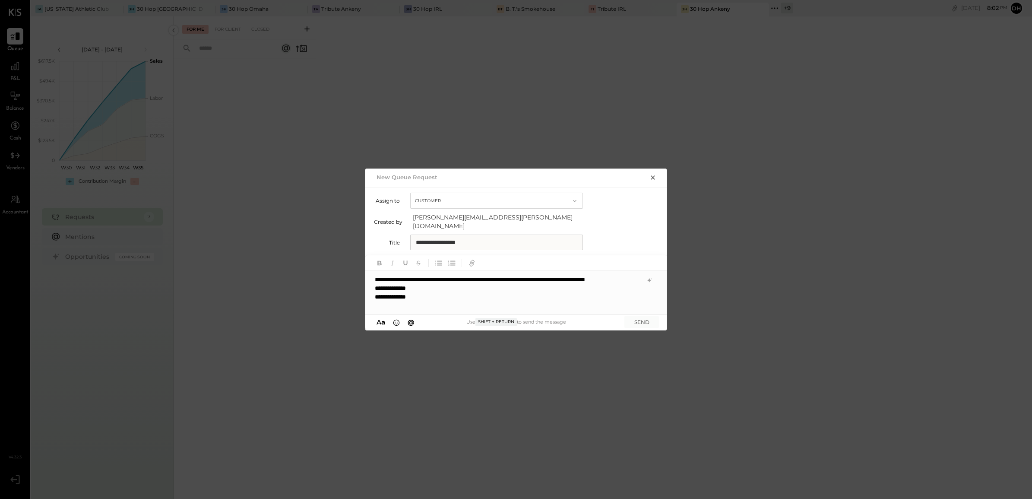
click at [622, 278] on div "**********" at bounding box center [516, 292] width 302 height 43
click at [649, 317] on button "SEND" at bounding box center [641, 322] width 35 height 12
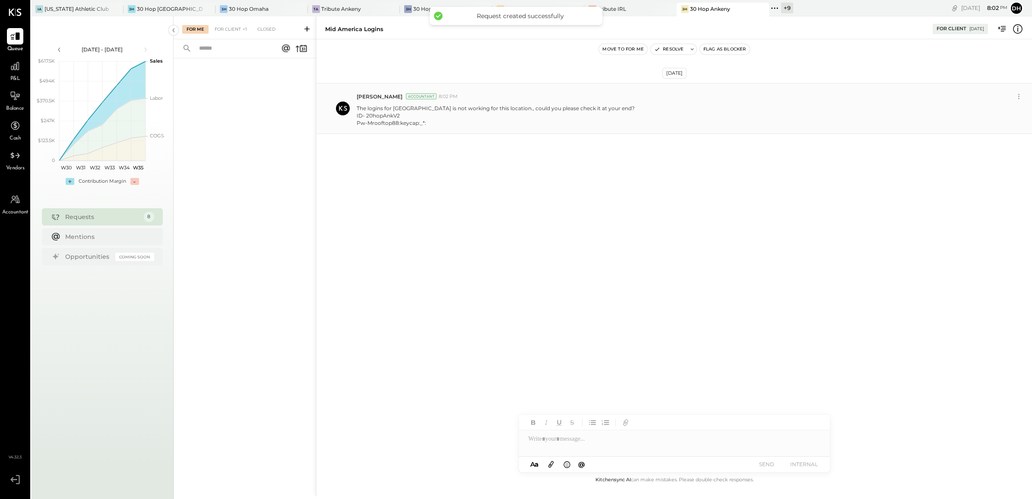
click at [431, 119] on div "Pw-Mrooftop88:keycap:_*:" at bounding box center [496, 122] width 278 height 7
click at [1017, 94] on icon at bounding box center [1018, 96] width 9 height 9
click at [974, 107] on button "Edit Message" at bounding box center [996, 111] width 58 height 14
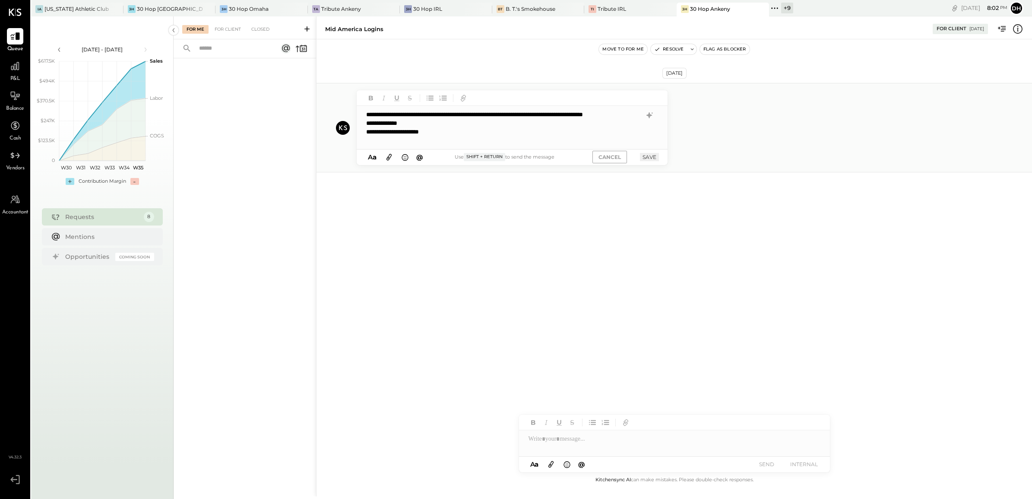
click at [466, 136] on div "**********" at bounding box center [503, 131] width 275 height 9
click at [415, 136] on div "**********" at bounding box center [503, 131] width 275 height 9
click at [652, 155] on button "SAVE" at bounding box center [649, 157] width 19 height 8
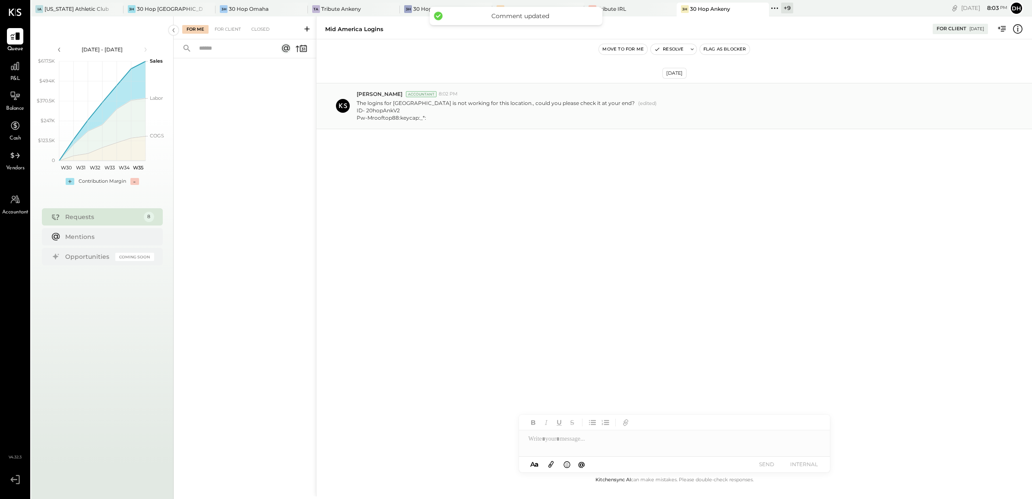
click at [1005, 96] on div "[PERSON_NAME] Accountant 8:02 PM" at bounding box center [691, 93] width 668 height 7
click at [1024, 93] on div "[PERSON_NAME] Accountant 8:02 PM" at bounding box center [691, 93] width 668 height 7
click at [1006, 93] on div "[PERSON_NAME] Accountant 8:02 PM" at bounding box center [691, 93] width 668 height 7
click at [891, 96] on div "[PERSON_NAME] Accountant 8:02 PM" at bounding box center [691, 93] width 668 height 7
click at [484, 189] on div "[DATE] [PERSON_NAME] Accountant 8:02 PM The logins for [GEOGRAPHIC_DATA] is not…" at bounding box center [673, 127] width 715 height 133
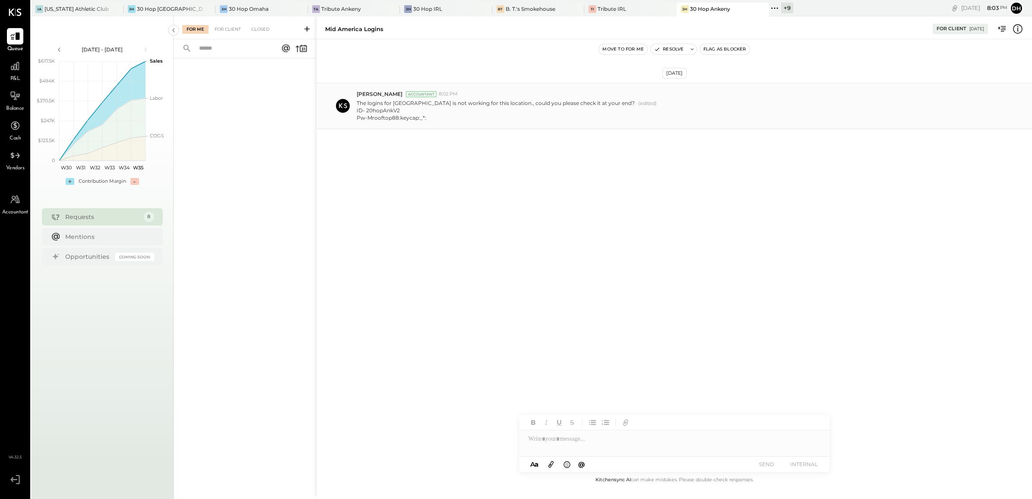
click at [411, 119] on div "Pw-Mrooftop88:keycap:_*:" at bounding box center [496, 117] width 278 height 7
